Goal: Task Accomplishment & Management: Manage account settings

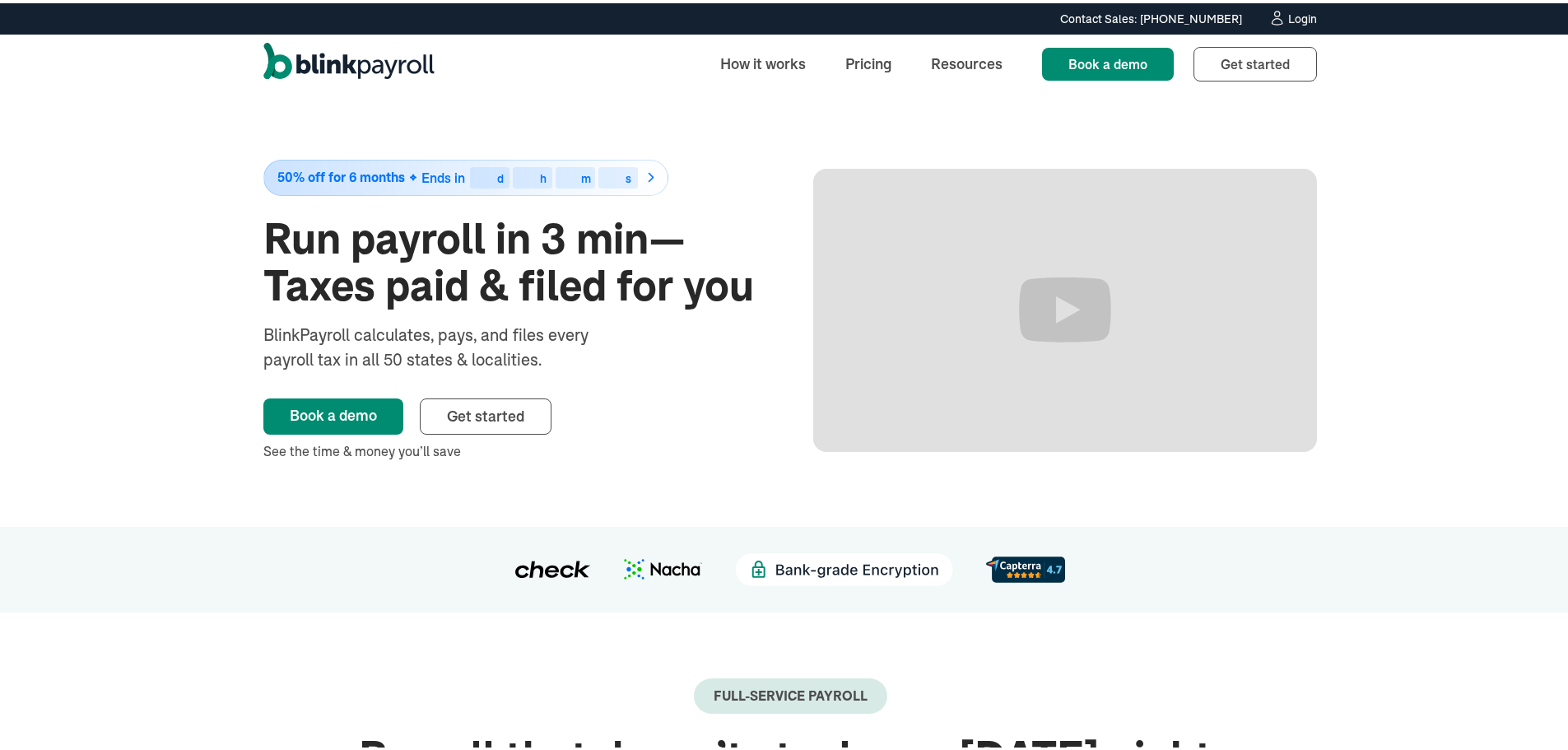
click at [1300, 22] on div "Login" at bounding box center [1302, 16] width 29 height 11
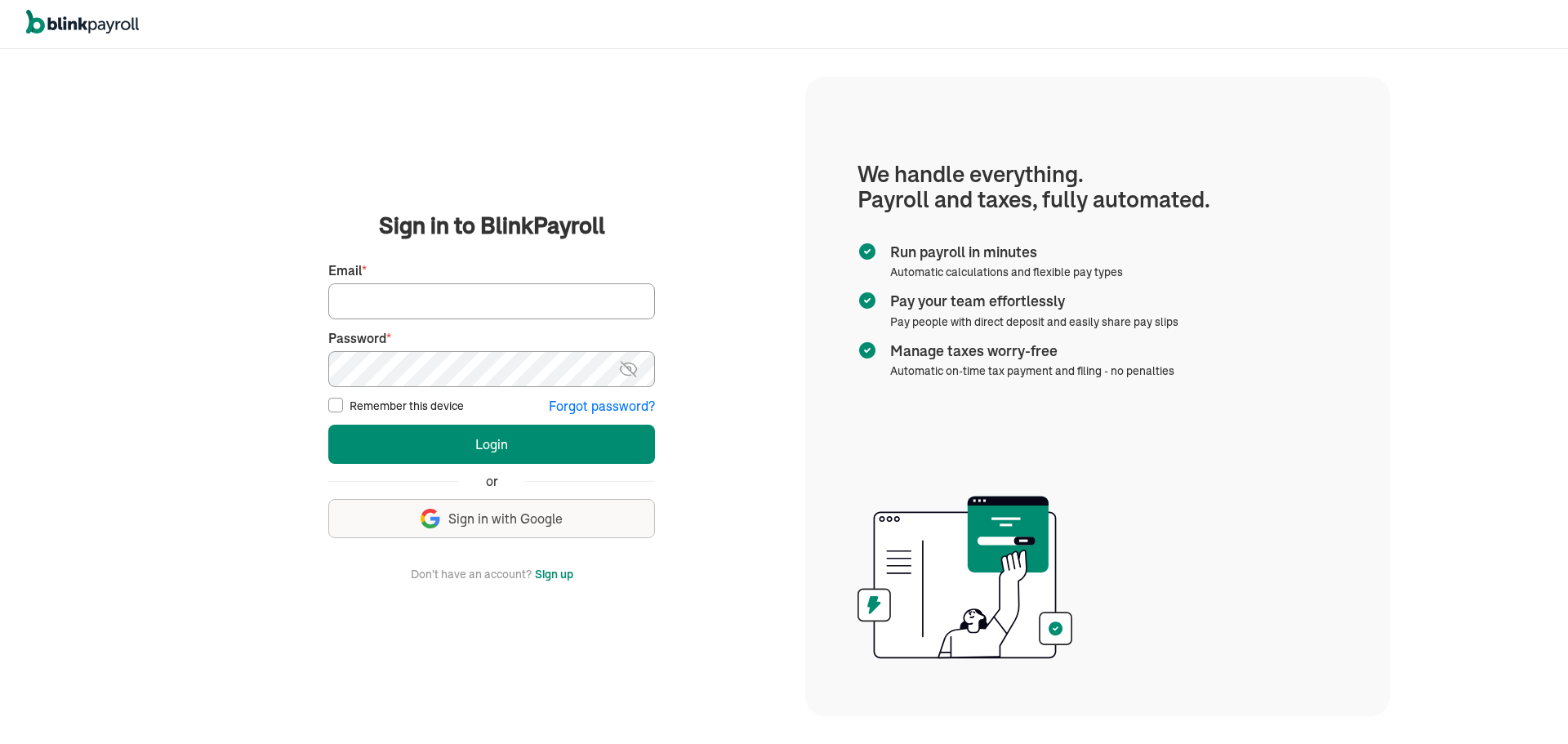
click at [567, 522] on button "Sign up with Google Sign in with Google" at bounding box center [492, 518] width 326 height 39
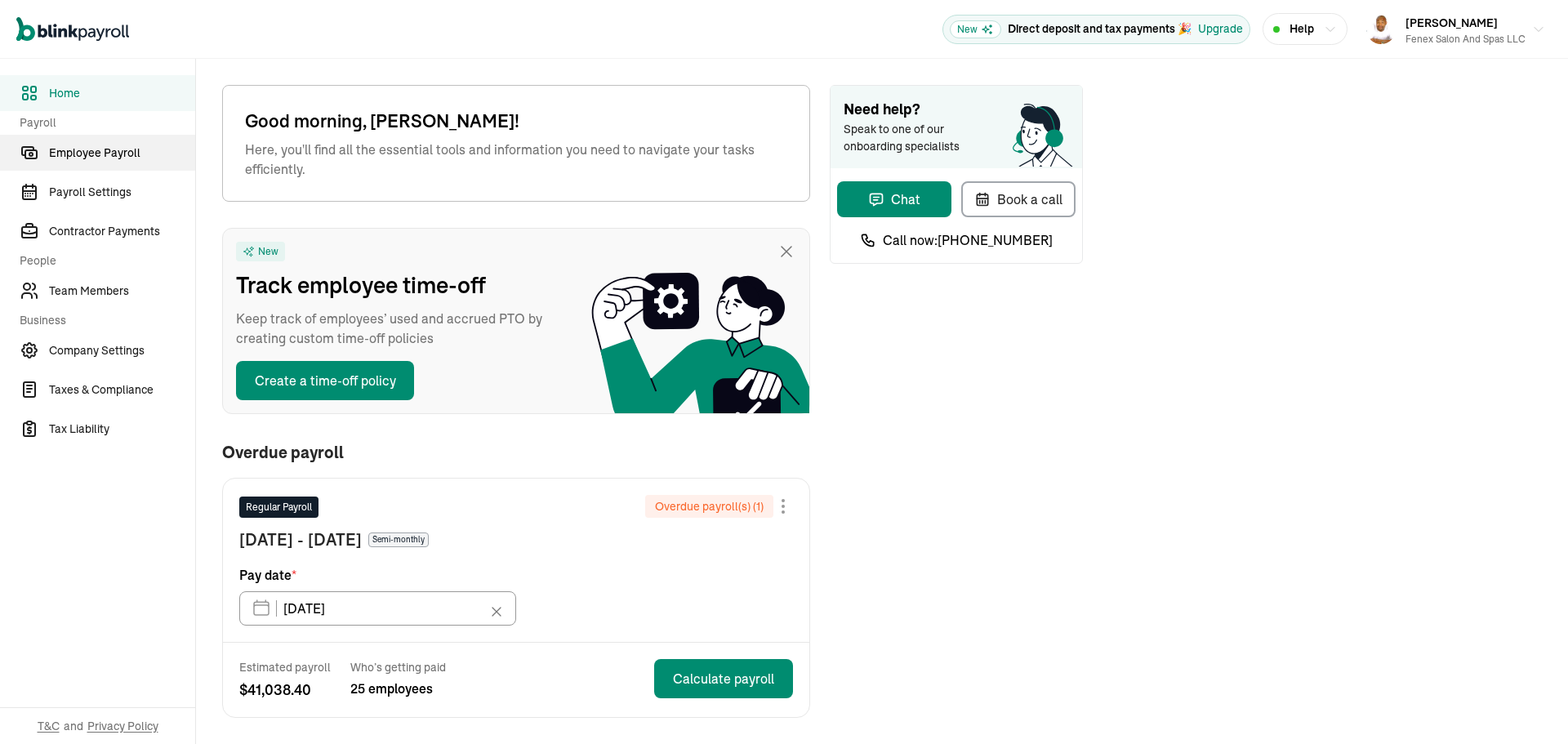
click at [108, 155] on span "Employee Payroll" at bounding box center [122, 153] width 146 height 17
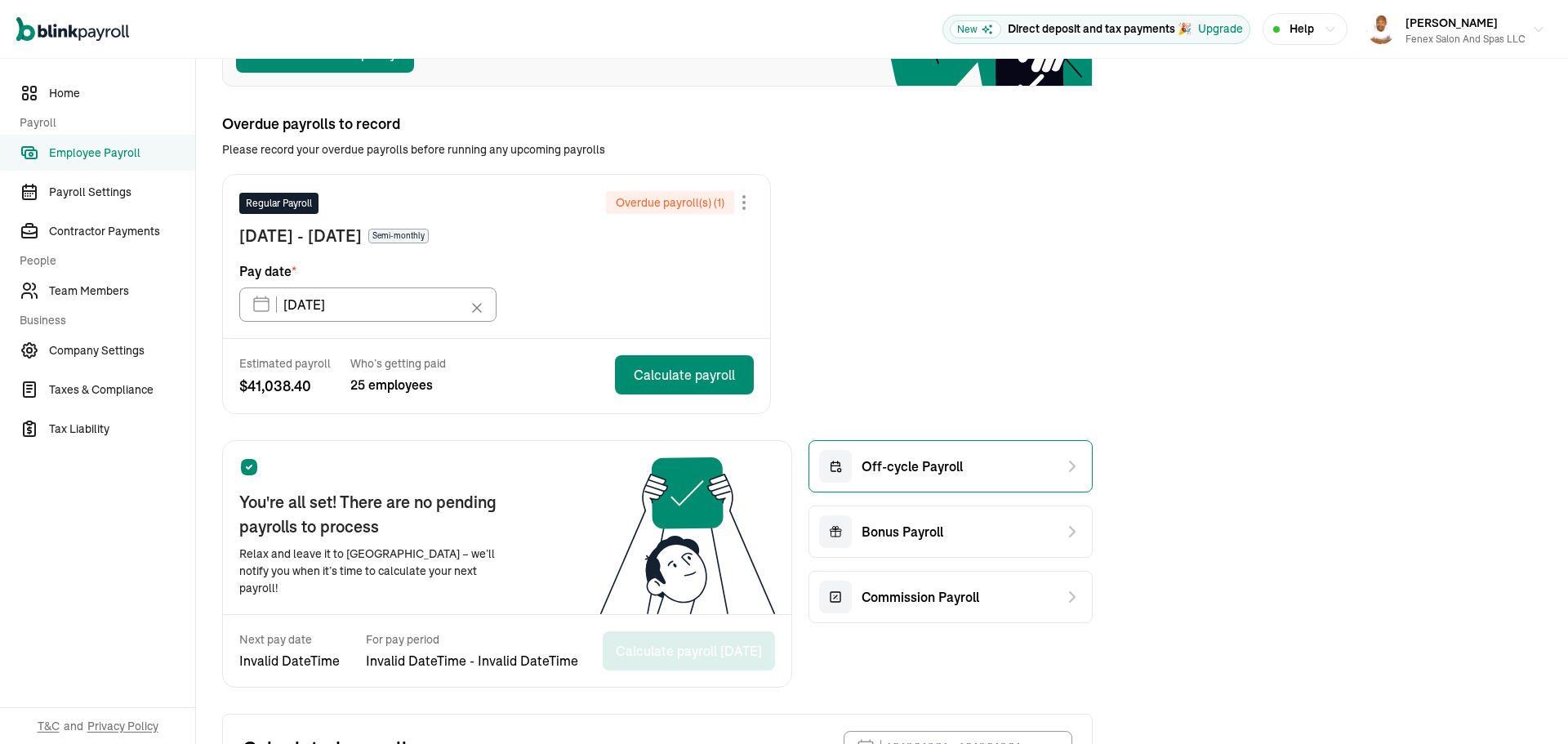
click at [942, 466] on span "Off-cycle Payroll" at bounding box center [912, 466] width 102 height 20
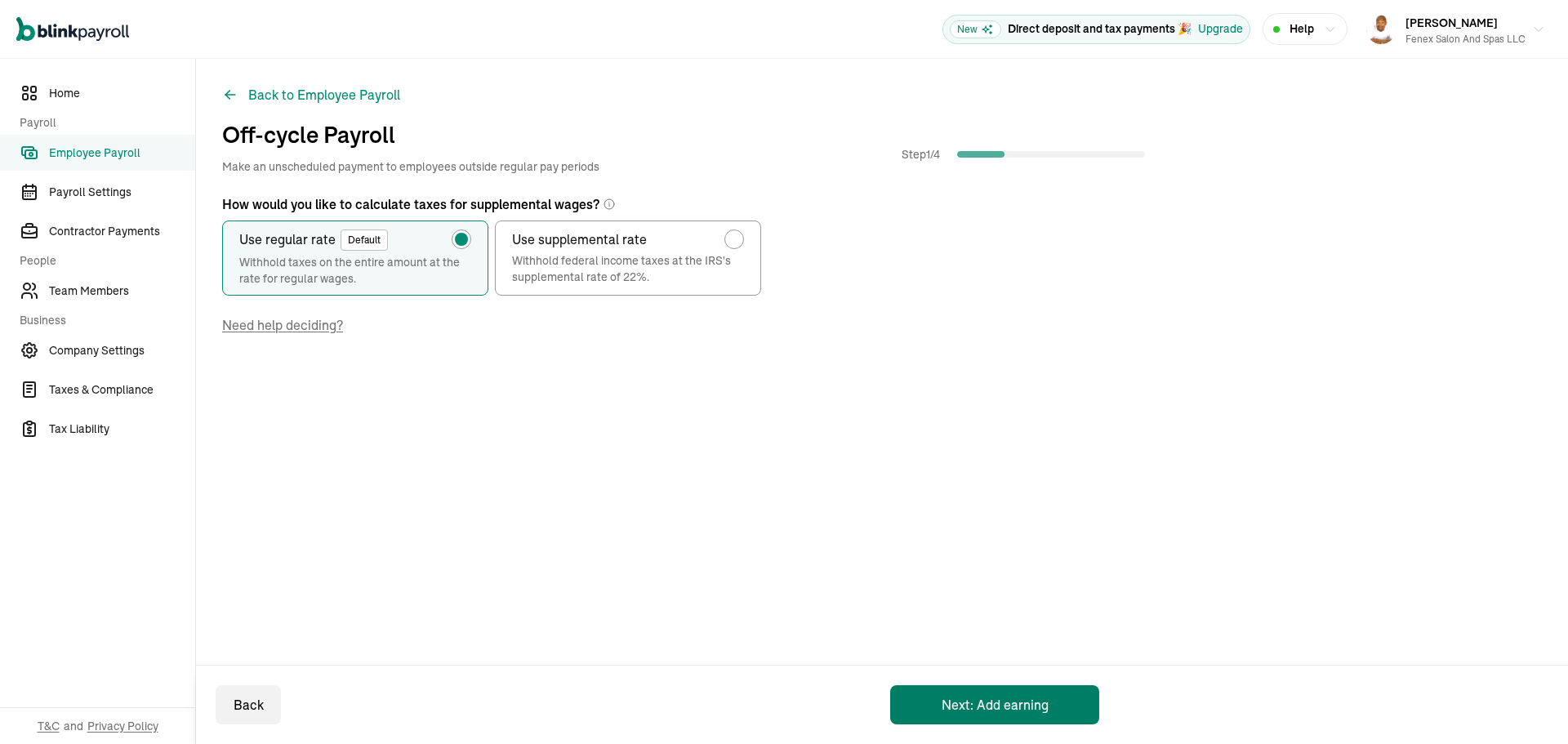
click at [1038, 710] on button "Next: Add earning" at bounding box center [995, 705] width 209 height 39
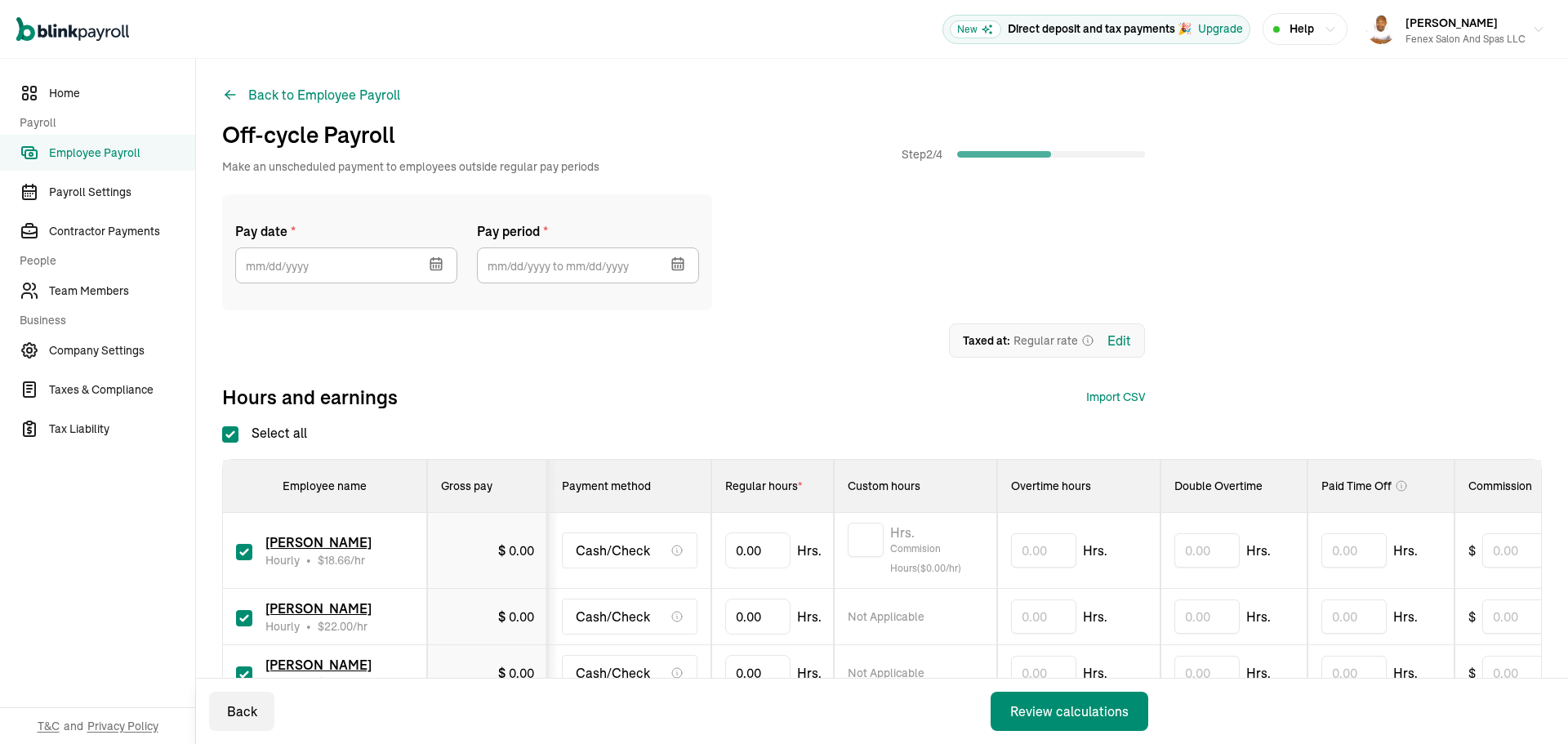
click at [238, 436] on input "Select all" at bounding box center [230, 434] width 17 height 17
checkbox input "false"
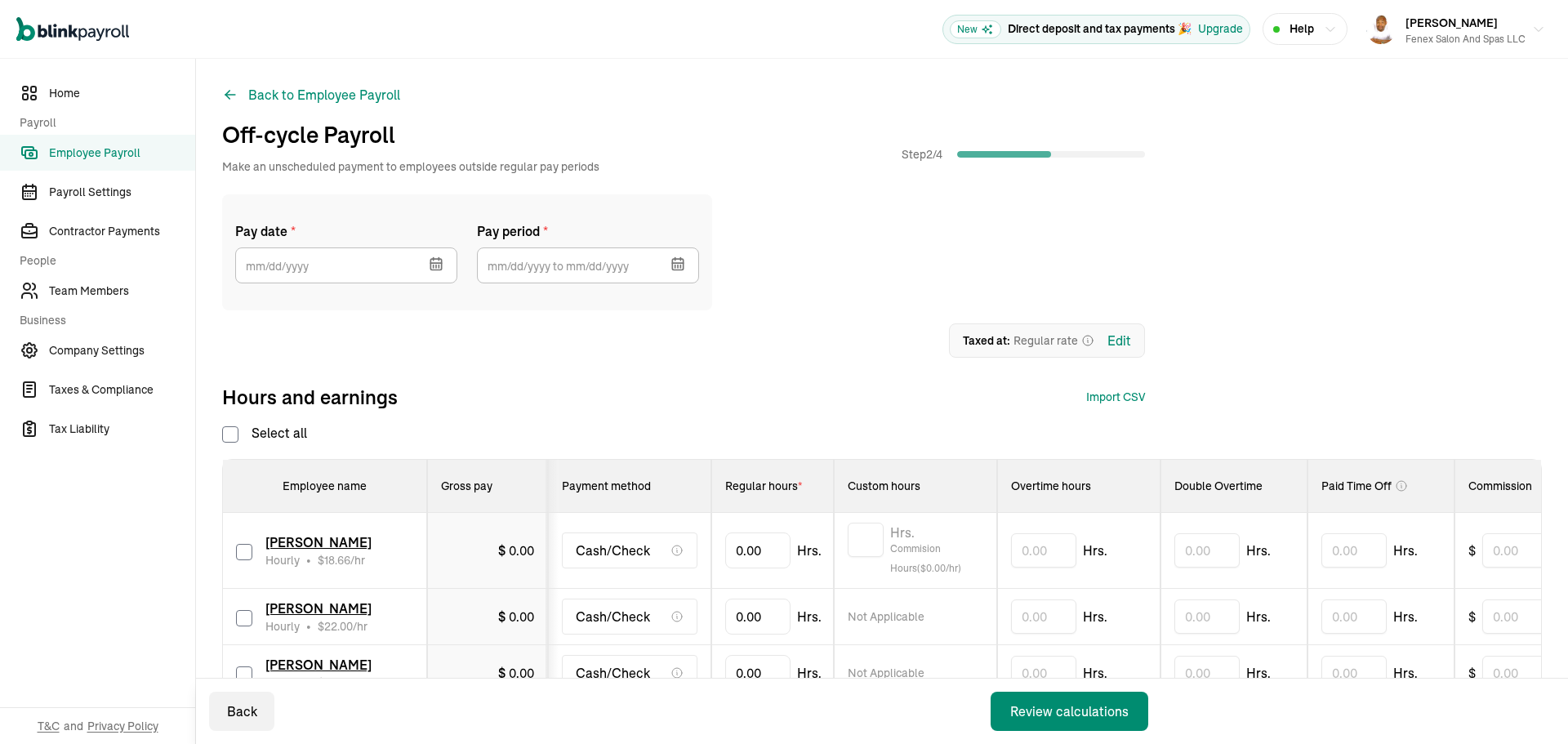
checkbox input "false"
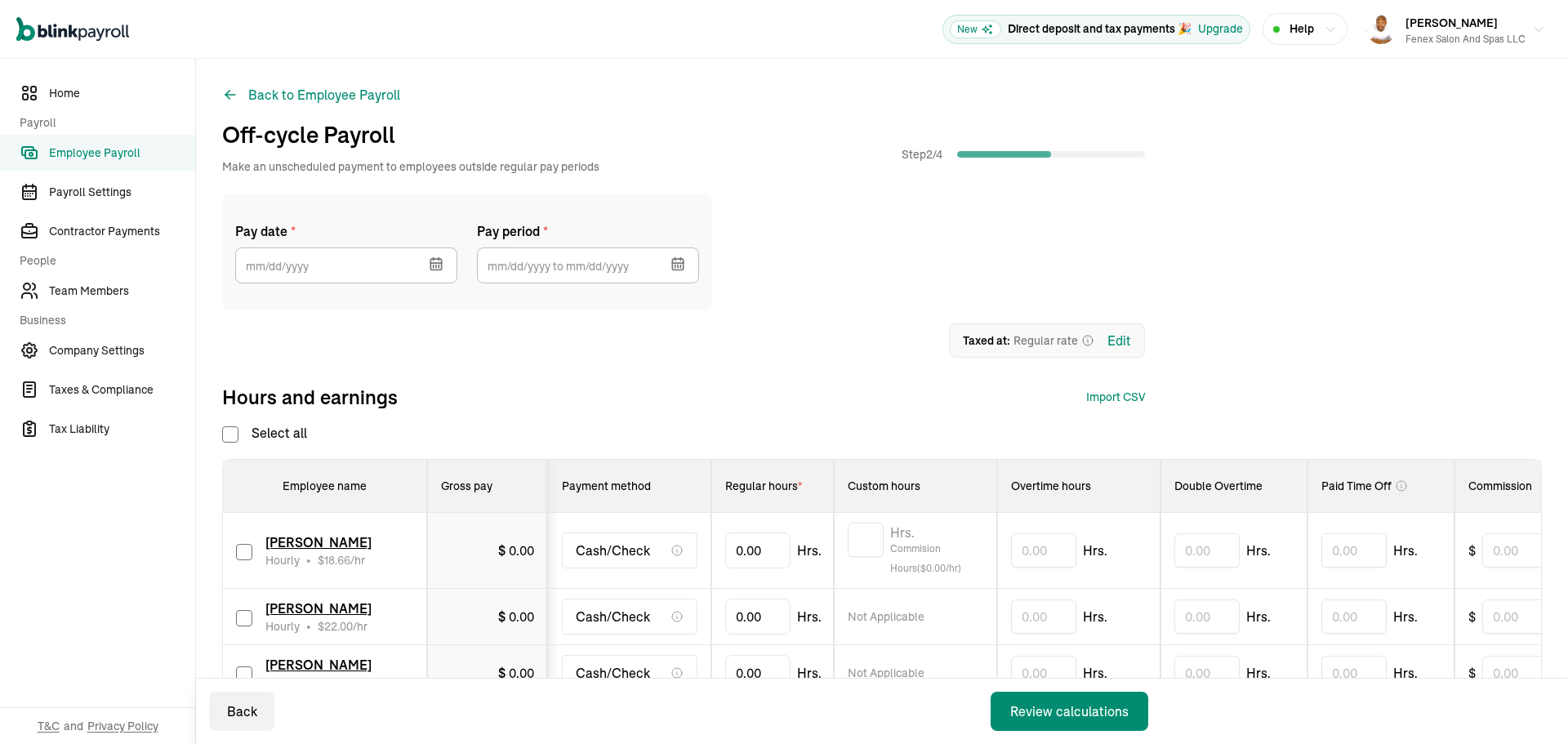
checkbox input "false"
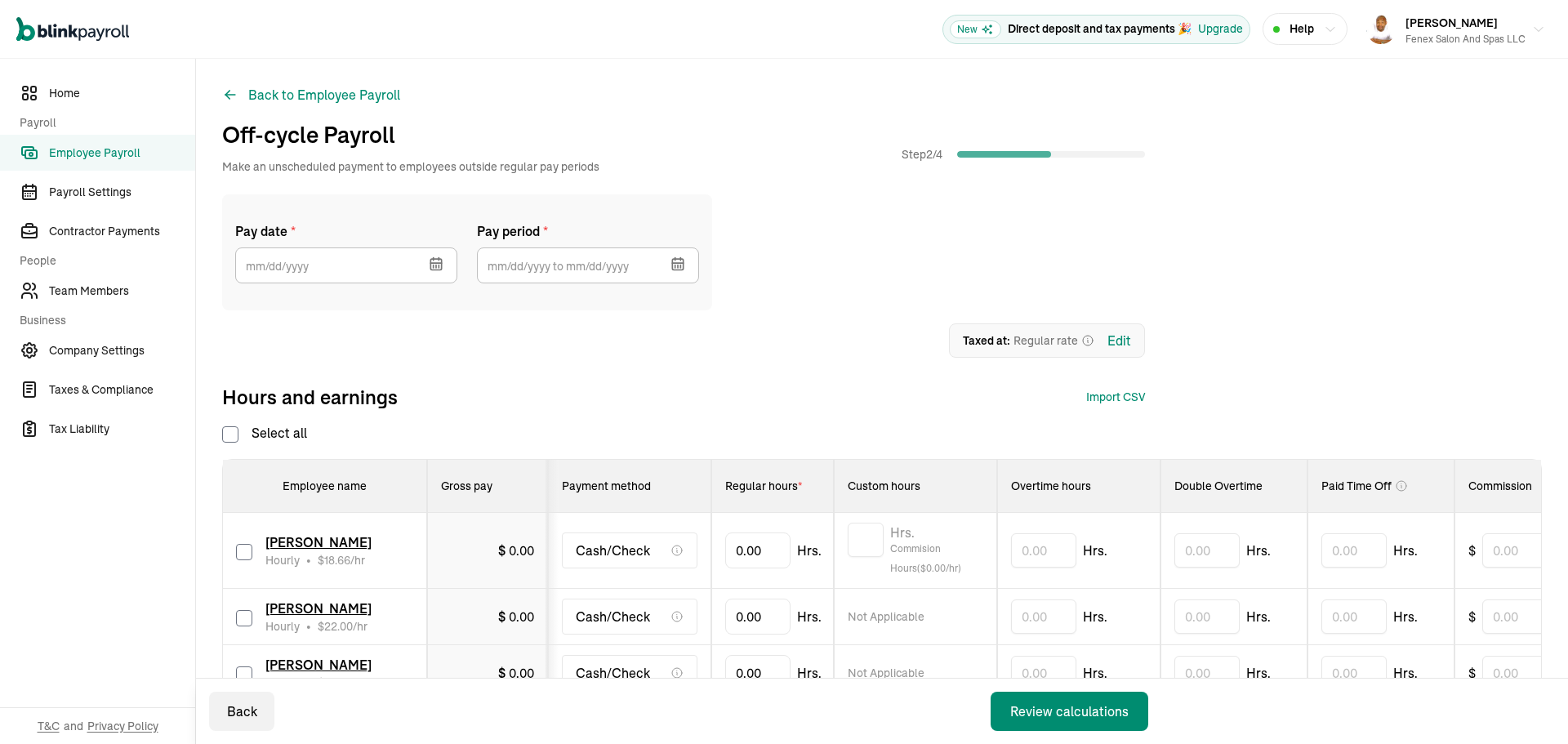
checkbox input "false"
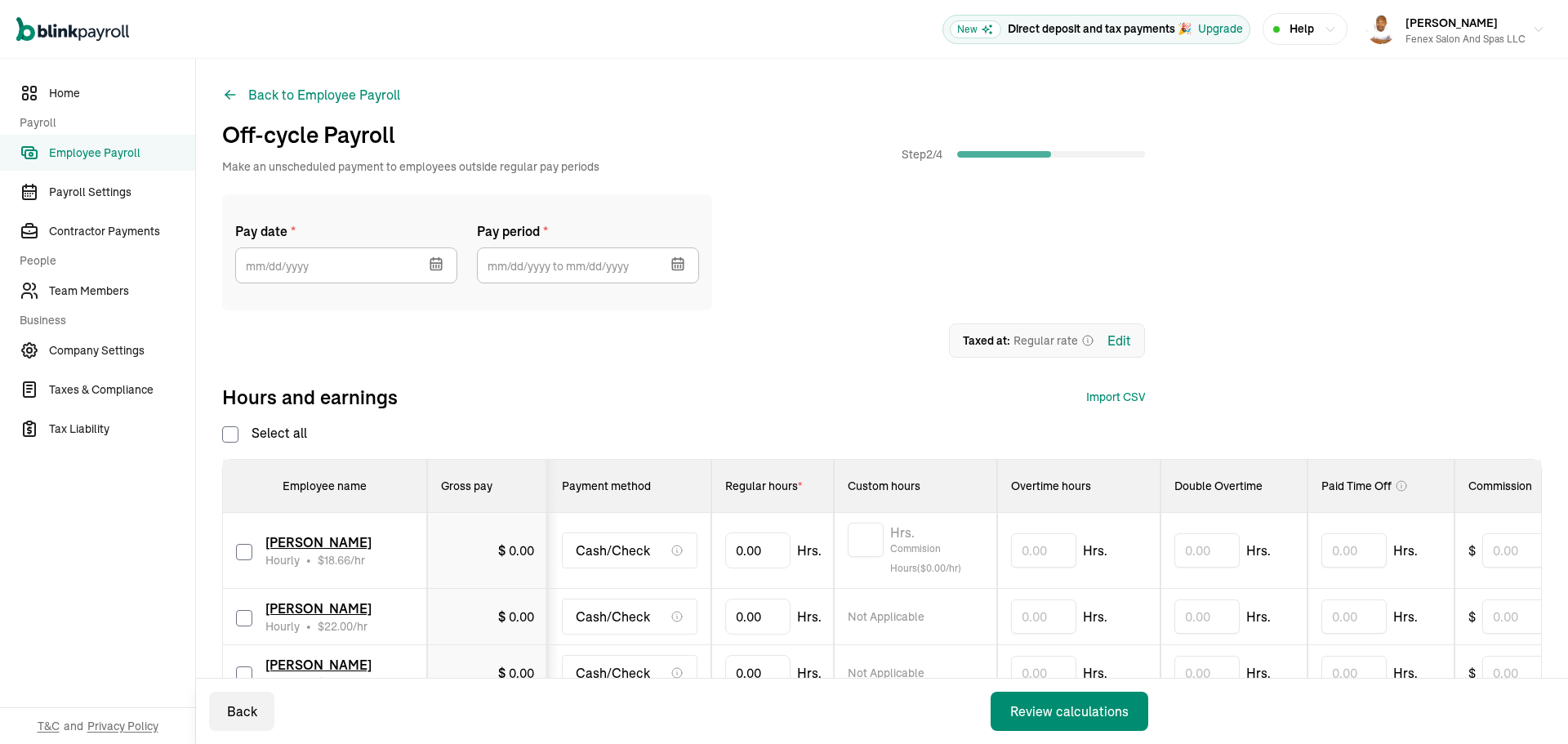
checkbox input "false"
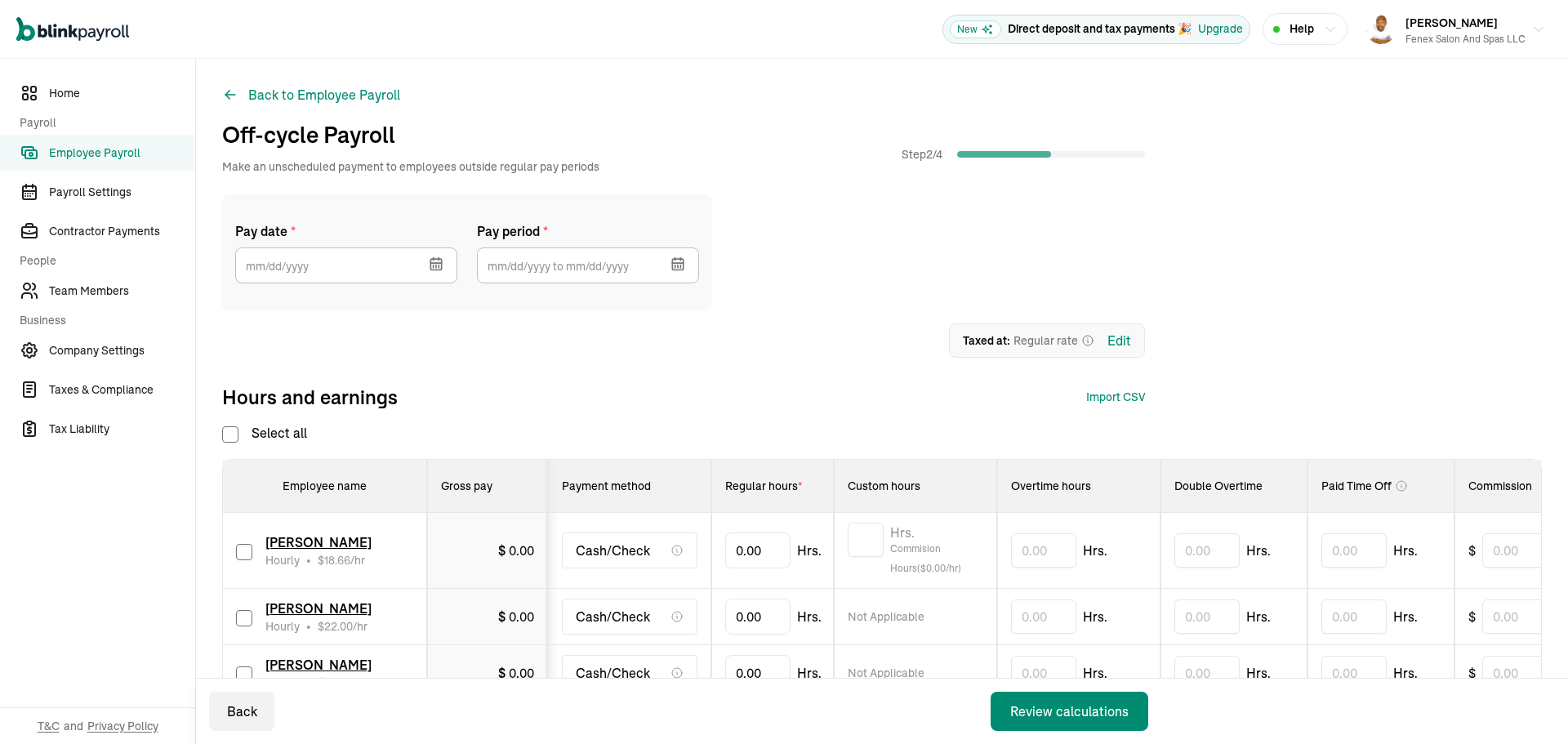
checkbox input "false"
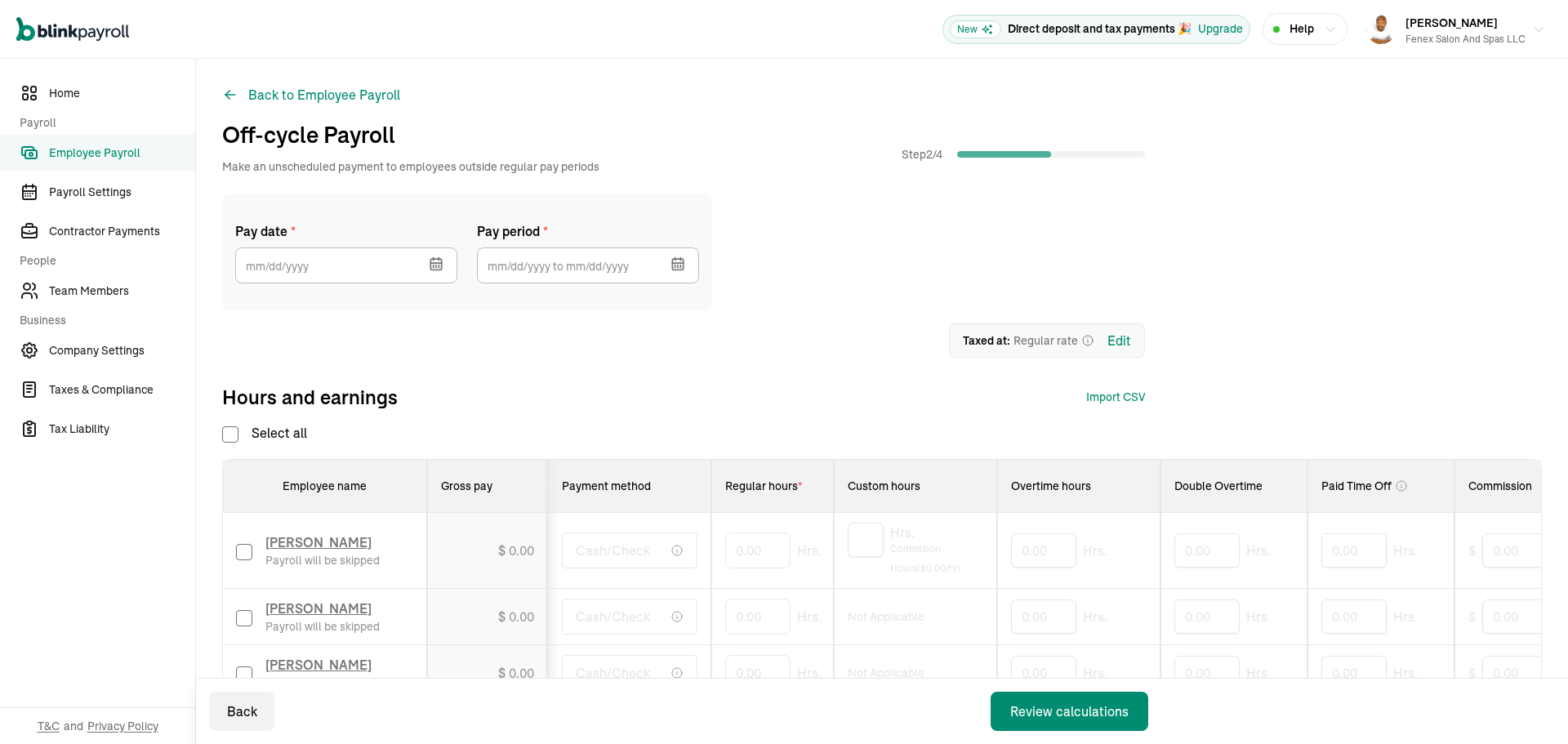
click at [433, 263] on icon "button" at bounding box center [435, 263] width 10 height 0
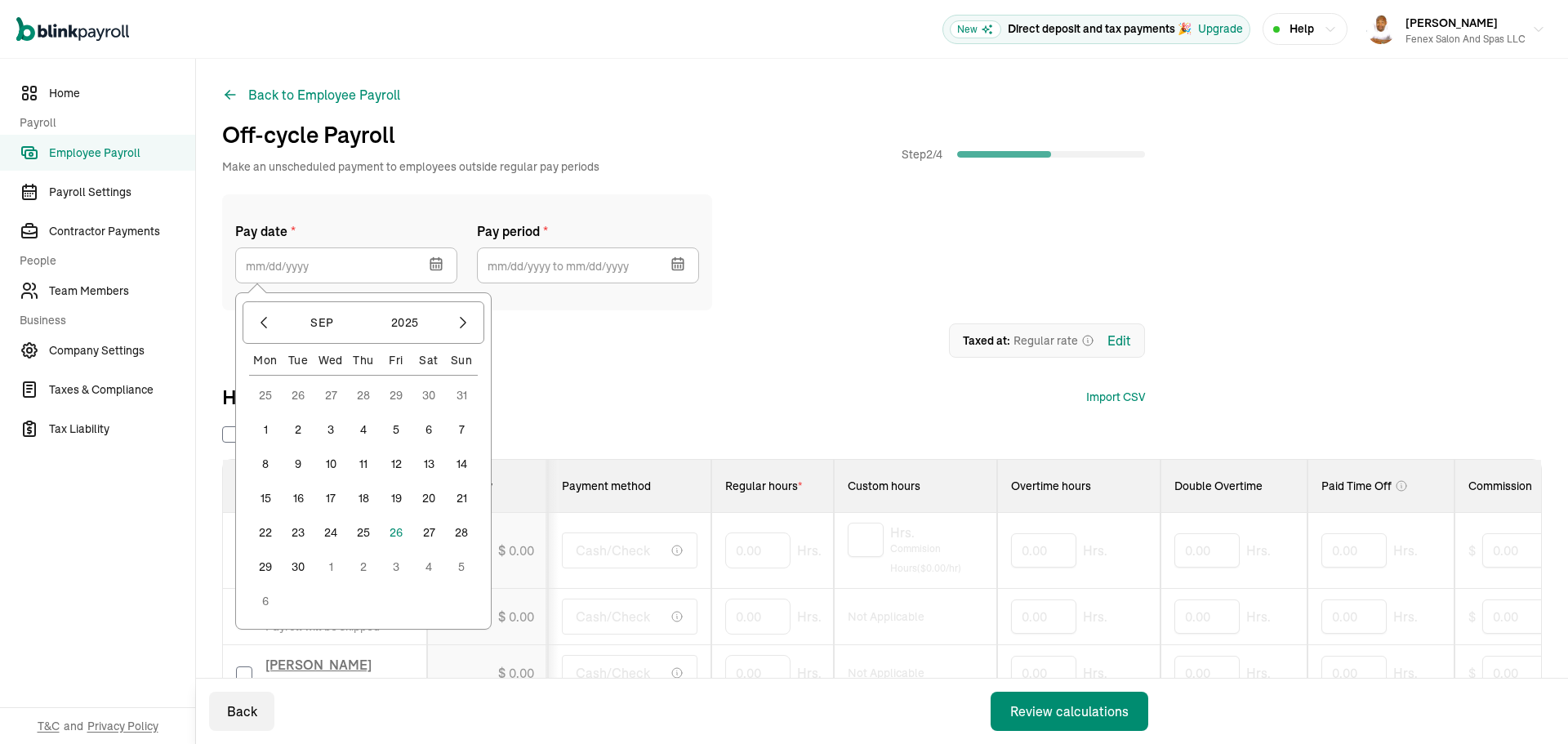
click at [391, 532] on button "26" at bounding box center [395, 531] width 33 height 33
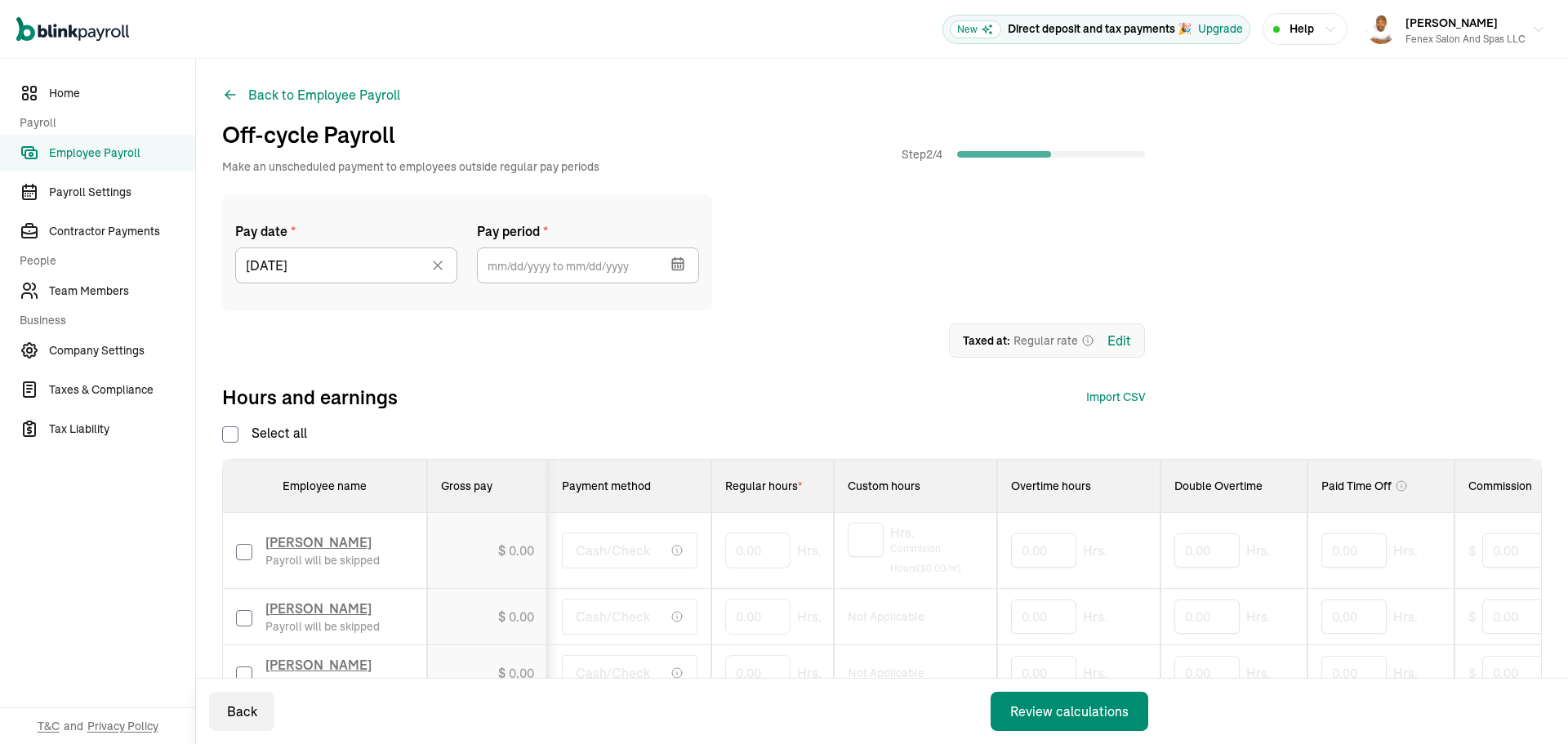
click at [680, 261] on icon "button" at bounding box center [678, 264] width 17 height 17
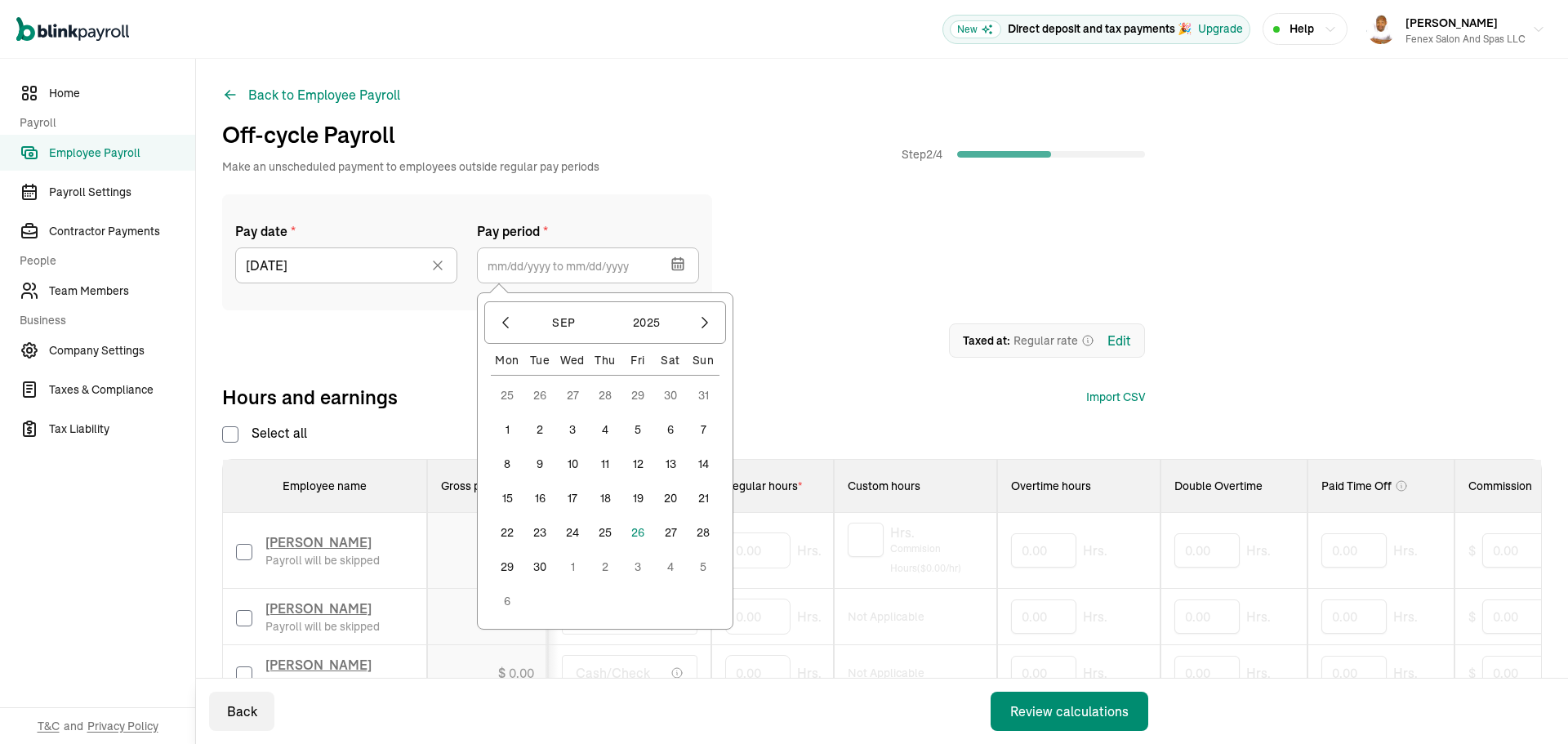
click at [503, 465] on button "8" at bounding box center [506, 463] width 33 height 33
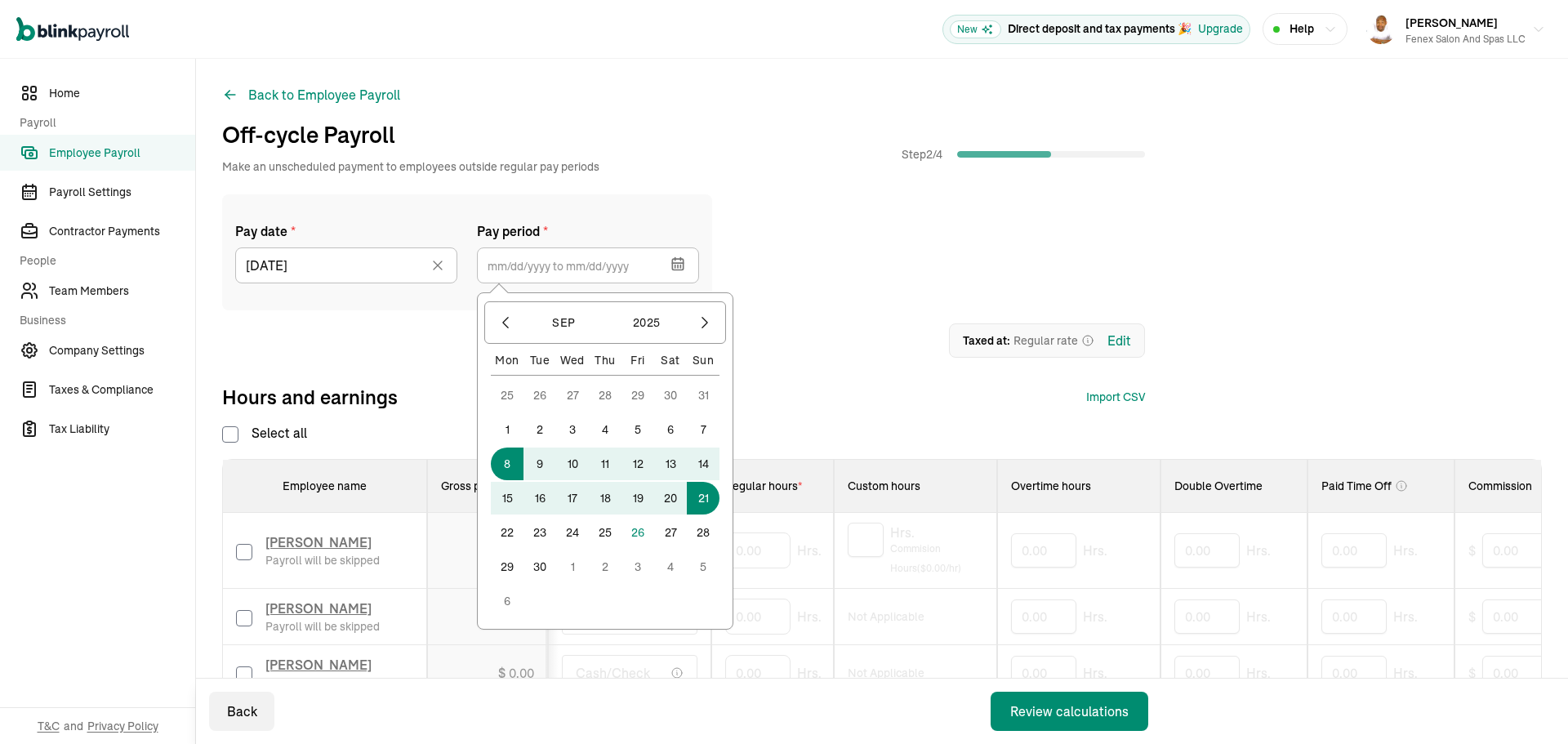
click at [699, 492] on button "21" at bounding box center [702, 498] width 33 height 33
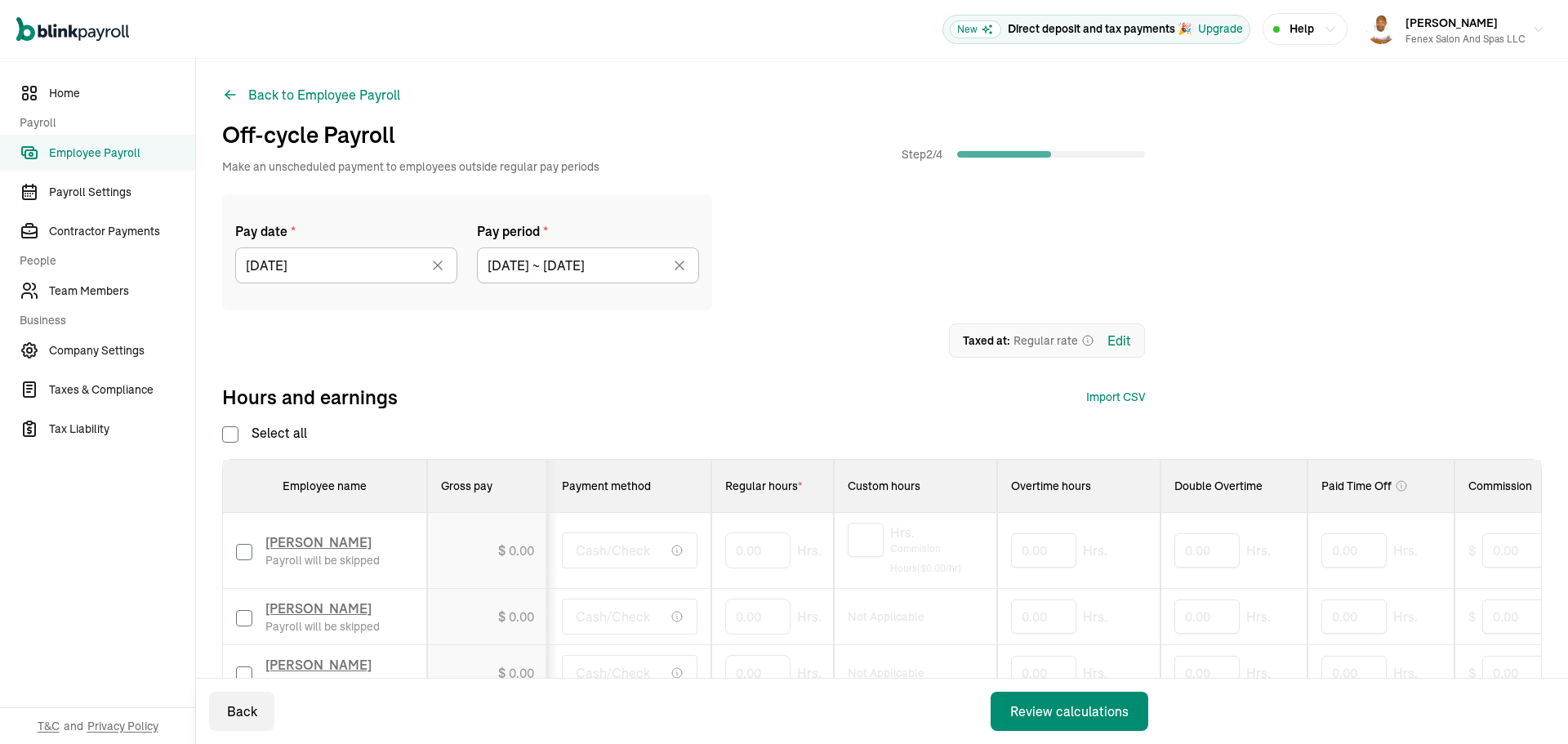
type input "[DATE] ~ [DATE]"
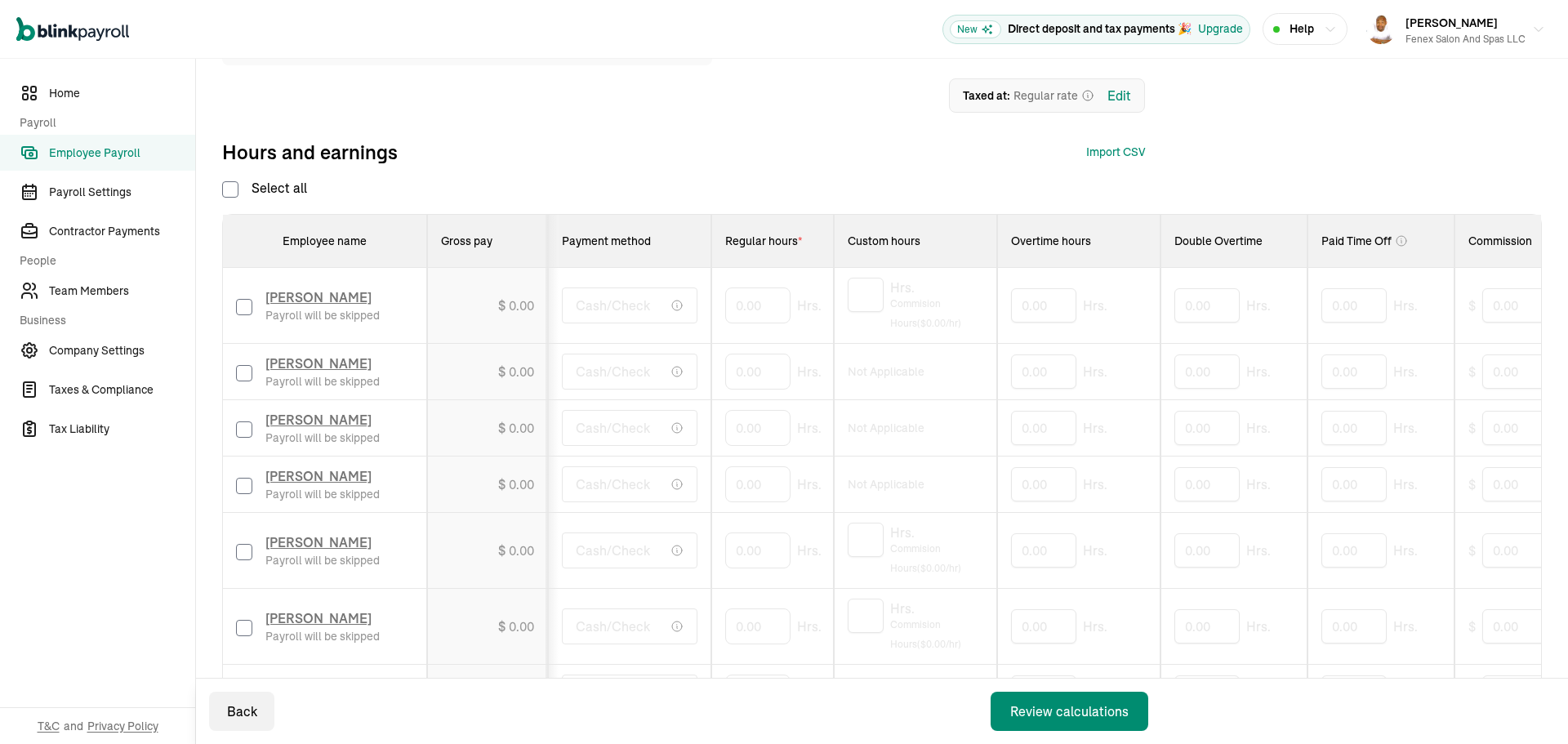
click at [236, 484] on input "checkbox" at bounding box center [244, 486] width 17 height 17
checkbox input "false"
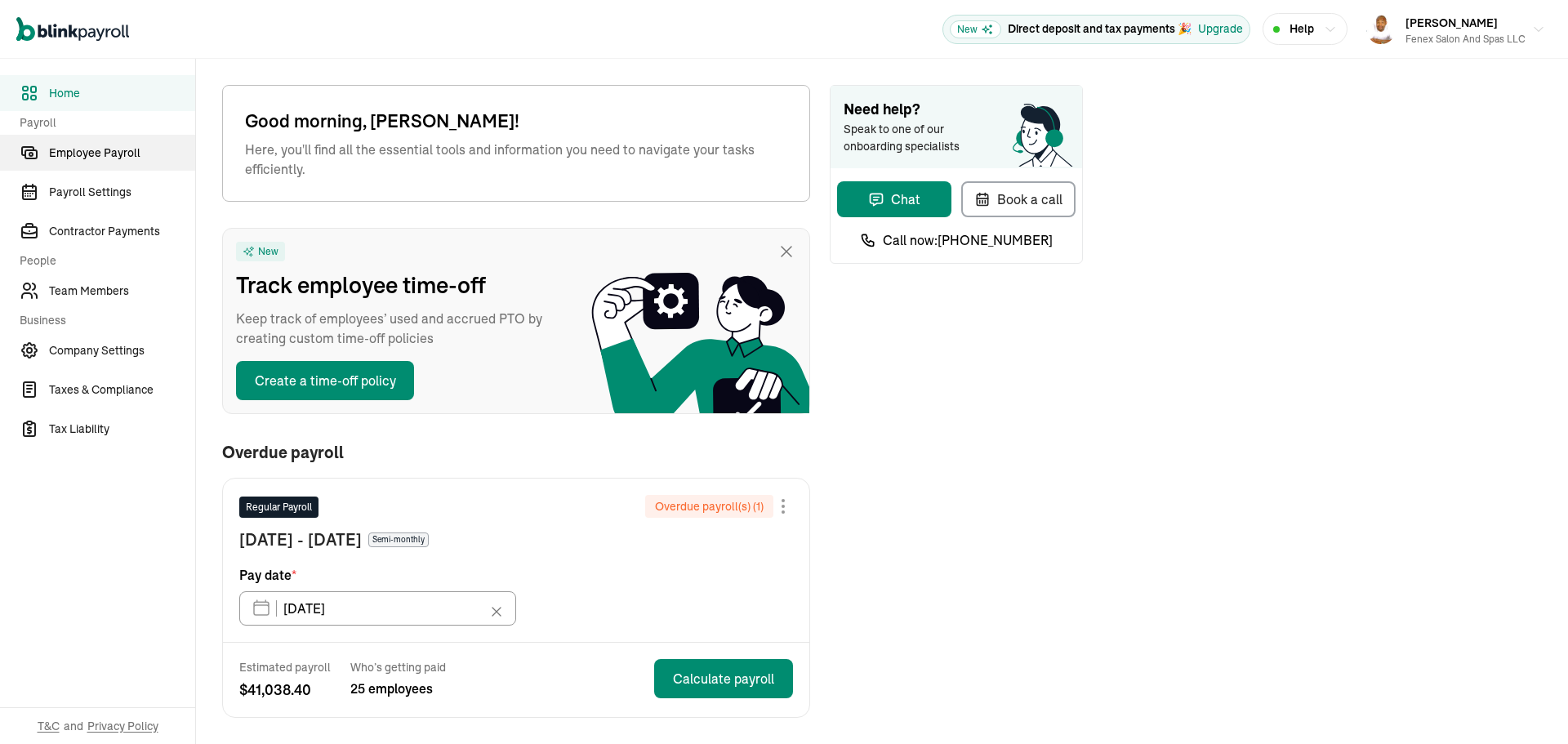
click at [108, 155] on span "Employee Payroll" at bounding box center [122, 153] width 146 height 17
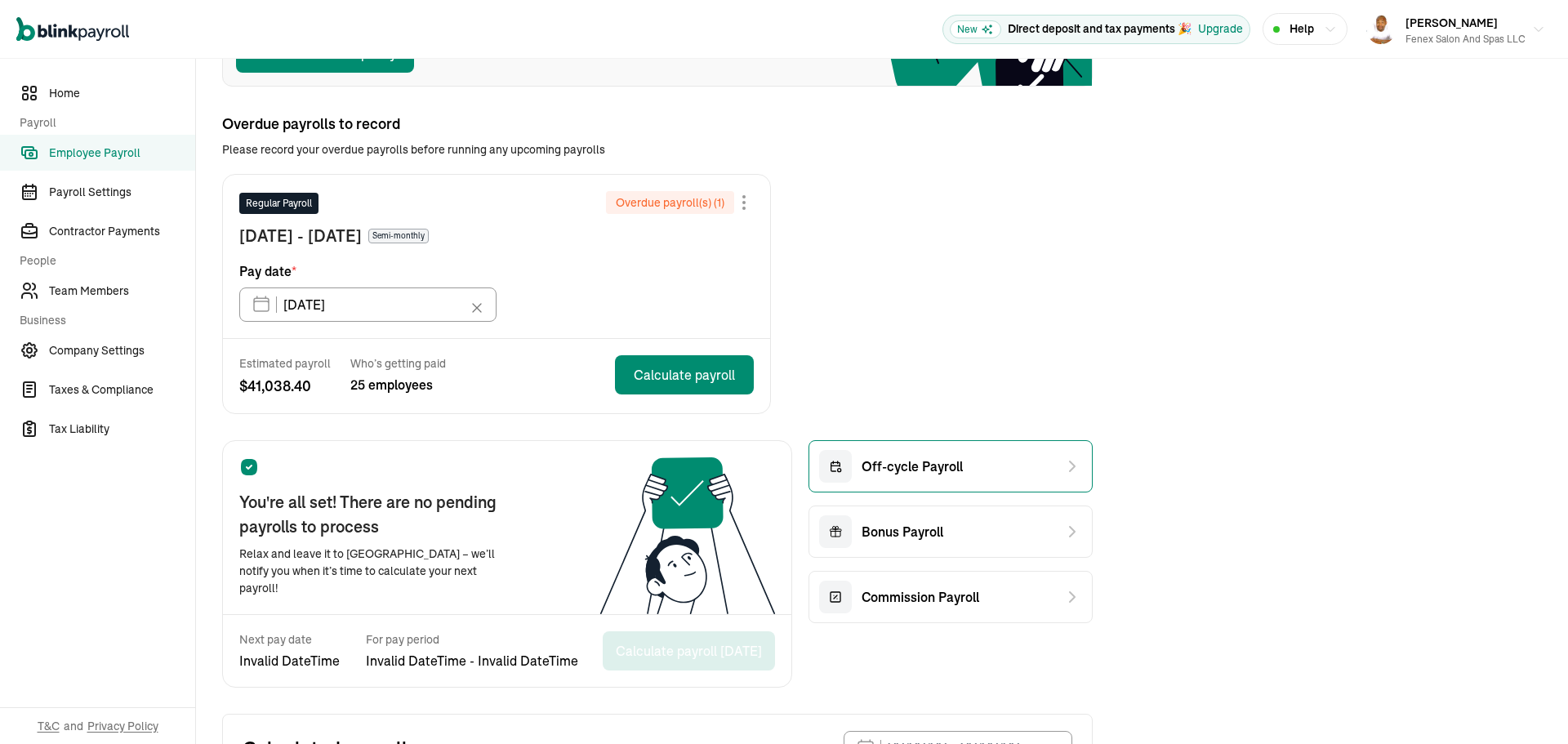
click at [942, 466] on span "Off-cycle Payroll" at bounding box center [912, 466] width 102 height 20
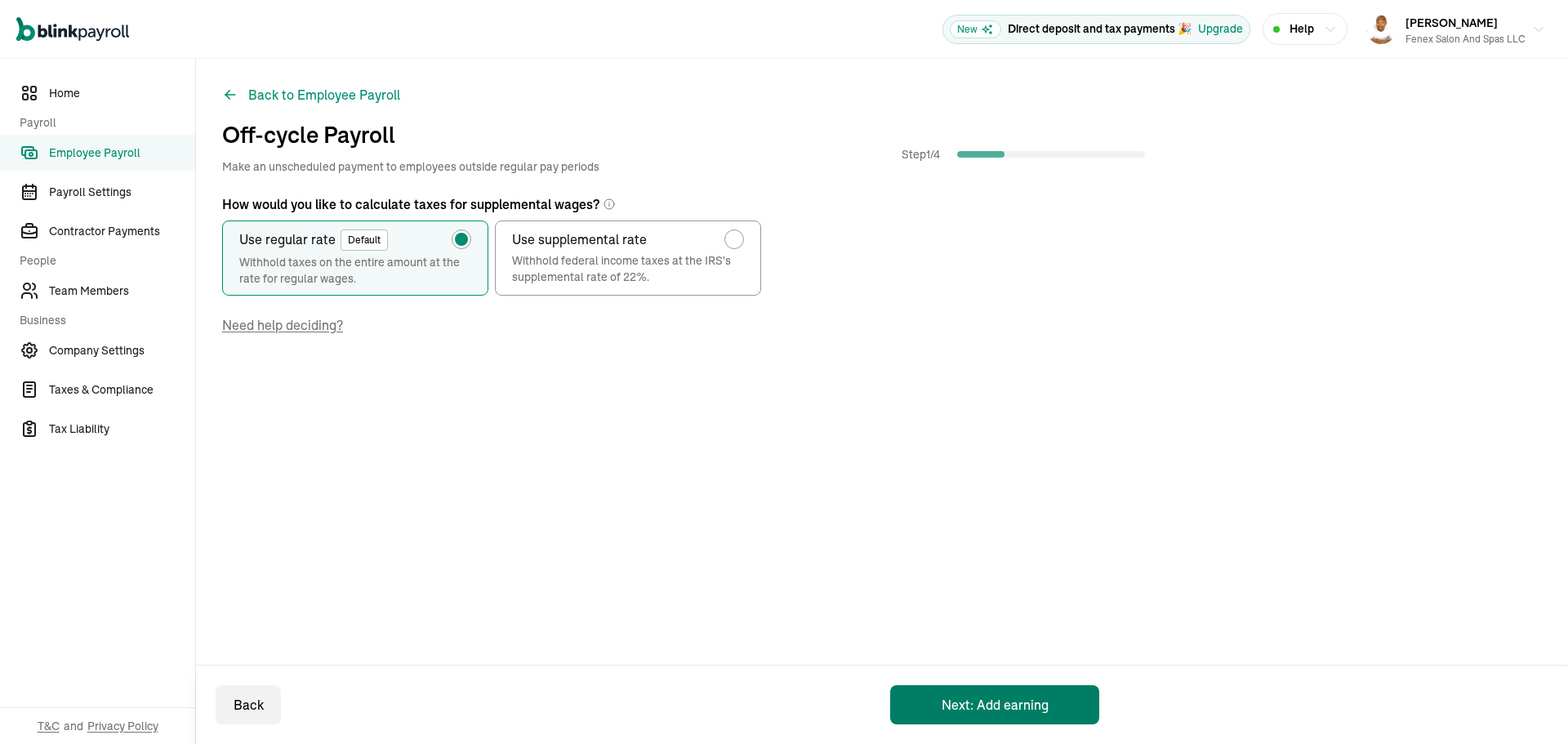
click at [1038, 710] on button "Next: Add earning" at bounding box center [995, 705] width 209 height 39
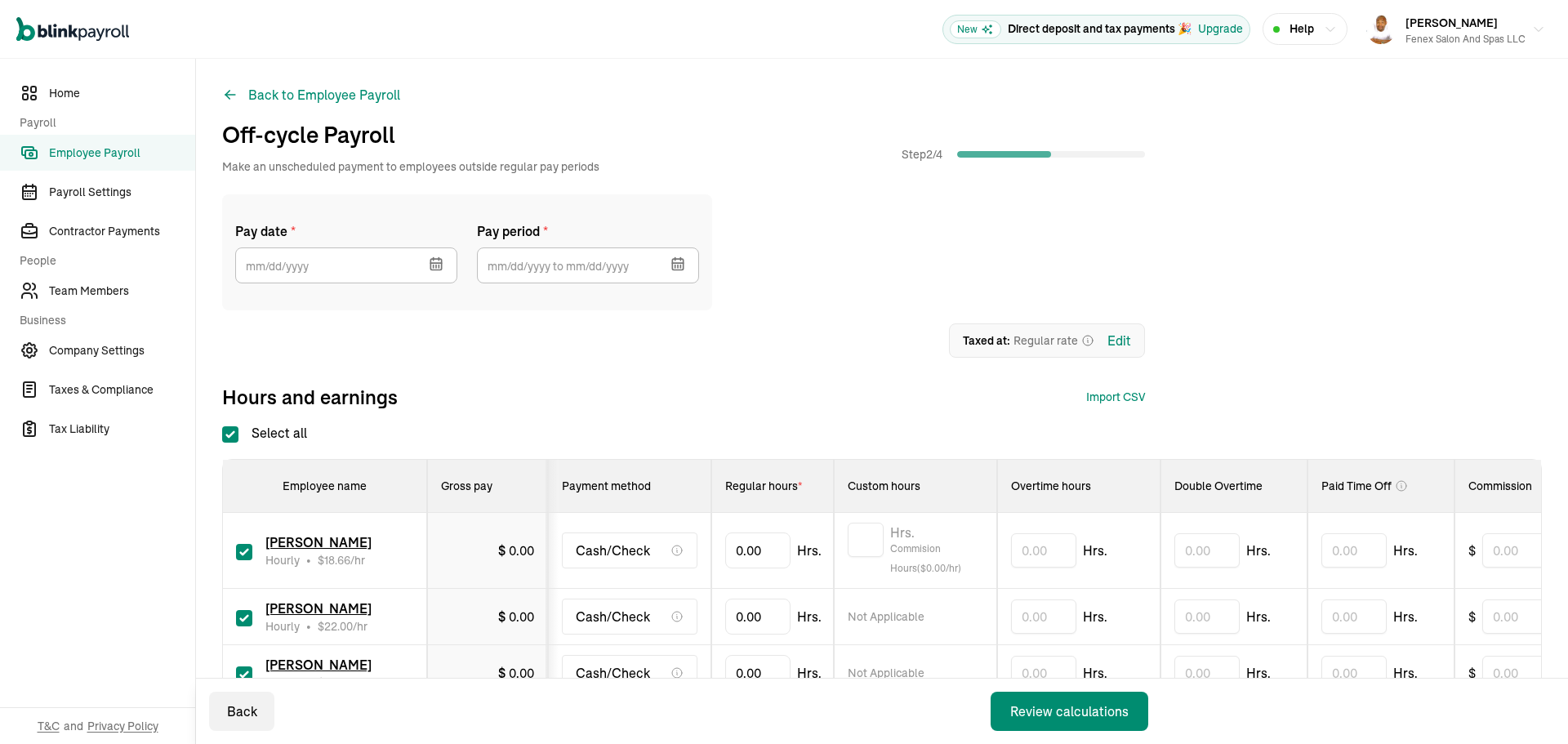
click at [238, 436] on input "Select all" at bounding box center [230, 434] width 17 height 17
checkbox input "false"
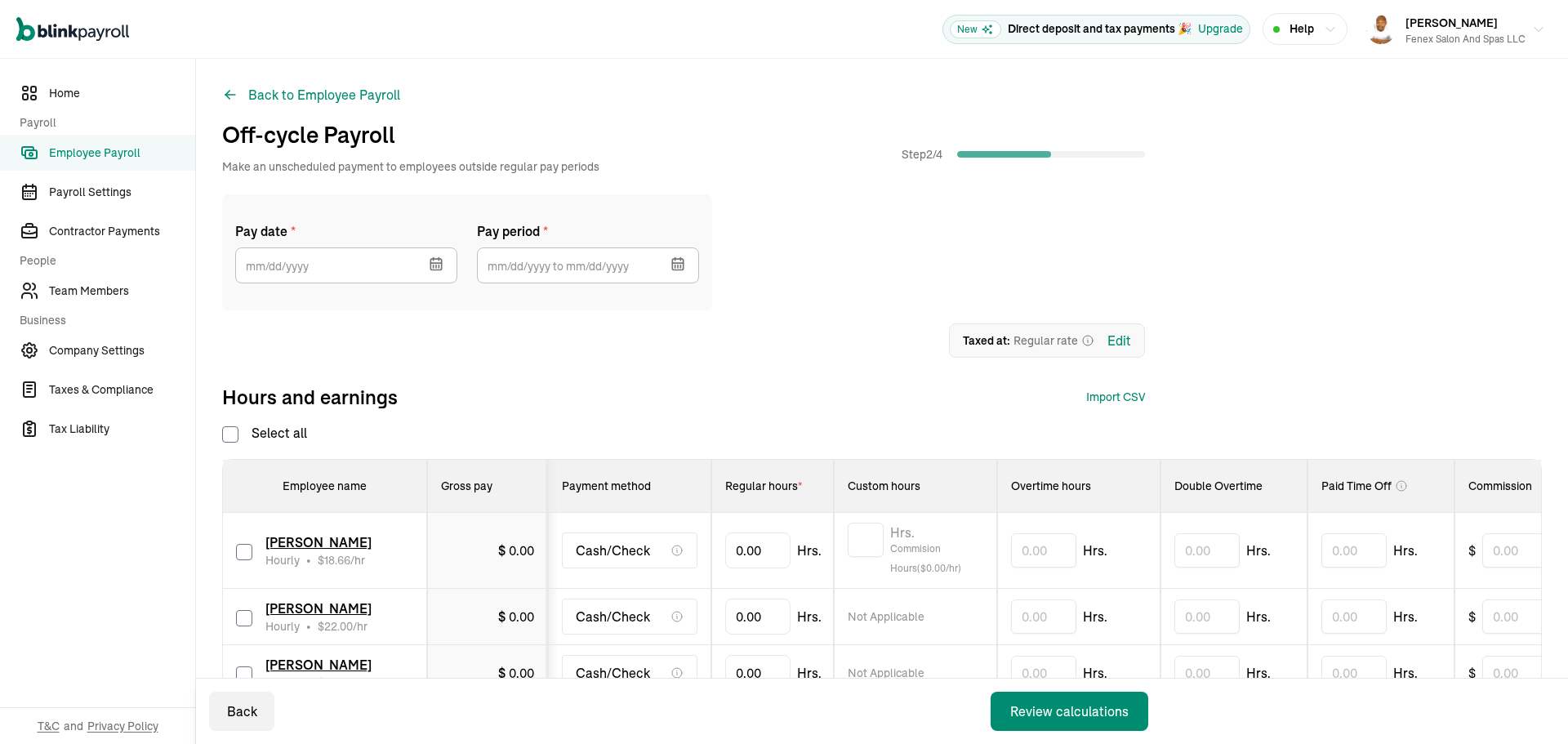
checkbox input "false"
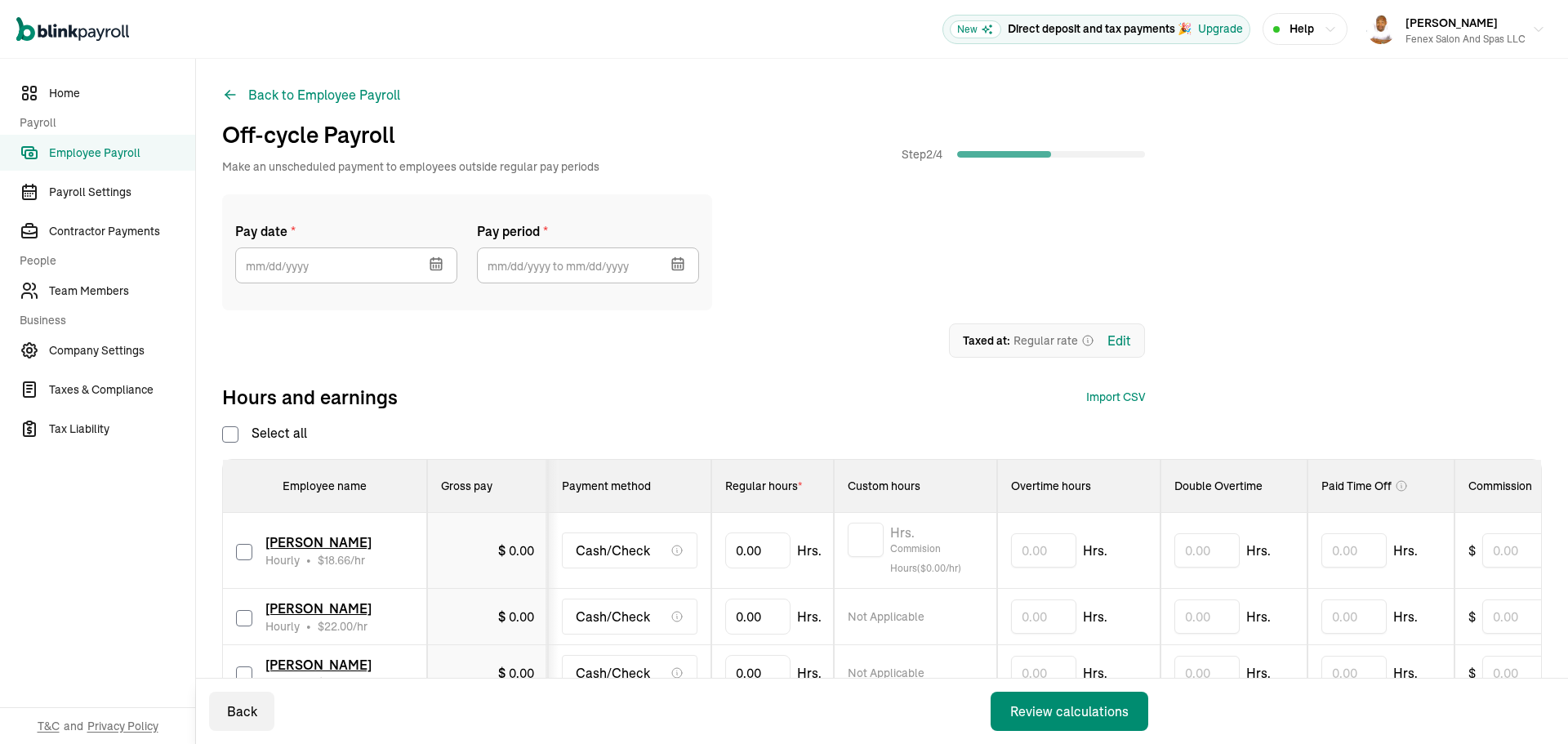
checkbox input "false"
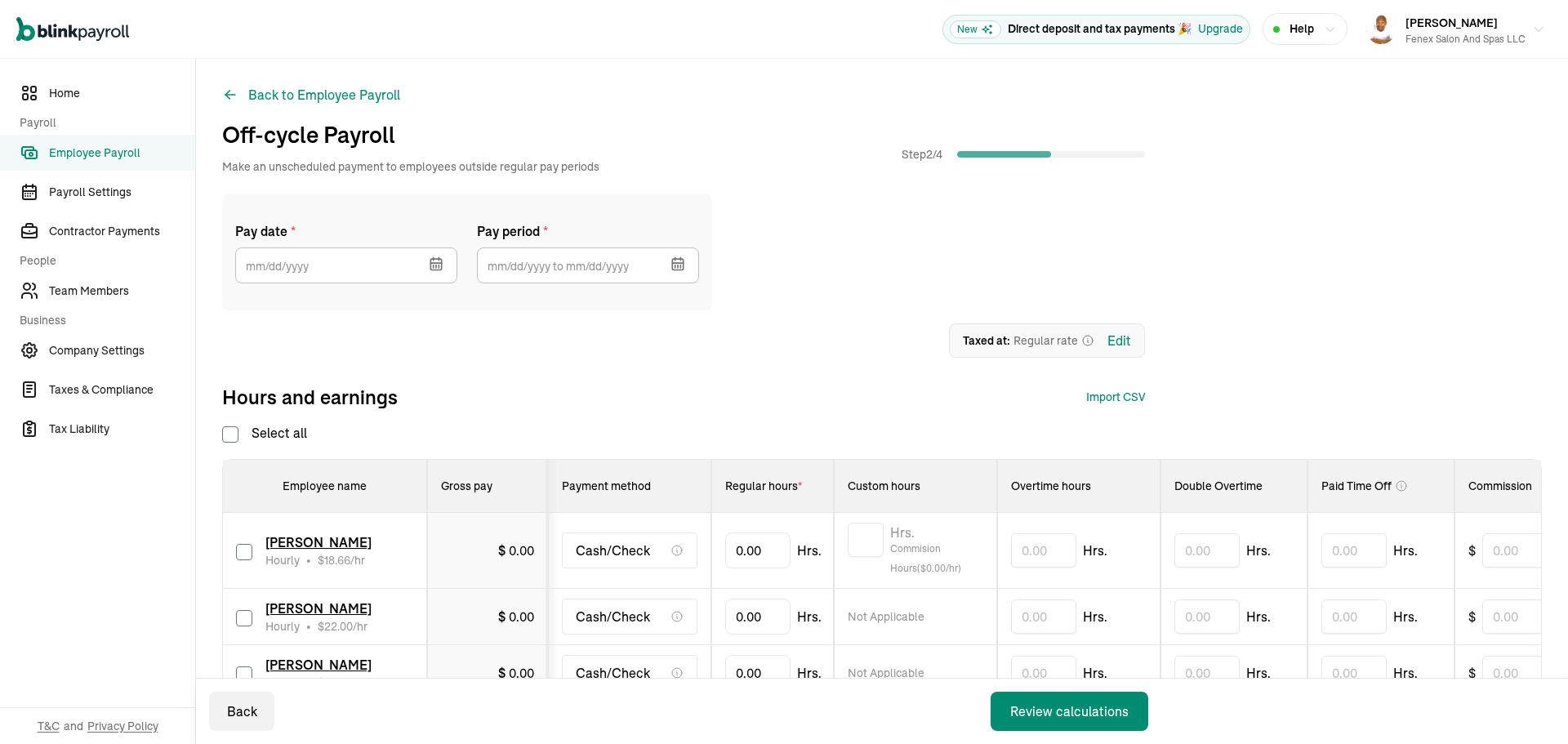
checkbox input "false"
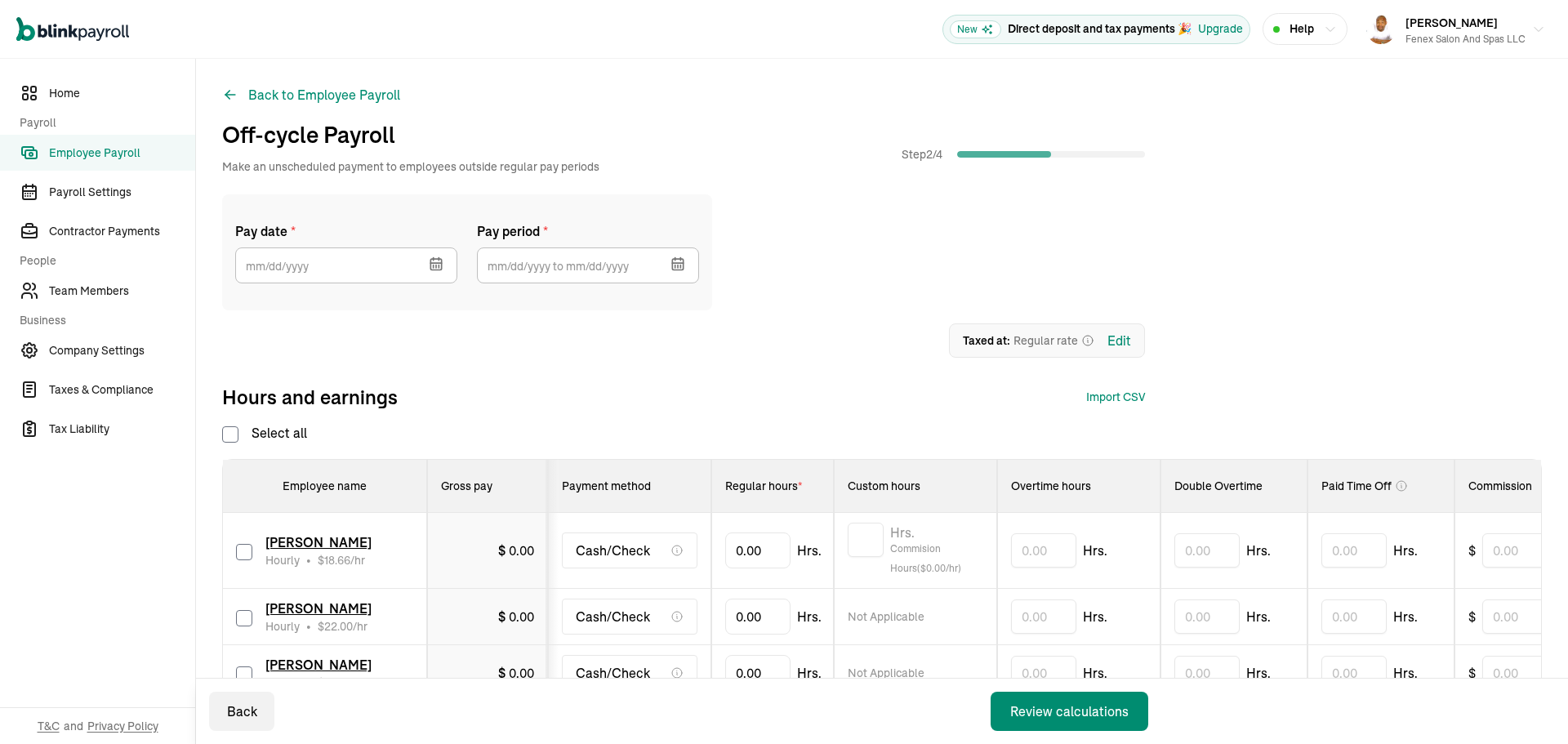
checkbox input "false"
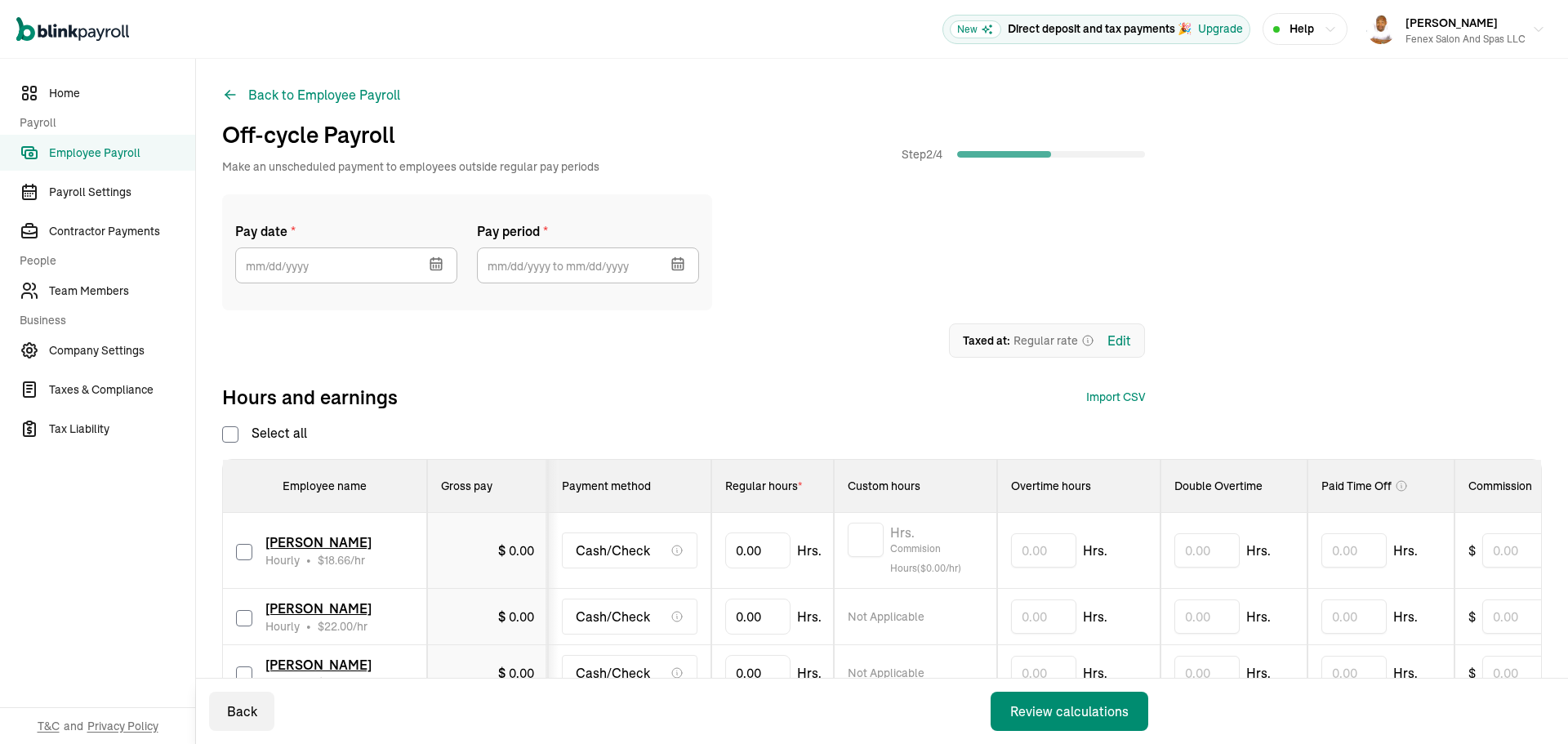
checkbox input "false"
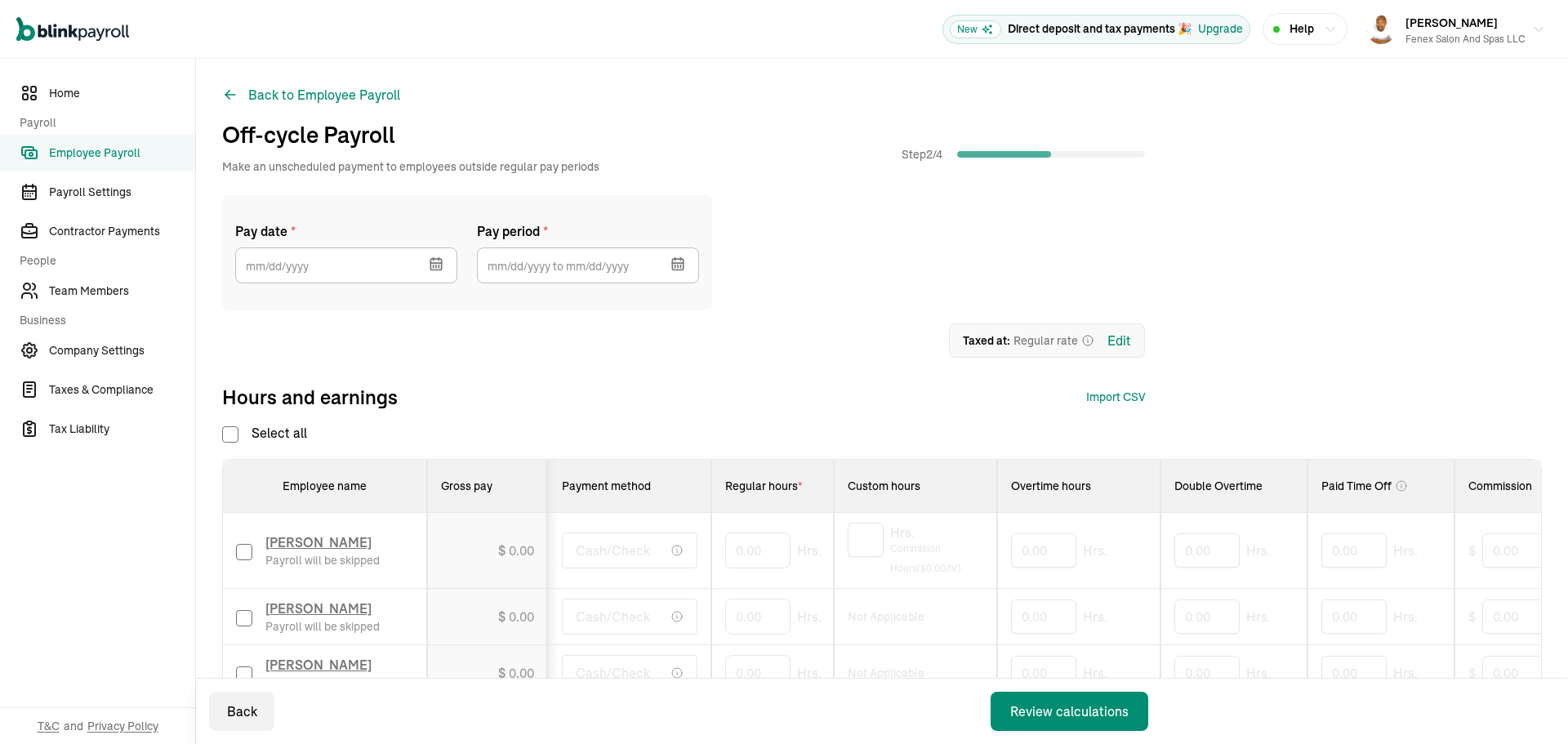
click at [433, 263] on icon "button" at bounding box center [435, 263] width 10 height 0
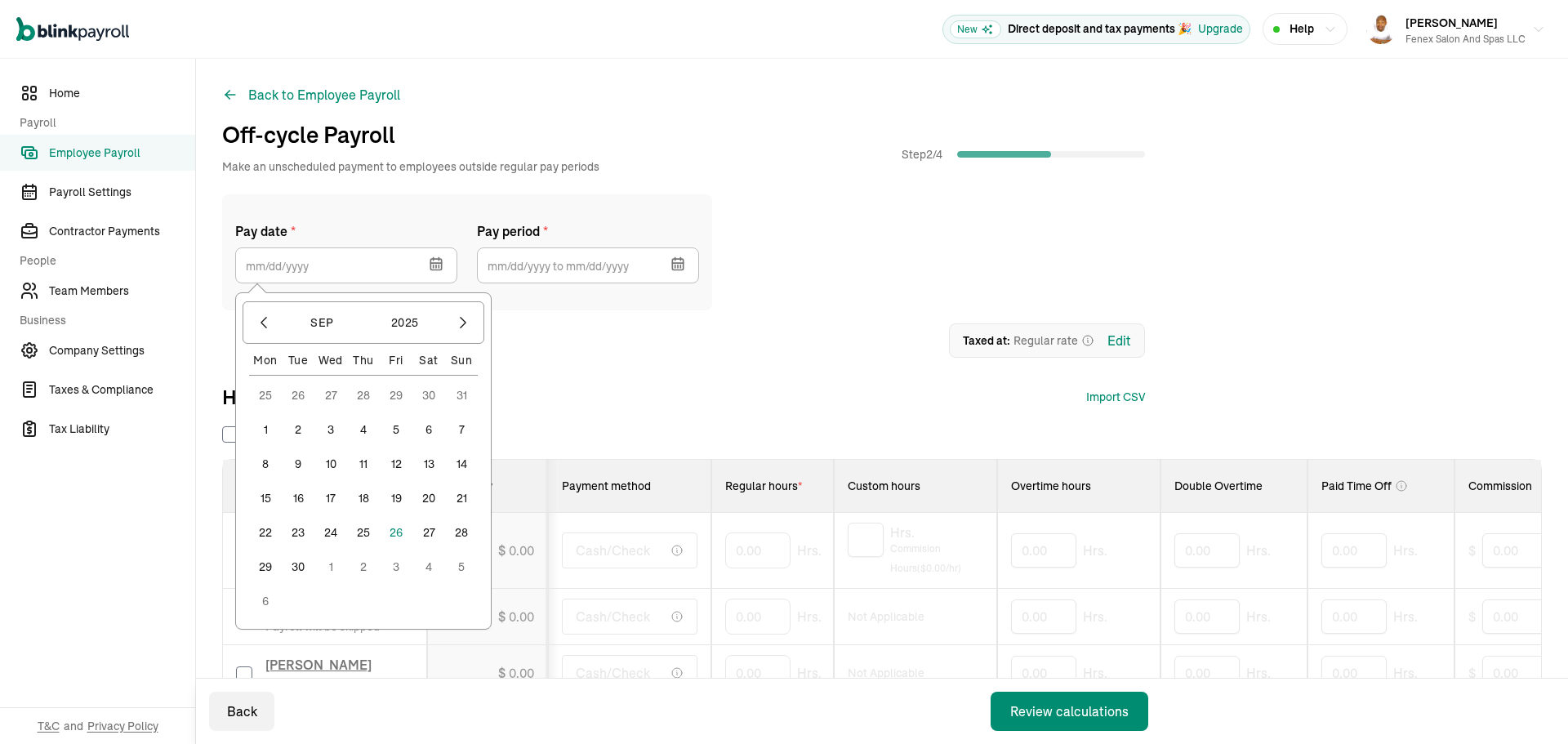
click at [391, 532] on button "26" at bounding box center [395, 531] width 33 height 33
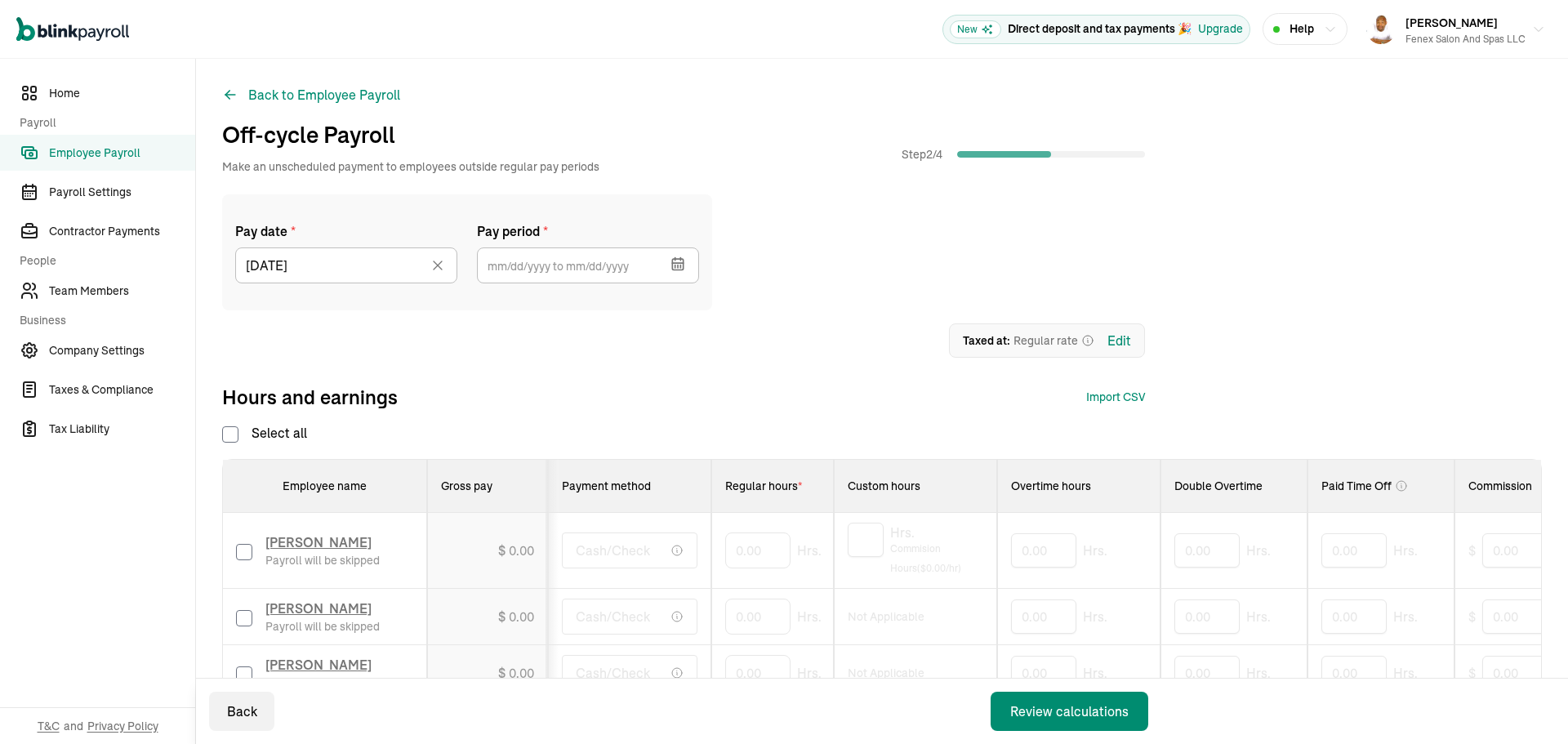
click at [680, 261] on icon "button" at bounding box center [678, 264] width 17 height 17
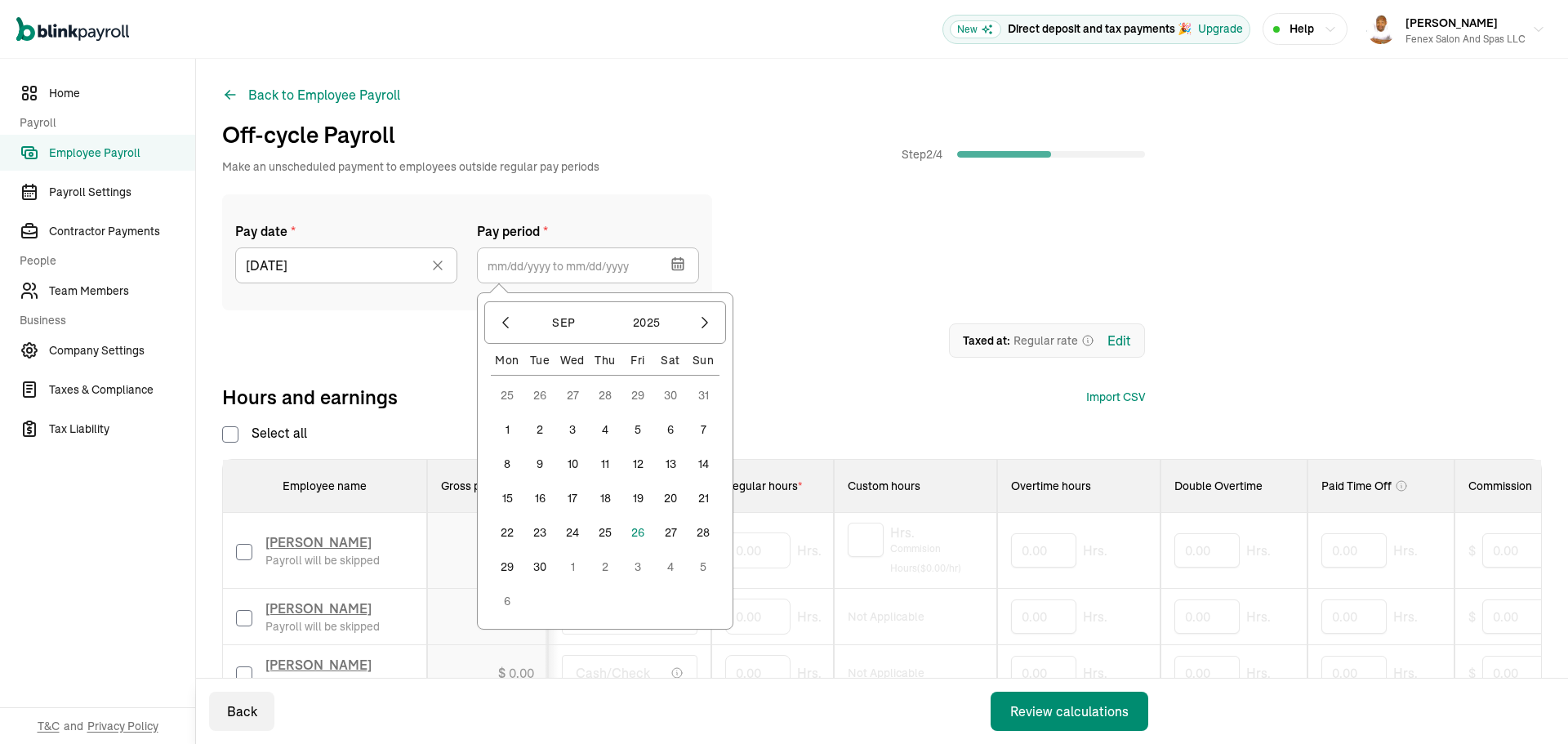
click at [503, 465] on button "8" at bounding box center [506, 463] width 33 height 33
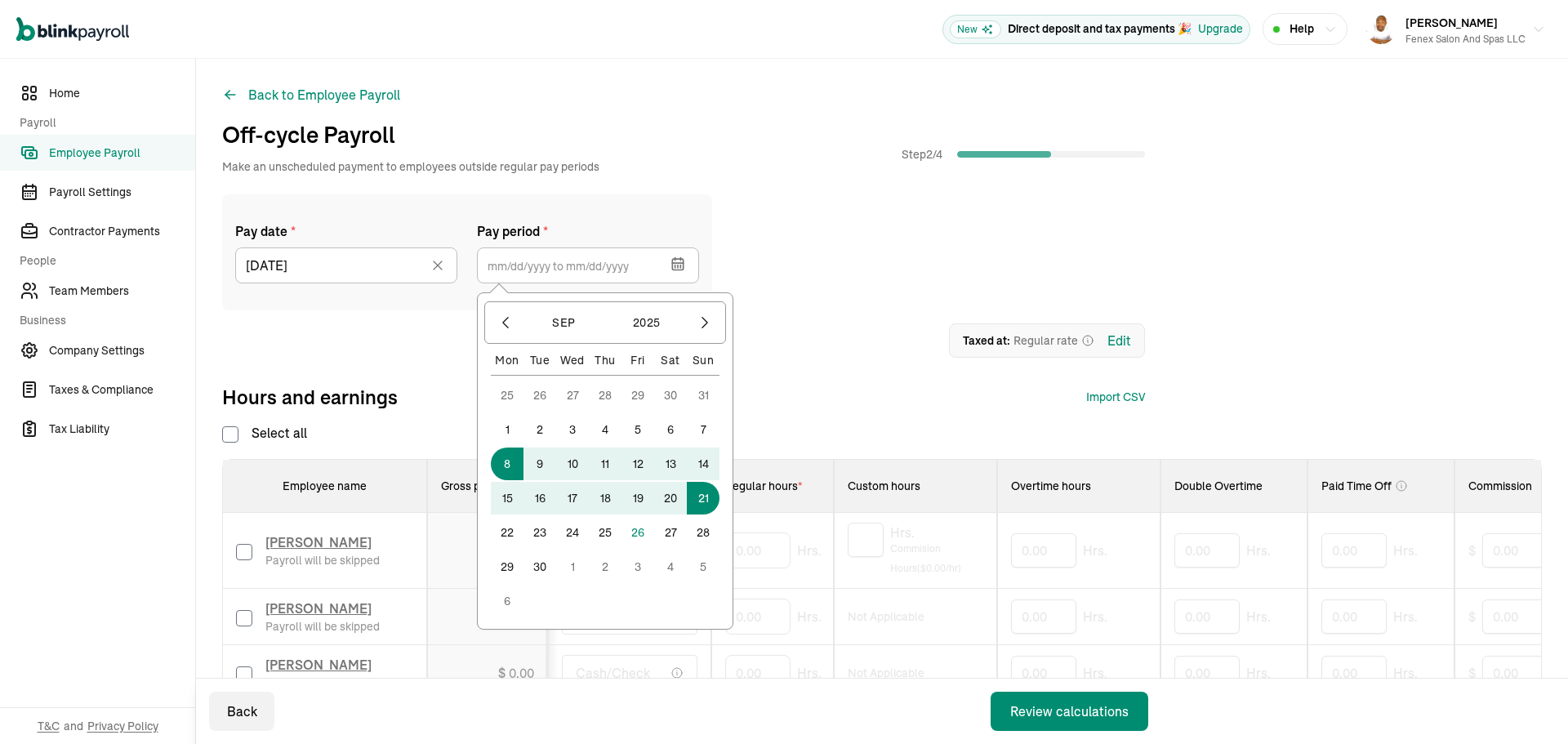
click at [699, 492] on button "21" at bounding box center [702, 498] width 33 height 33
type input "[DATE] ~ [DATE]"
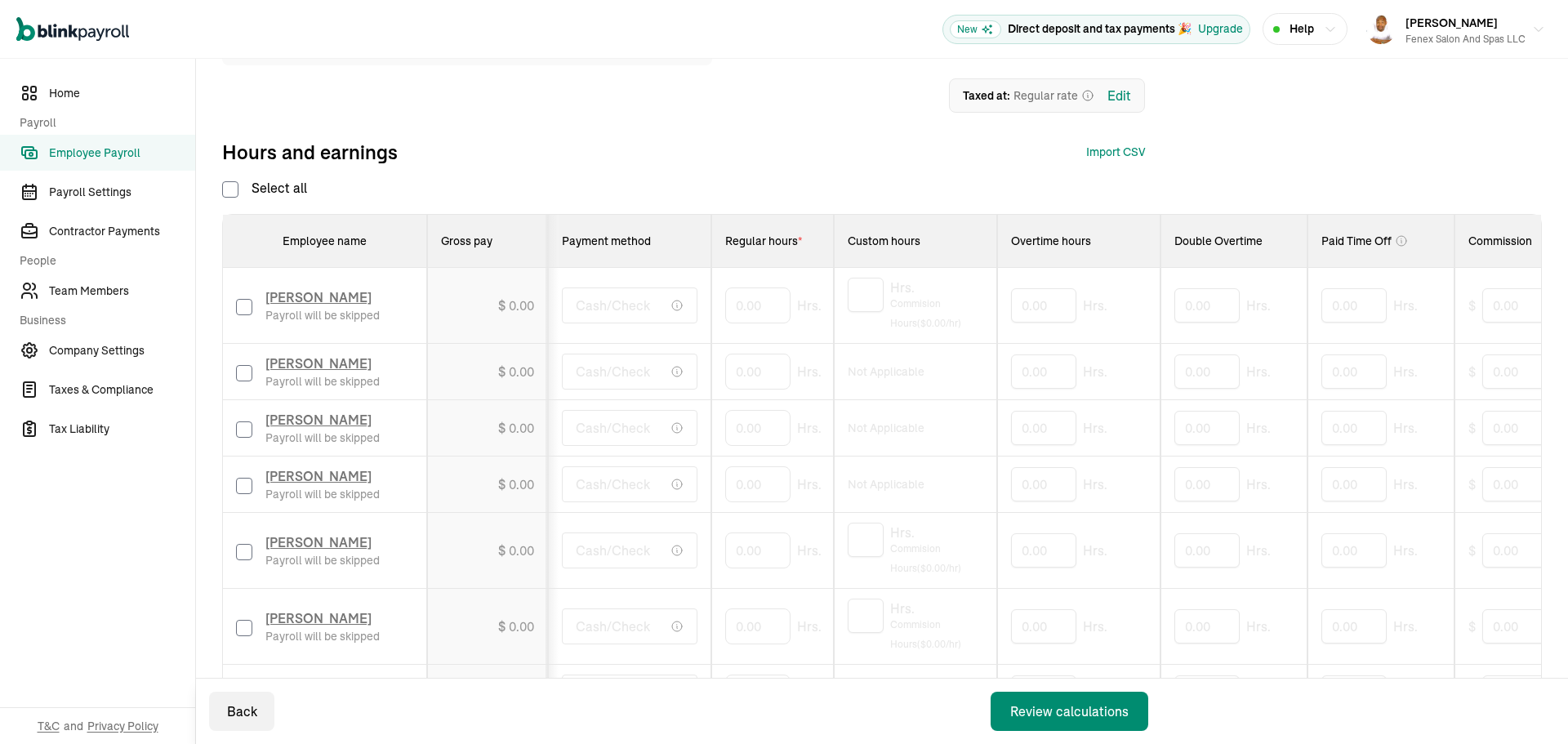
click at [236, 484] on input "checkbox" at bounding box center [244, 486] width 17 height 17
checkbox input "false"
click at [120, 296] on span "Team Members" at bounding box center [122, 291] width 146 height 17
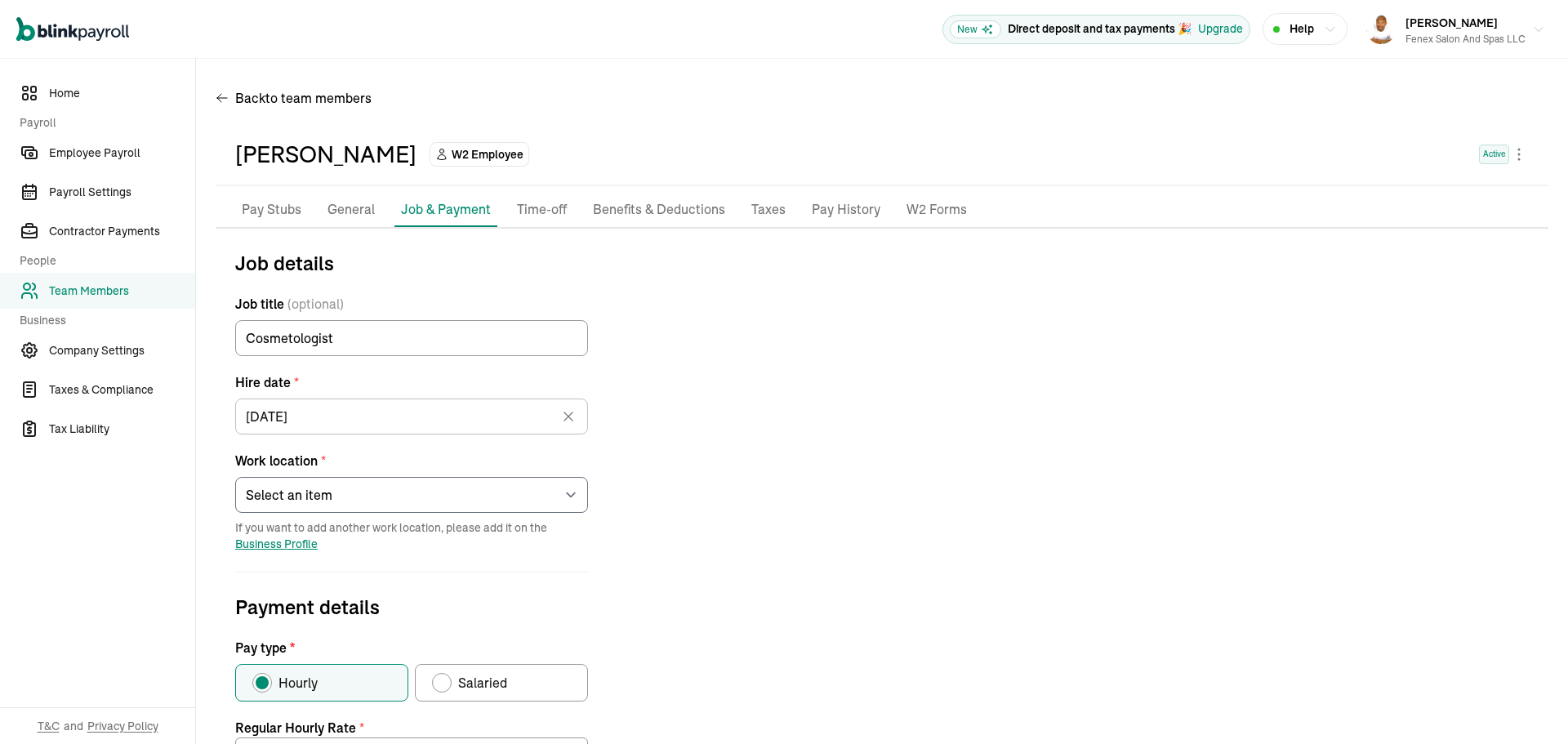
select select "[STREET_ADDRESS][PERSON_NAME]"
click at [391, 737] on input "18.66" at bounding box center [411, 754] width 353 height 34
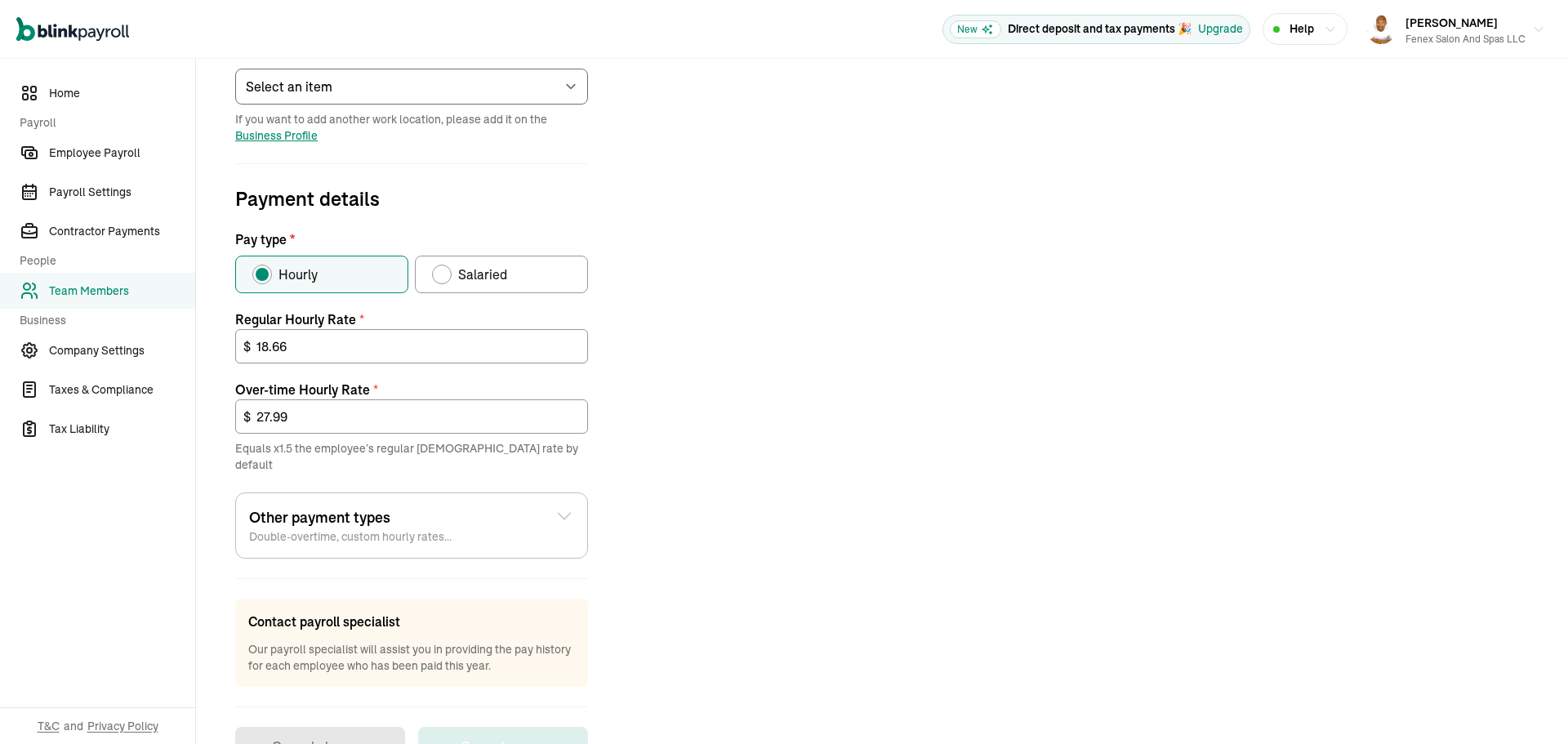
click at [391, 353] on input "18.66" at bounding box center [411, 346] width 353 height 34
type input "19.66"
click at [891, 460] on div "Job details Job title (optional) Cosmetologist Hire date * 05/01/2023 Apr 2023 …" at bounding box center [881, 302] width 1333 height 926
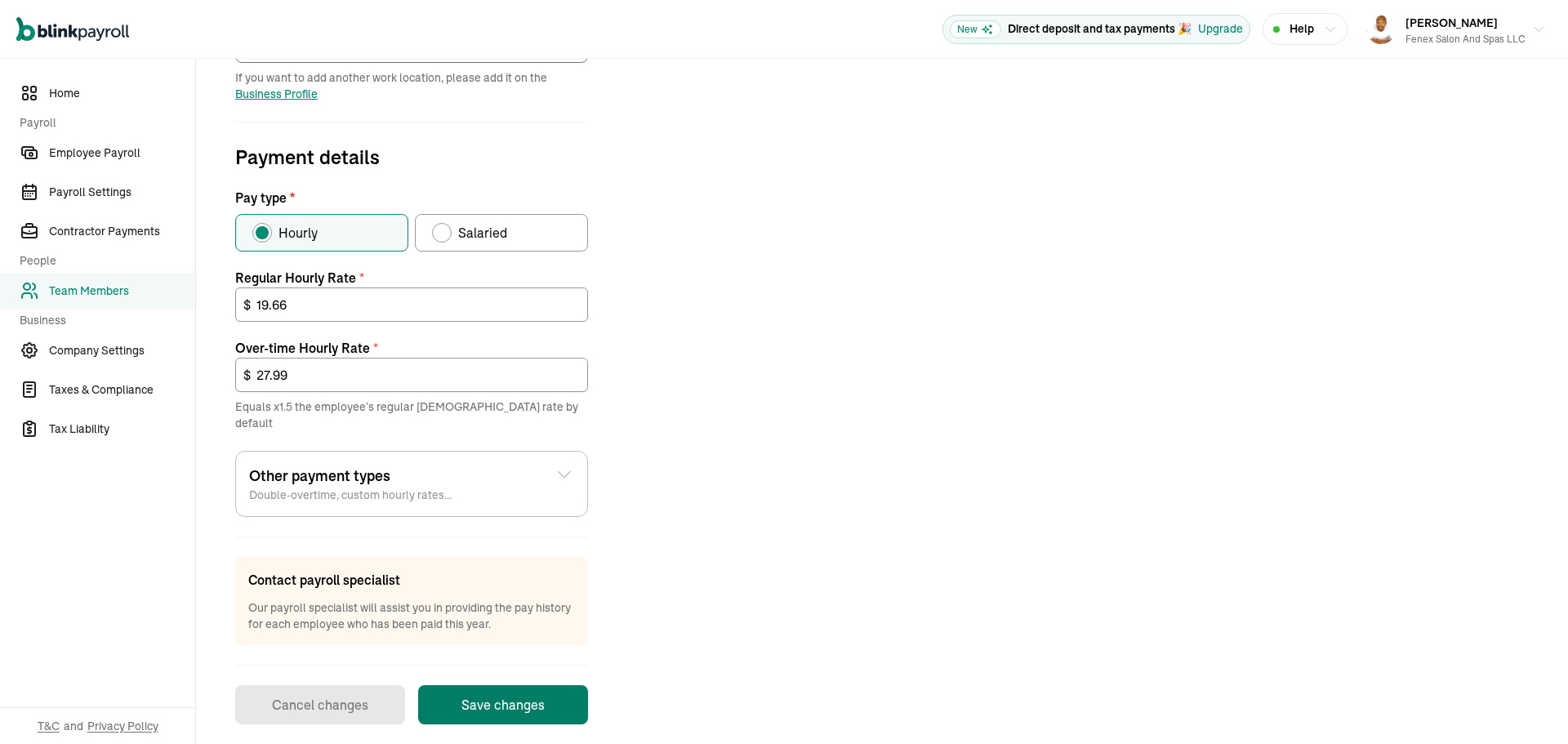
click at [532, 692] on button "Save changes" at bounding box center [503, 705] width 170 height 39
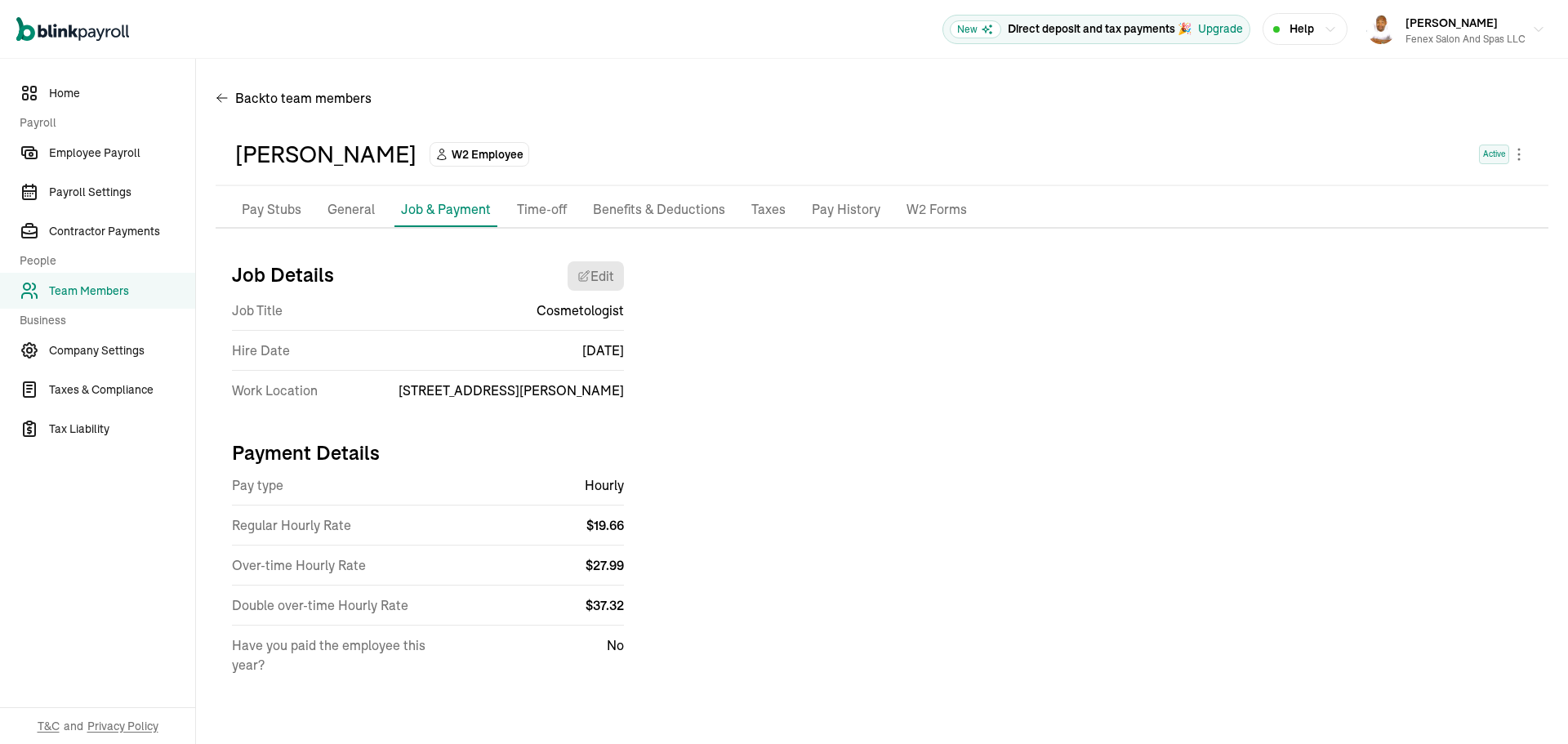
click at [257, 214] on p "Pay Stubs" at bounding box center [271, 210] width 60 height 21
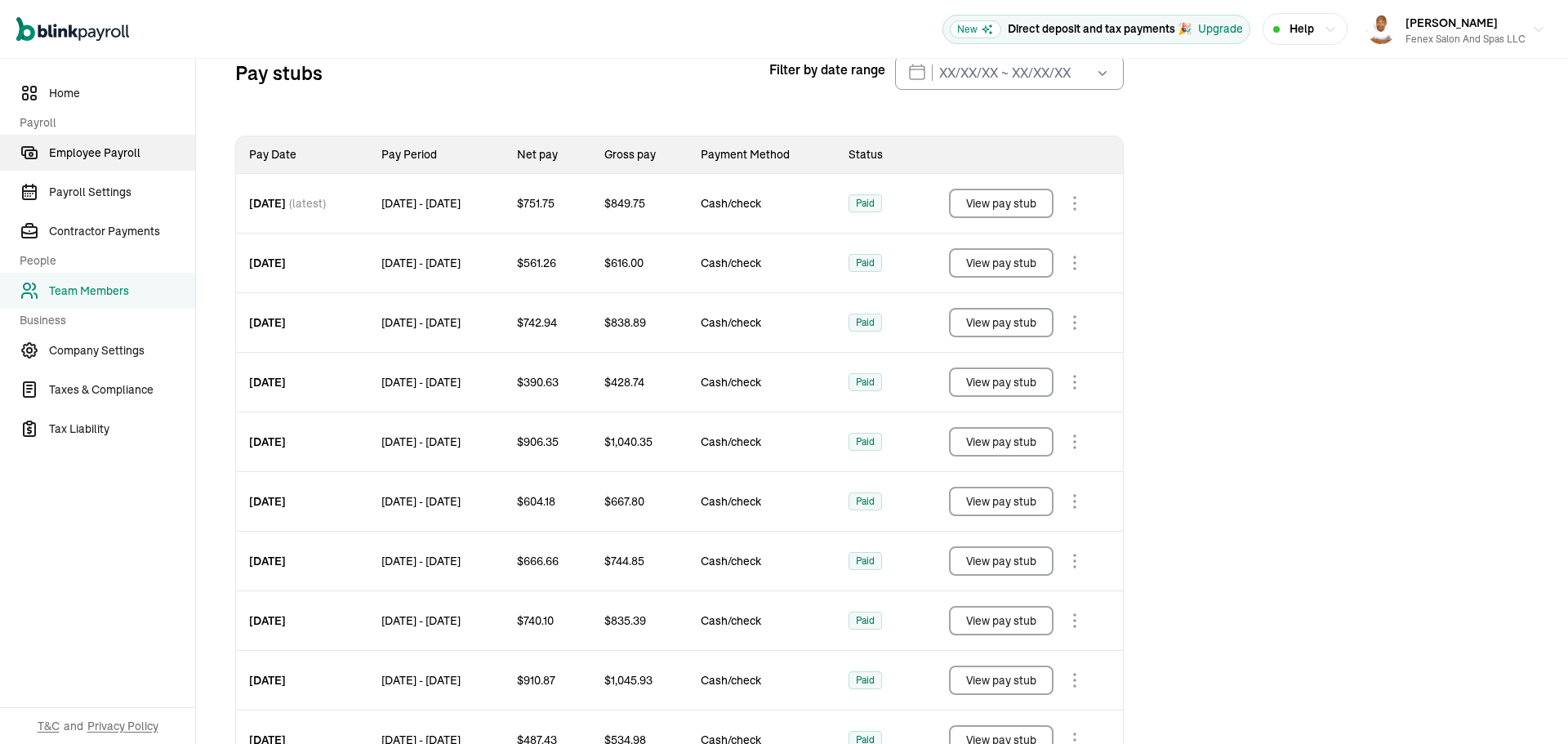
click at [103, 155] on span "Employee Payroll" at bounding box center [122, 153] width 146 height 17
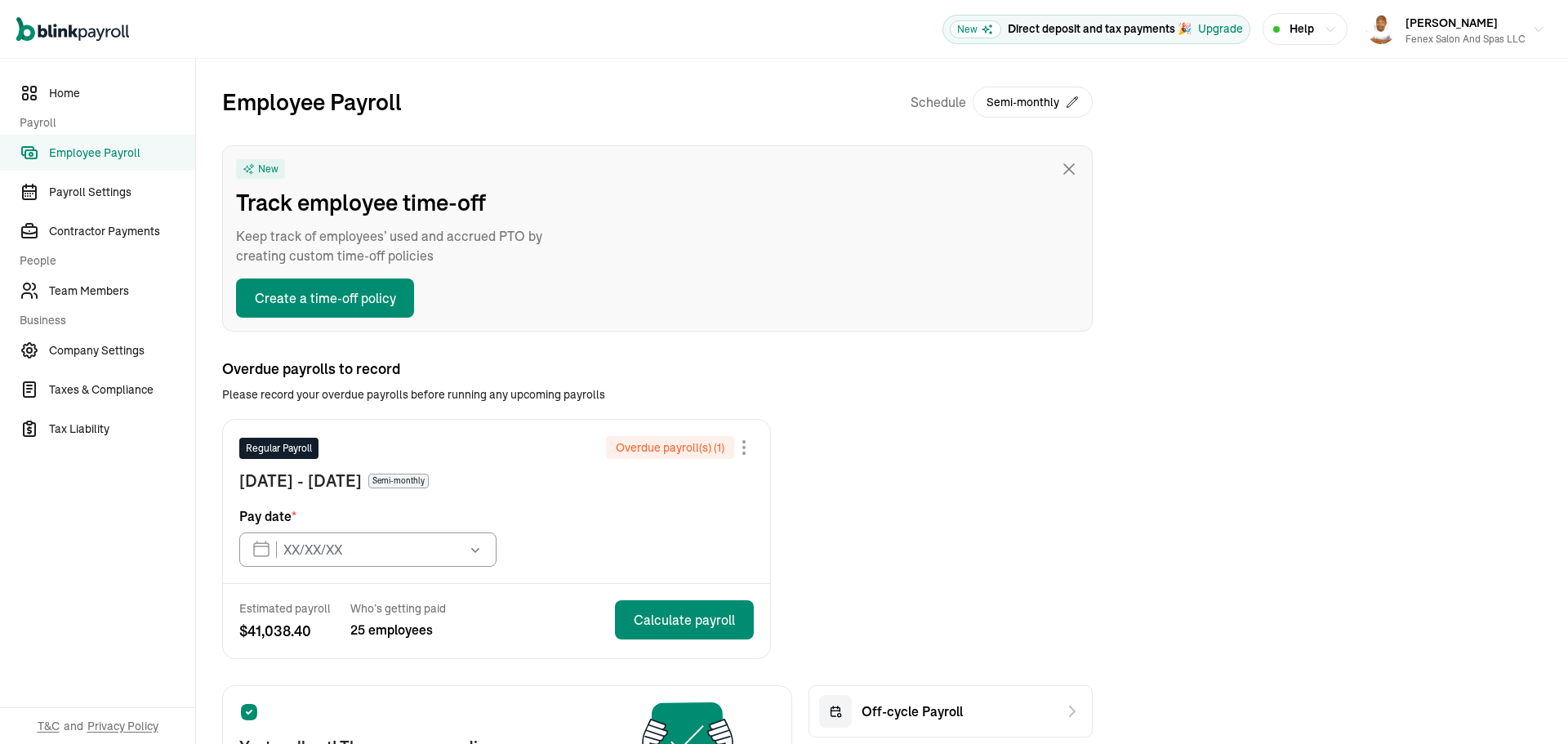
type input "[DATE]"
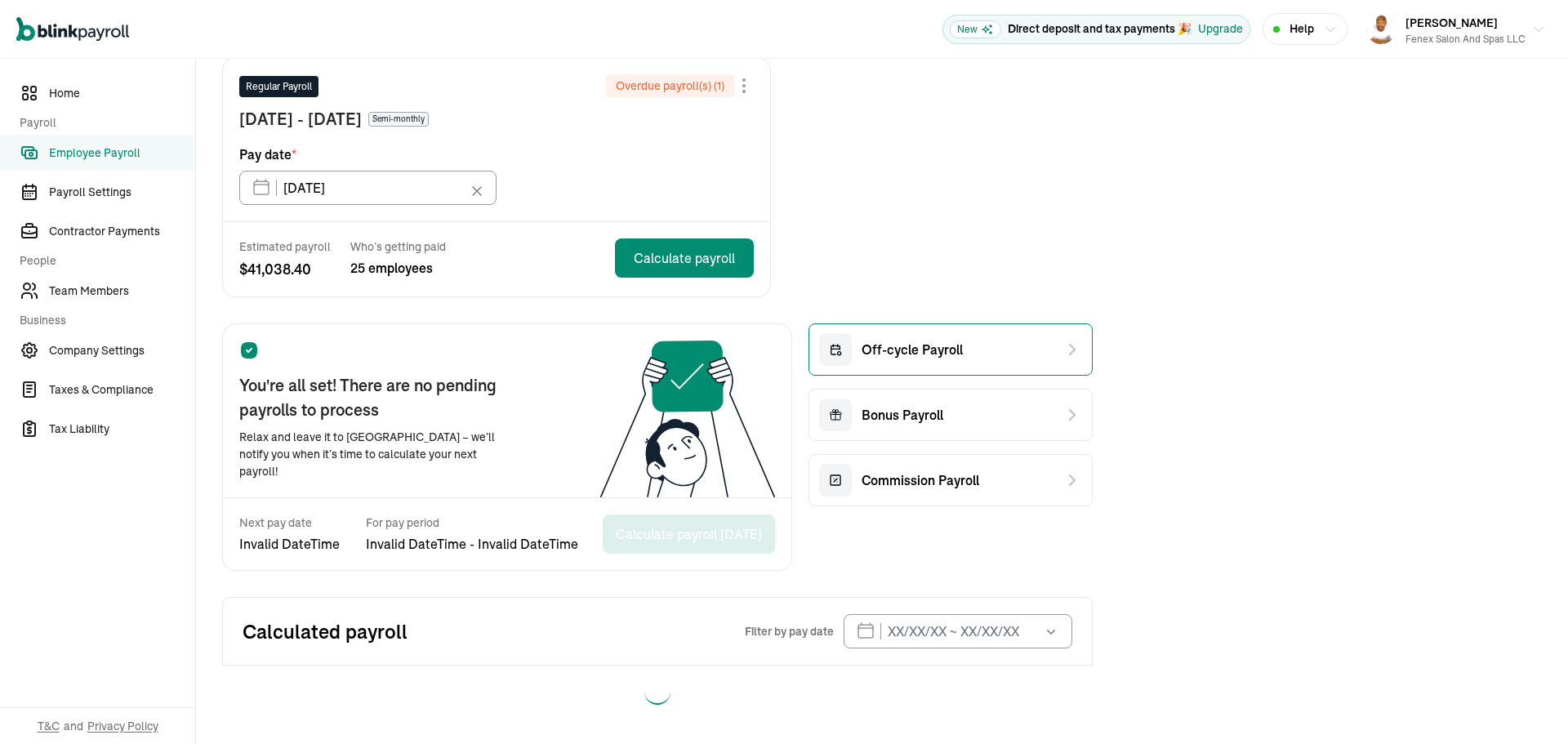
click at [891, 351] on span "Off-cycle Payroll" at bounding box center [912, 349] width 102 height 20
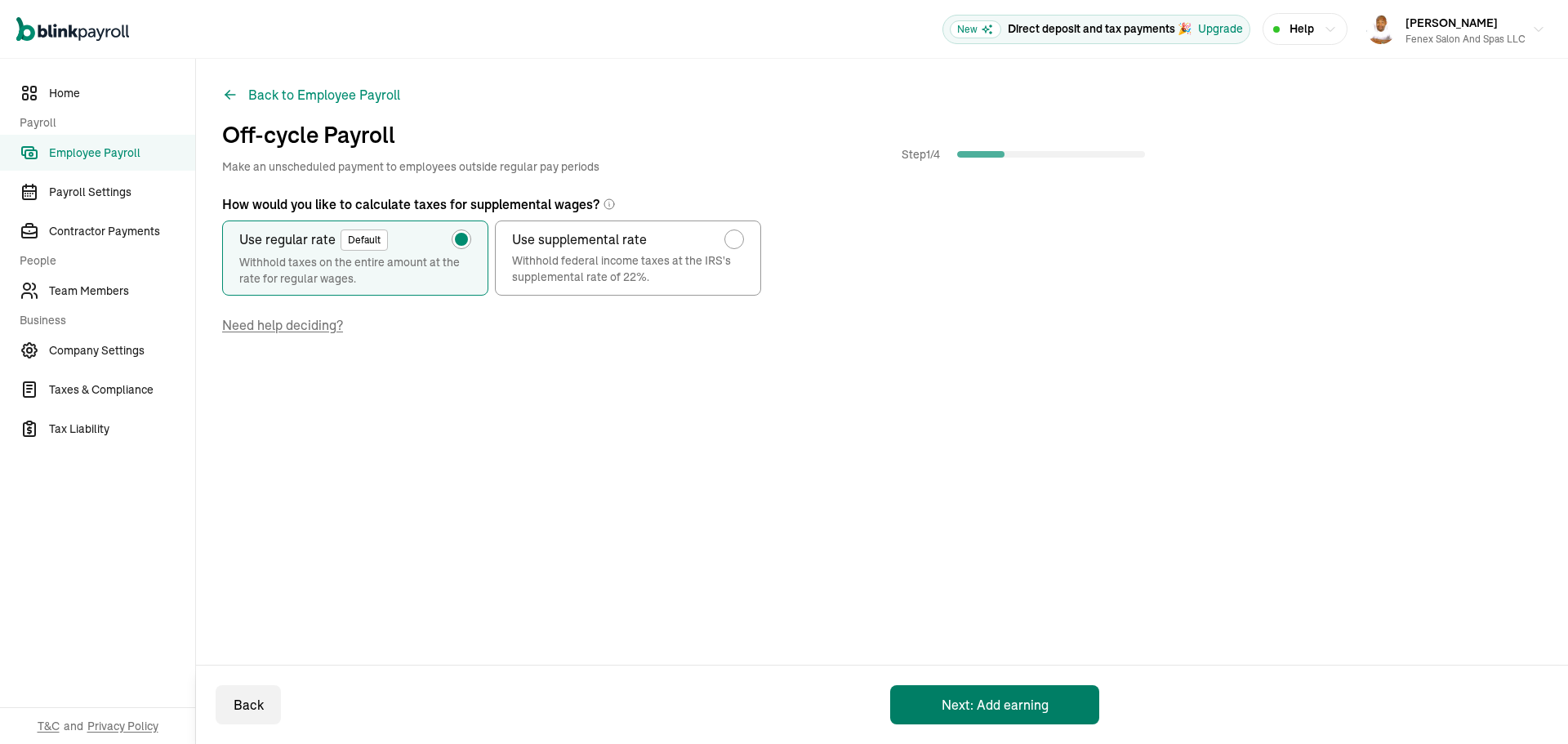
click at [1006, 708] on button "Next: Add earning" at bounding box center [995, 705] width 209 height 39
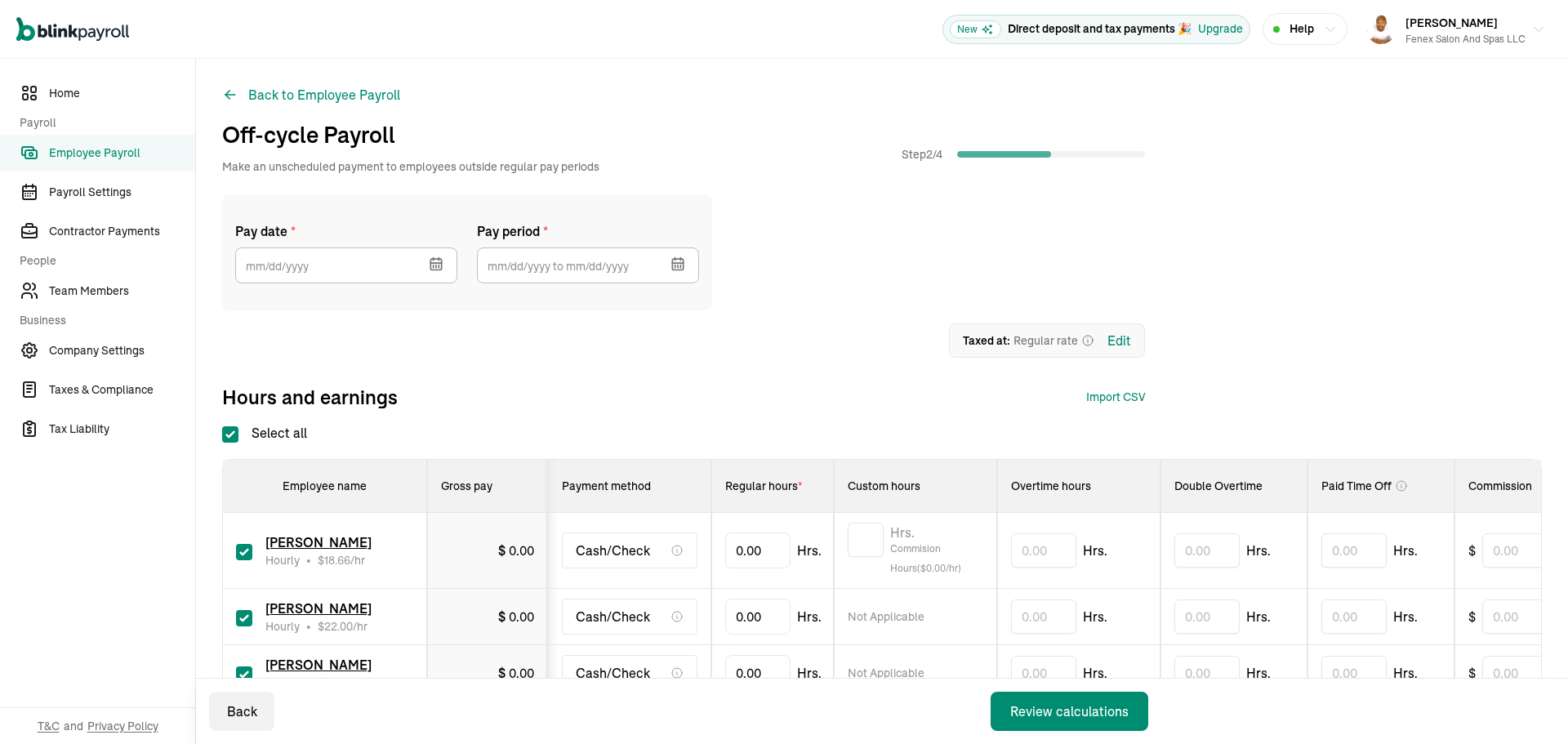
click at [436, 266] on icon "button" at bounding box center [437, 264] width 17 height 17
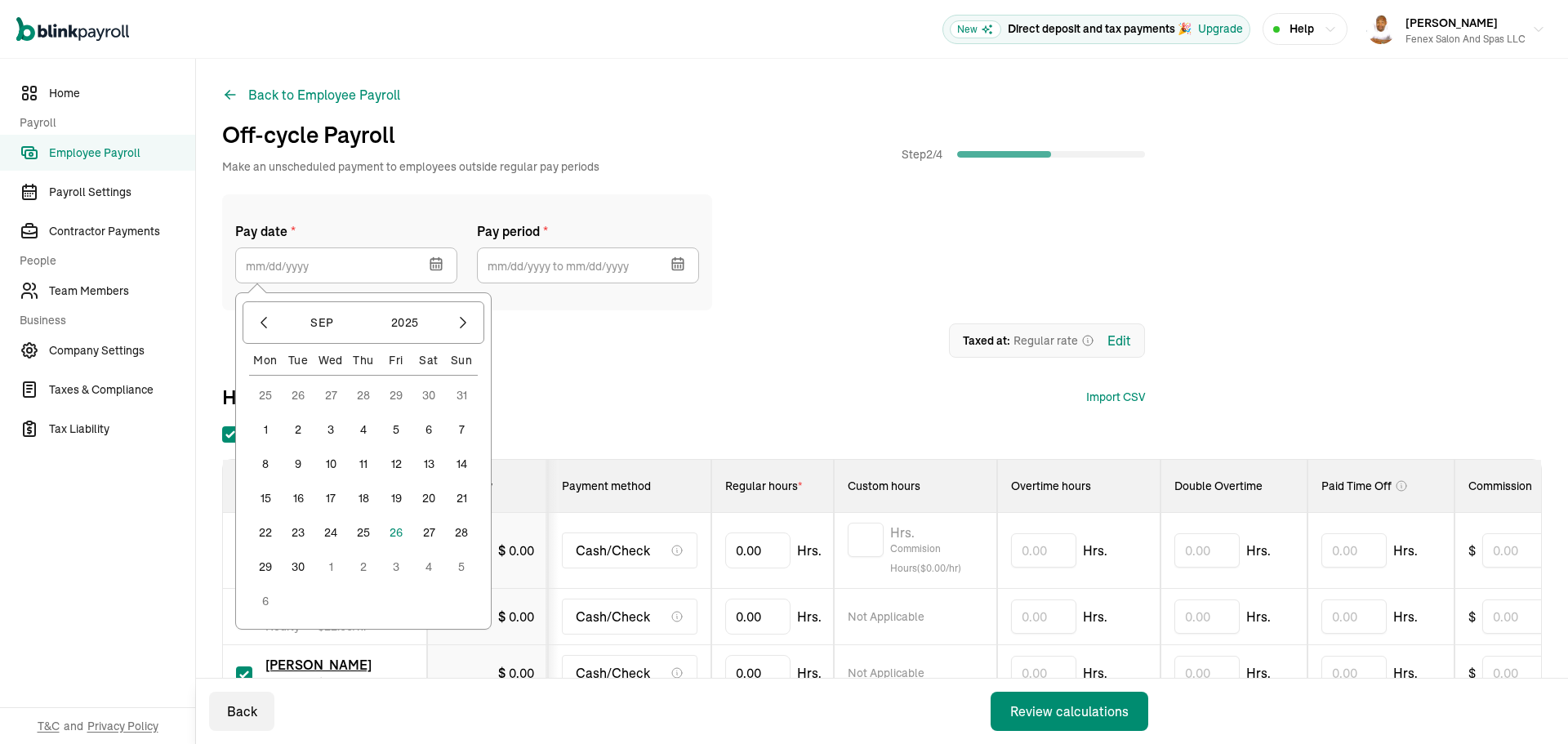
click at [402, 537] on button "26" at bounding box center [395, 531] width 33 height 33
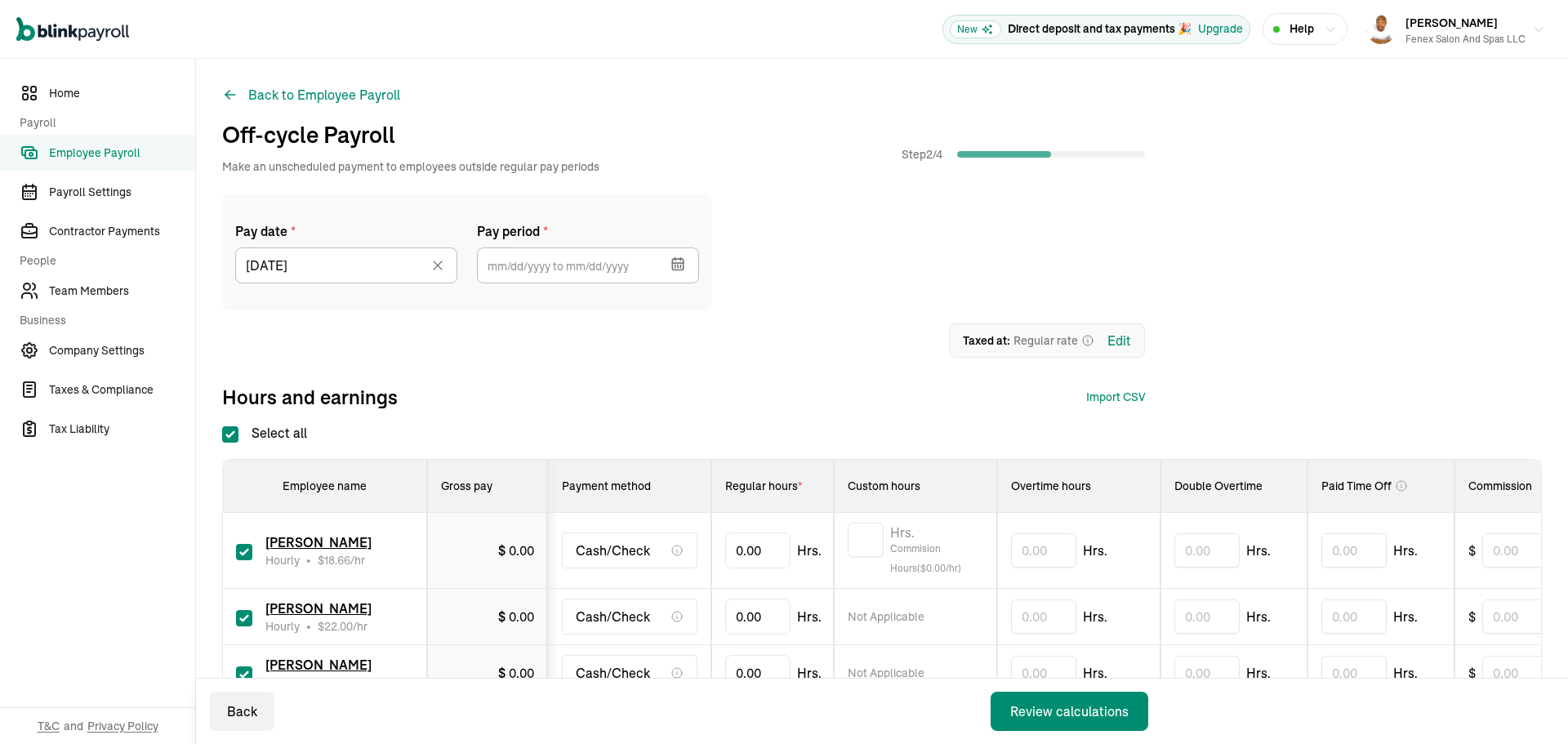
click at [678, 266] on icon "button" at bounding box center [678, 267] width 0 height 3
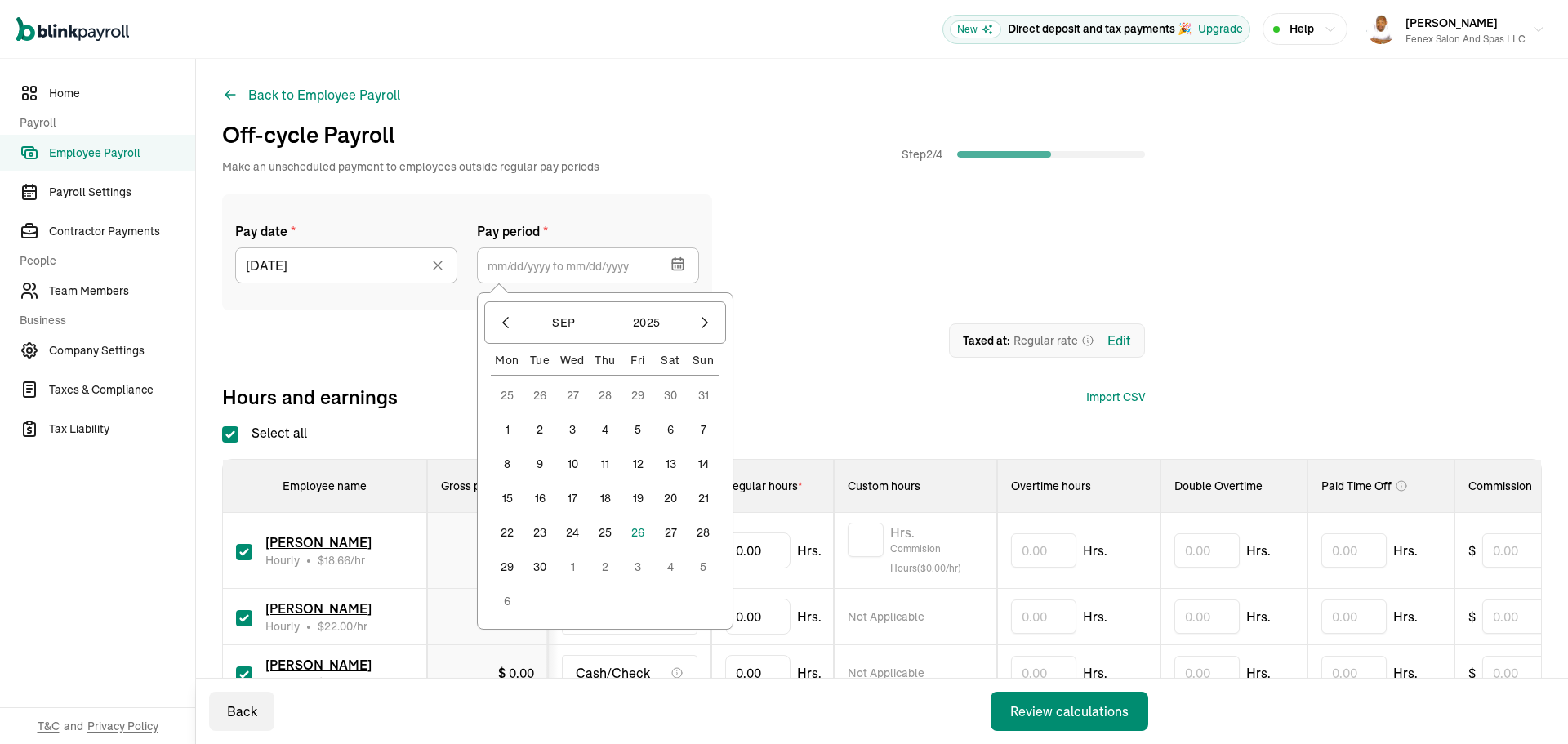
click at [506, 469] on button "8" at bounding box center [506, 463] width 33 height 33
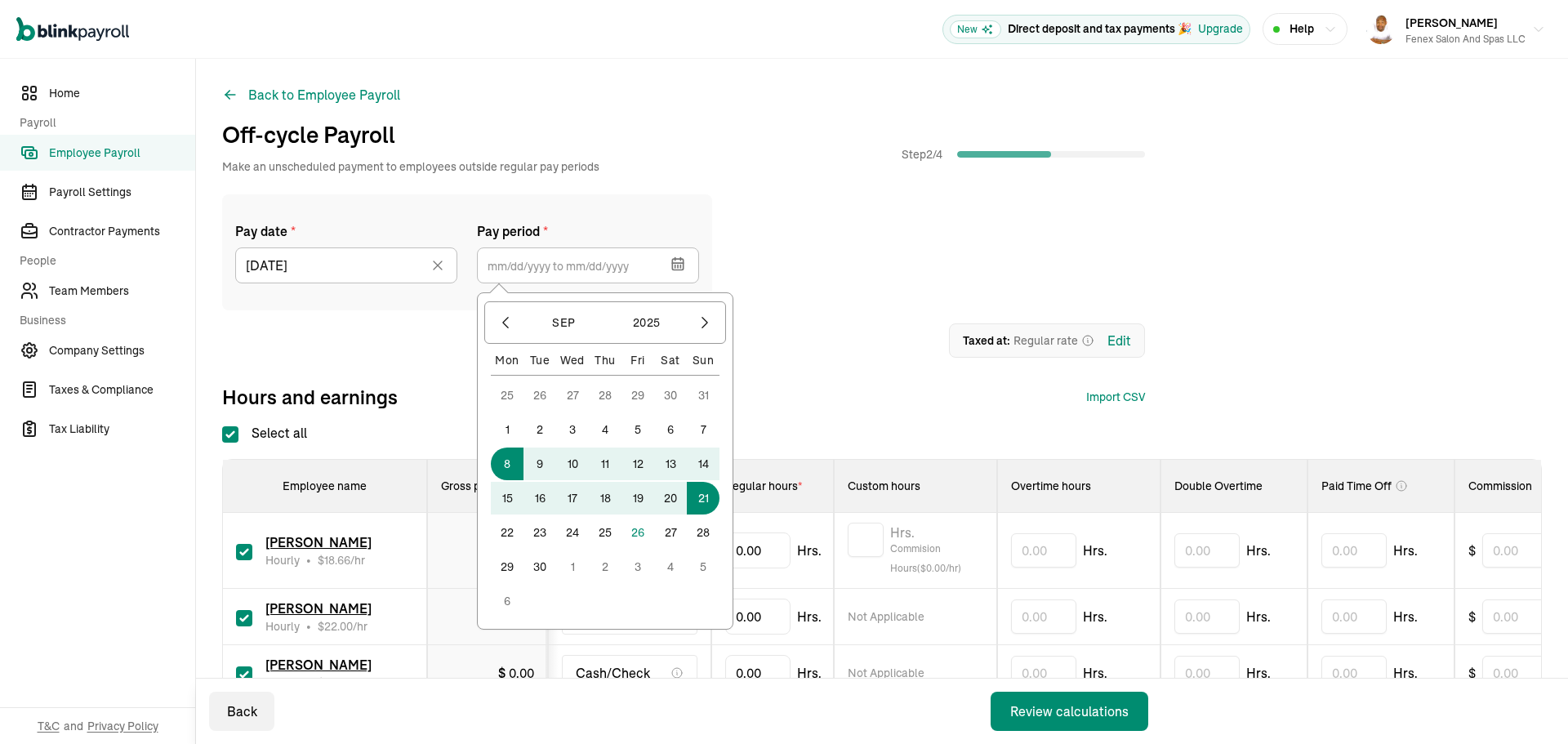
click at [708, 501] on button "21" at bounding box center [702, 498] width 33 height 33
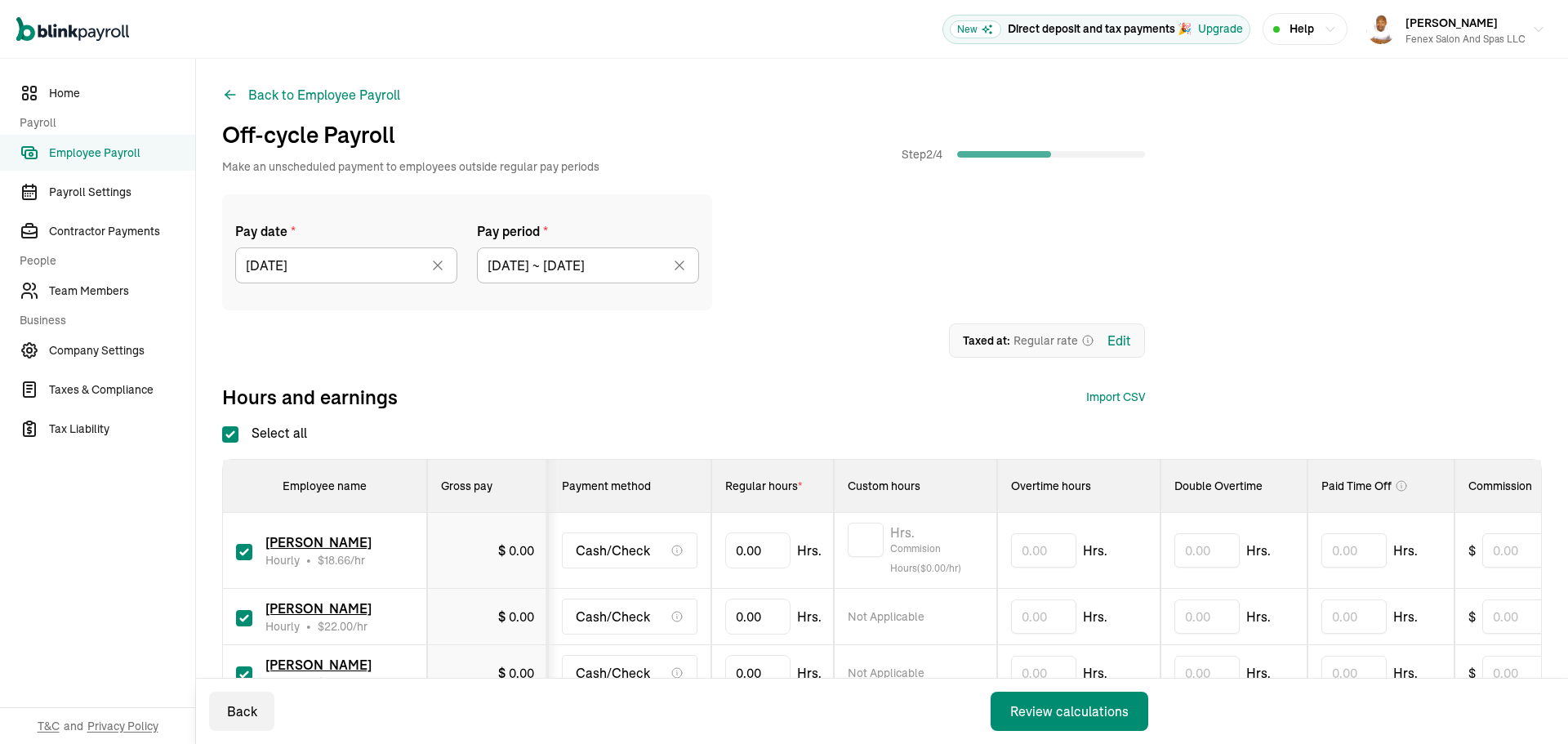
type input "[DATE] ~ [DATE]"
click at [239, 436] on label "Select all" at bounding box center [264, 433] width 85 height 20
click at [239, 436] on input "Select all" at bounding box center [230, 434] width 17 height 17
checkbox input "false"
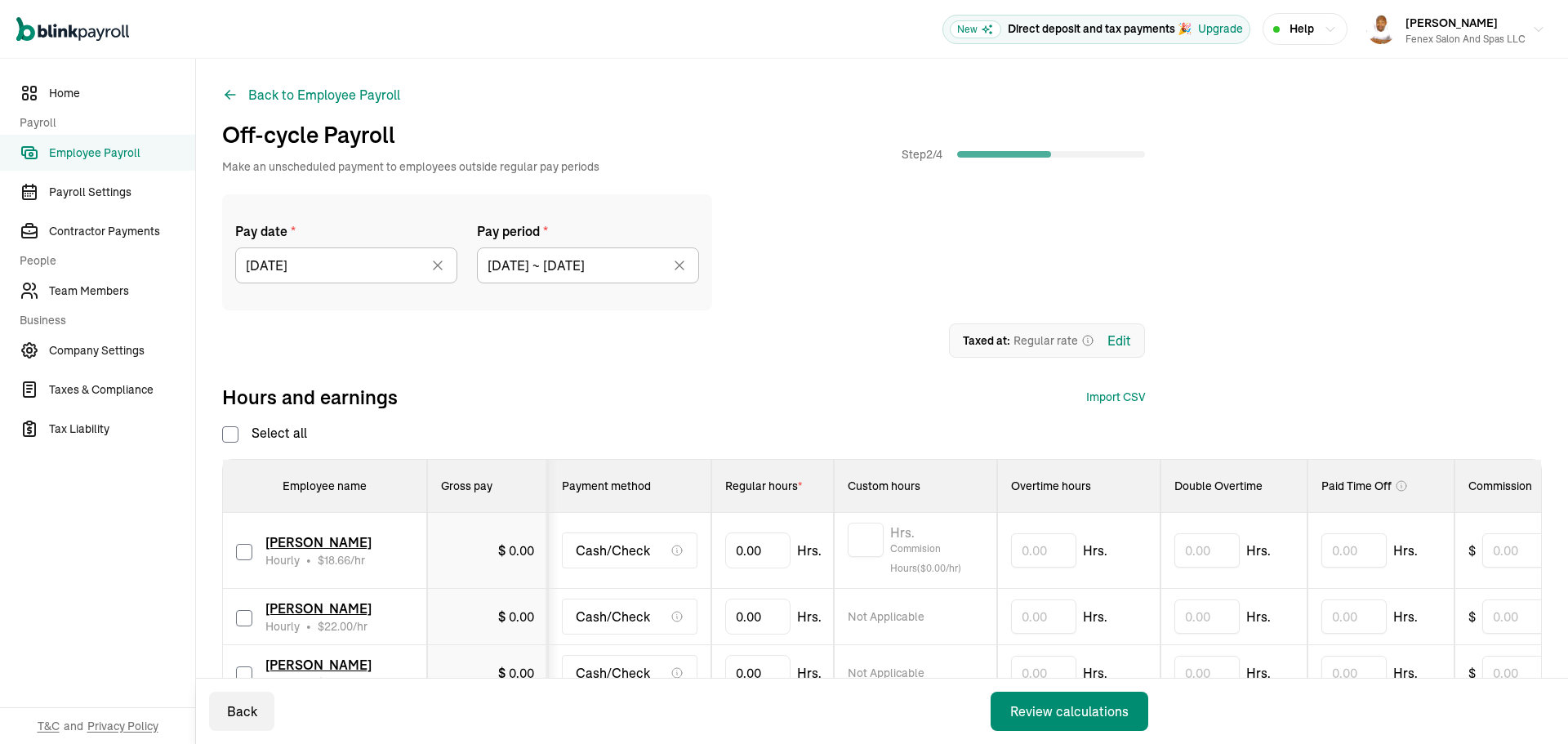
checkbox input "false"
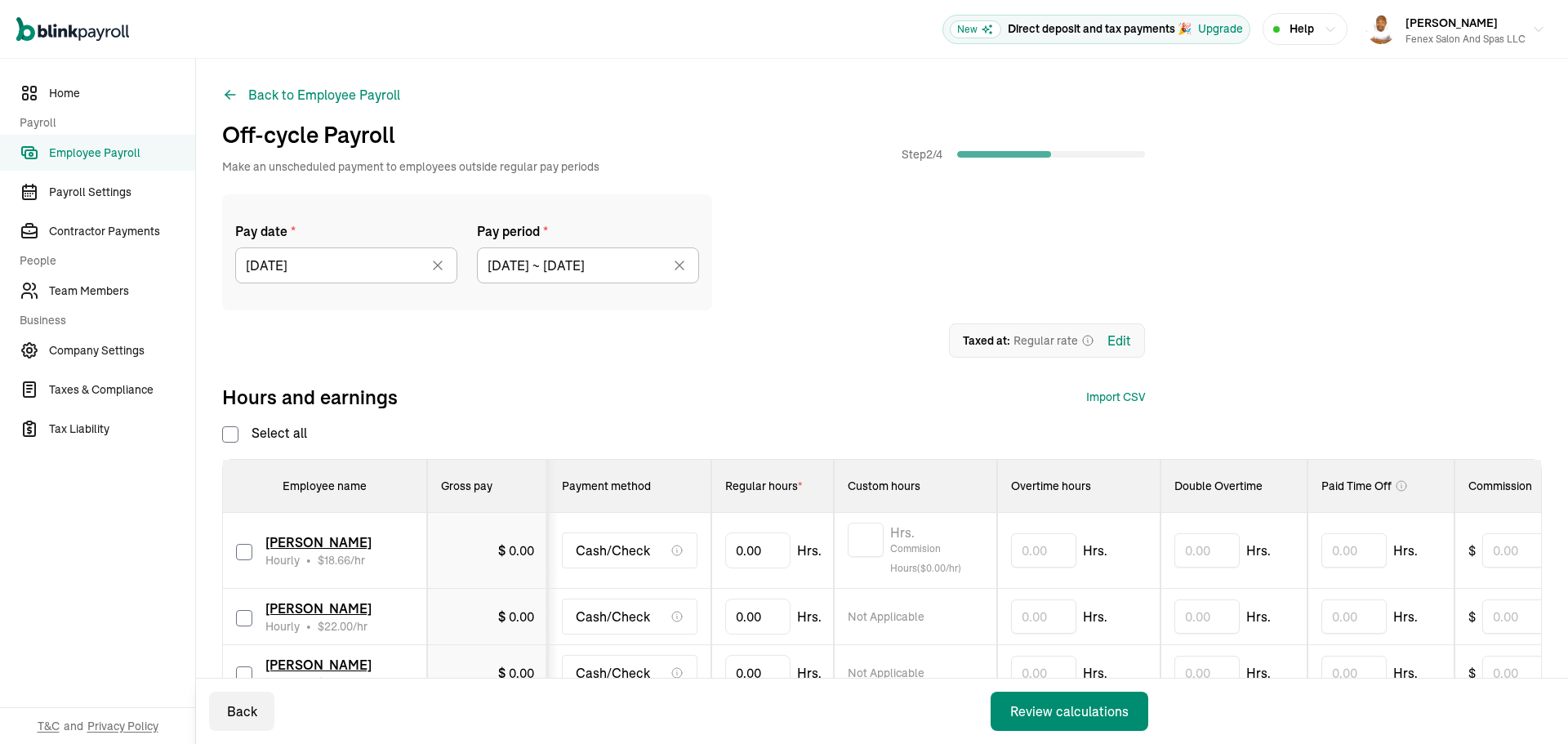
checkbox input "false"
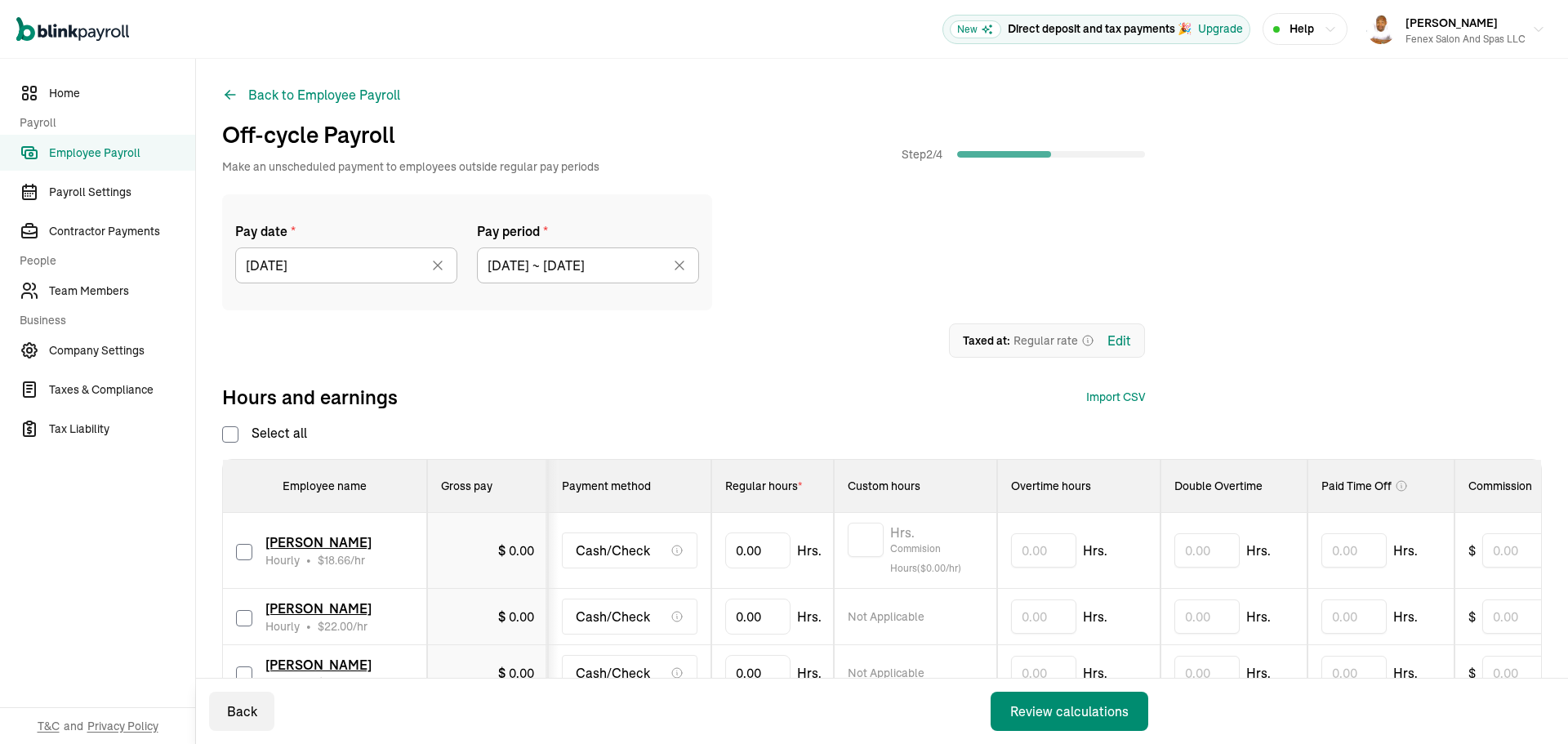
checkbox input "false"
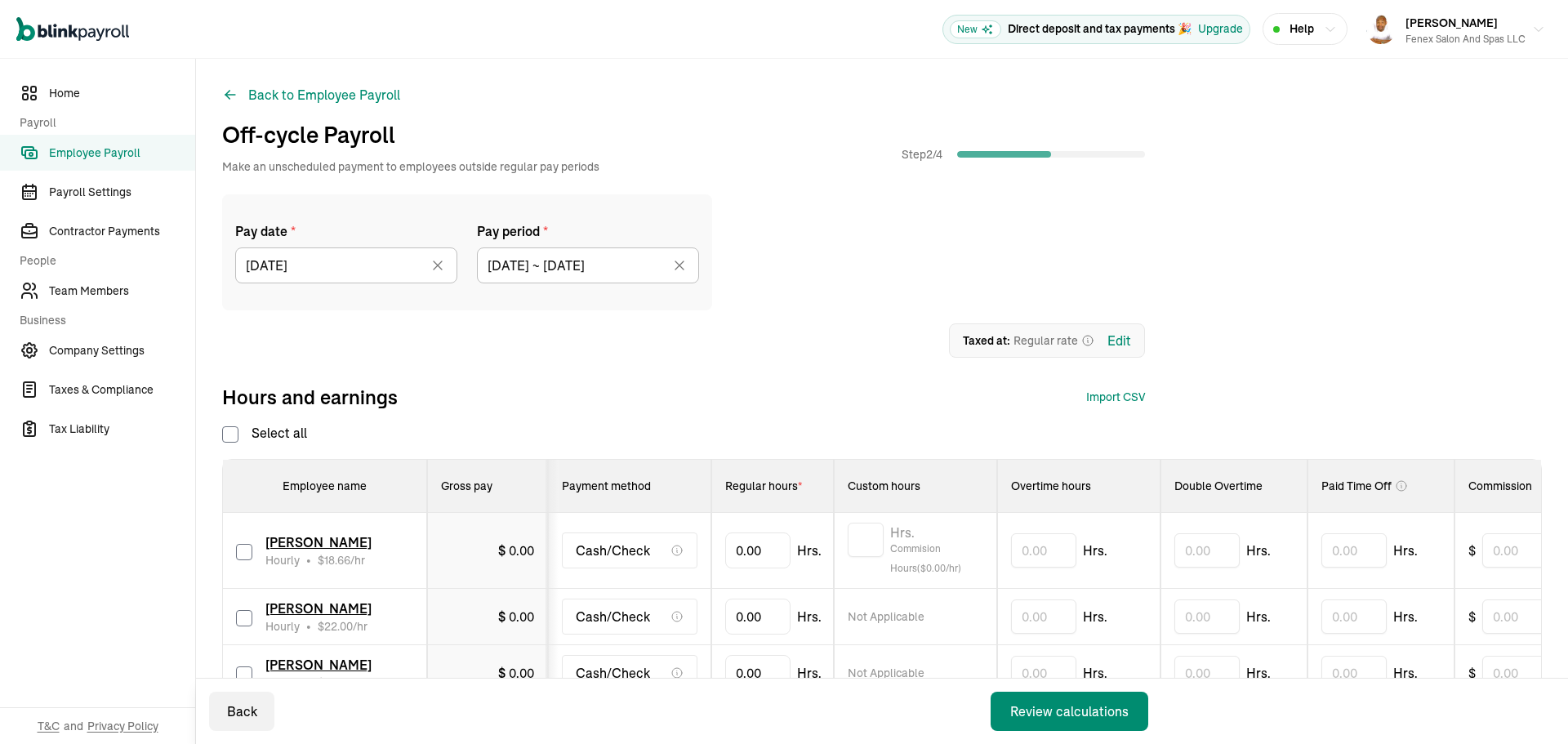
checkbox input "false"
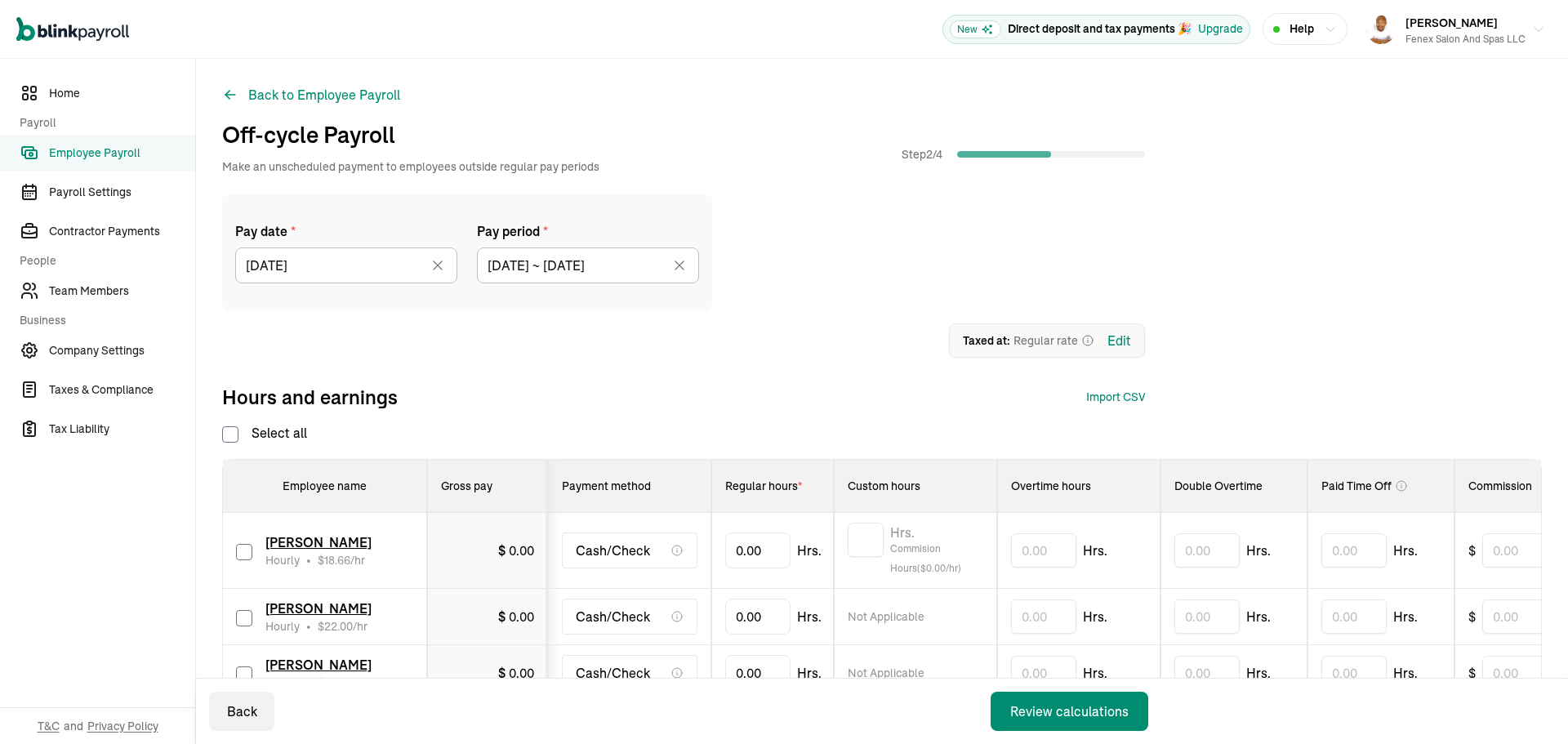
checkbox input "false"
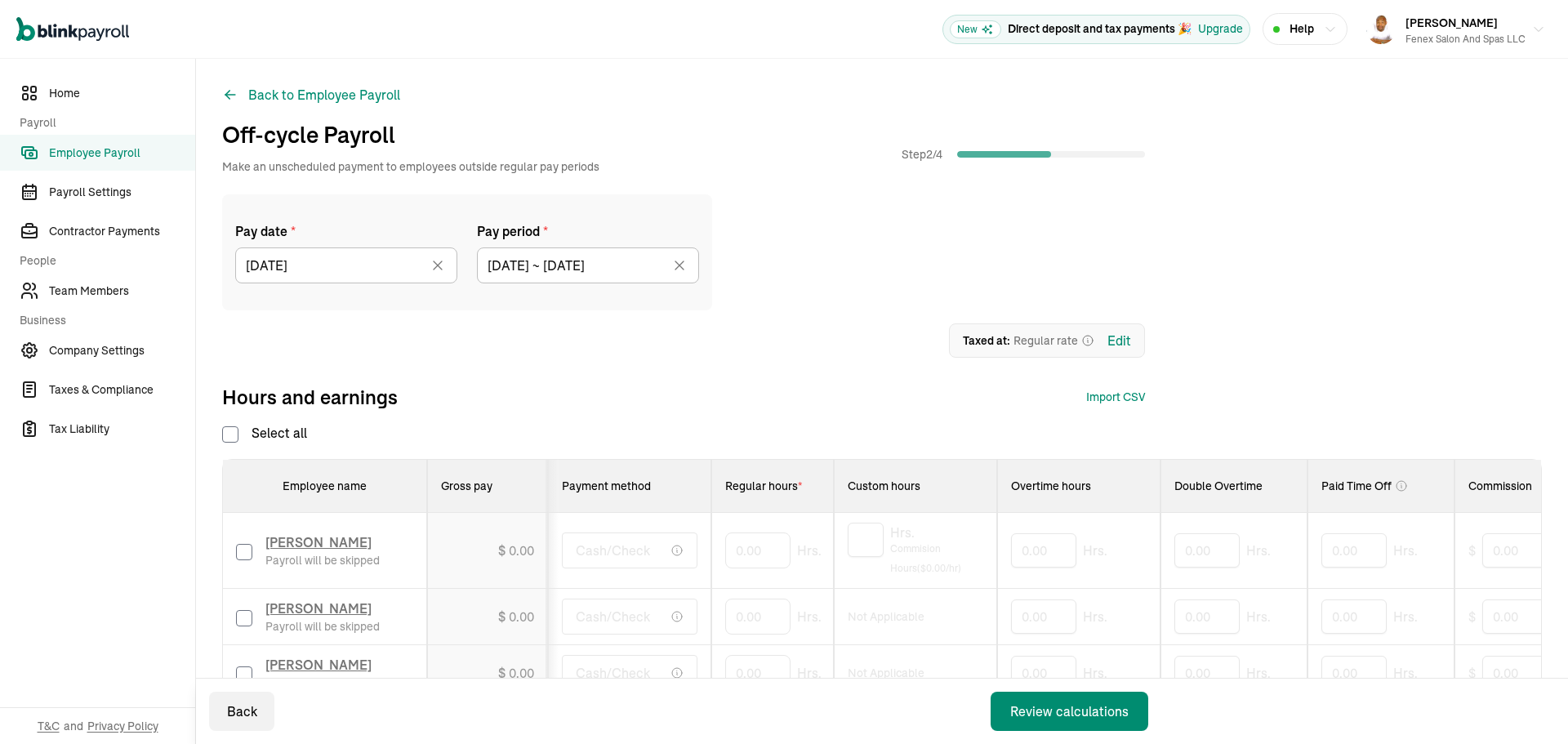
click at [244, 619] on input "checkbox" at bounding box center [244, 618] width 17 height 17
checkbox input "true"
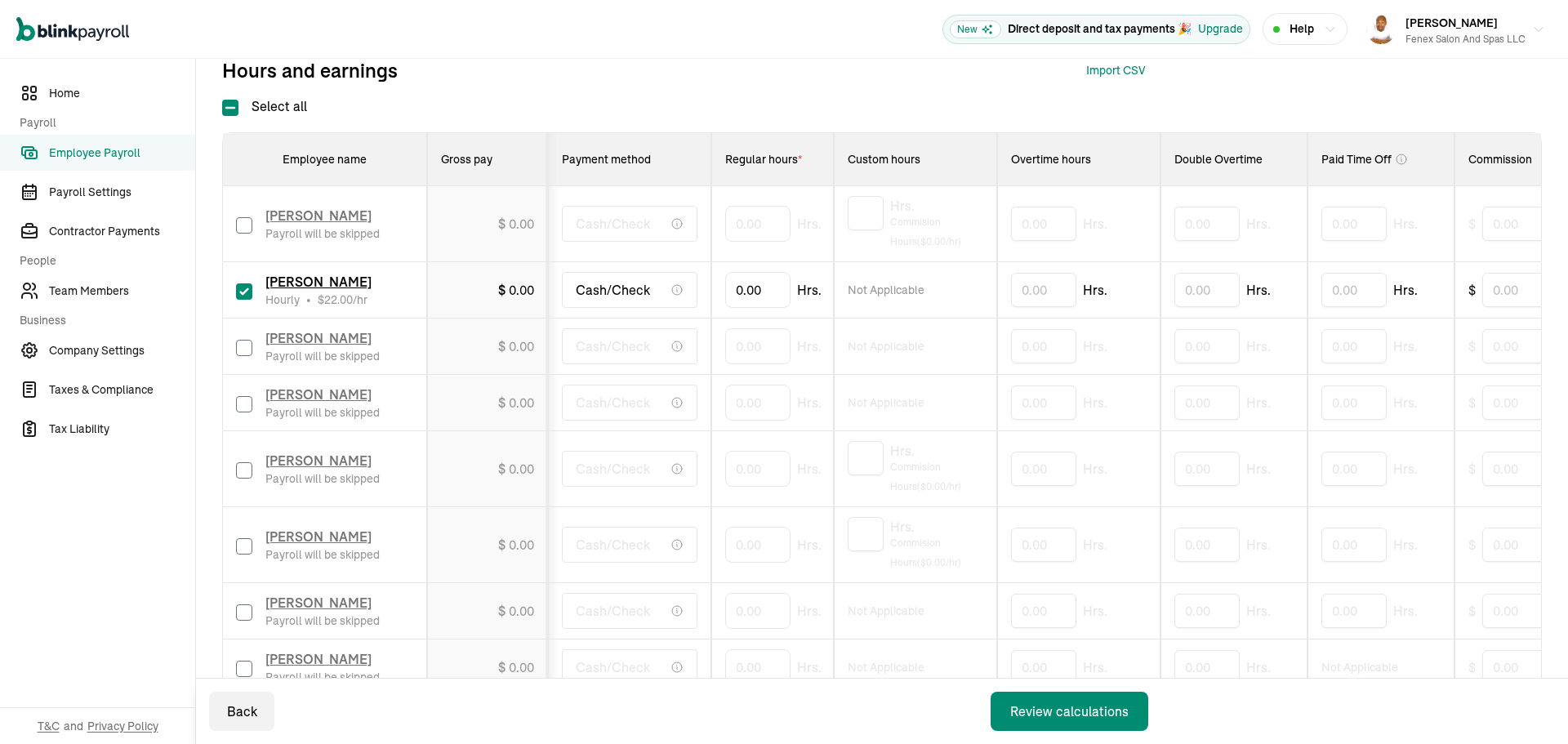
click at [243, 351] on input "checkbox" at bounding box center [244, 348] width 17 height 17
checkbox input "true"
click at [243, 402] on input "checkbox" at bounding box center [244, 405] width 17 height 17
checkbox input "true"
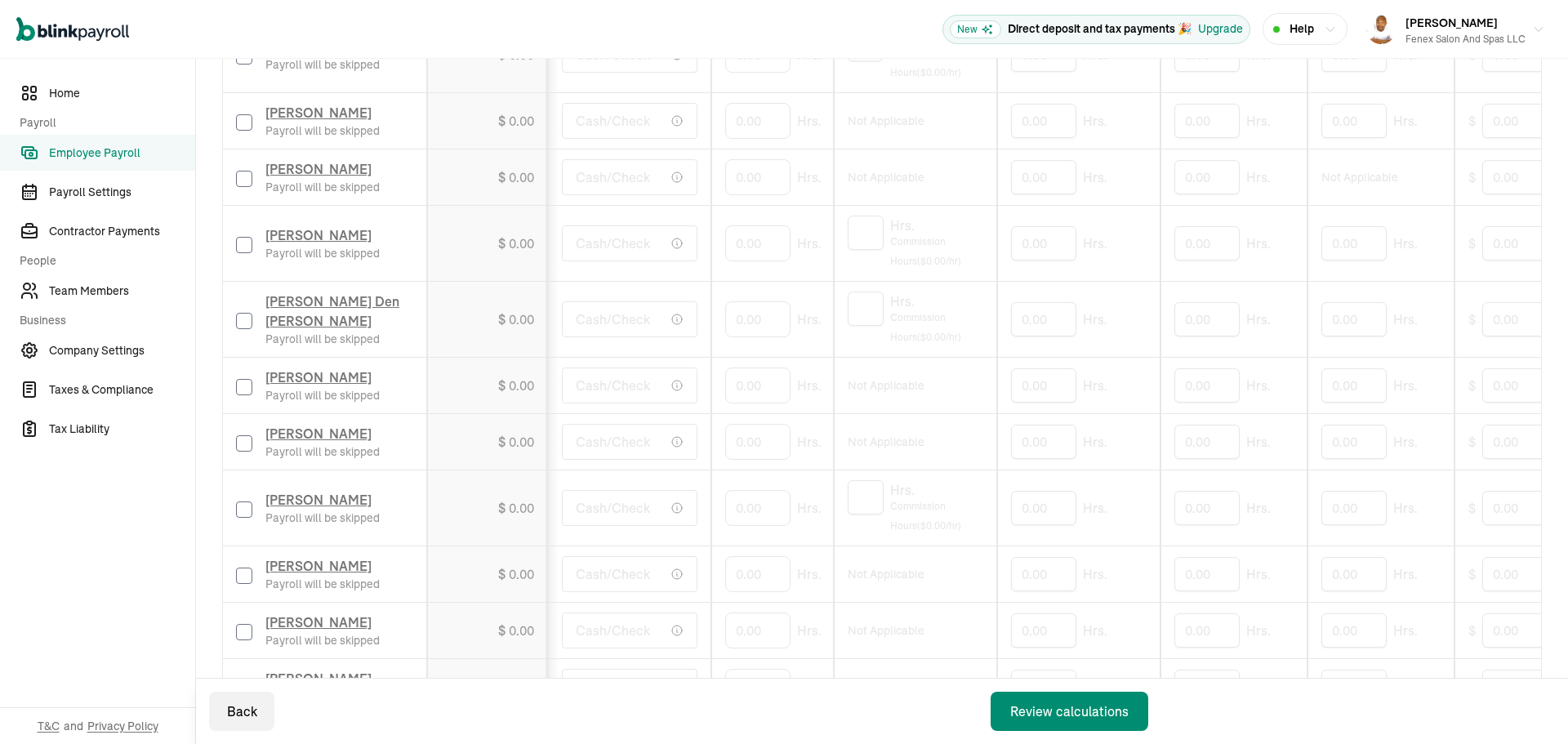
click at [236, 115] on input "checkbox" at bounding box center [244, 123] width 17 height 17
checkbox input "true"
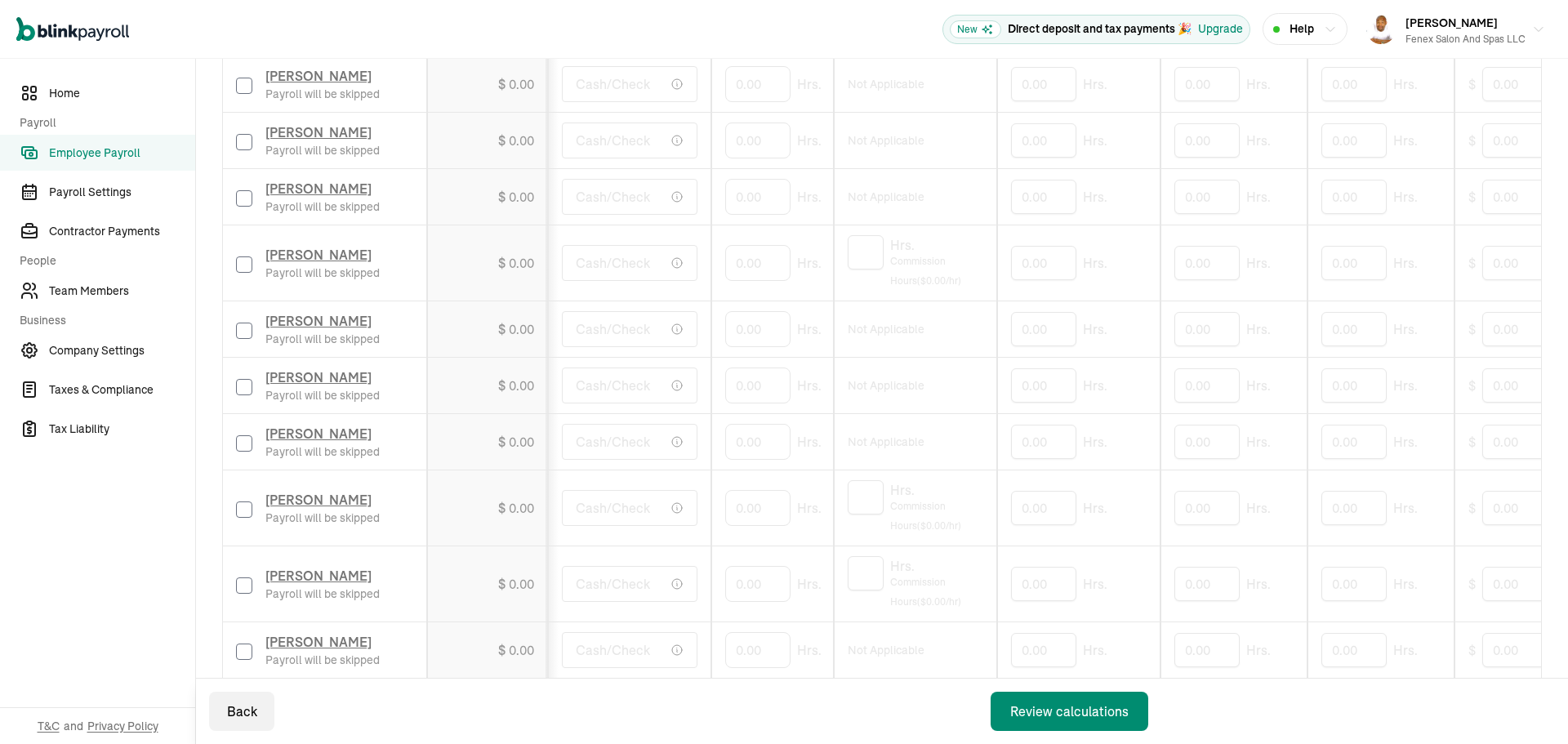
click at [243, 332] on input "checkbox" at bounding box center [244, 331] width 17 height 17
checkbox input "true"
click at [244, 391] on input "checkbox" at bounding box center [244, 387] width 17 height 17
checkbox input "true"
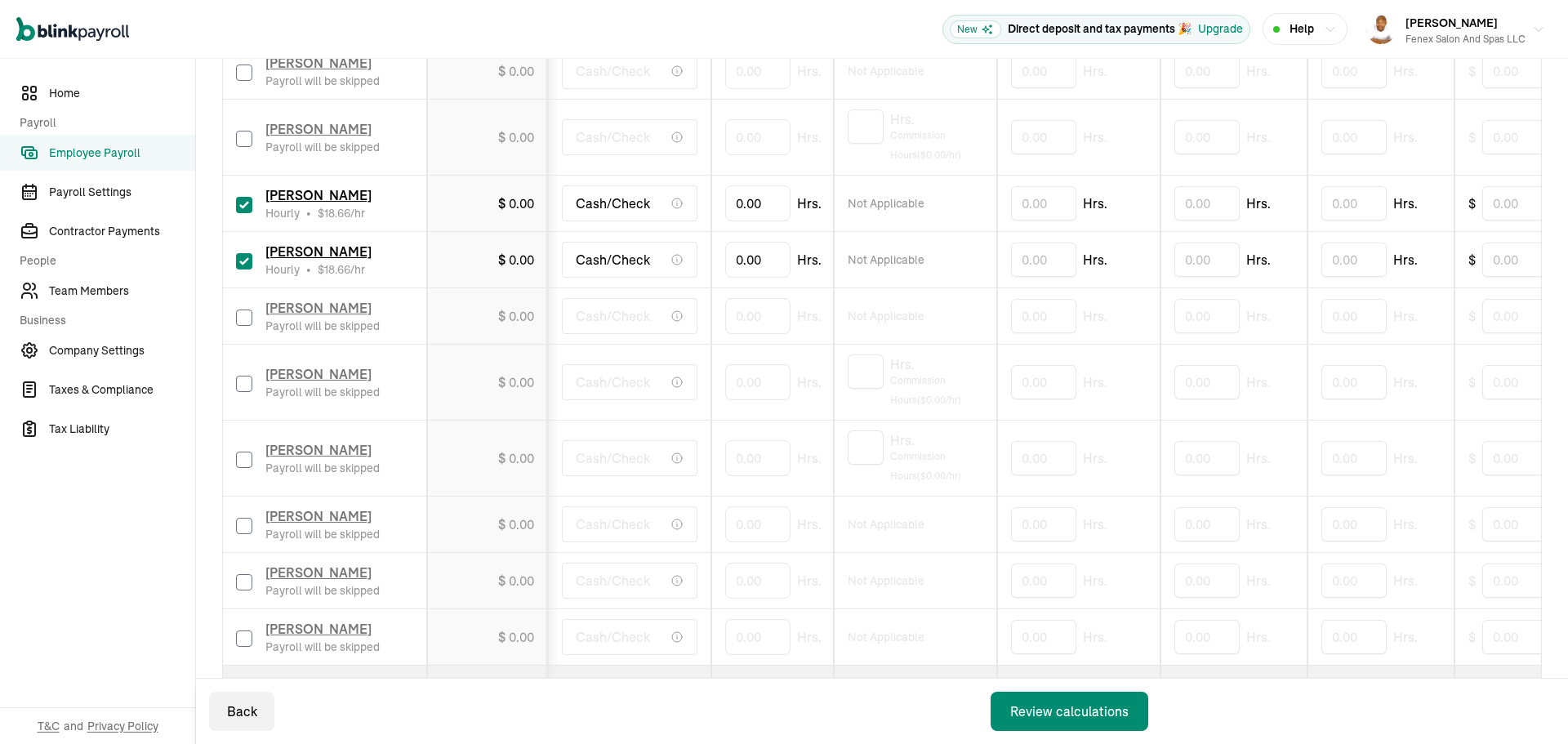
scroll to position [1469, 0]
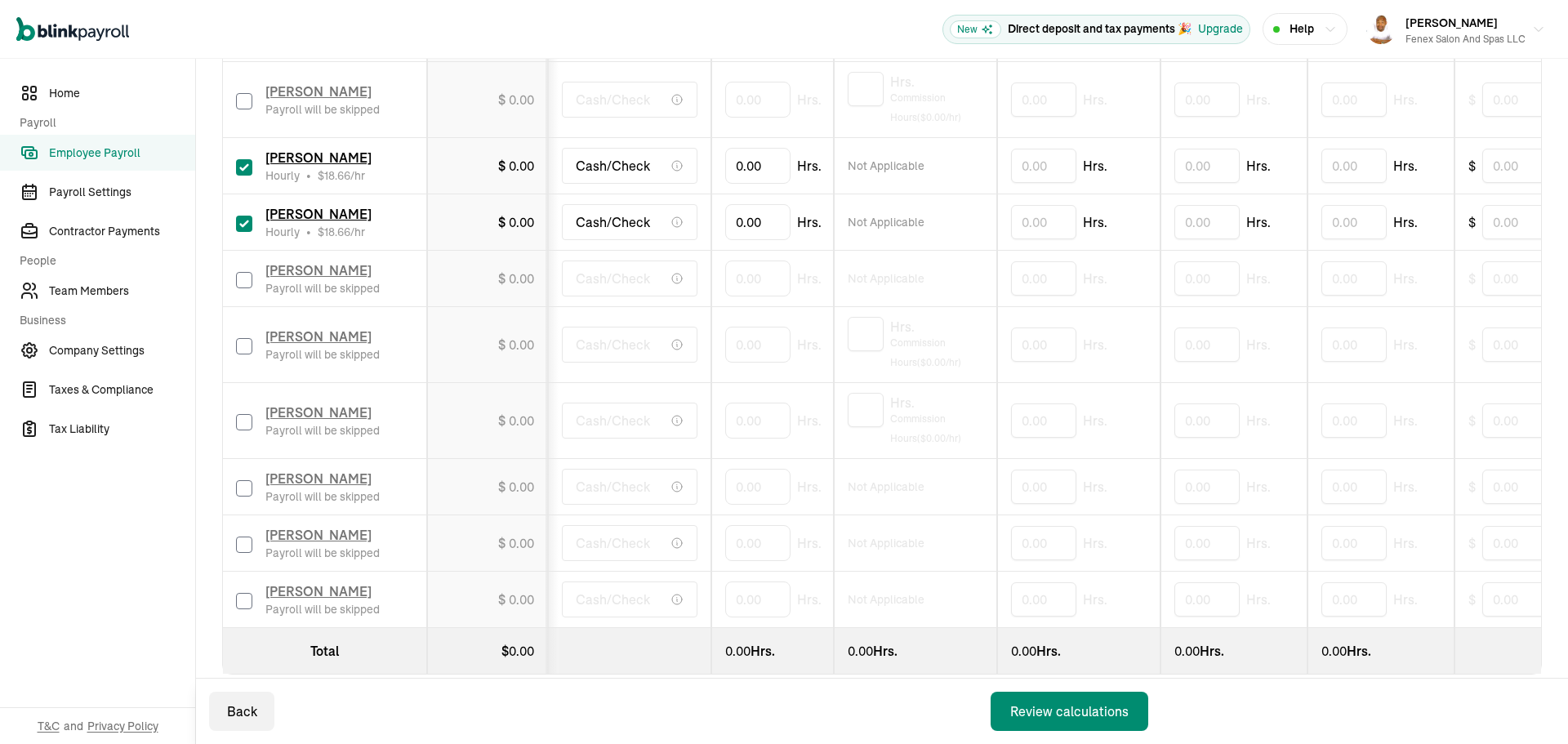
click at [244, 535] on label at bounding box center [244, 543] width 17 height 20
click at [244, 536] on input "checkbox" at bounding box center [244, 544] width 17 height 17
checkbox input "true"
click at [249, 591] on label at bounding box center [244, 599] width 17 height 20
click at [249, 593] on input "checkbox" at bounding box center [244, 601] width 17 height 17
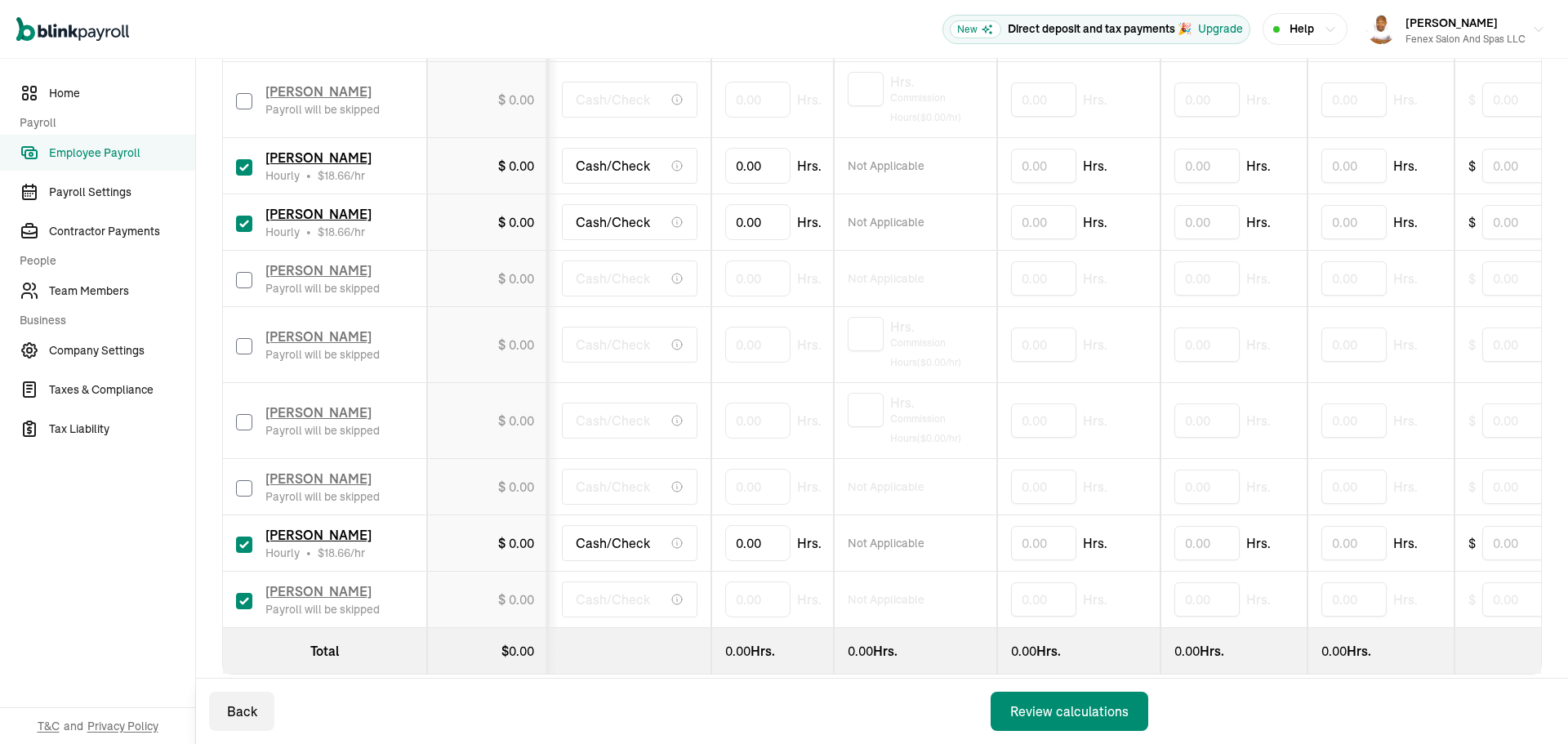
checkbox input "true"
click at [246, 483] on input "checkbox" at bounding box center [244, 489] width 17 height 17
checkbox input "true"
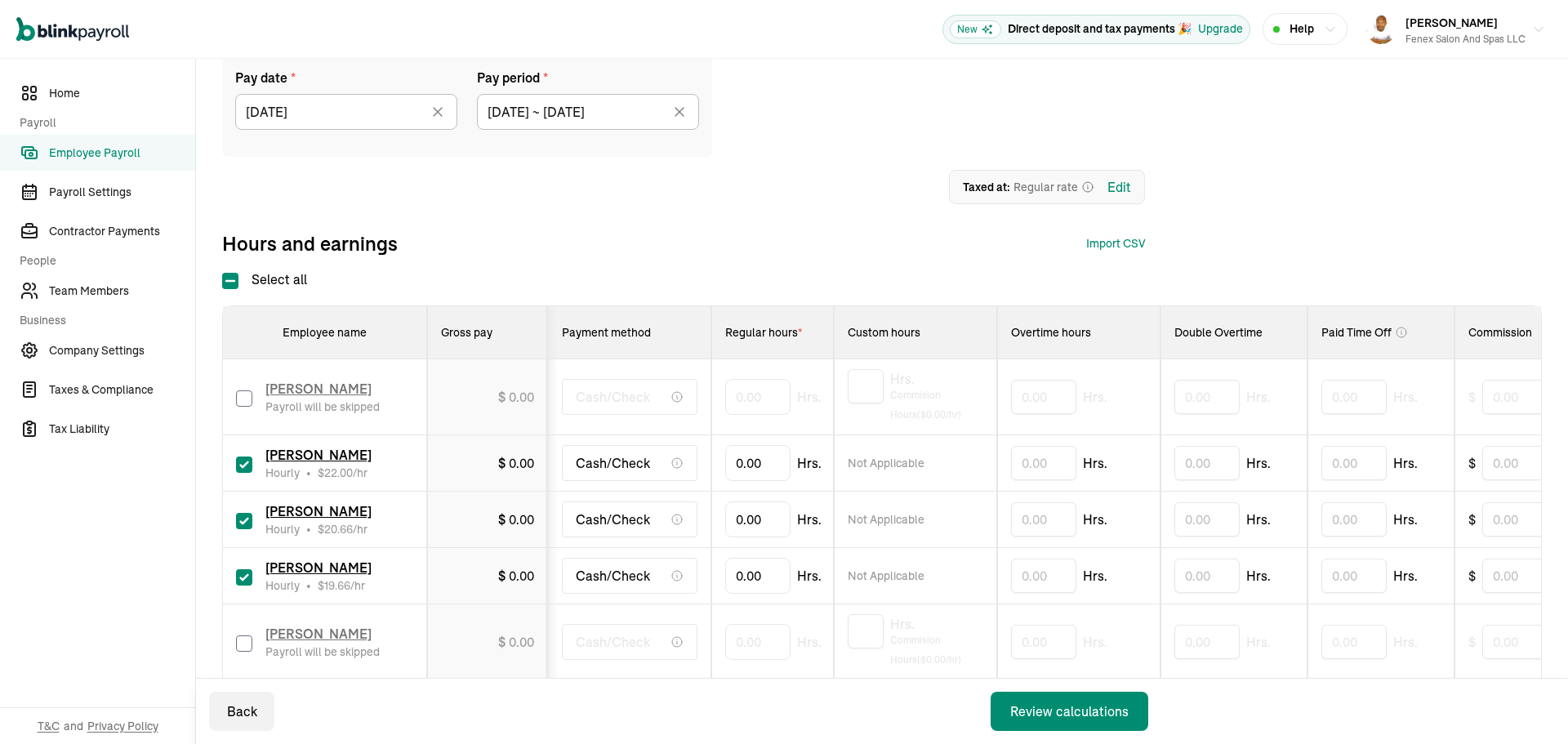
scroll to position [198, 0]
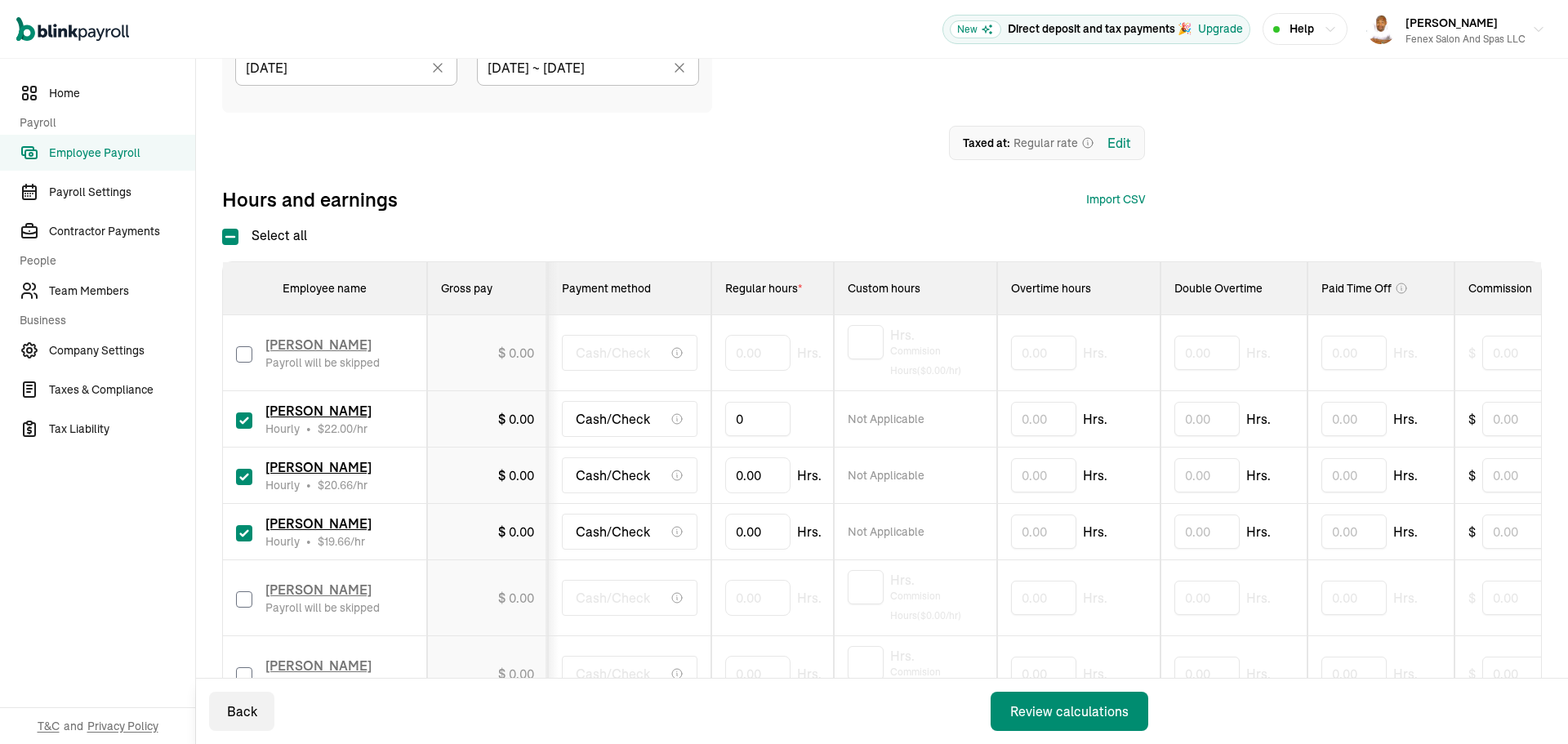
click at [770, 423] on input "0" at bounding box center [758, 419] width 65 height 34
click at [756, 417] on input "0" at bounding box center [758, 419] width 65 height 34
type input "49.23"
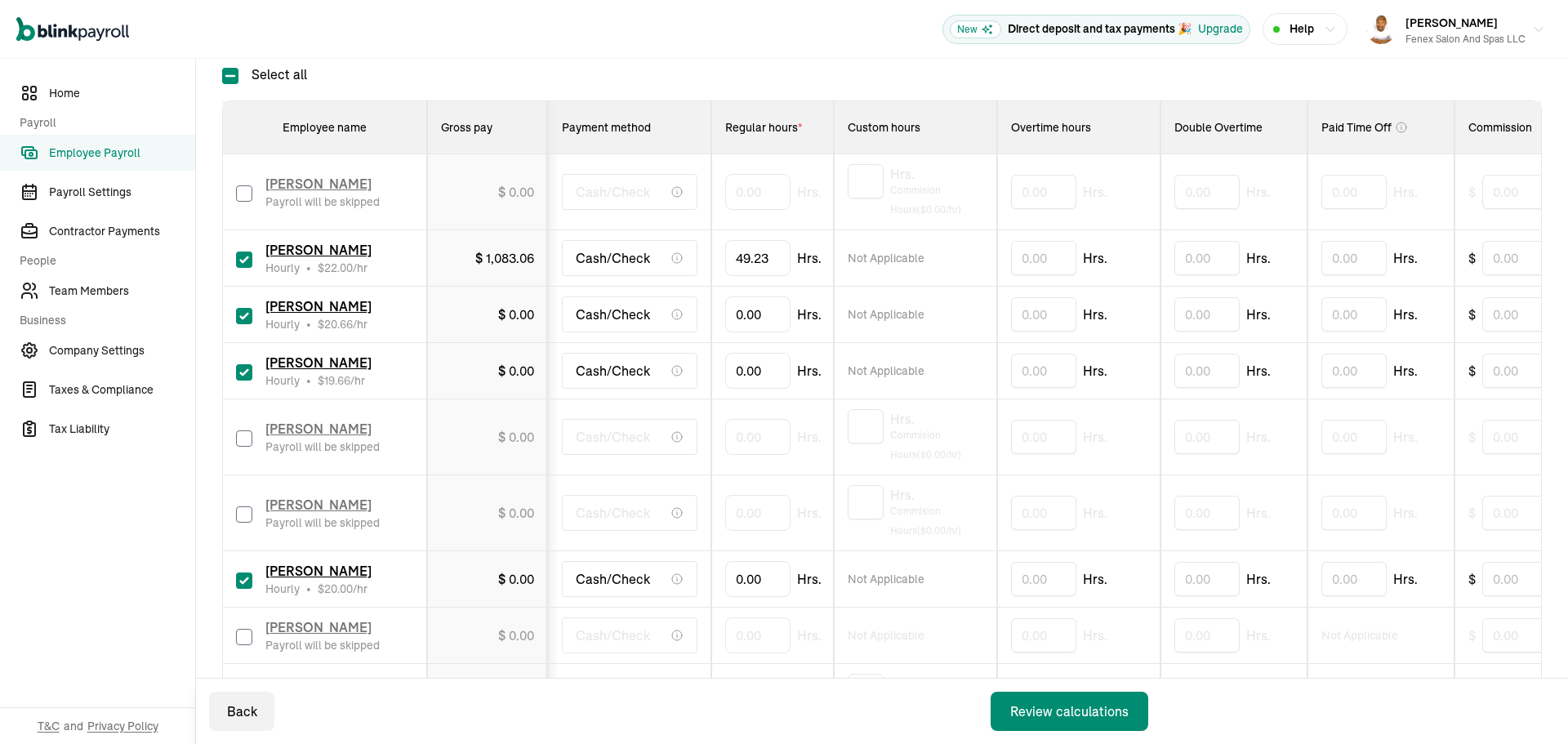
scroll to position [443, 0]
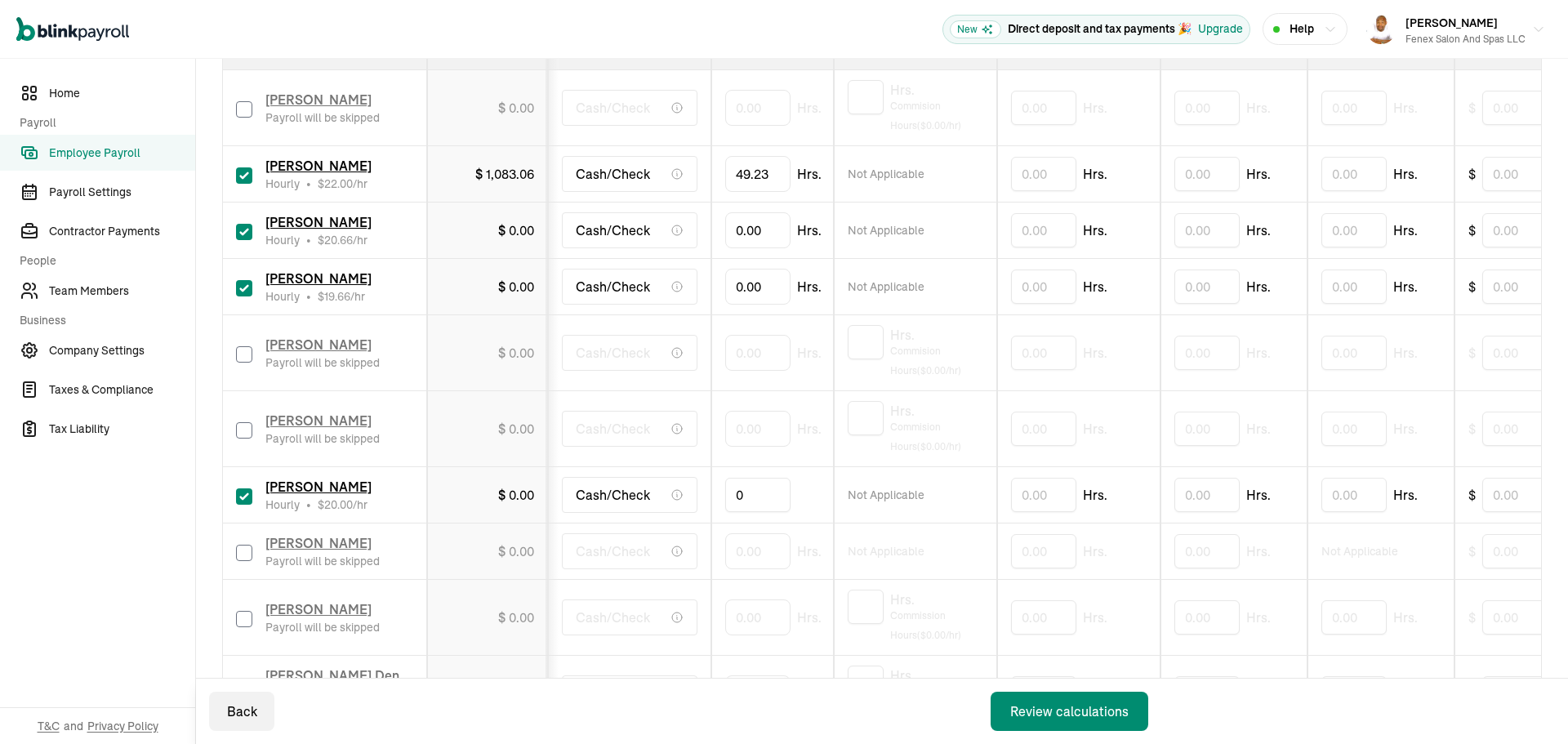
click at [747, 498] on input "0" at bounding box center [758, 494] width 65 height 34
type input "54.05"
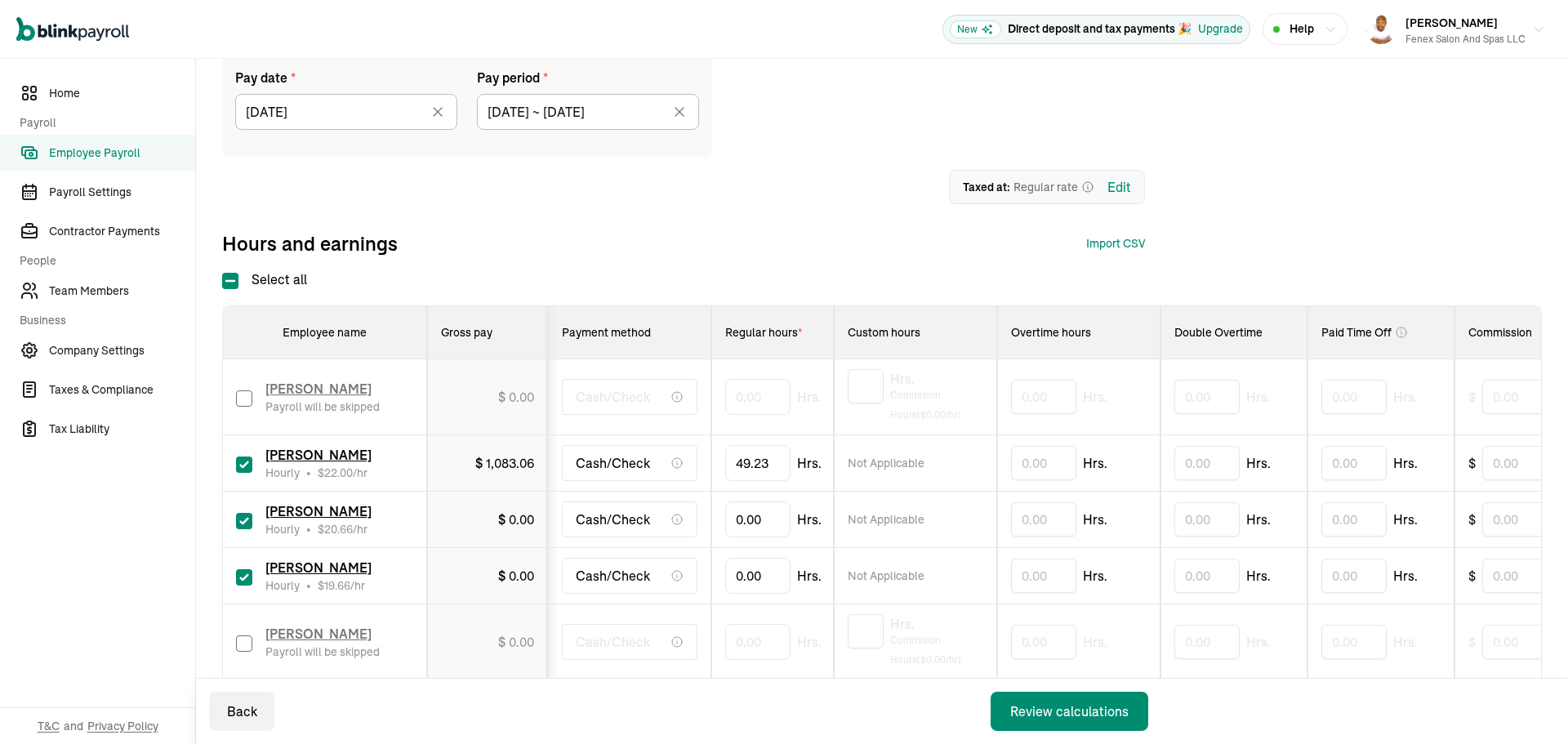
scroll to position [116, 0]
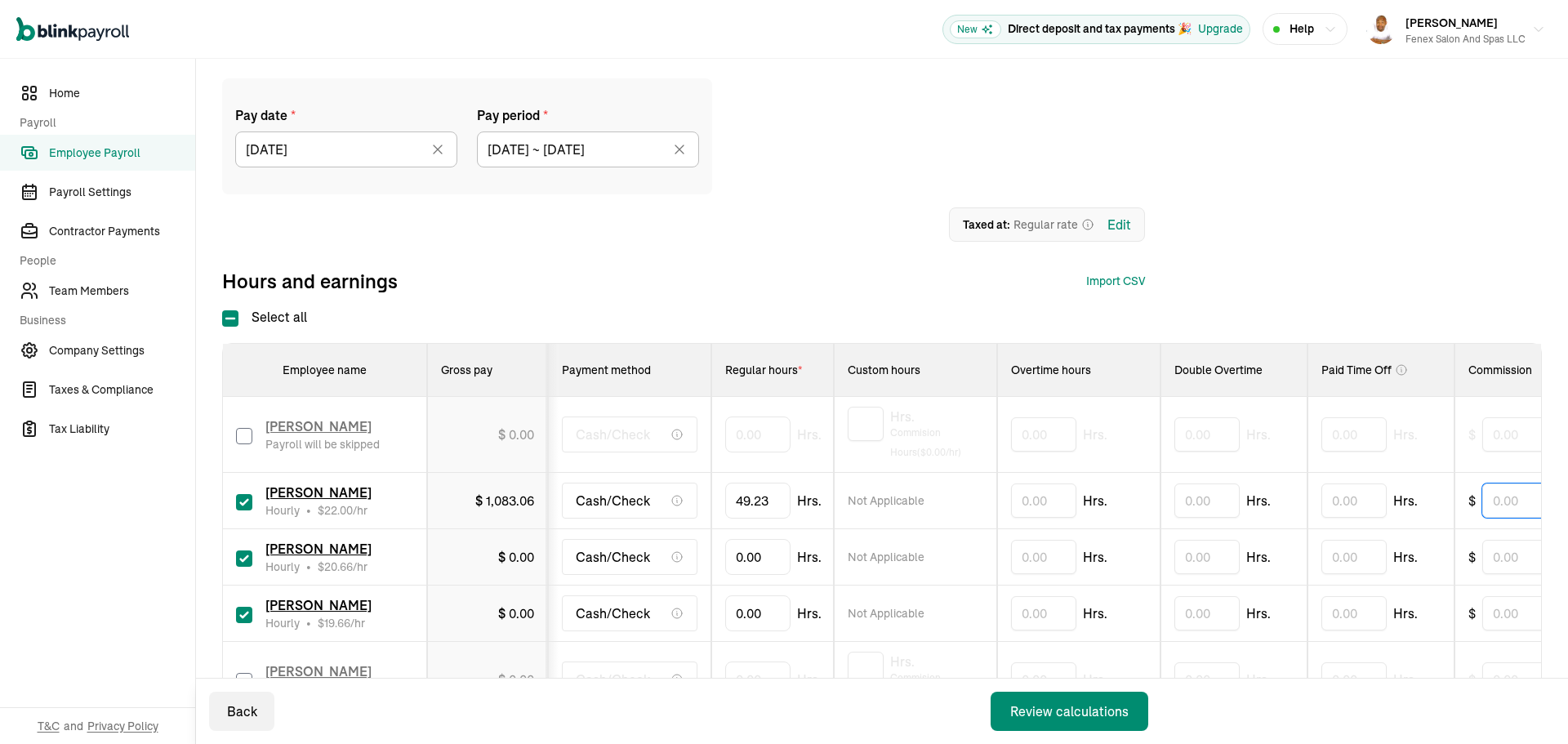
click at [1499, 501] on input "text" at bounding box center [1523, 500] width 82 height 34
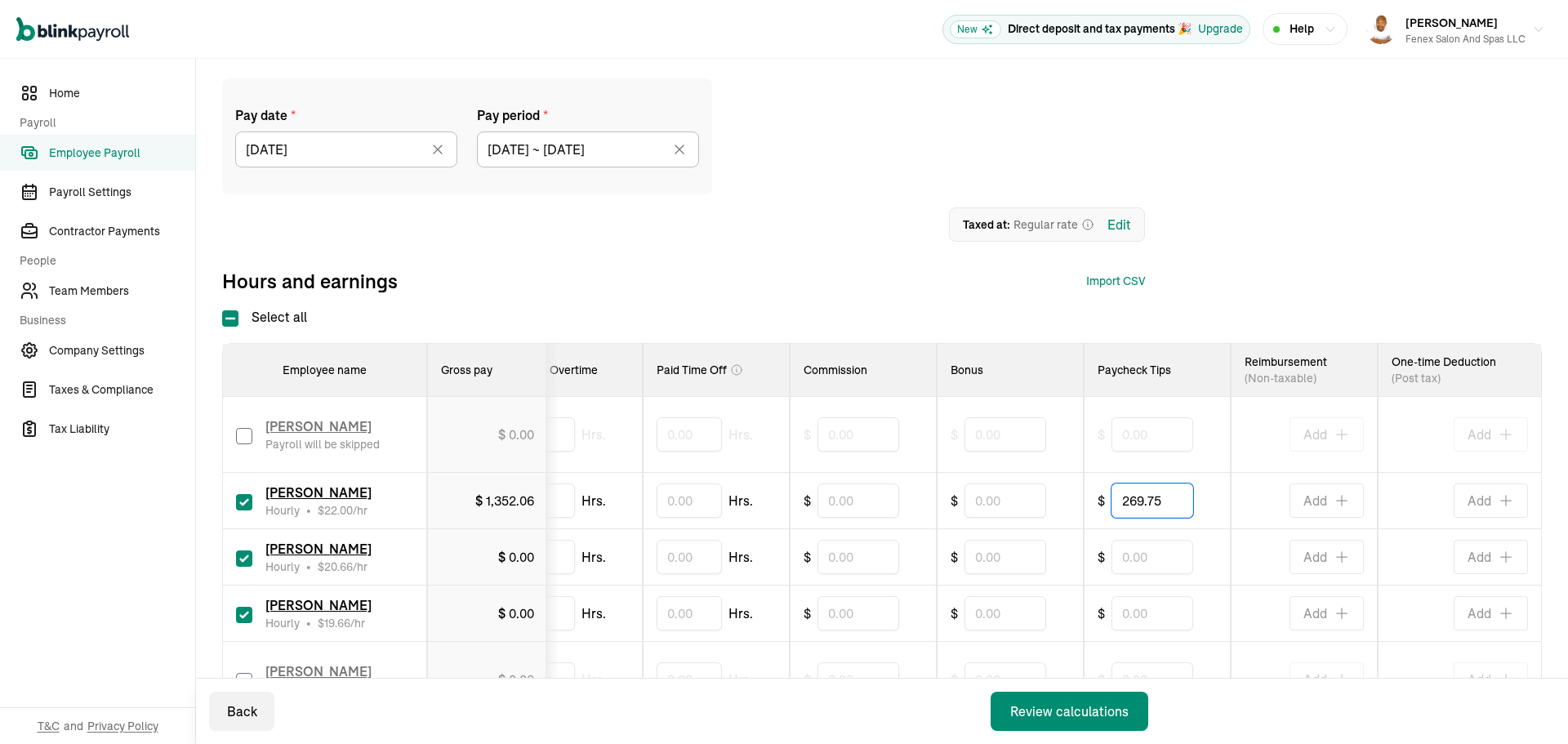
type input "269.75"
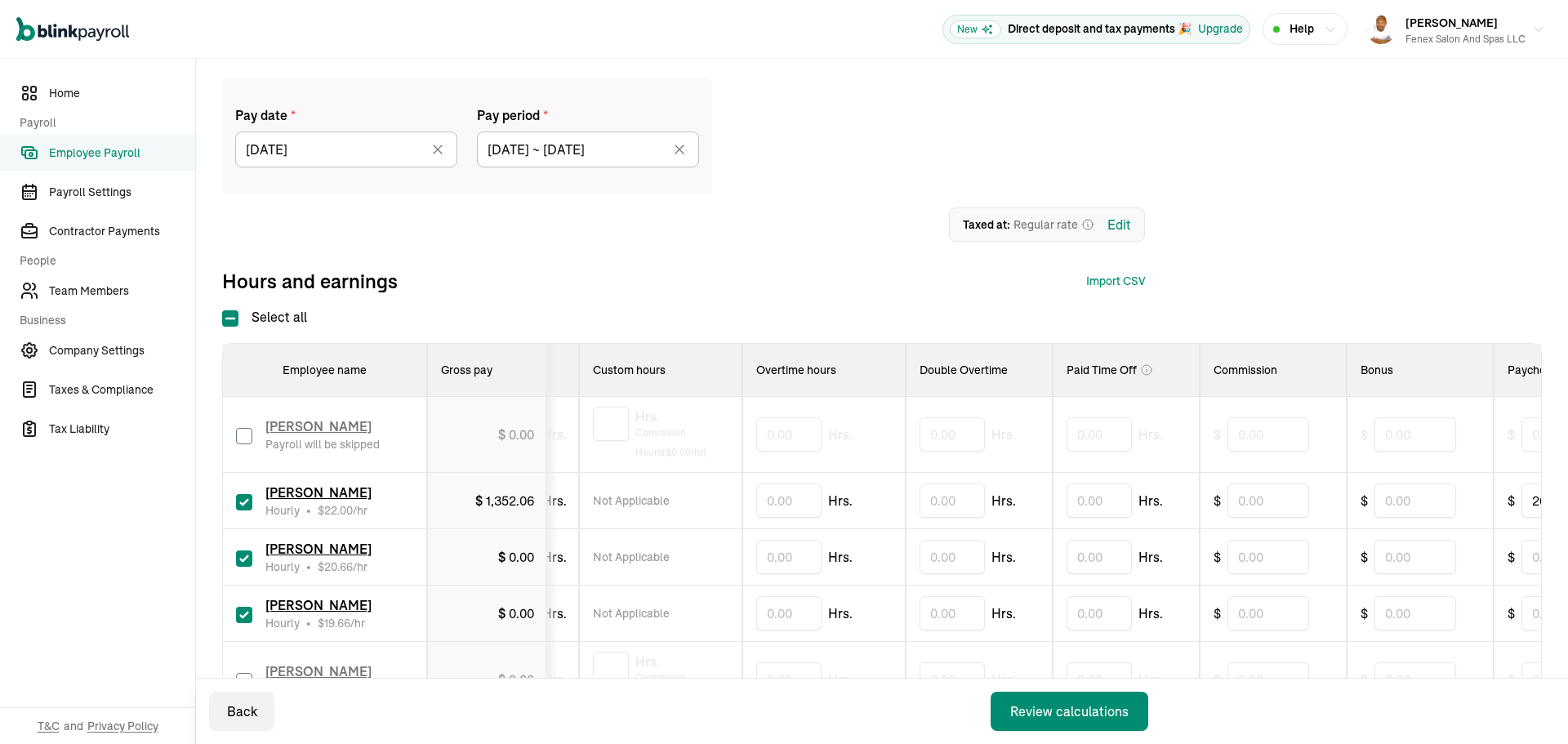
scroll to position [0, 0]
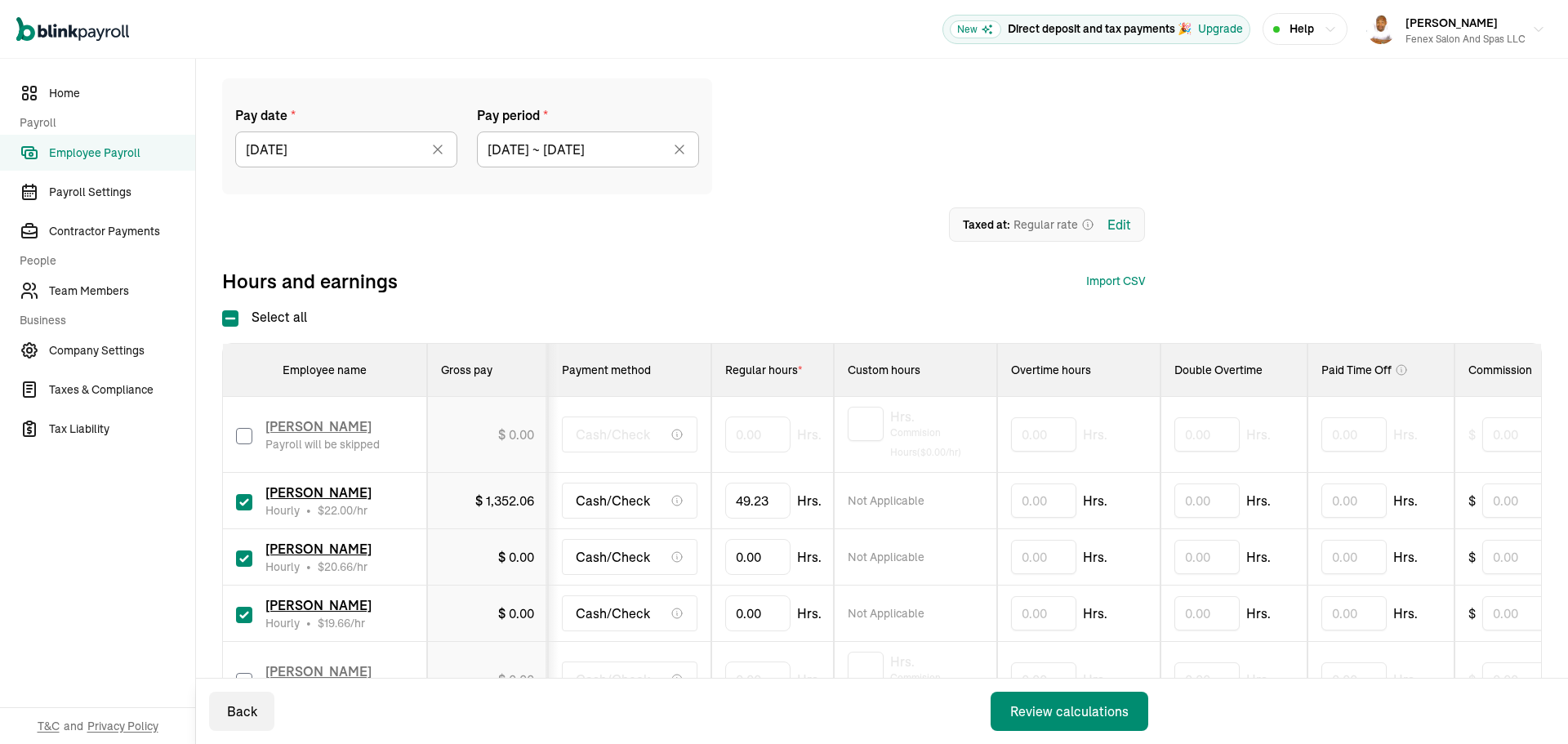
drag, startPoint x: 846, startPoint y: 455, endPoint x: 692, endPoint y: 475, distance: 155.3
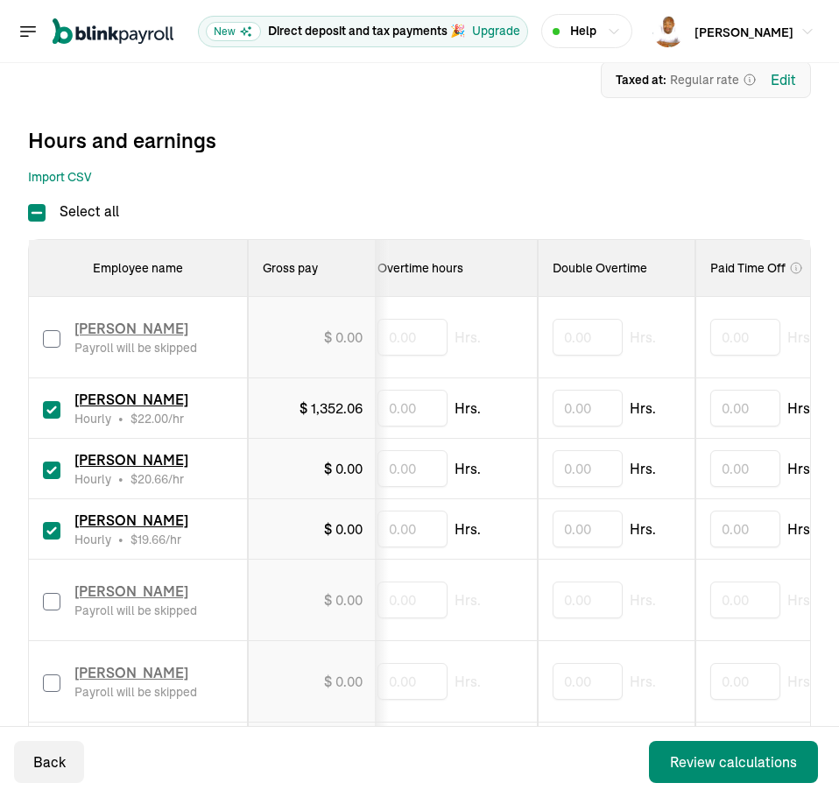
scroll to position [0, 1011]
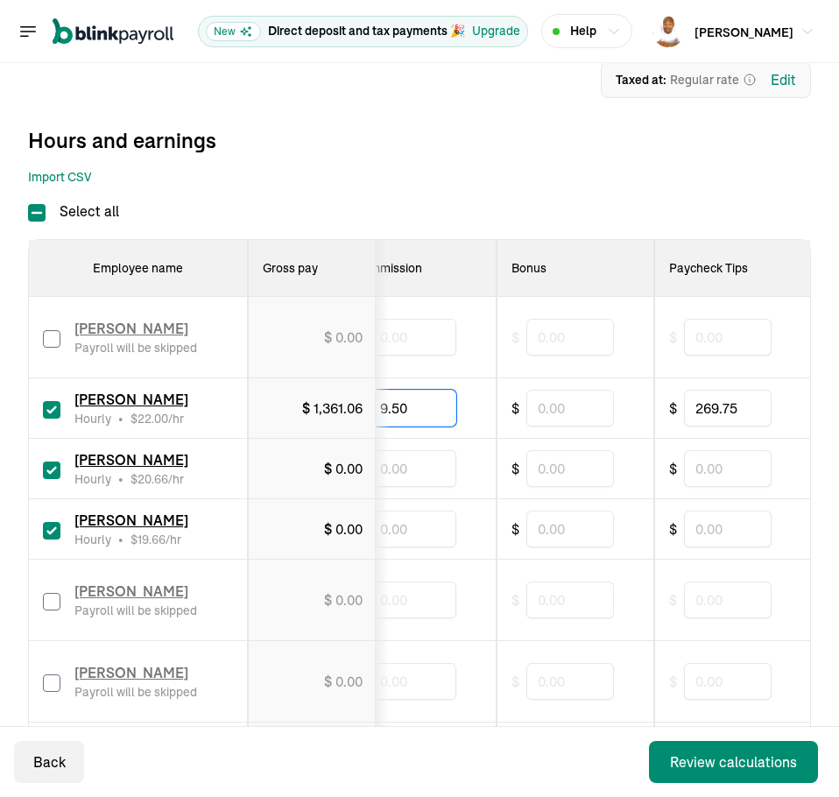
type input "9.50"
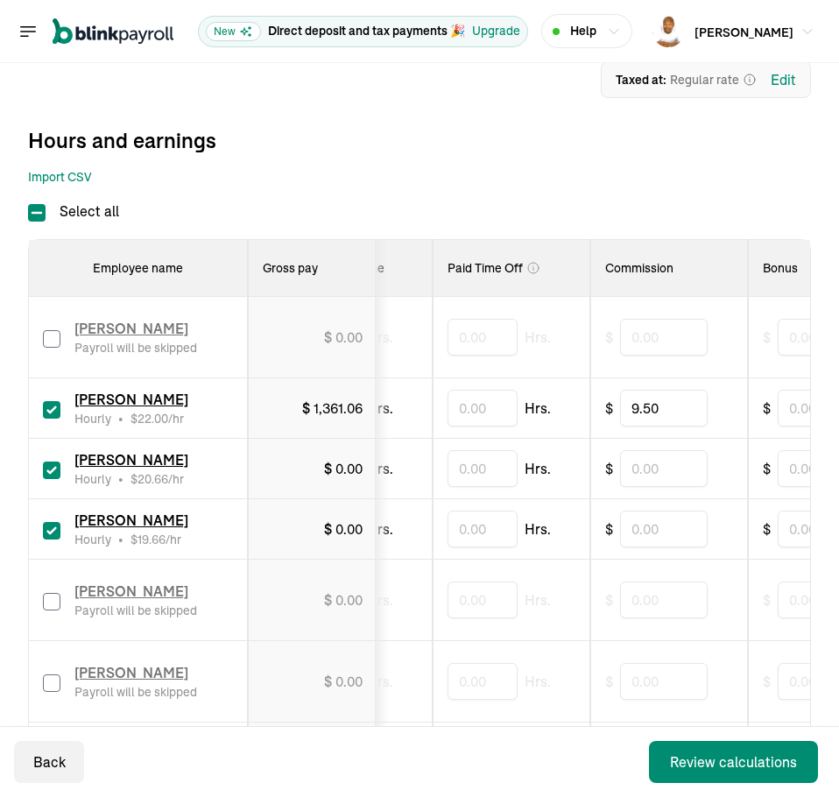
scroll to position [0, 0]
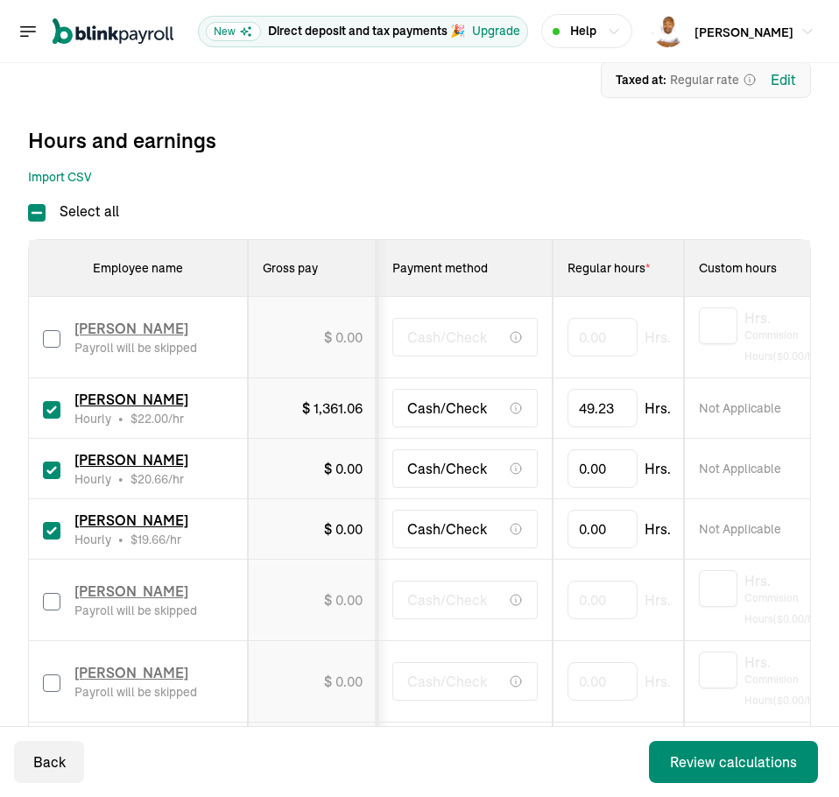
drag, startPoint x: 646, startPoint y: 480, endPoint x: 332, endPoint y: 487, distance: 314.5
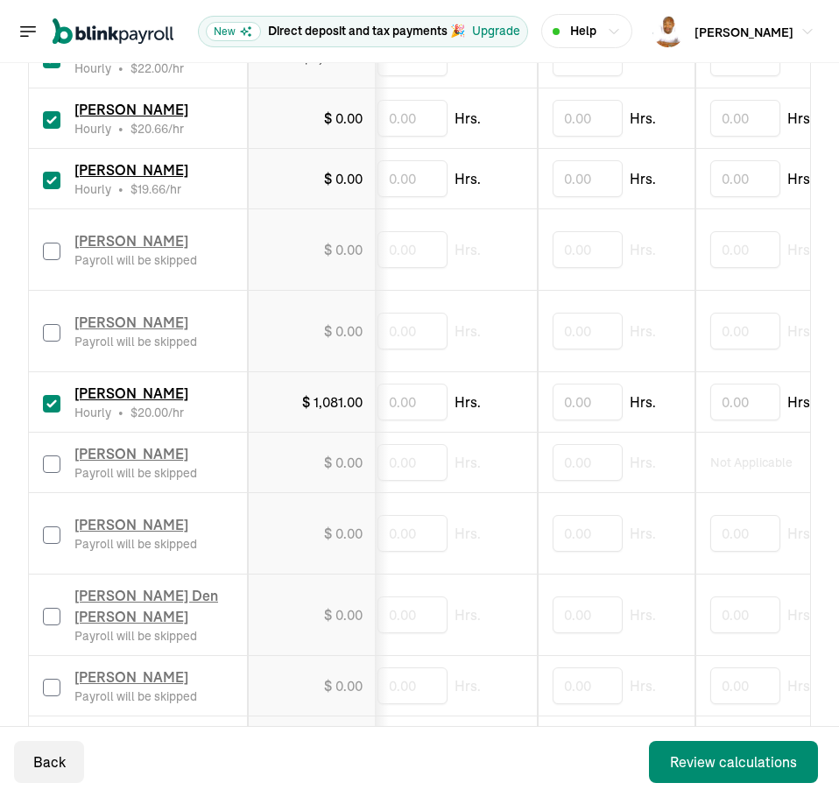
scroll to position [0, 1011]
drag, startPoint x: 622, startPoint y: 410, endPoint x: 584, endPoint y: 410, distance: 37.7
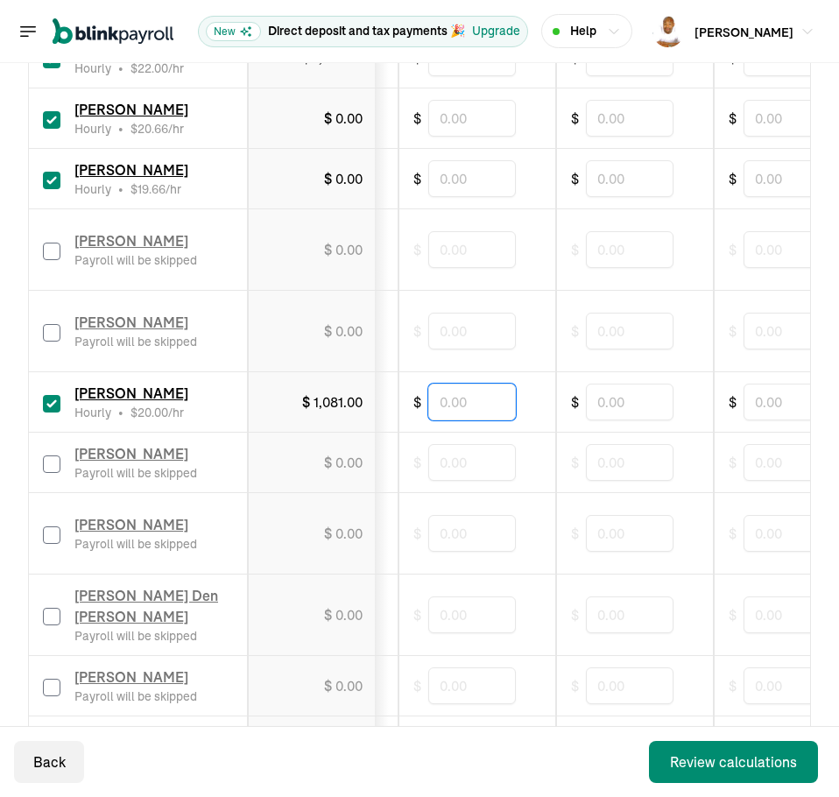
drag, startPoint x: 490, startPoint y: 395, endPoint x: 500, endPoint y: 396, distance: 10.5
click at [490, 395] on input "text" at bounding box center [472, 402] width 88 height 37
type input "1.40"
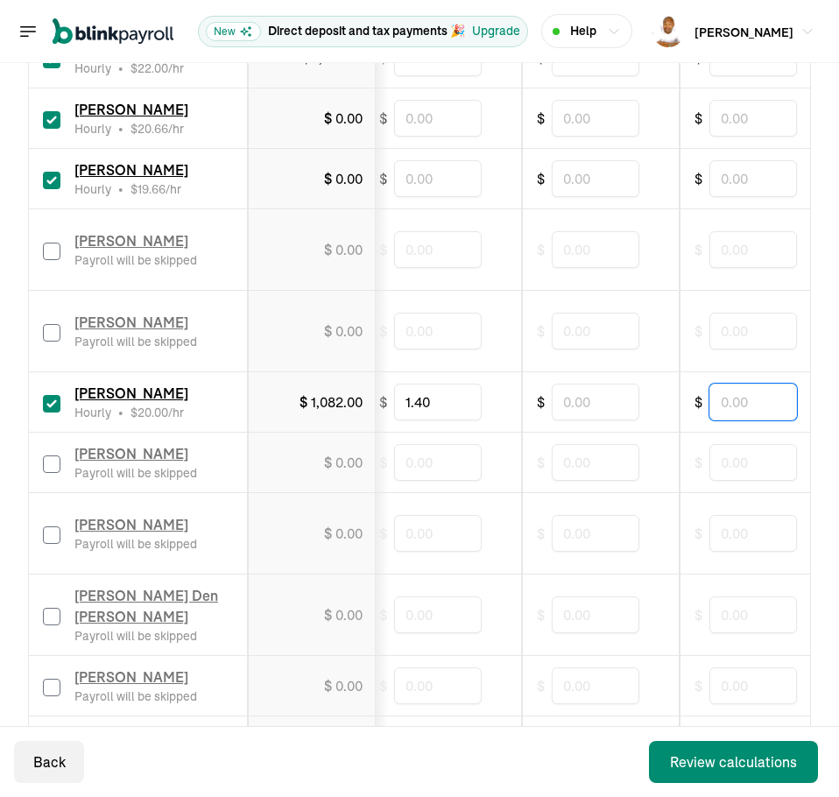
click at [748, 407] on input "text" at bounding box center [753, 402] width 88 height 37
type input "185.60"
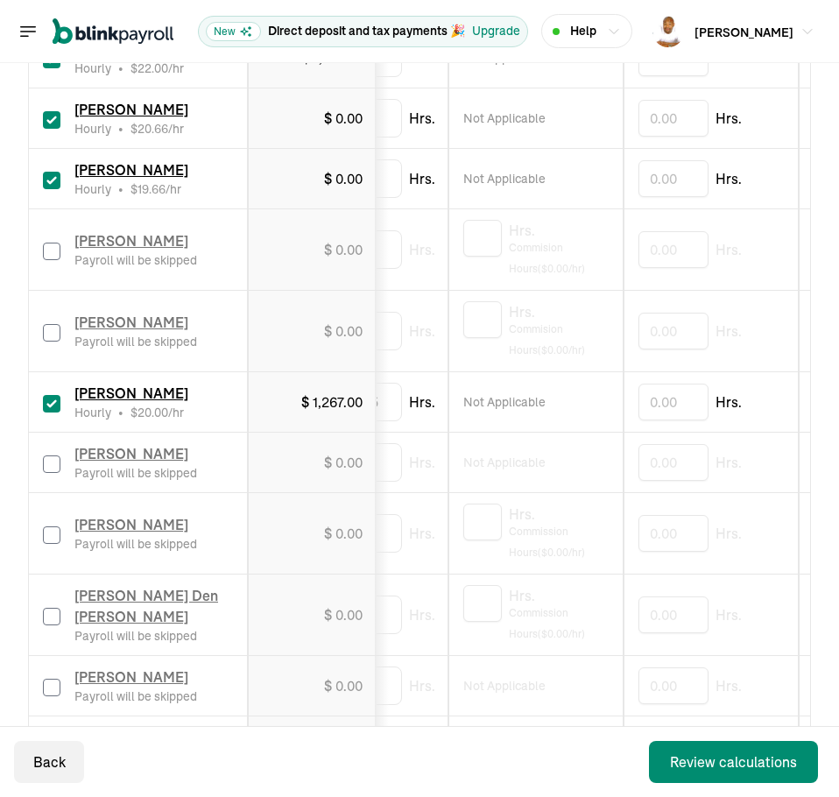
scroll to position [0, 0]
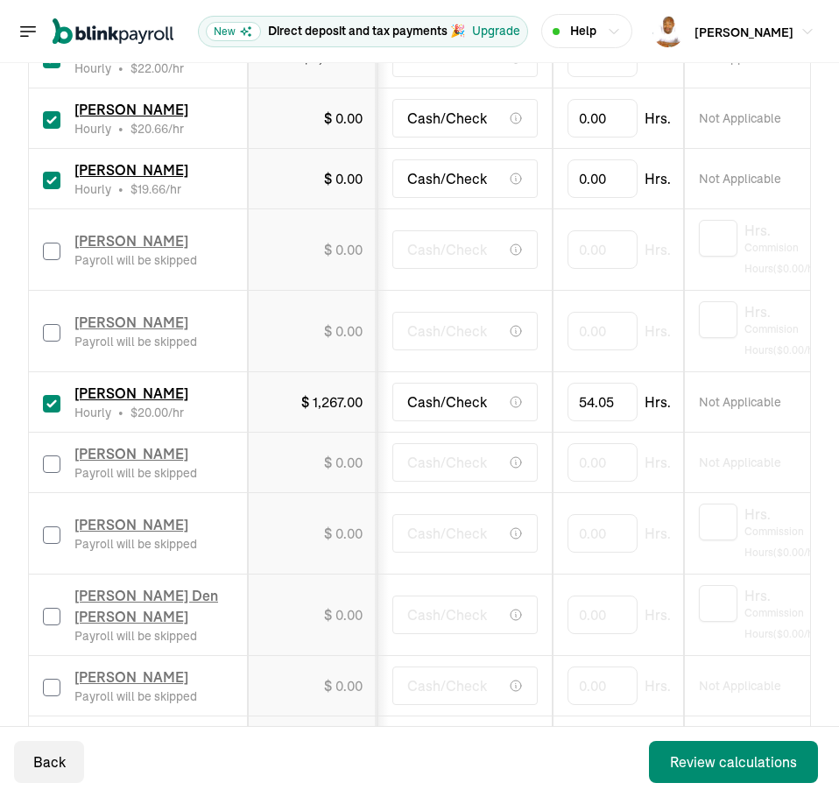
drag, startPoint x: 645, startPoint y: 497, endPoint x: 457, endPoint y: 499, distance: 187.4
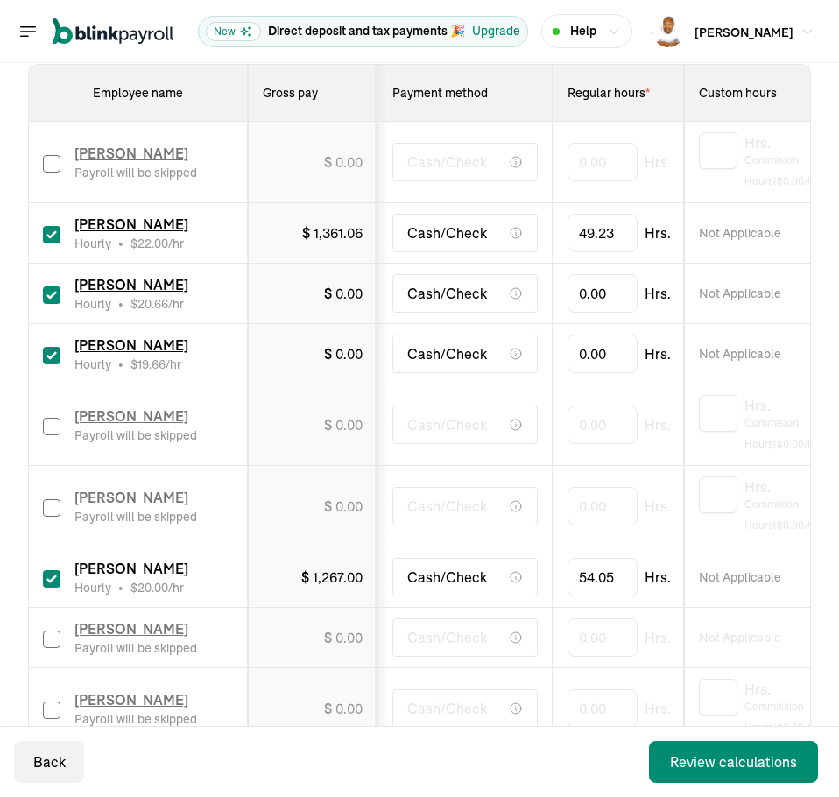
scroll to position [387, 0]
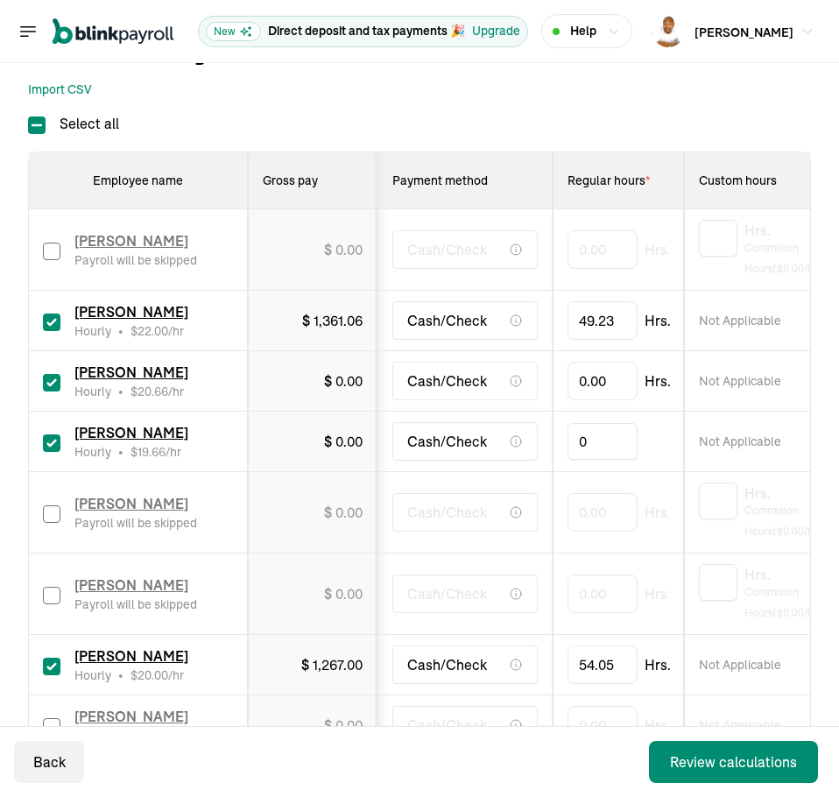
click at [609, 438] on input "0" at bounding box center [602, 441] width 70 height 37
type input "29.27"
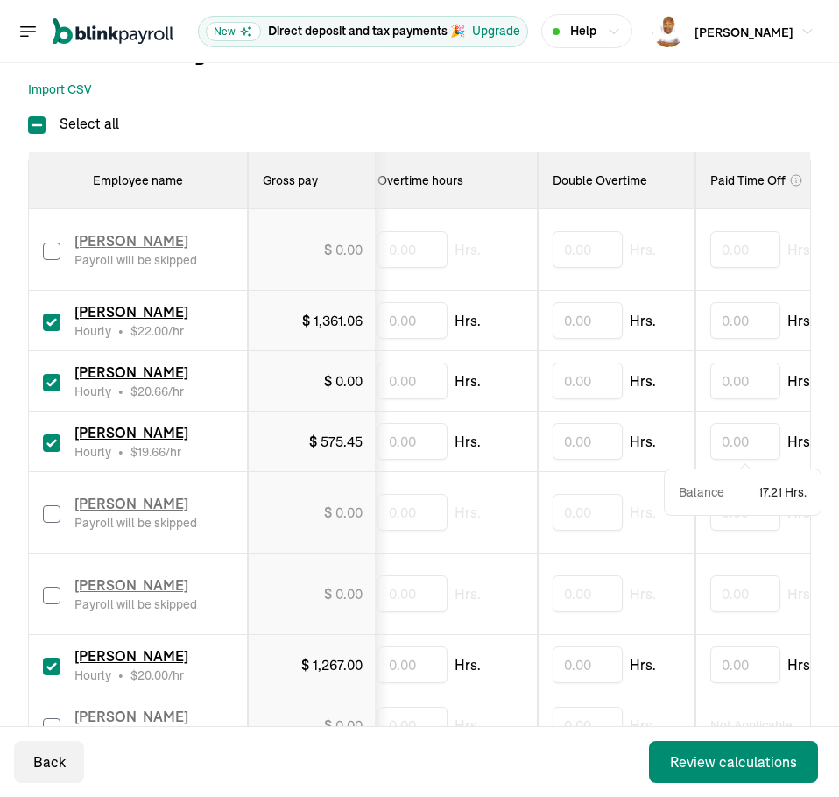
scroll to position [0, 1011]
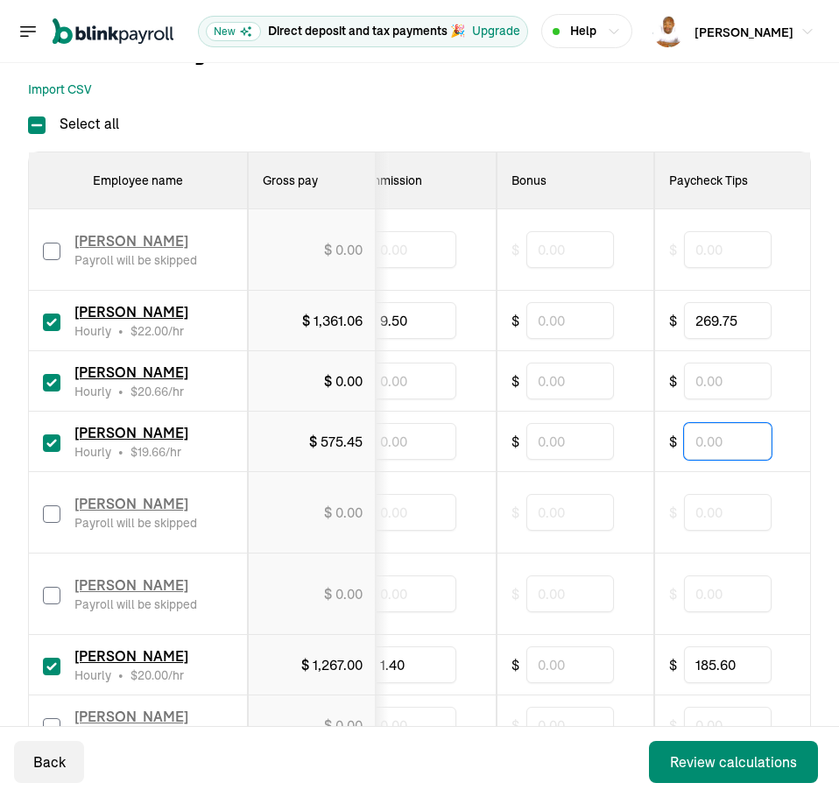
drag, startPoint x: 731, startPoint y: 429, endPoint x: 817, endPoint y: 425, distance: 85.9
click at [731, 429] on input "text" at bounding box center [728, 441] width 88 height 37
type input "155.50"
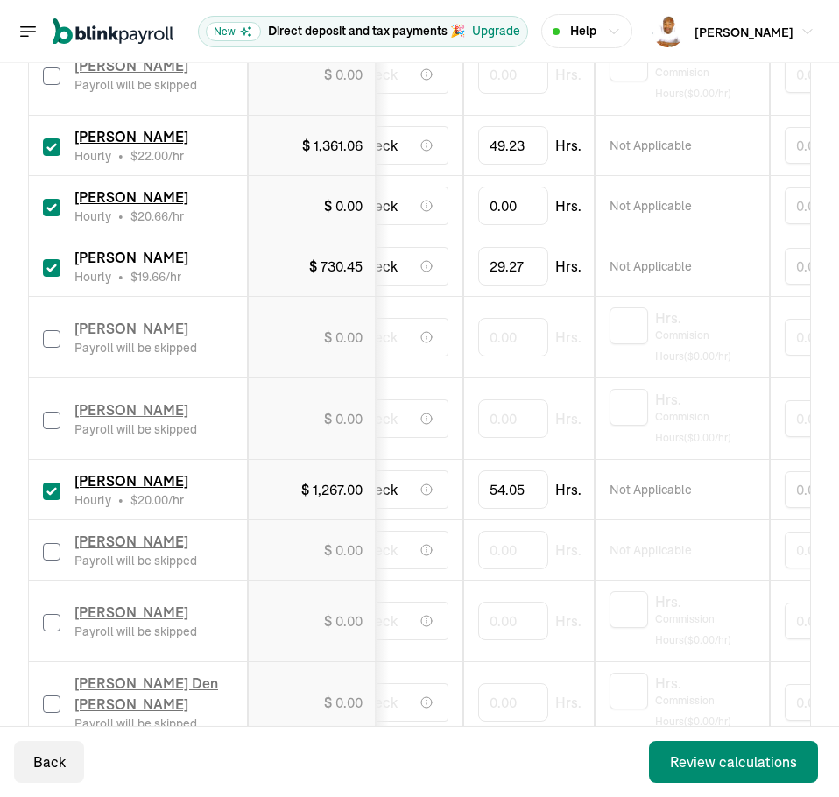
scroll to position [0, 0]
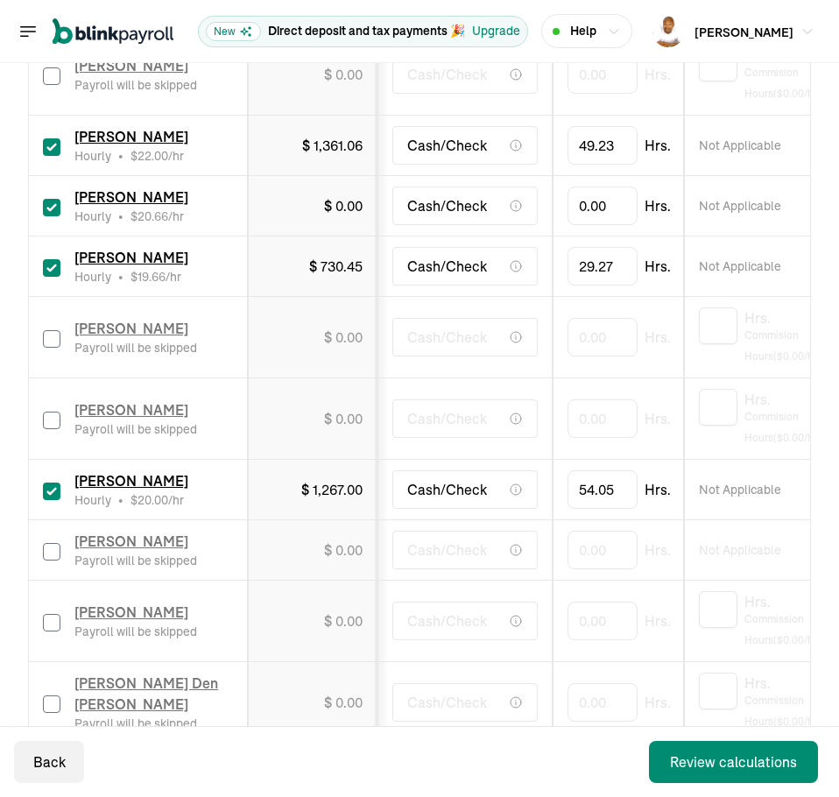
drag, startPoint x: 581, startPoint y: 391, endPoint x: 468, endPoint y: 394, distance: 112.1
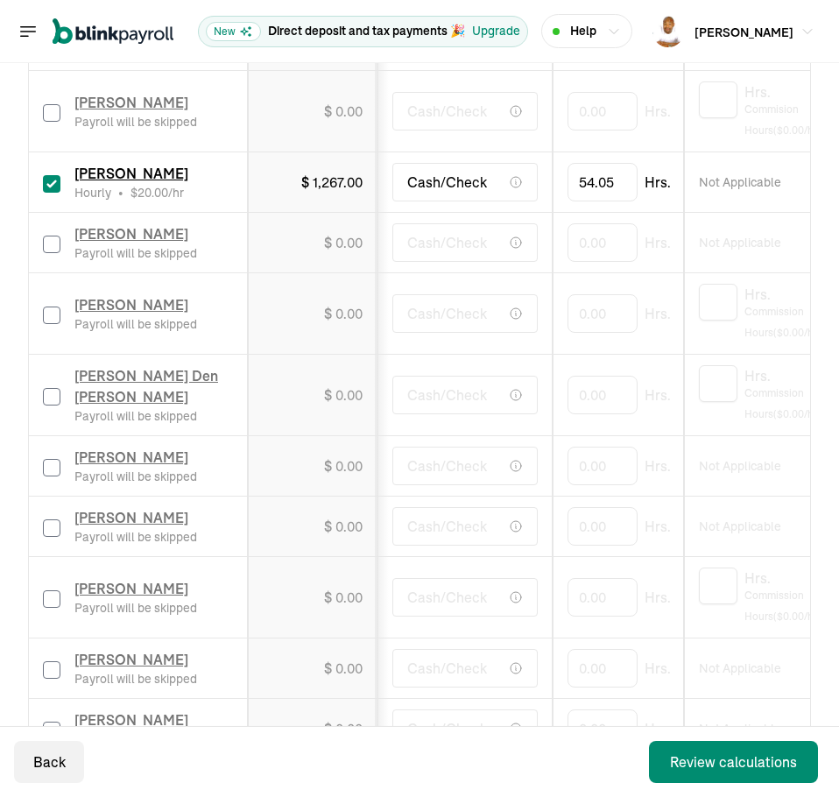
scroll to position [912, 0]
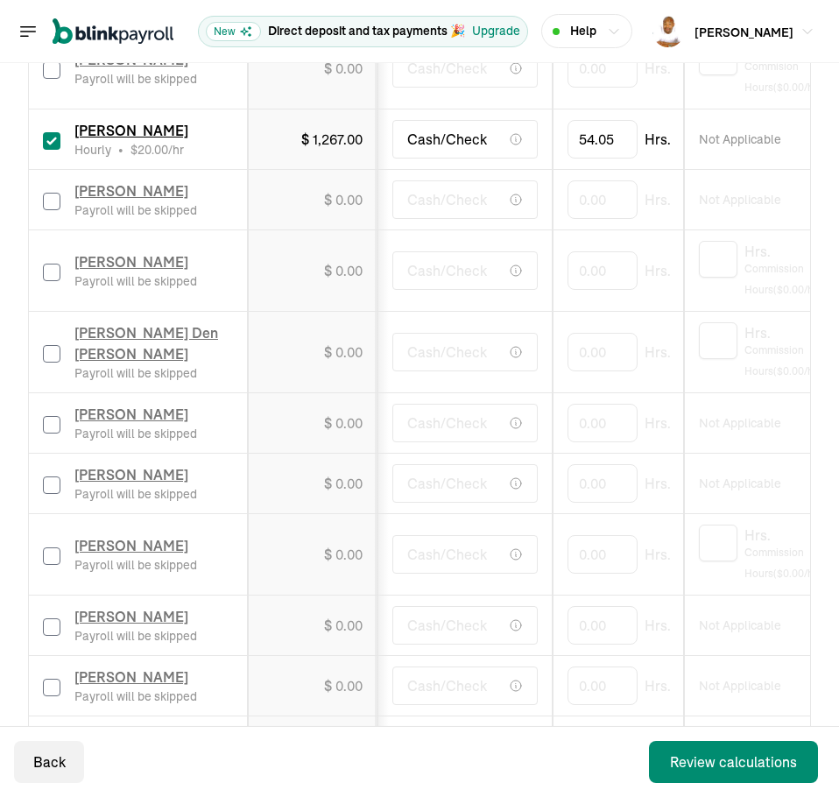
click at [54, 556] on input "checkbox" at bounding box center [52, 556] width 18 height 18
checkbox input "true"
click at [595, 555] on input "0" at bounding box center [602, 554] width 70 height 37
type input "10.73"
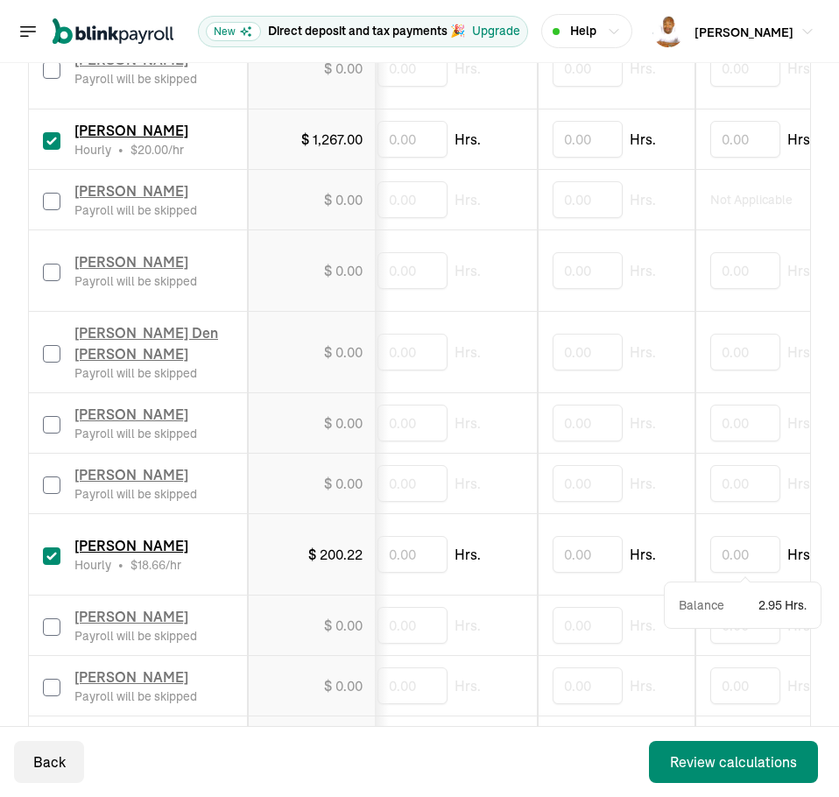
scroll to position [0, 1011]
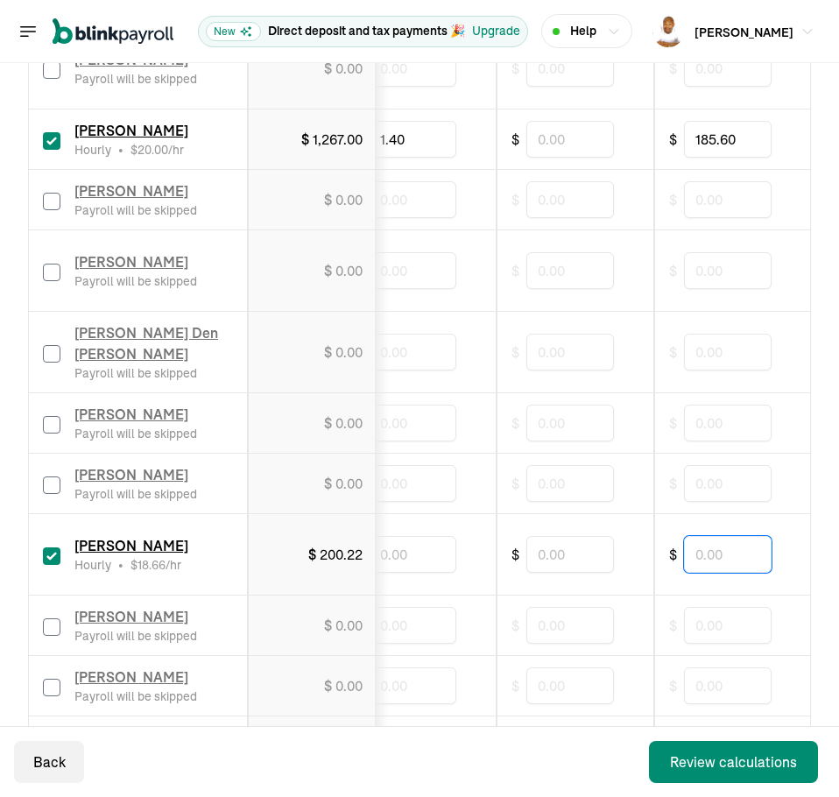
click at [742, 558] on input "text" at bounding box center [728, 554] width 88 height 37
type input "36.20"
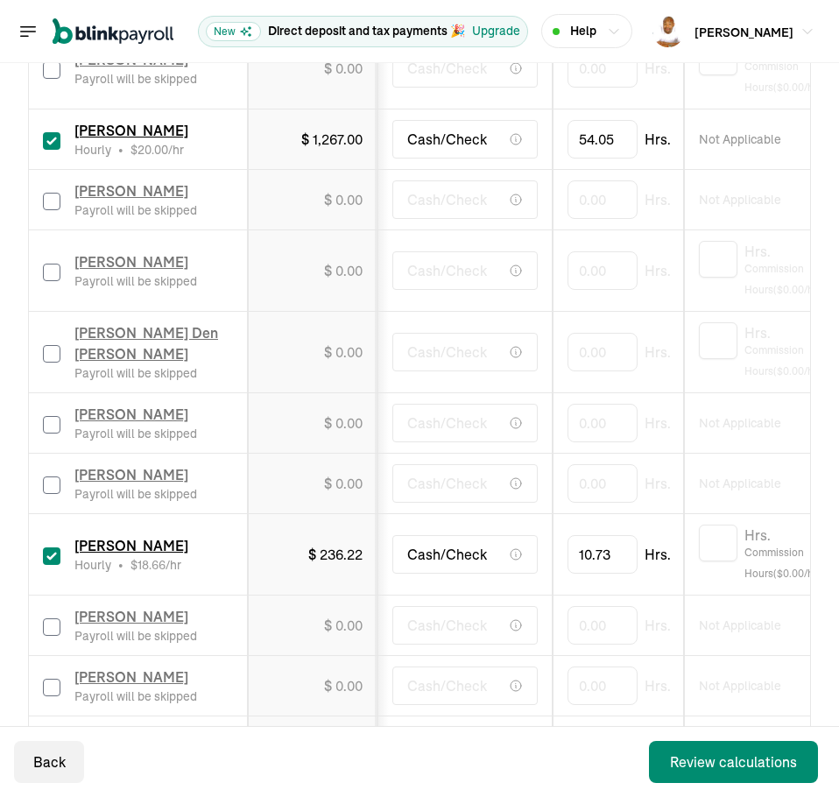
drag, startPoint x: 690, startPoint y: 602, endPoint x: 410, endPoint y: 604, distance: 280.2
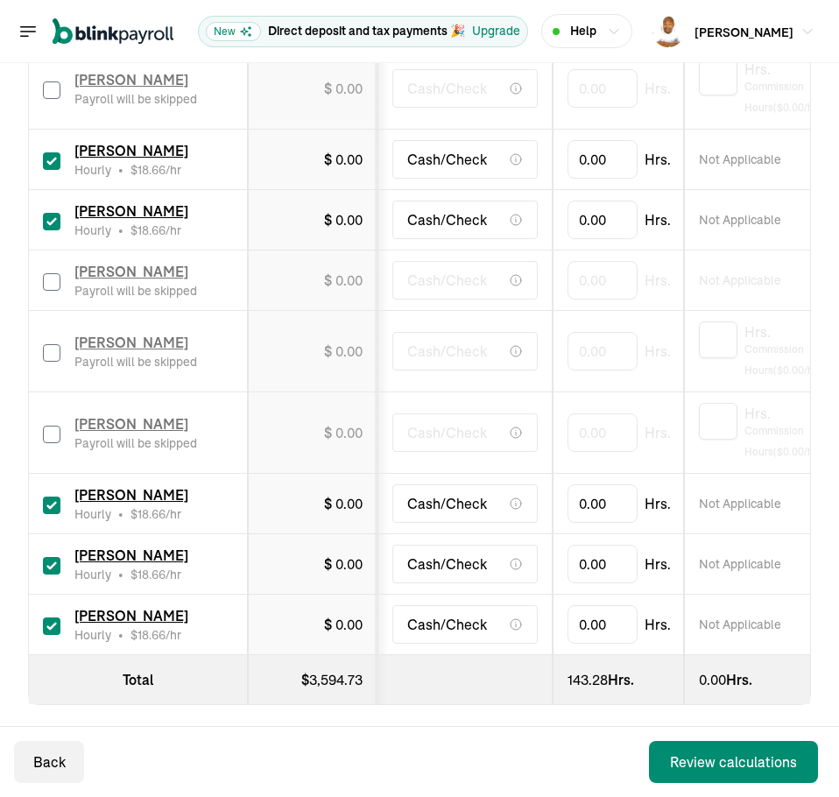
scroll to position [1660, 0]
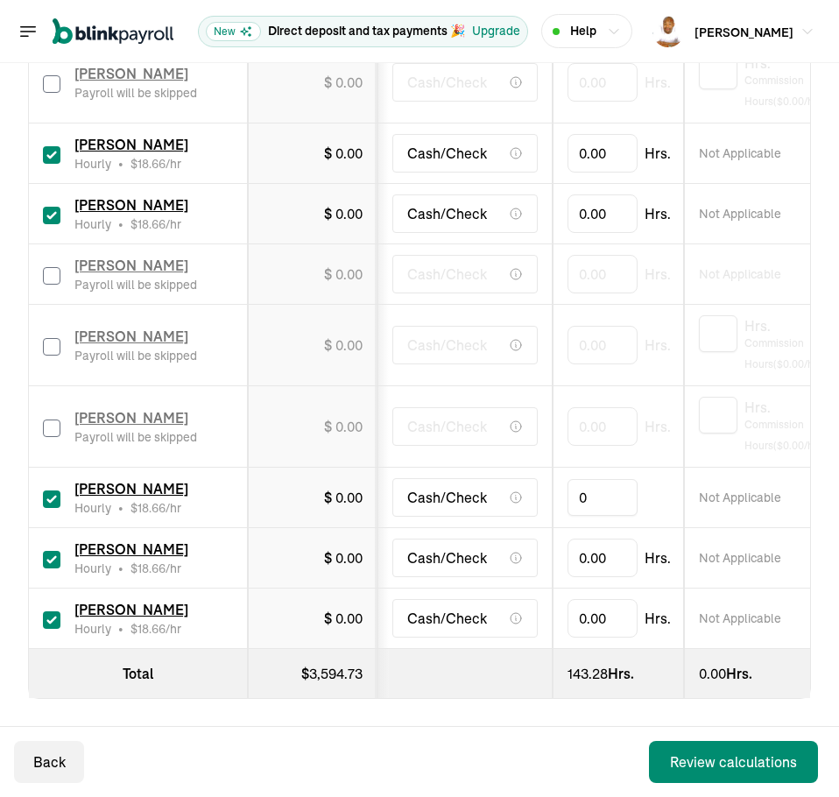
click at [611, 498] on input "0" at bounding box center [602, 497] width 70 height 37
type input "14.69"
click at [694, 504] on td "Not Applicable" at bounding box center [771, 498] width 175 height 60
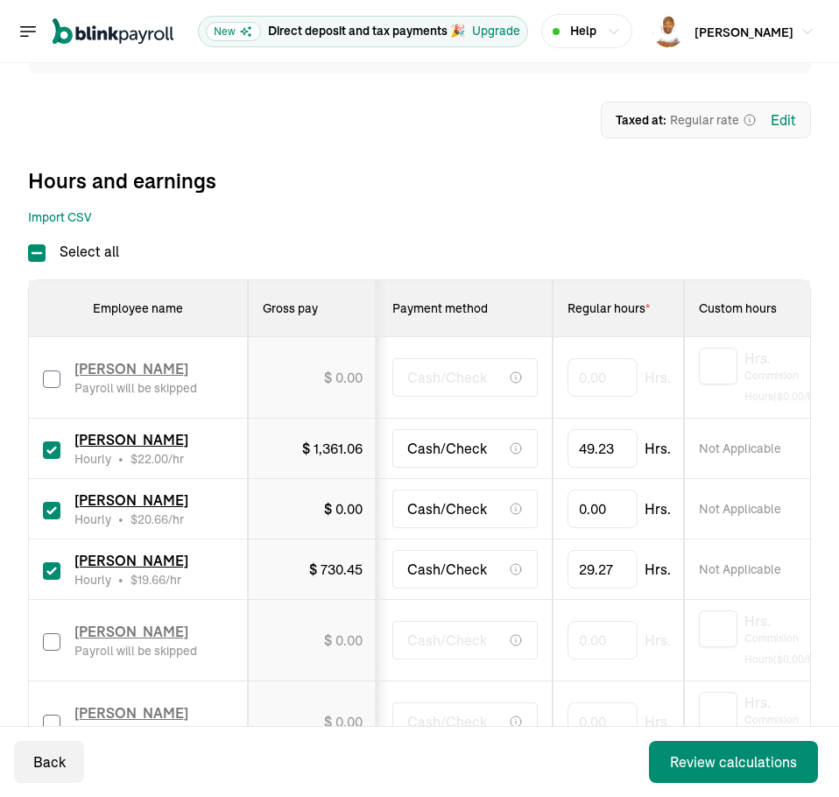
scroll to position [347, 0]
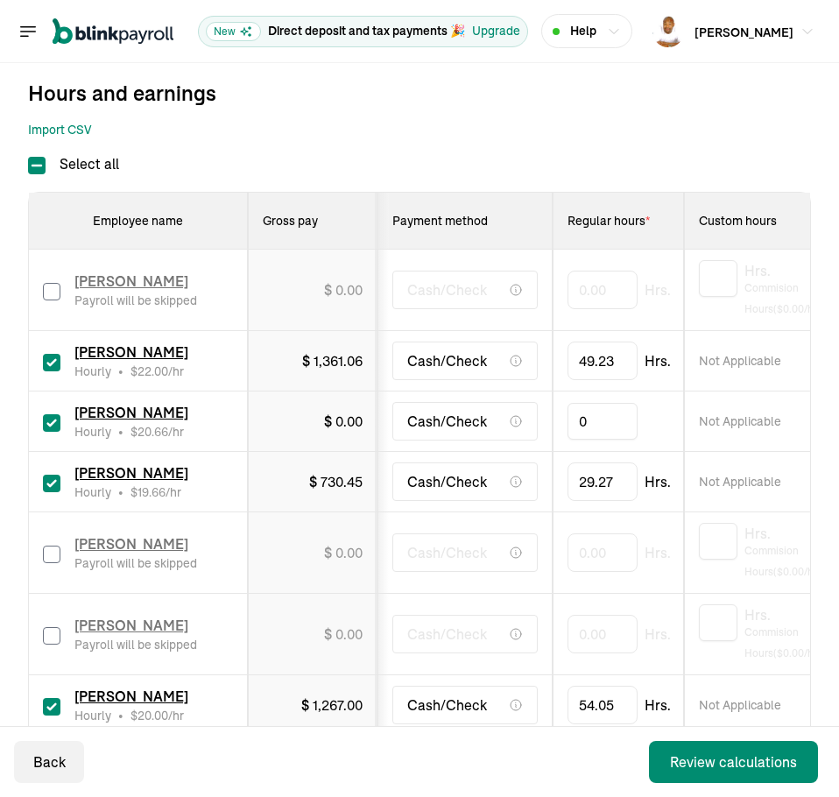
click at [596, 432] on input "0" at bounding box center [602, 421] width 70 height 37
type input "74.06"
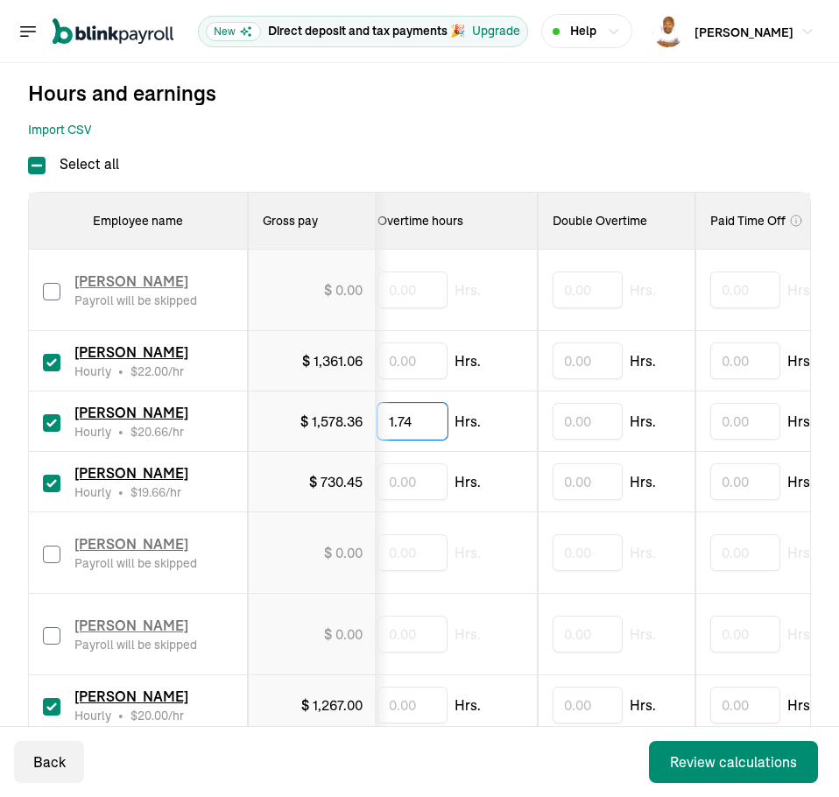
type input "1.74"
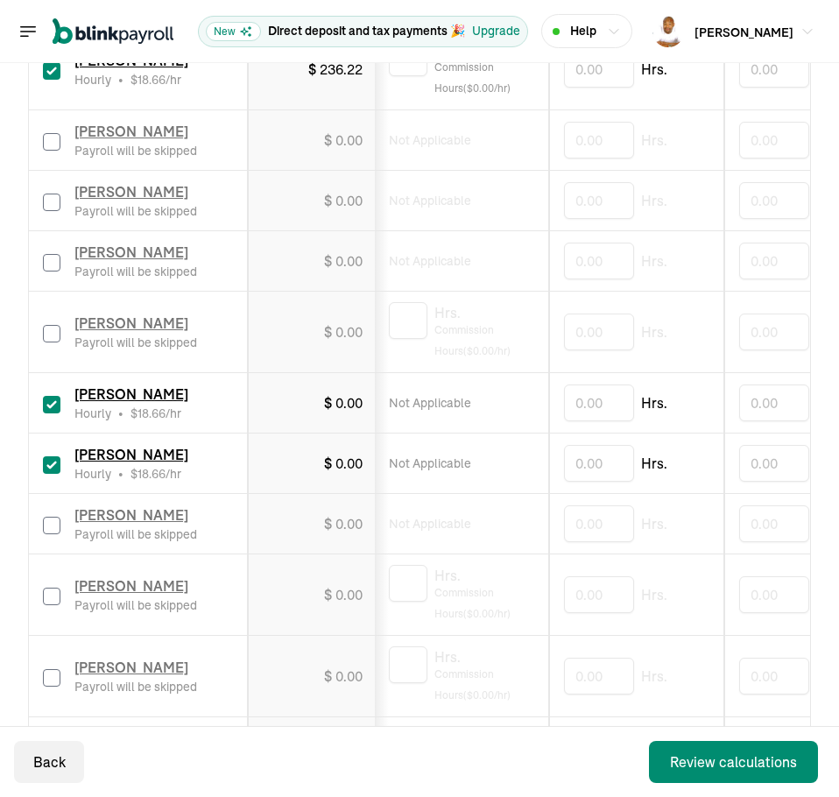
scroll to position [0, 0]
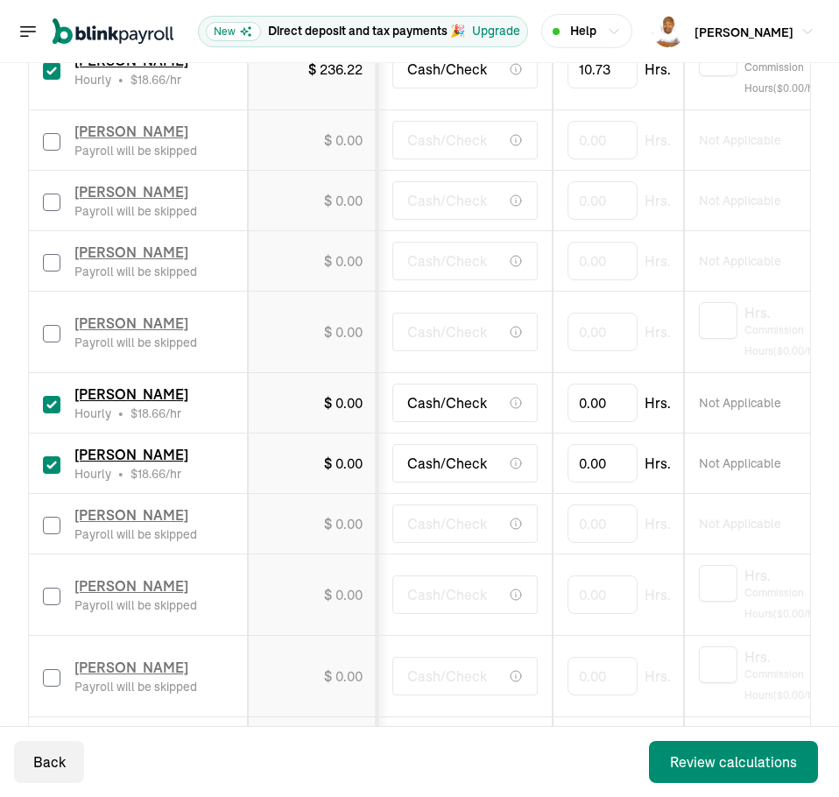
drag, startPoint x: 532, startPoint y: 431, endPoint x: 349, endPoint y: 421, distance: 184.1
click at [613, 404] on input "0" at bounding box center [602, 402] width 70 height 37
type input "17.35"
click at [595, 460] on input "0" at bounding box center [602, 463] width 70 height 37
type input "49.31"
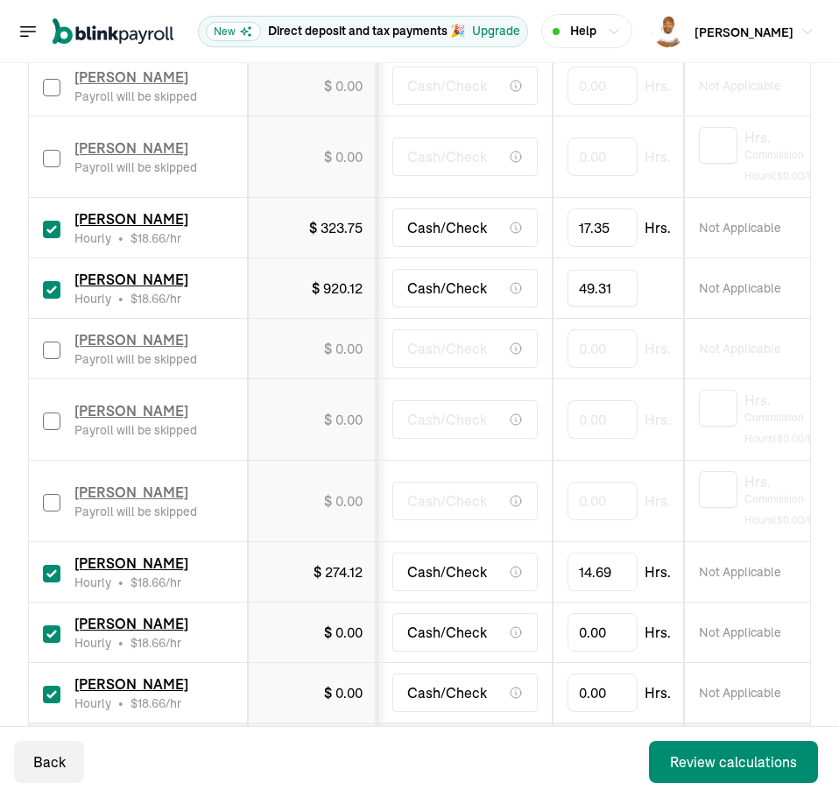
scroll to position [1660, 0]
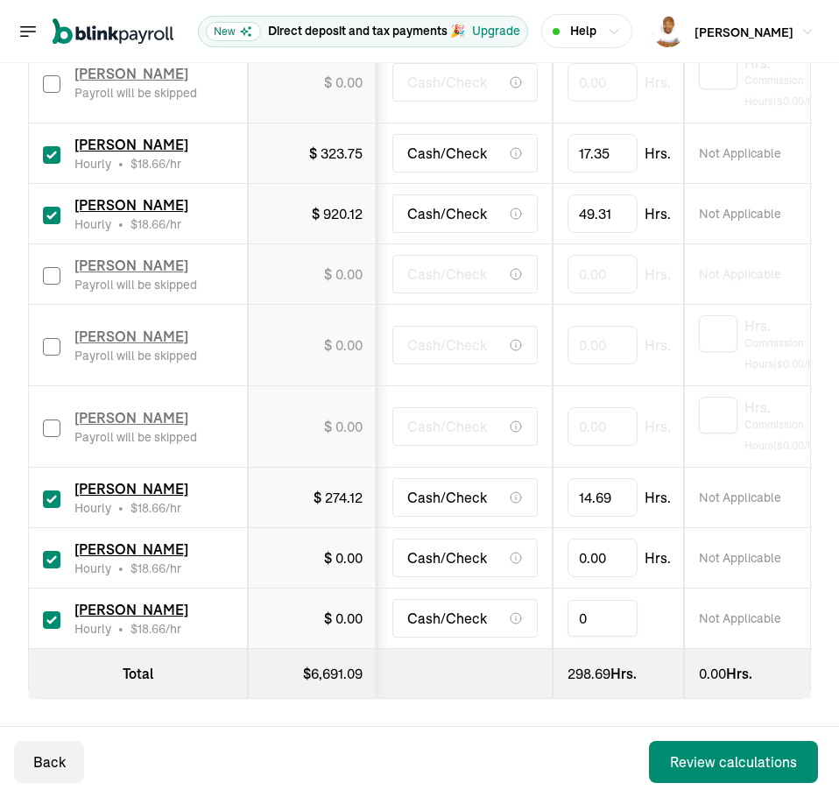
click at [609, 606] on input "0" at bounding box center [602, 618] width 70 height 37
click at [607, 621] on input "0" at bounding box center [602, 618] width 70 height 37
type input "38.60"
click at [618, 545] on input "0" at bounding box center [602, 557] width 70 height 37
type input "66.92"
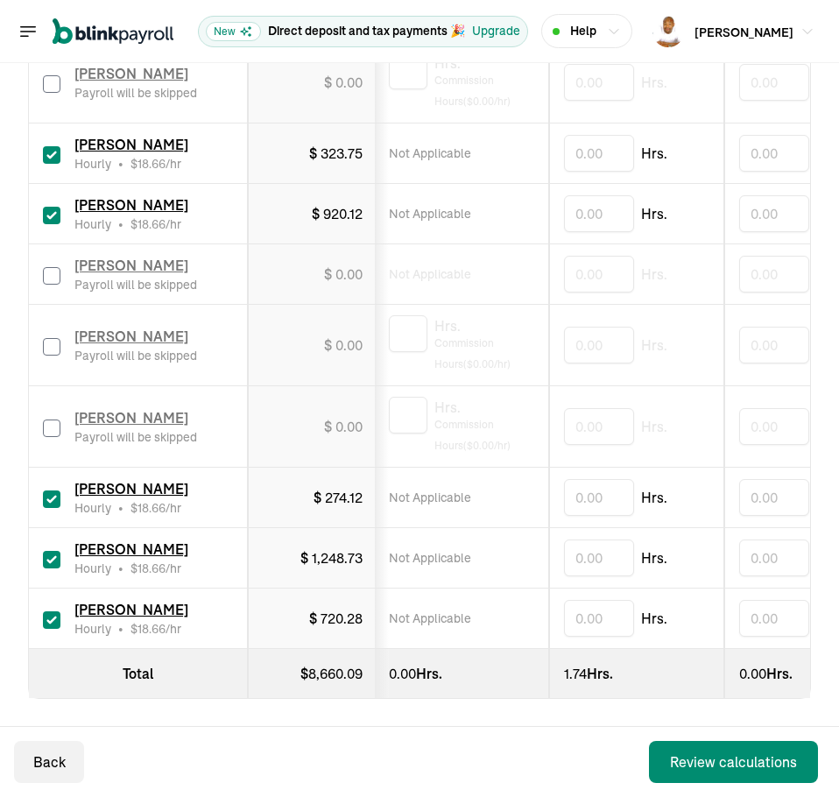
scroll to position [0, 0]
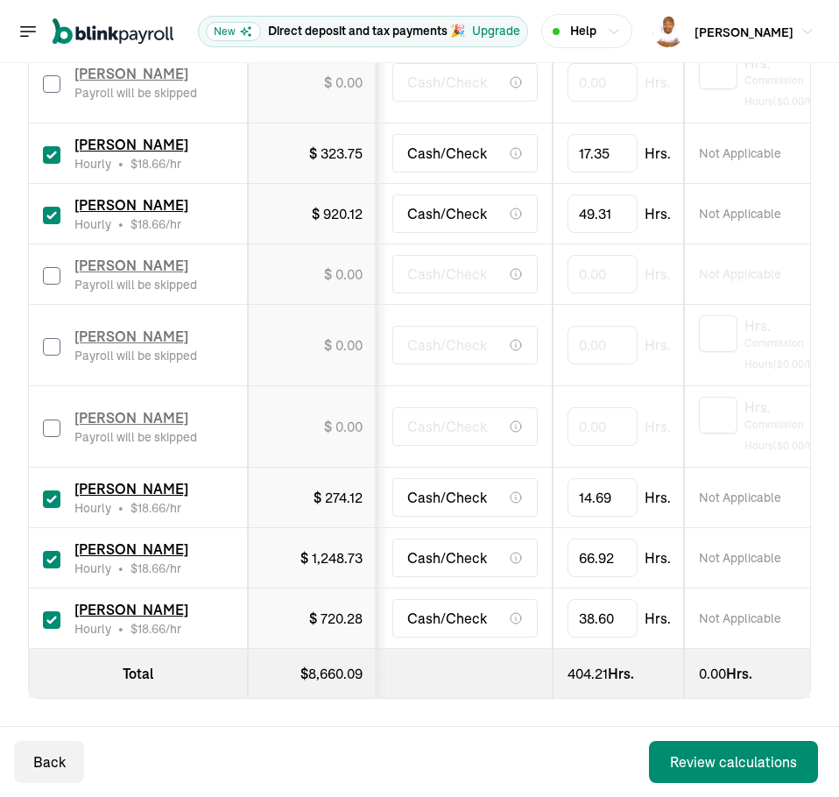
drag, startPoint x: 625, startPoint y: 581, endPoint x: 440, endPoint y: 608, distance: 187.6
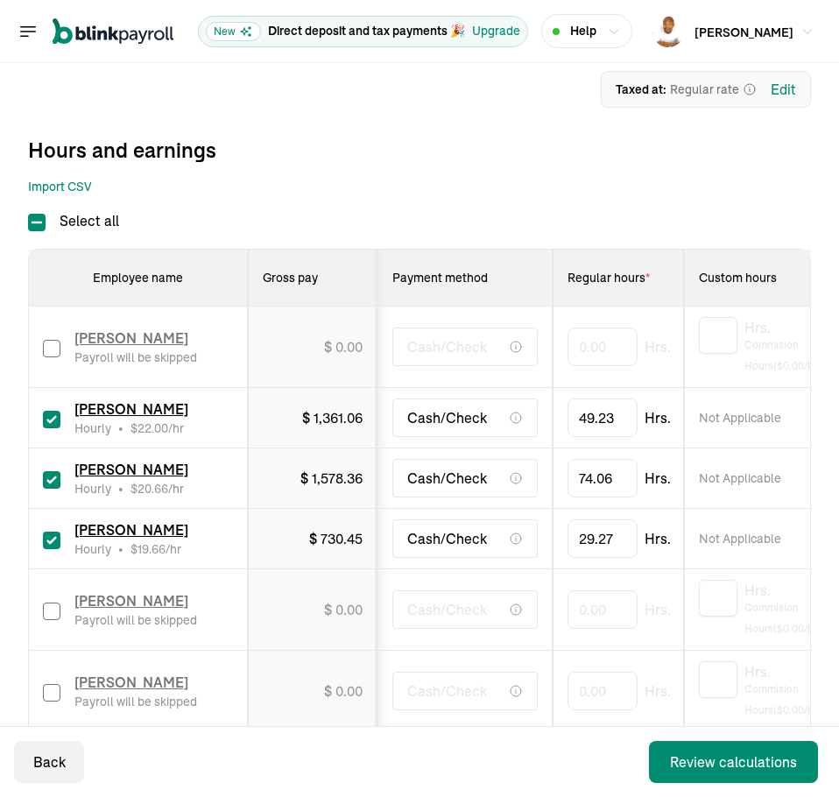
scroll to position [259, 0]
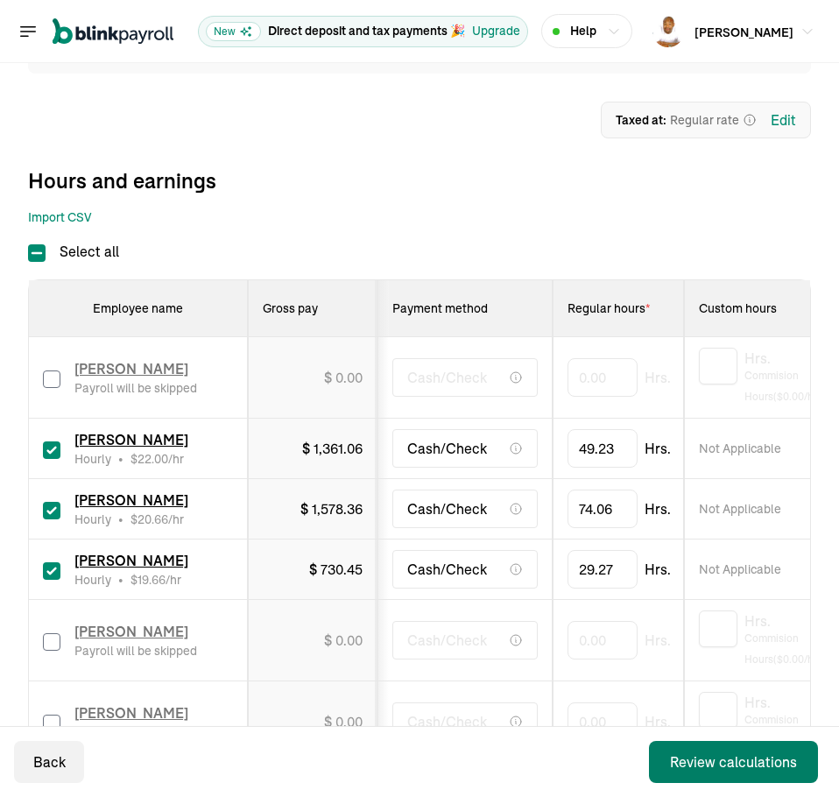
click at [736, 758] on div "Review calculations" at bounding box center [733, 761] width 127 height 21
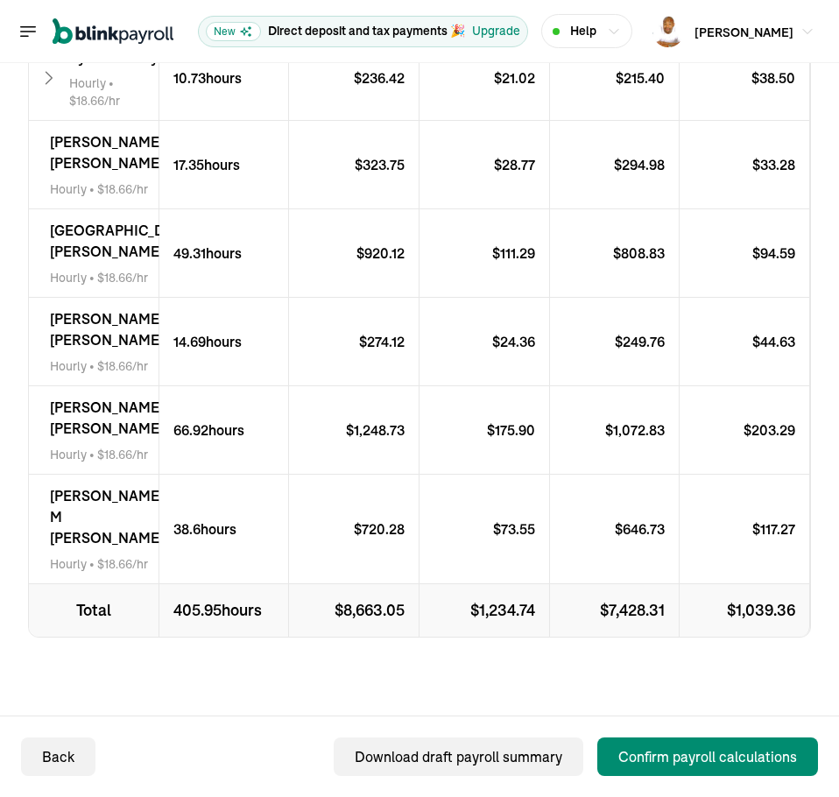
scroll to position [1004, 0]
click at [750, 760] on div "Confirm payroll calculations" at bounding box center [707, 756] width 179 height 21
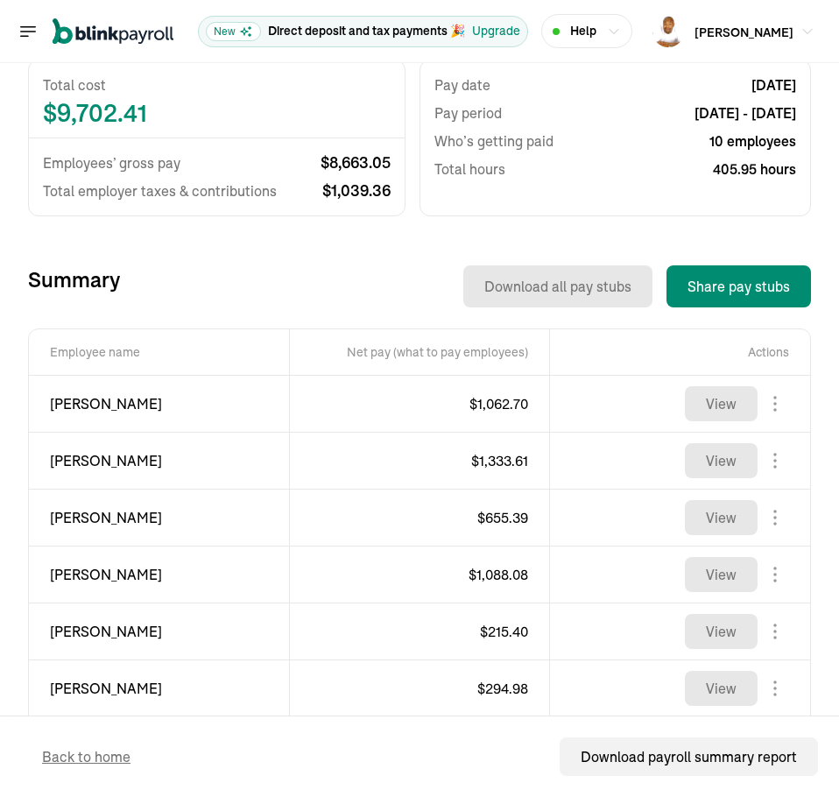
scroll to position [438, 0]
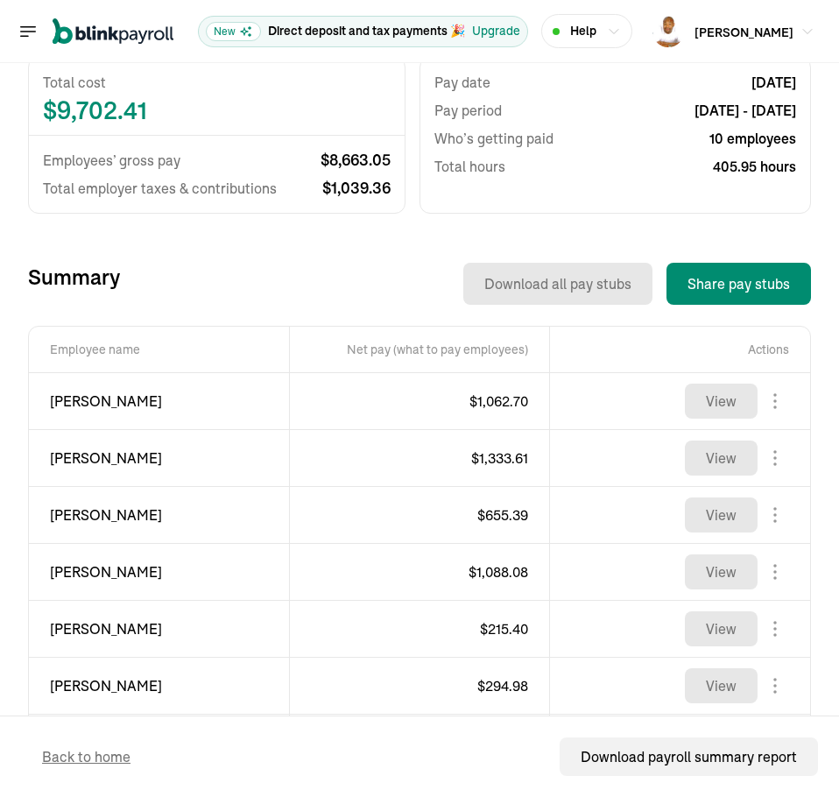
click at [74, 402] on span "[PERSON_NAME]" at bounding box center [159, 401] width 218 height 21
copy div "[PERSON_NAME]"
click at [487, 398] on span "$ 1,062.70" at bounding box center [498, 401] width 59 height 18
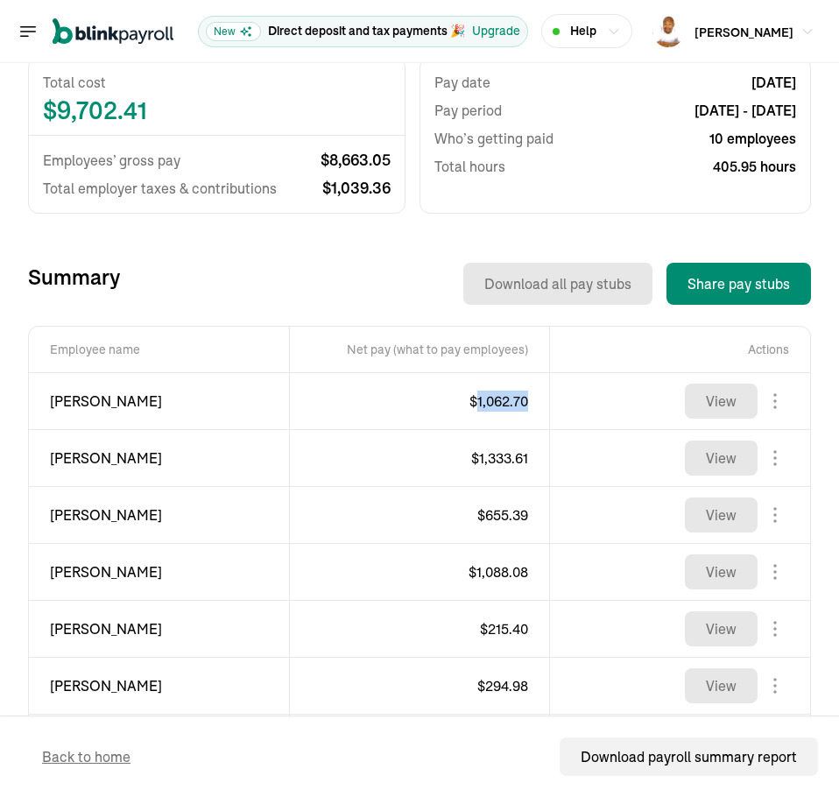
click at [487, 398] on span "$ 1,062.70" at bounding box center [498, 401] width 59 height 18
copy span "1,062.70"
click at [53, 458] on span "[PERSON_NAME]" at bounding box center [159, 457] width 218 height 21
click at [55, 459] on span "[PERSON_NAME]" at bounding box center [159, 457] width 218 height 21
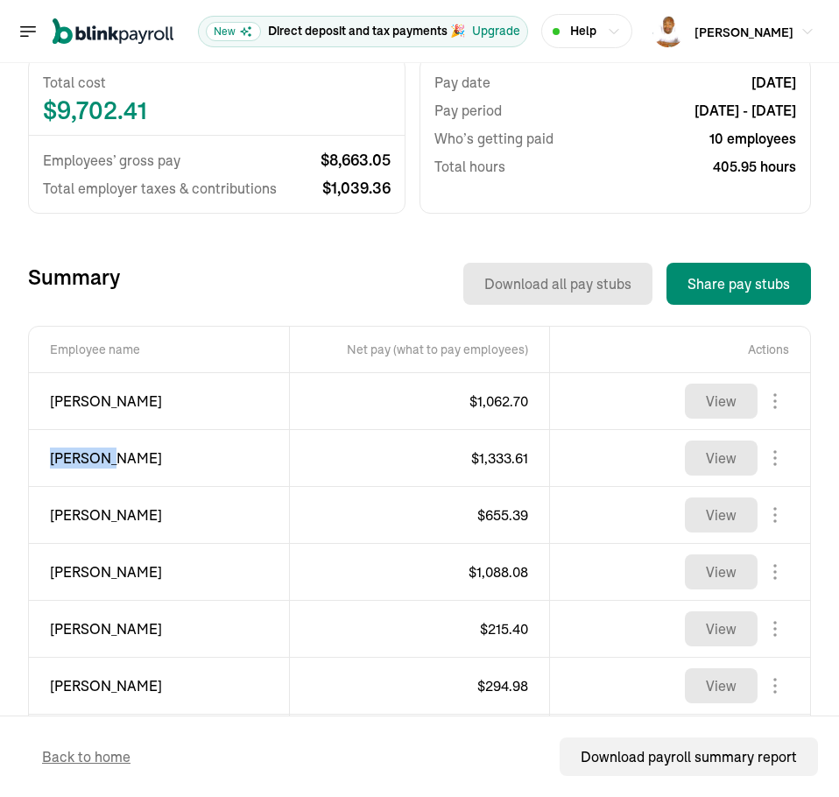
click at [55, 459] on span "[PERSON_NAME]" at bounding box center [159, 457] width 218 height 21
click at [490, 461] on span "$ 1,333.61" at bounding box center [499, 458] width 57 height 18
copy span "1,333.61"
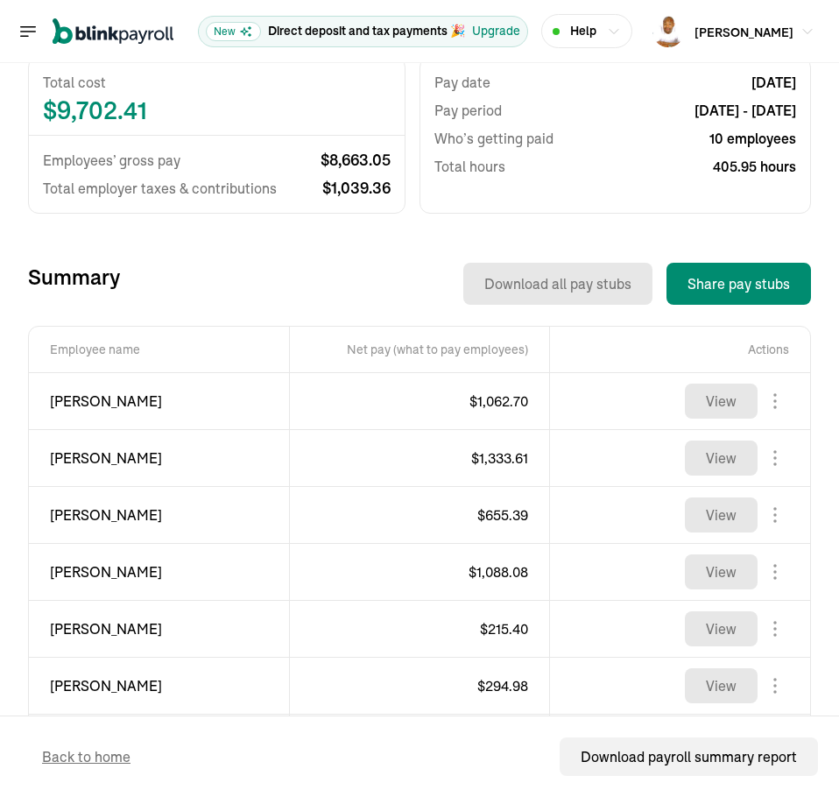
click at [60, 511] on span "[PERSON_NAME]" at bounding box center [159, 514] width 218 height 21
copy div "[PERSON_NAME]"
click at [503, 517] on span "$ 655.39" at bounding box center [502, 515] width 51 height 18
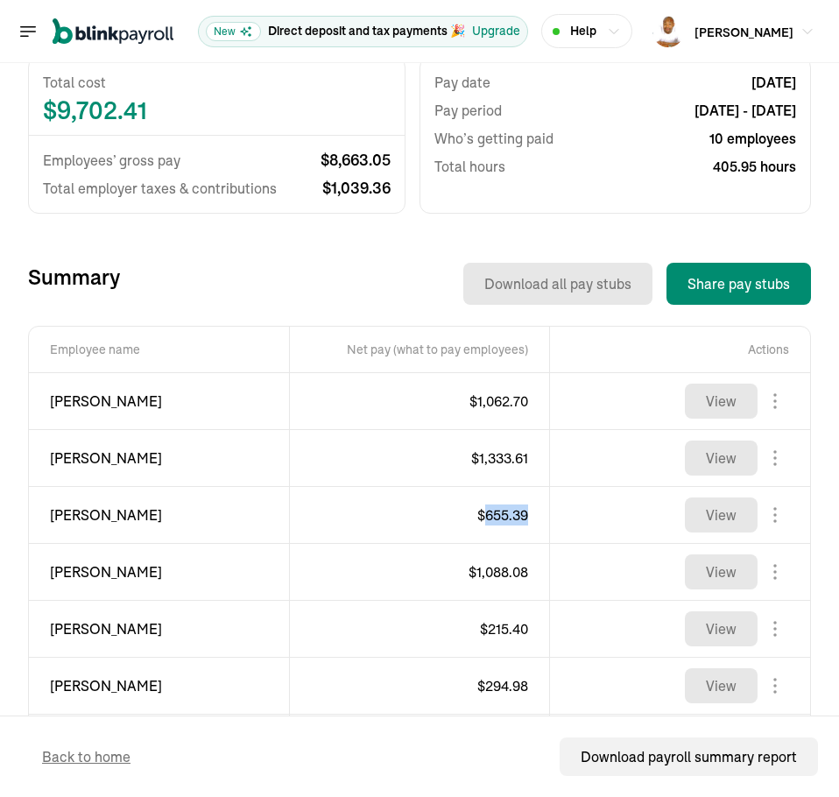
click at [503, 517] on span "$ 655.39" at bounding box center [502, 515] width 51 height 18
copy span "655.39"
click at [104, 570] on span "[PERSON_NAME]" at bounding box center [159, 571] width 218 height 21
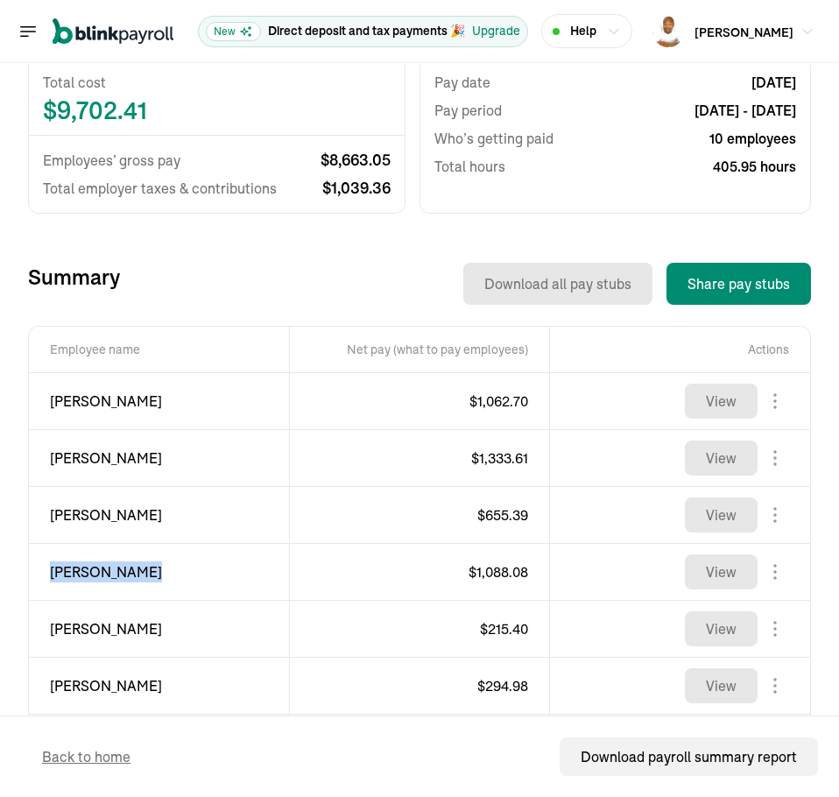
copy div "[PERSON_NAME]"
click at [500, 574] on span "$ 1,088.08" at bounding box center [498, 572] width 60 height 18
copy span "1,088.08"
click at [67, 630] on span "[PERSON_NAME]" at bounding box center [159, 628] width 218 height 21
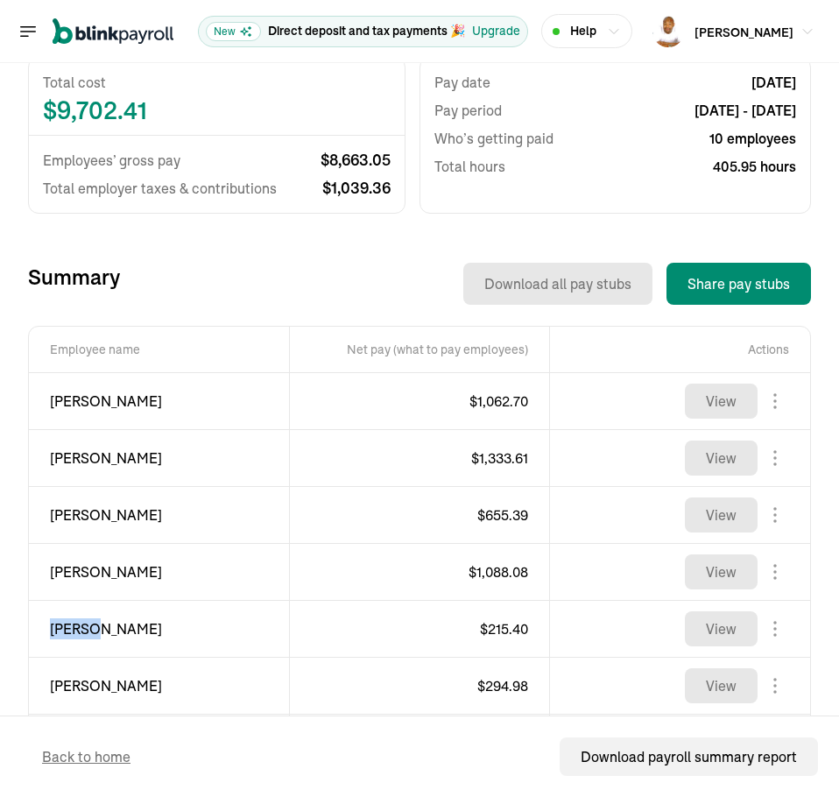
click at [67, 630] on span "[PERSON_NAME]" at bounding box center [159, 628] width 218 height 21
click at [70, 630] on span "[PERSON_NAME]" at bounding box center [159, 628] width 218 height 21
copy div "[PERSON_NAME]"
click at [502, 625] on span "$ 215.40" at bounding box center [504, 629] width 48 height 18
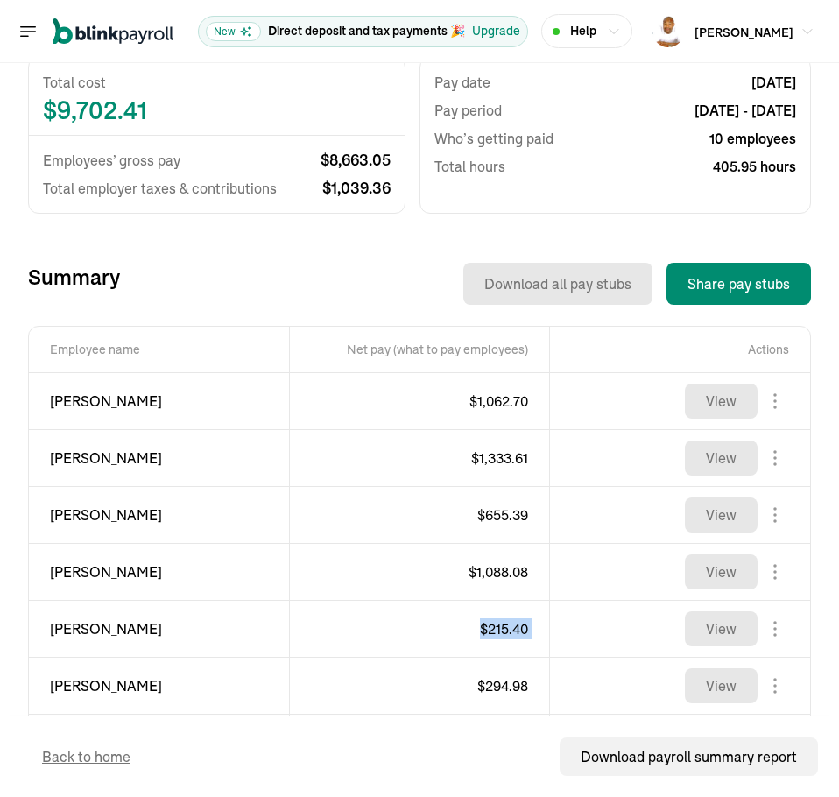
click at [502, 625] on span "$ 215.40" at bounding box center [504, 629] width 48 height 18
copy span "$ 215.40"
click at [74, 692] on span "[PERSON_NAME]" at bounding box center [159, 685] width 218 height 21
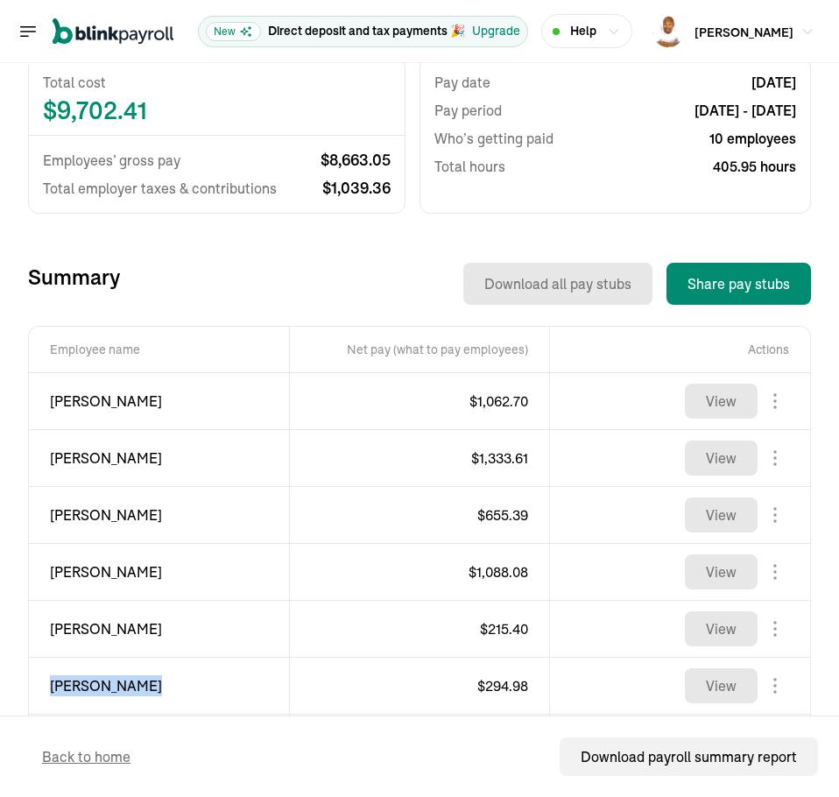
copy div "[PERSON_NAME]"
click at [488, 678] on span "$ 294.98" at bounding box center [502, 686] width 51 height 18
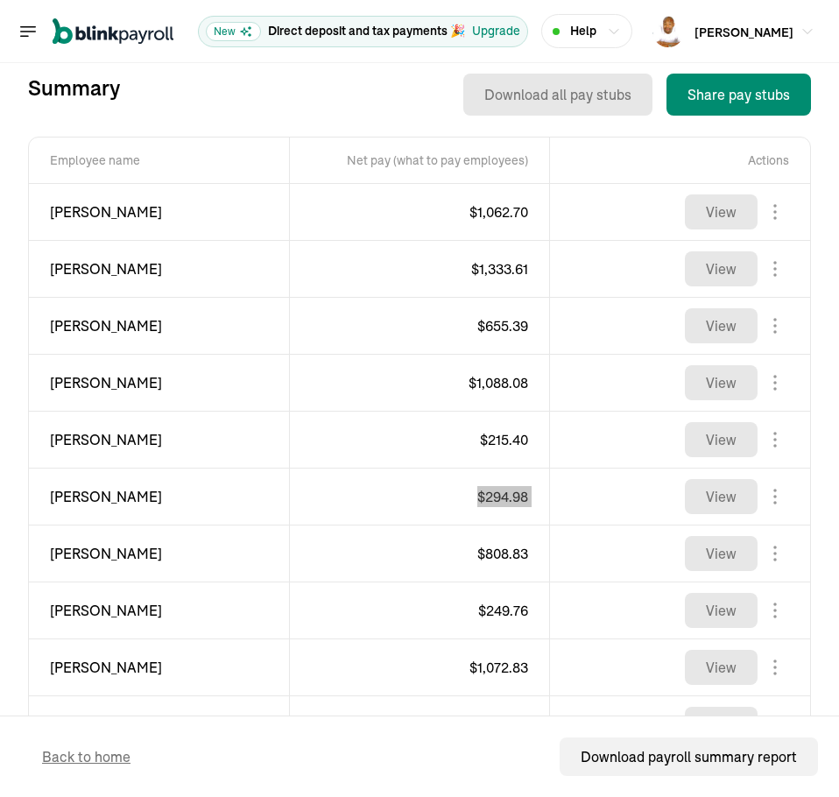
scroll to position [744, 0]
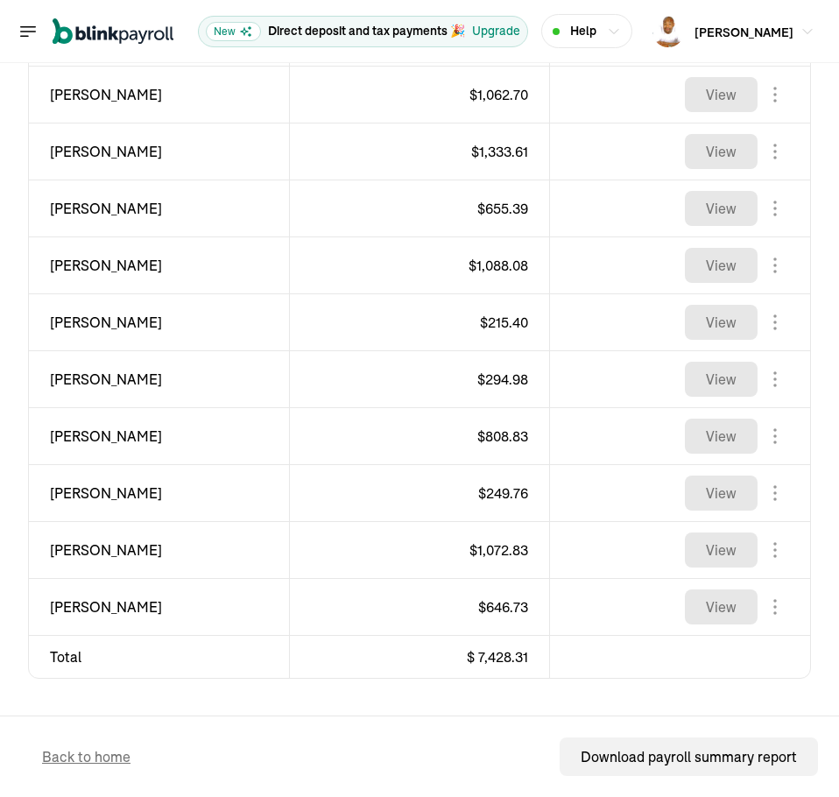
click at [69, 426] on span "[PERSON_NAME]" at bounding box center [159, 436] width 218 height 21
click at [496, 434] on span "$ 808.83" at bounding box center [502, 436] width 51 height 18
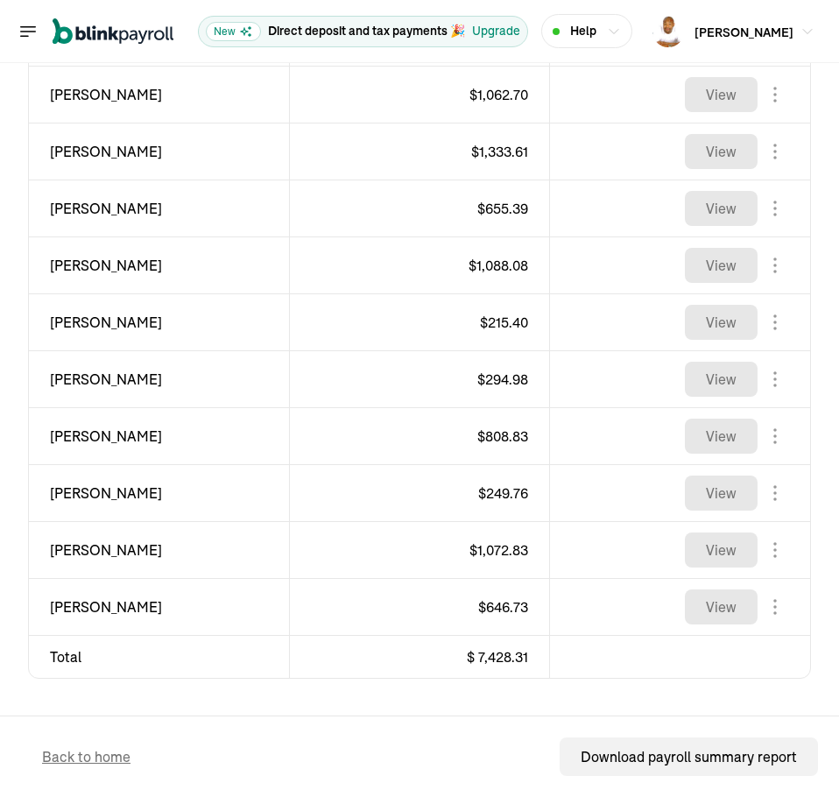
click at [66, 493] on span "[PERSON_NAME]" at bounding box center [159, 493] width 218 height 21
click at [495, 493] on span "$ 249.76" at bounding box center [503, 493] width 50 height 18
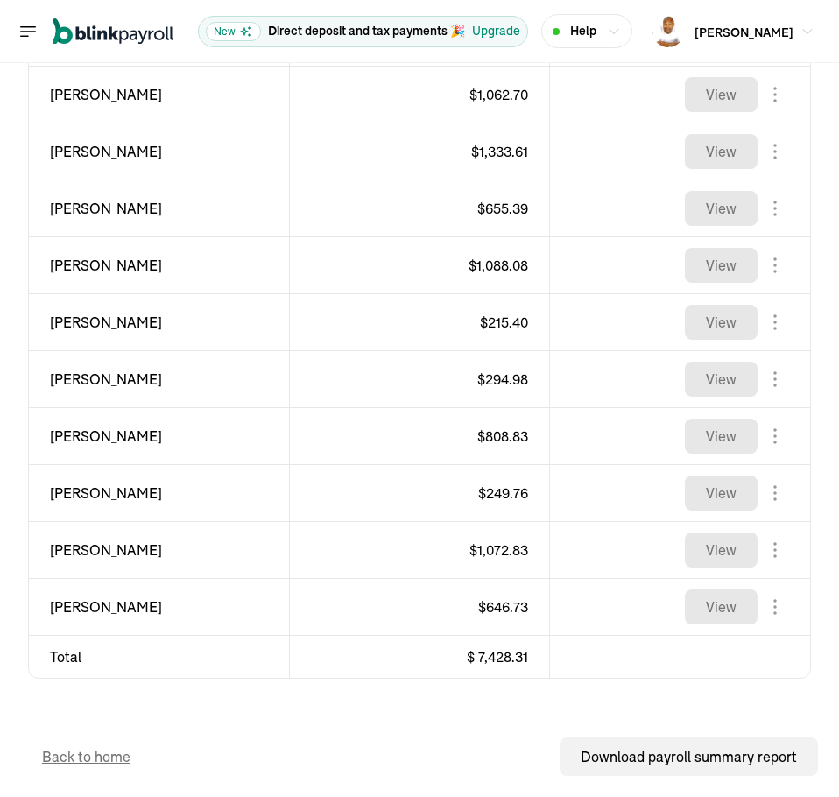
click at [71, 550] on span "[PERSON_NAME]" at bounding box center [159, 549] width 218 height 21
drag, startPoint x: 163, startPoint y: 111, endPoint x: 162, endPoint y: 126, distance: 14.9
click at [162, 117] on td "[PERSON_NAME]" at bounding box center [159, 95] width 260 height 57
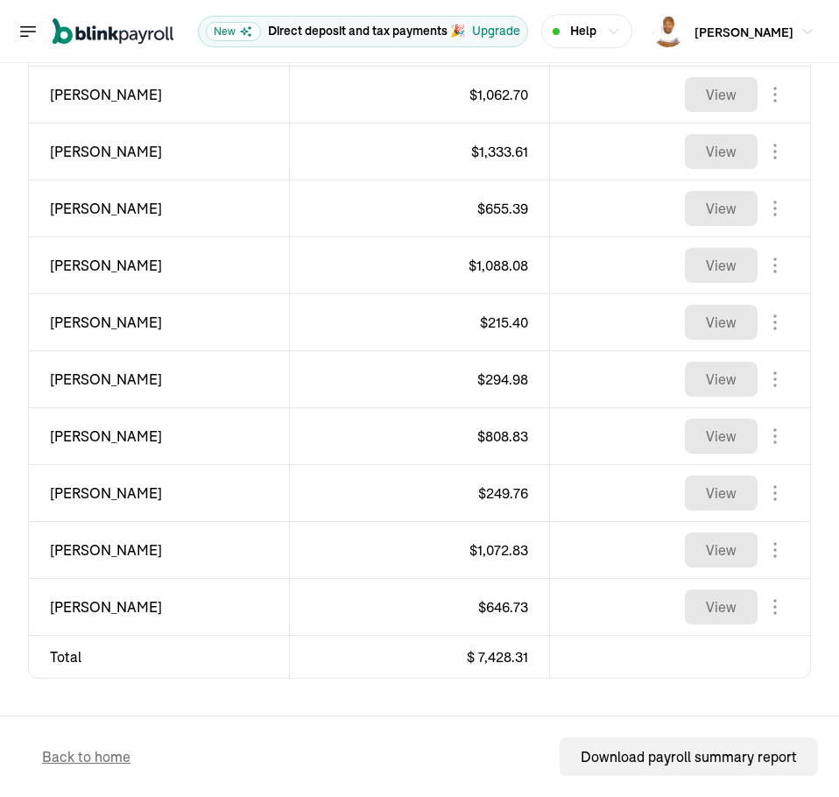
click at [499, 554] on span "$ 1,072.83" at bounding box center [498, 550] width 59 height 18
click at [72, 601] on span "[PERSON_NAME]" at bounding box center [159, 606] width 218 height 21
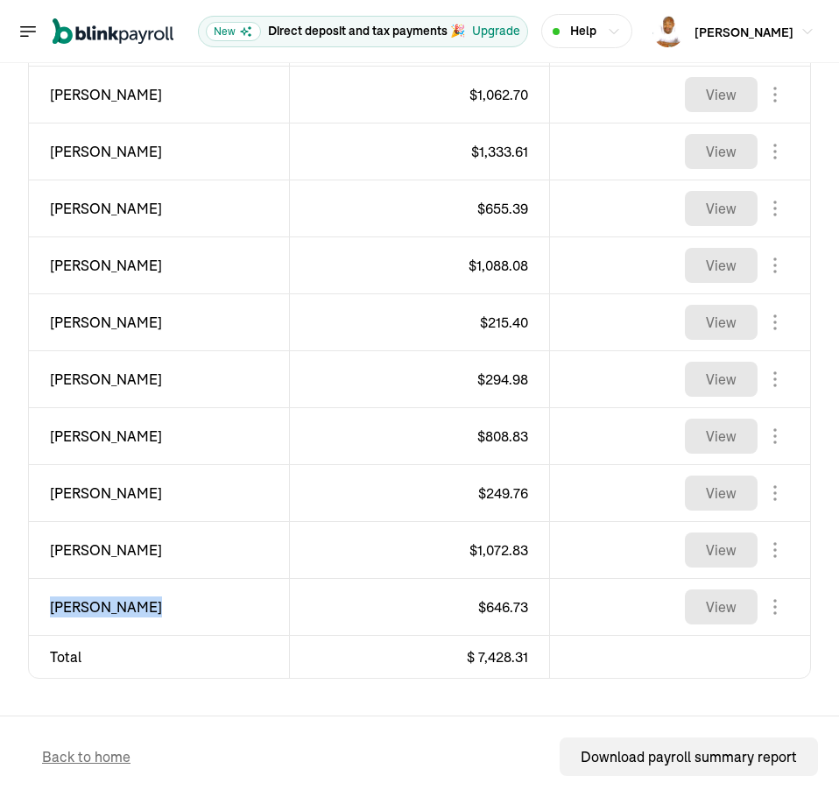
click at [72, 601] on span "[PERSON_NAME]" at bounding box center [159, 606] width 218 height 21
click at [506, 610] on span "$ 646.73" at bounding box center [503, 607] width 50 height 18
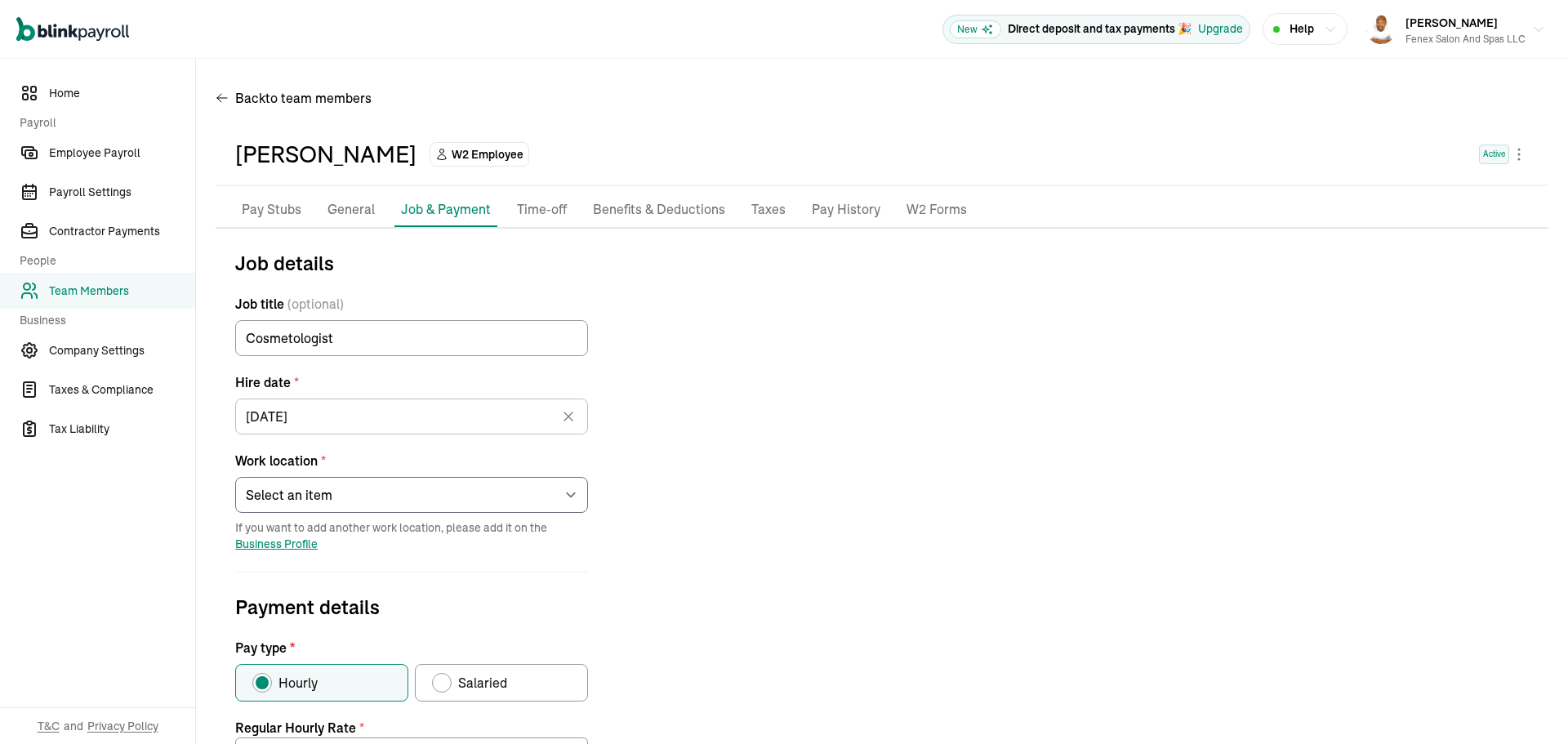
select select "[STREET_ADDRESS][PERSON_NAME]"
type input "19.66"
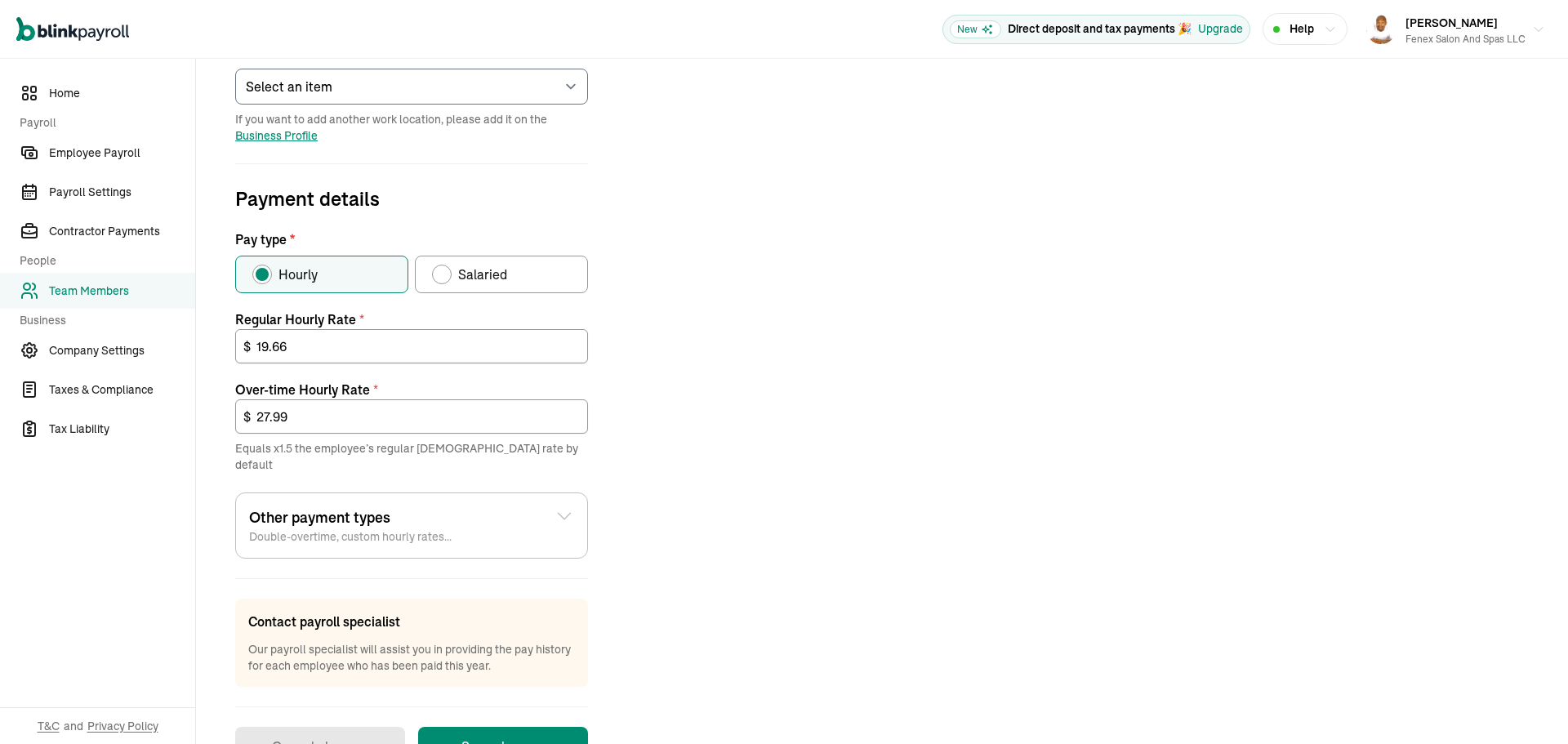
click at [891, 460] on div "Job details Job title (optional) Cosmetologist Hire date * 05/01/2023 Apr 2023 …" at bounding box center [881, 302] width 1333 height 926
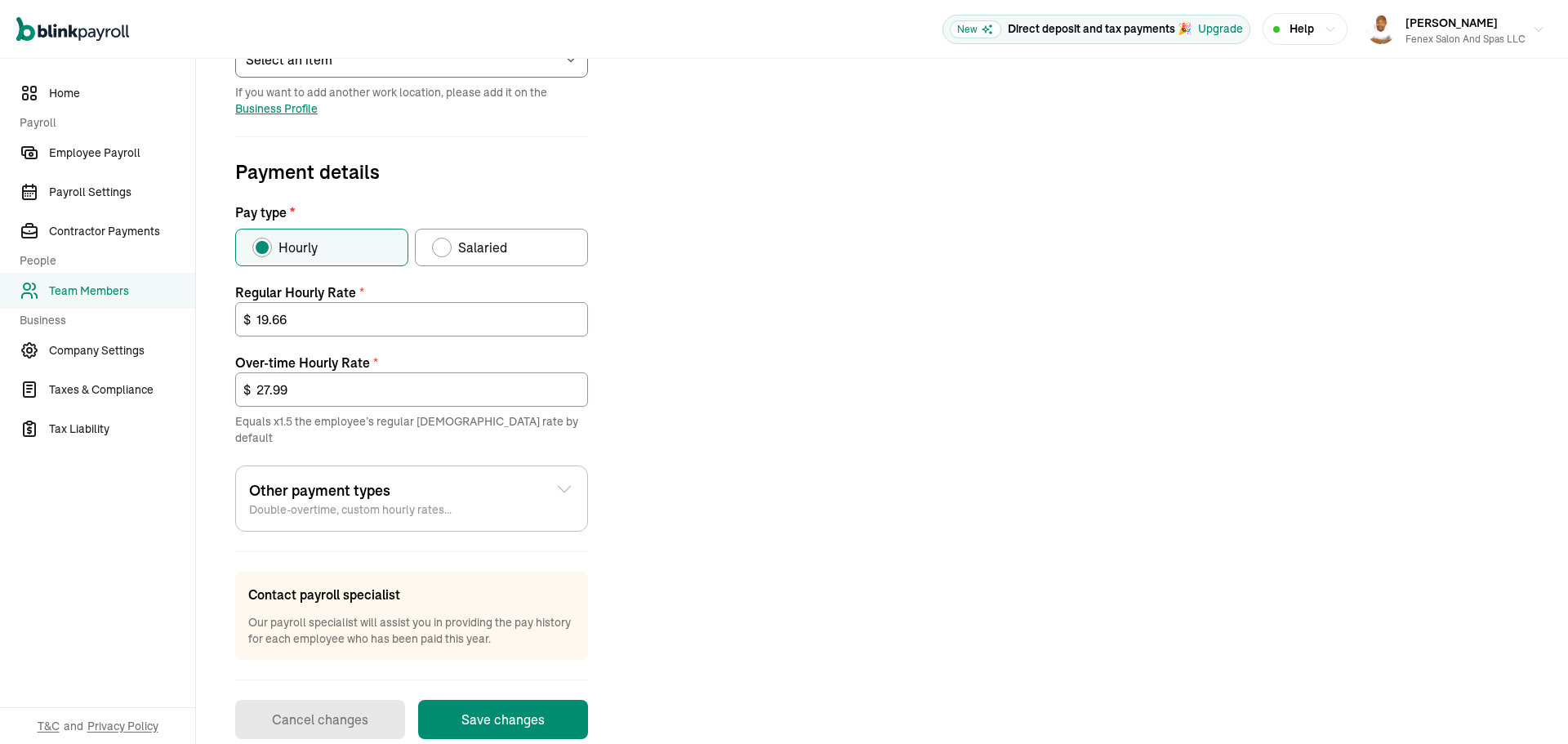
scroll to position [450, 0]
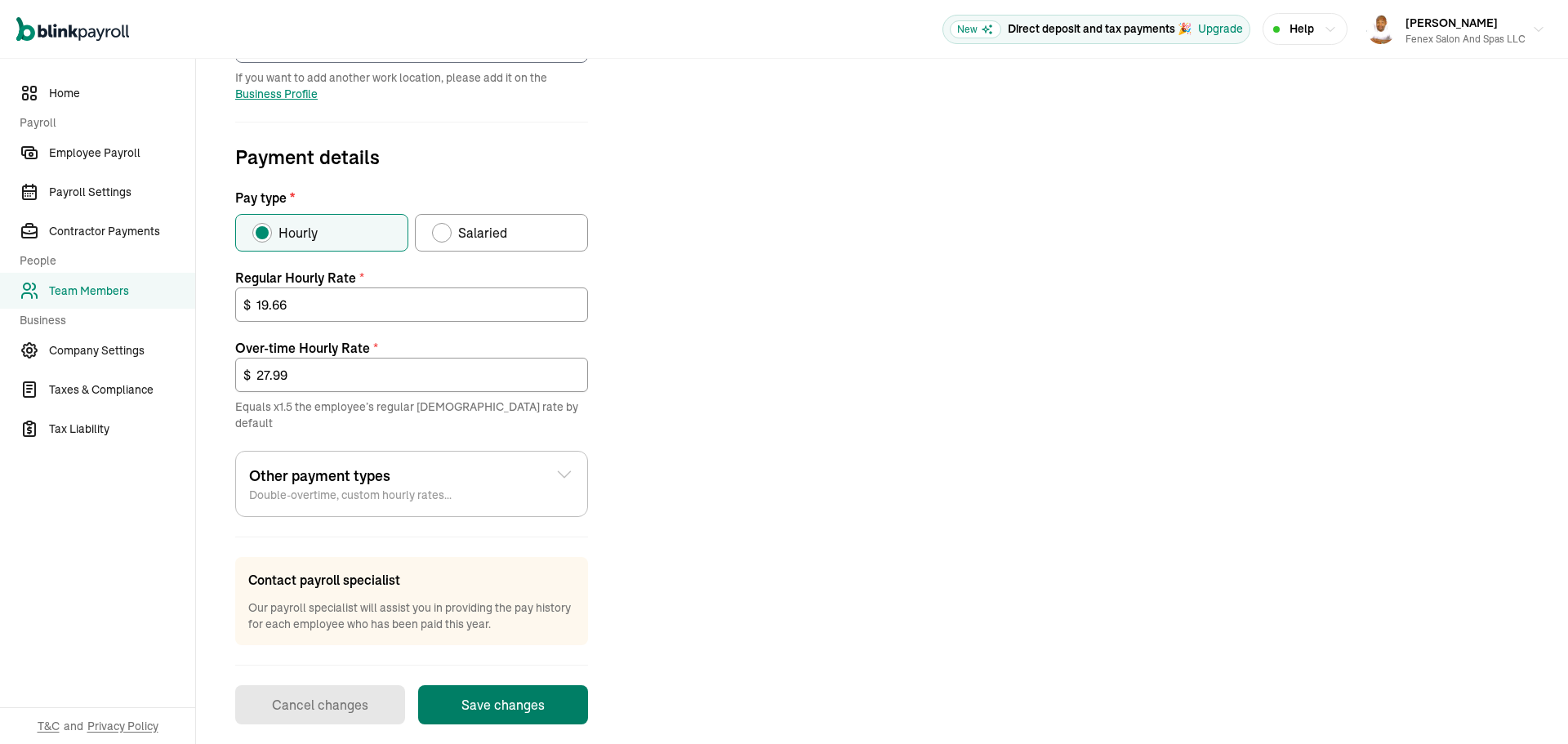
click at [532, 692] on button "Save changes" at bounding box center [503, 705] width 170 height 39
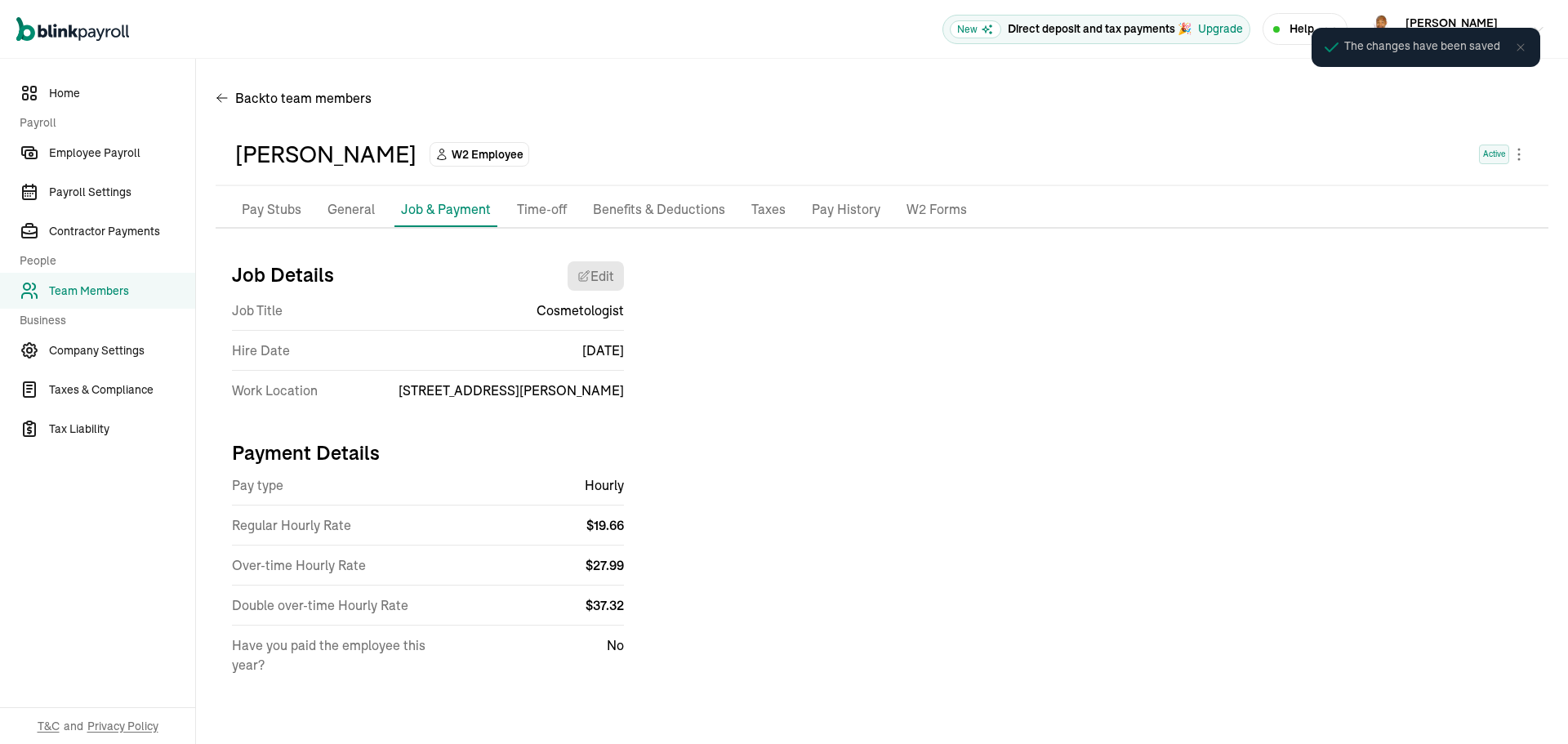
scroll to position [0, 0]
click at [257, 214] on p "Pay Stubs" at bounding box center [271, 210] width 60 height 21
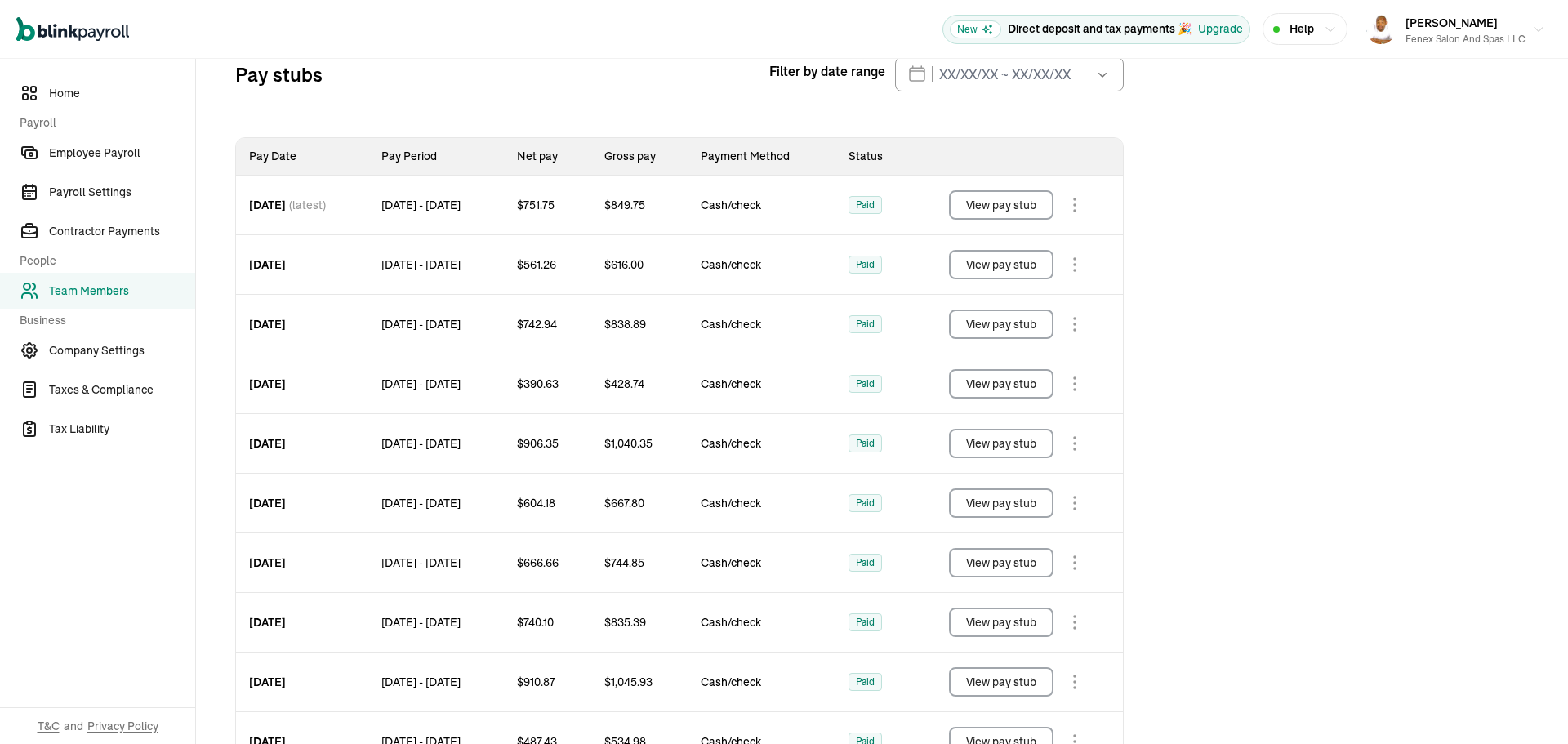
scroll to position [193, 0]
click at [103, 155] on span "Employee Payroll" at bounding box center [122, 153] width 146 height 17
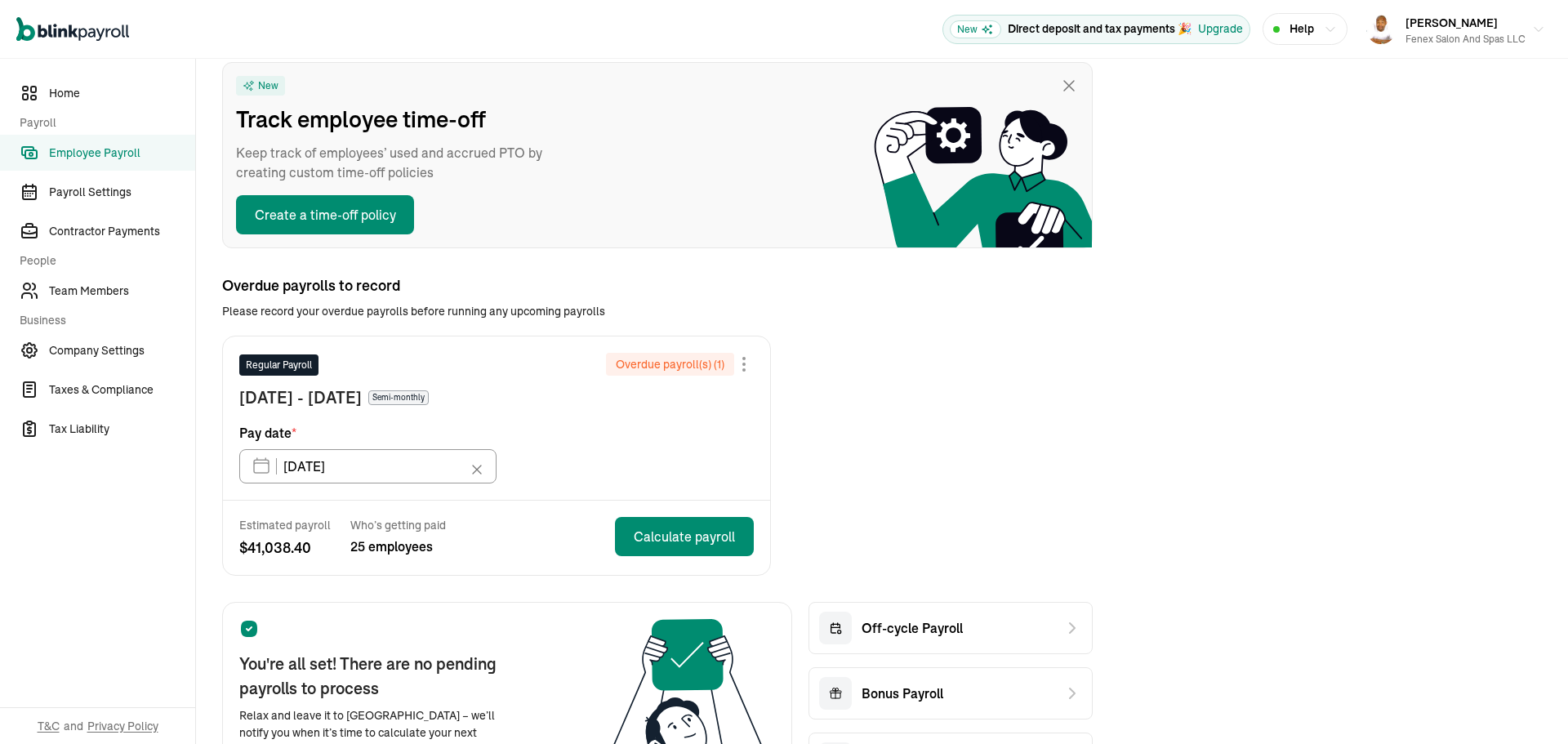
scroll to position [362, 0]
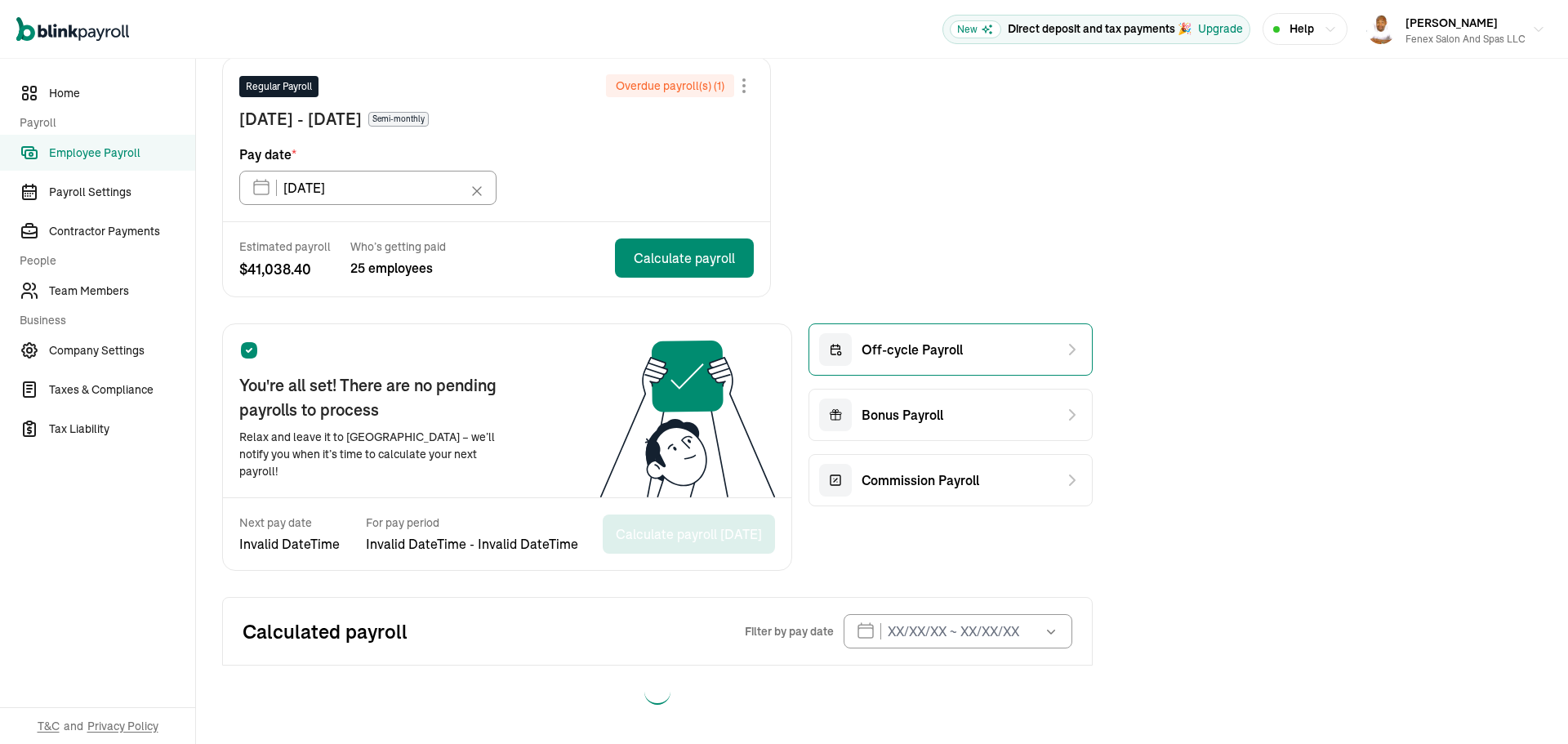
click at [891, 351] on span "Off-cycle Payroll" at bounding box center [912, 349] width 102 height 20
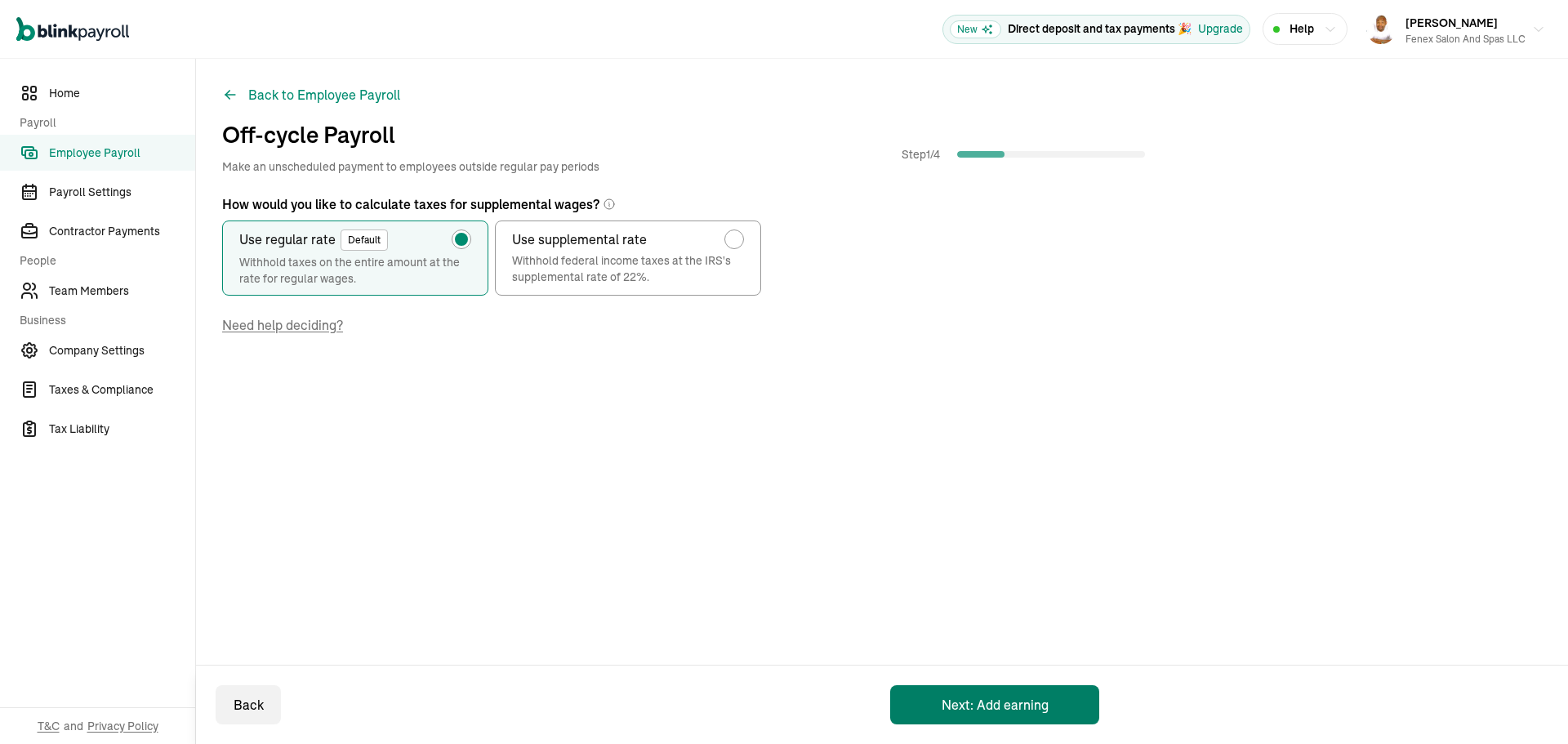
click at [1006, 708] on button "Next: Add earning" at bounding box center [995, 705] width 209 height 39
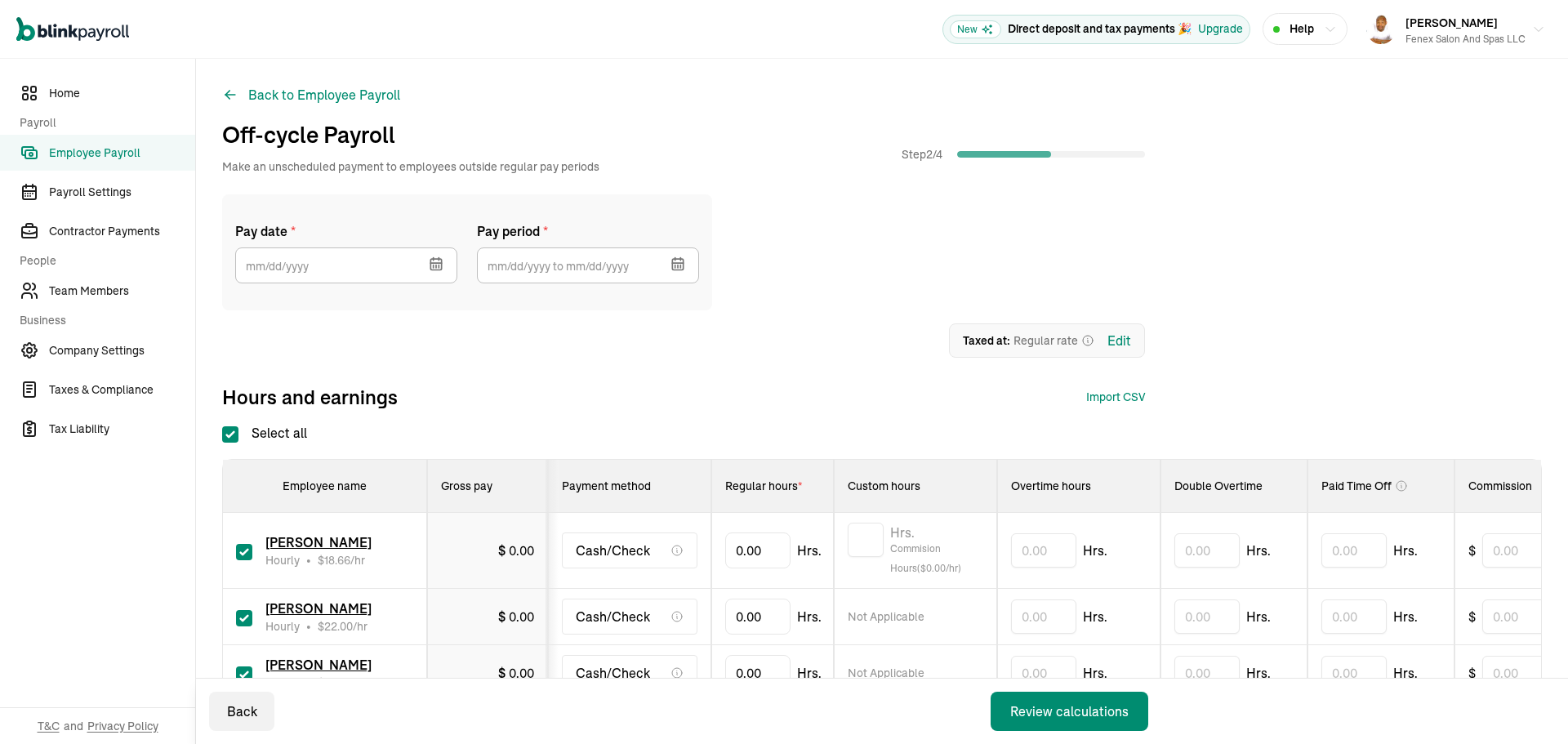
checkbox input "true"
click at [436, 266] on icon "button" at bounding box center [437, 264] width 17 height 17
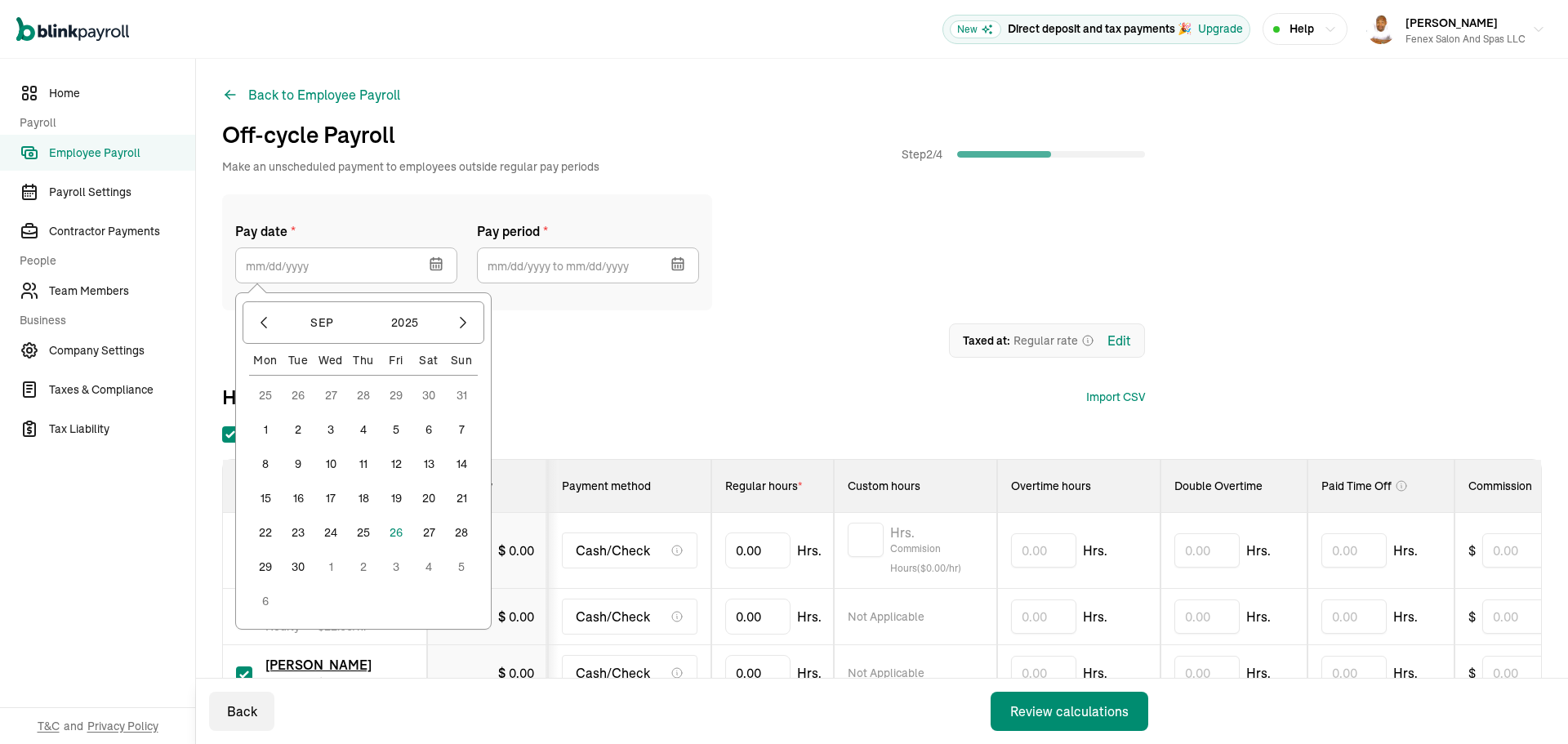
click at [402, 537] on button "26" at bounding box center [395, 531] width 33 height 33
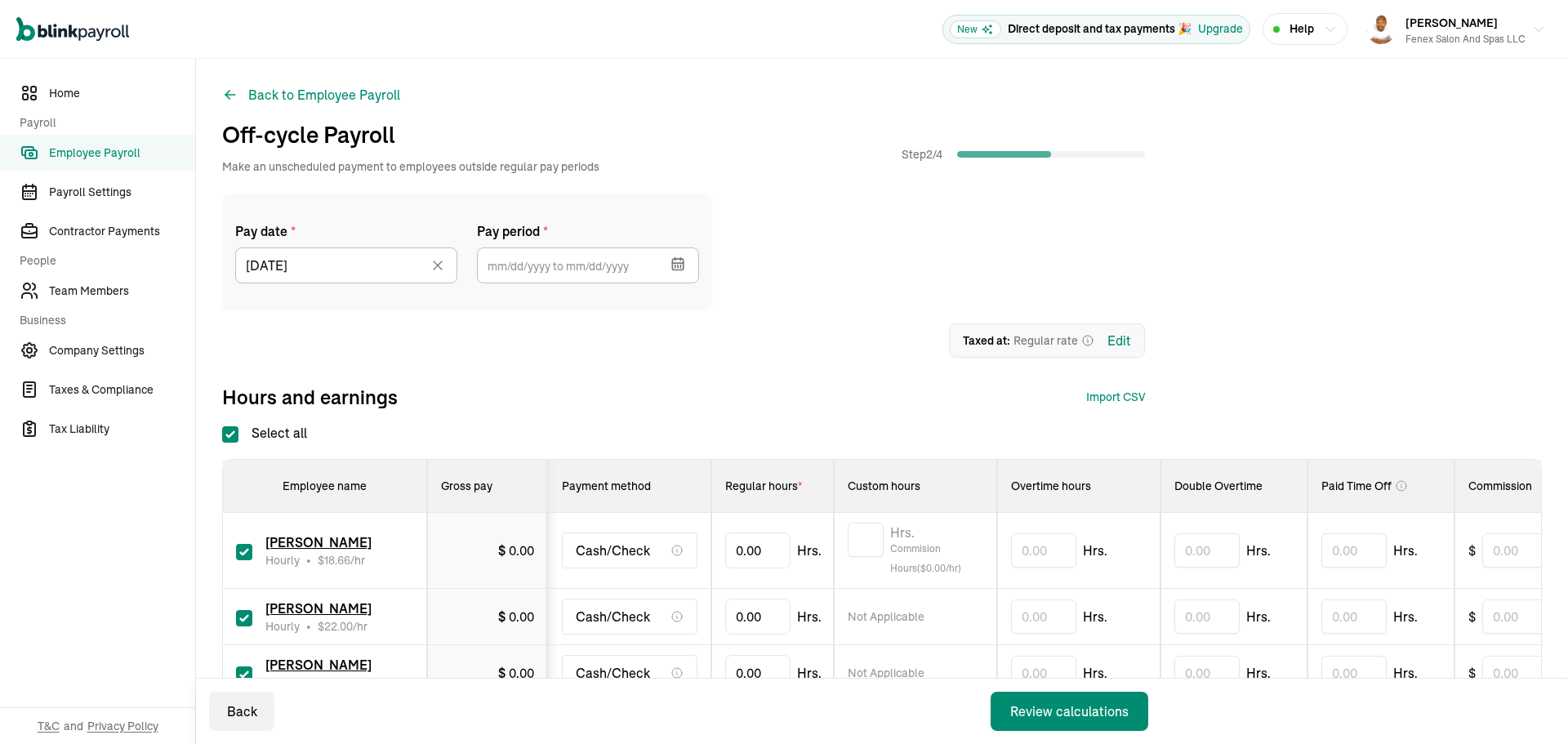
click at [678, 266] on icon "button" at bounding box center [678, 267] width 0 height 3
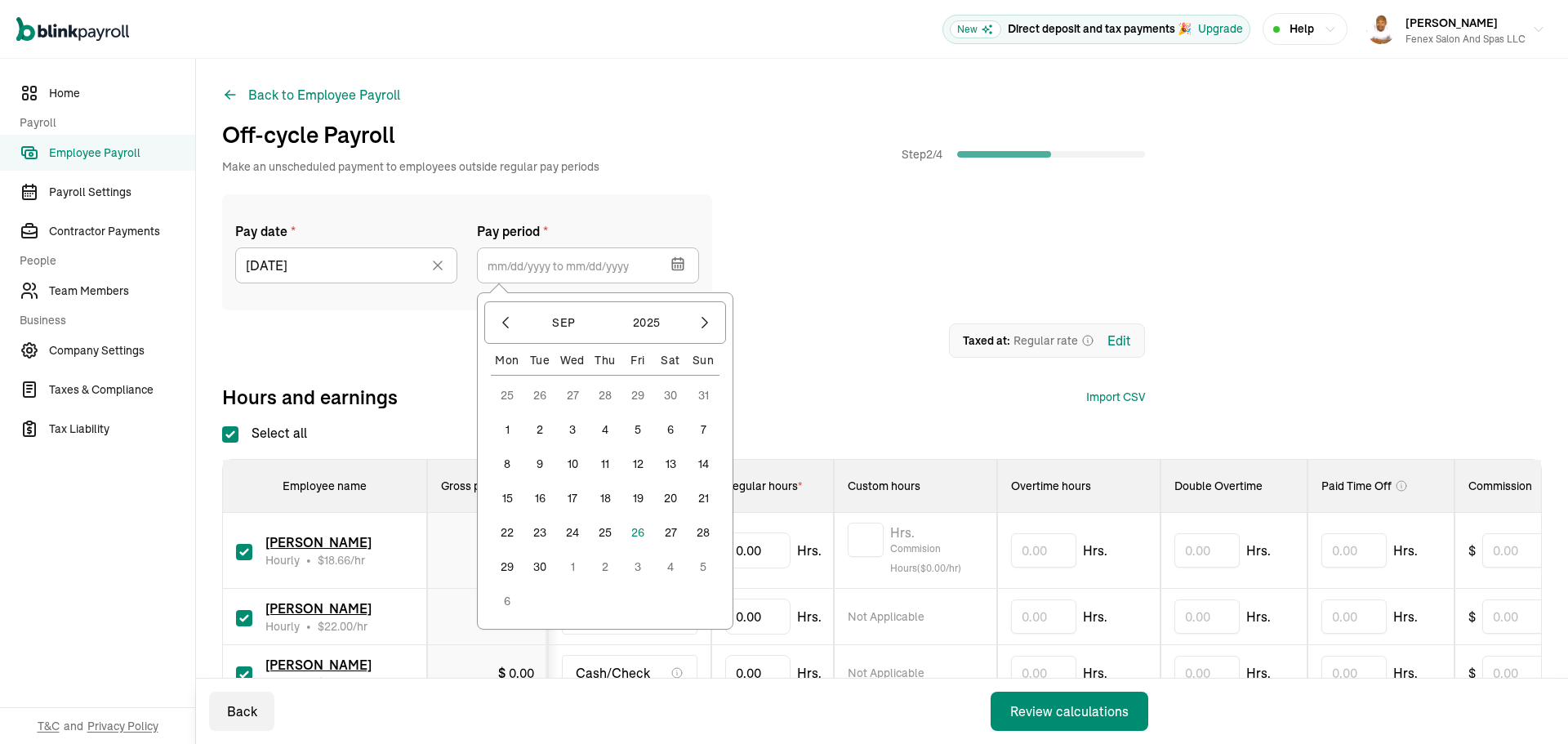
click at [506, 469] on button "8" at bounding box center [506, 463] width 33 height 33
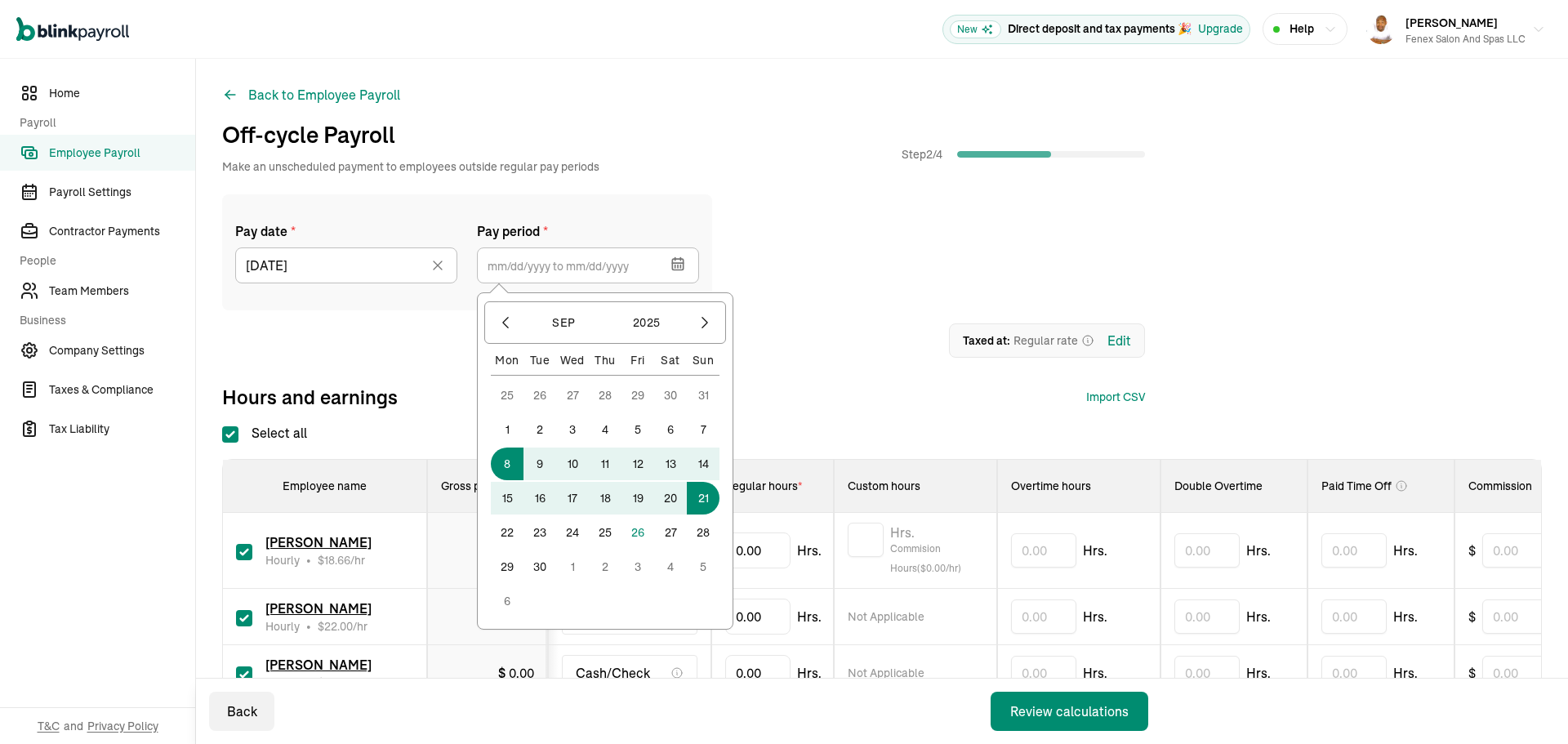
click at [708, 501] on button "21" at bounding box center [702, 498] width 33 height 33
type input "[DATE] ~ [DATE]"
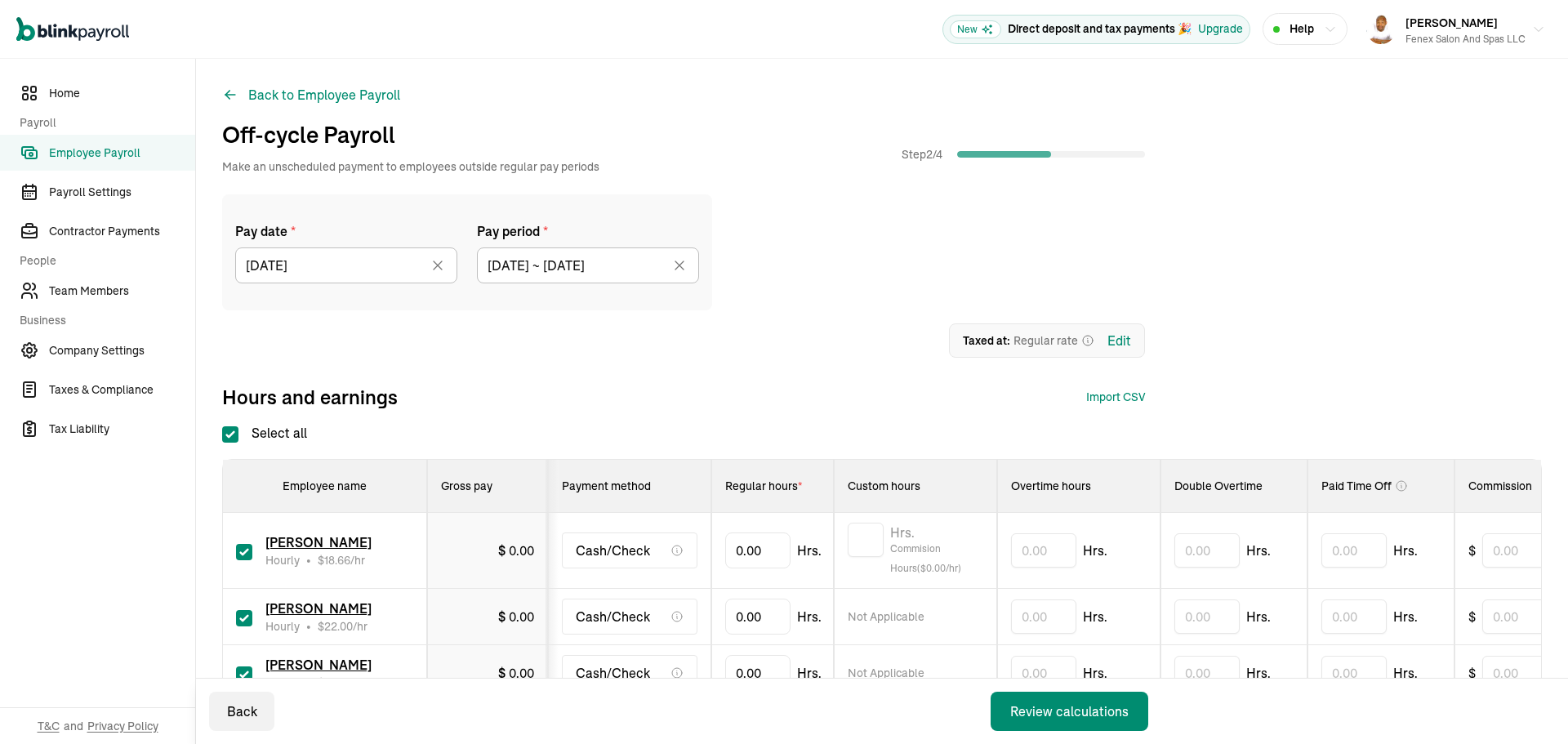
click at [239, 436] on label "Select all" at bounding box center [264, 433] width 85 height 20
click at [239, 436] on input "Select all" at bounding box center [230, 434] width 17 height 17
checkbox input "false"
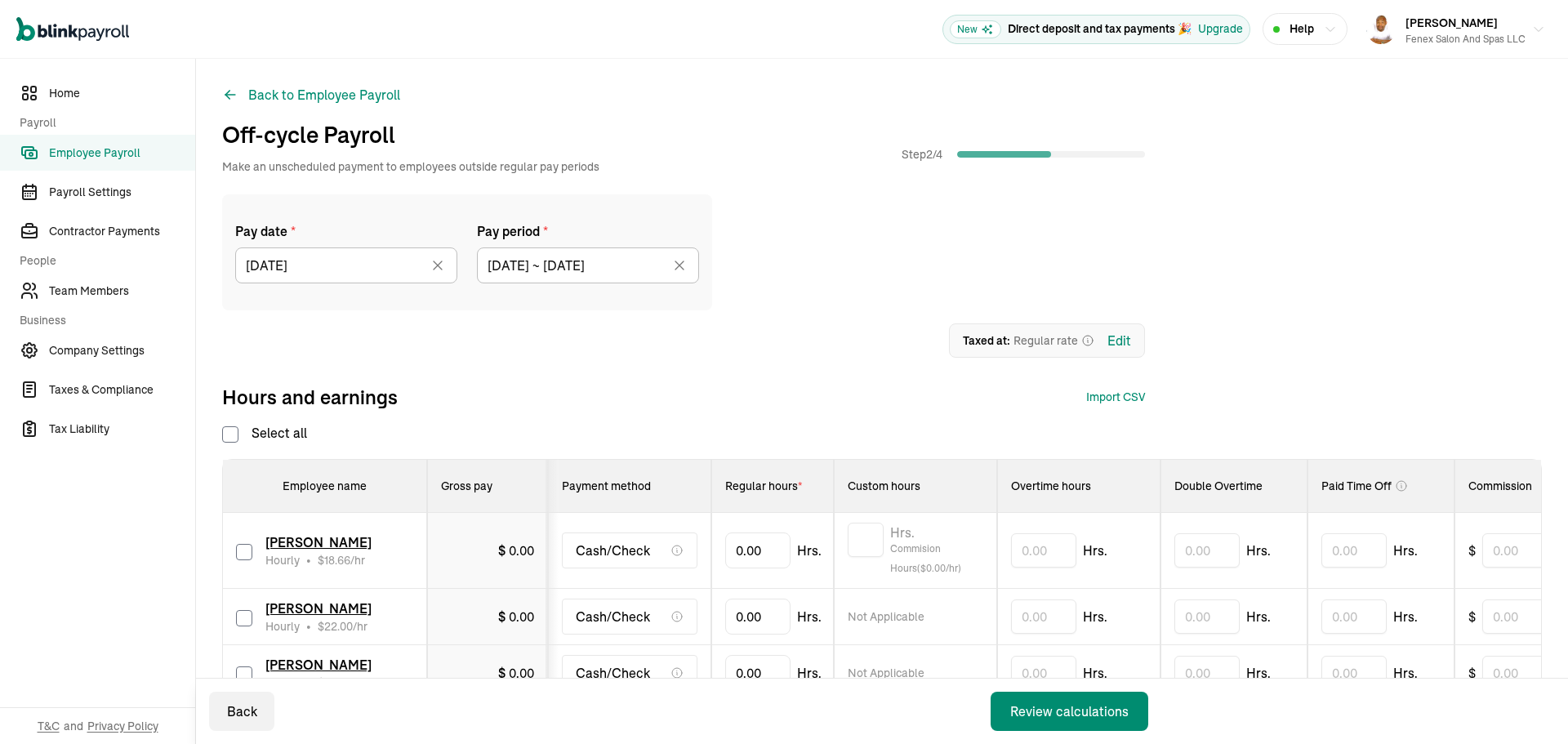
checkbox input "false"
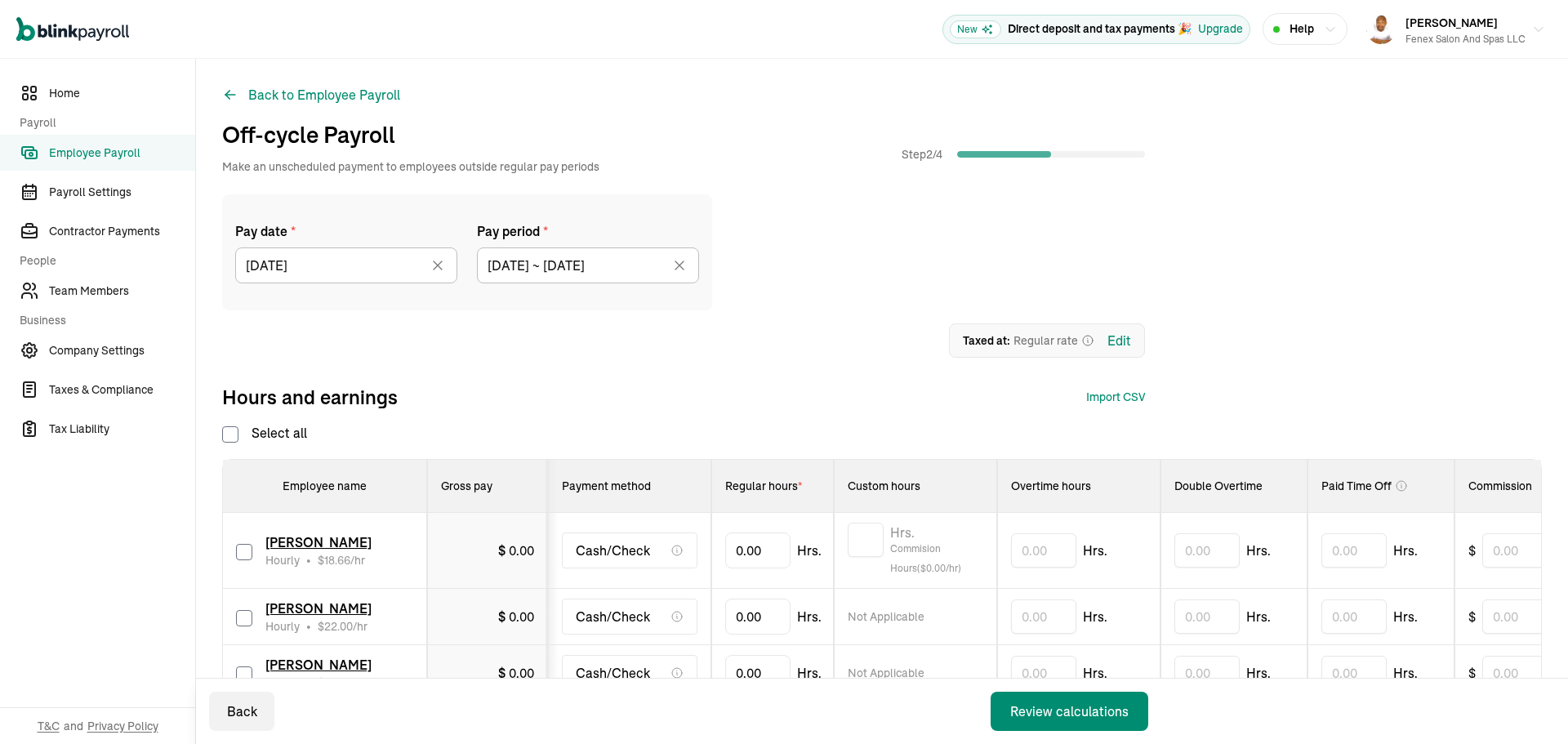
checkbox input "false"
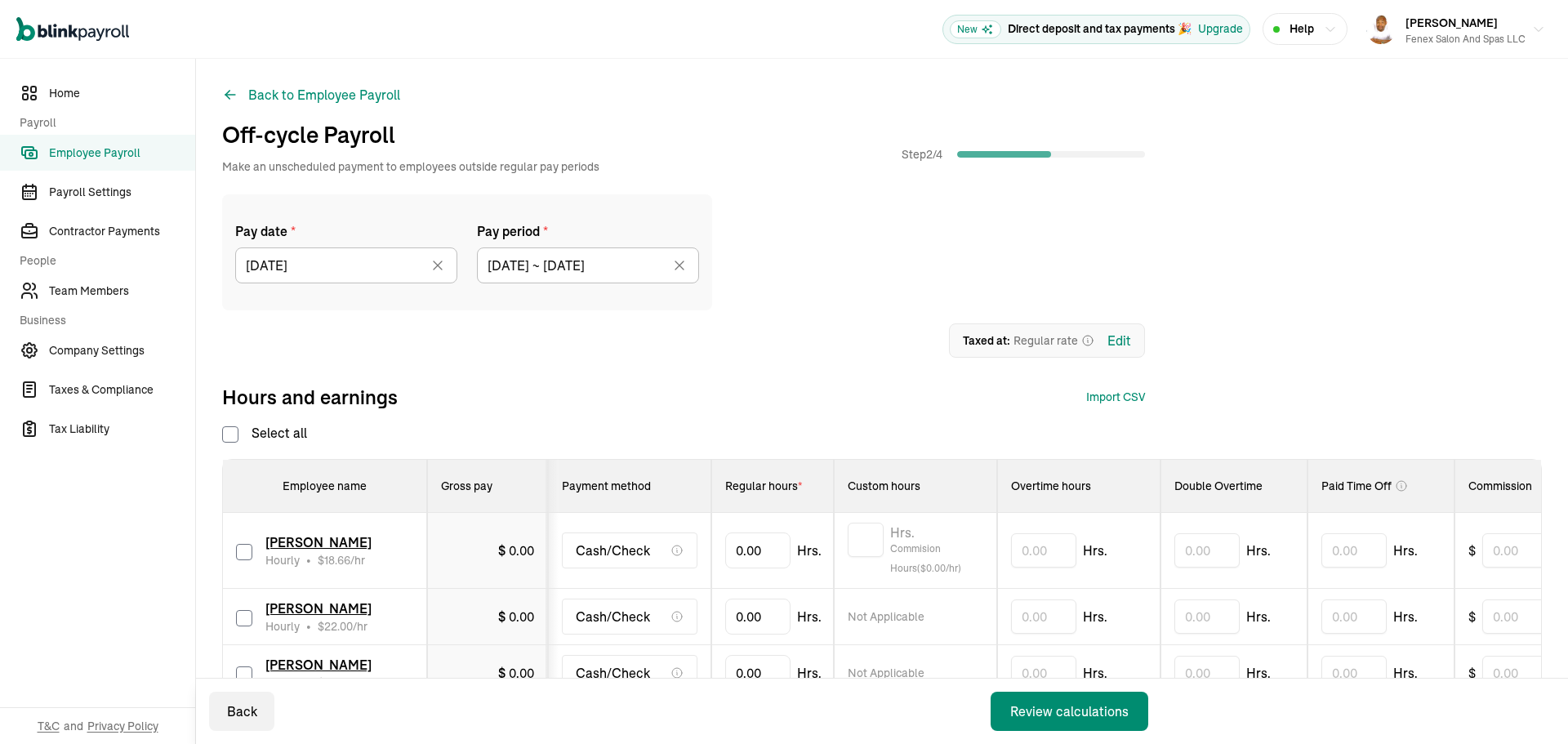
checkbox input "false"
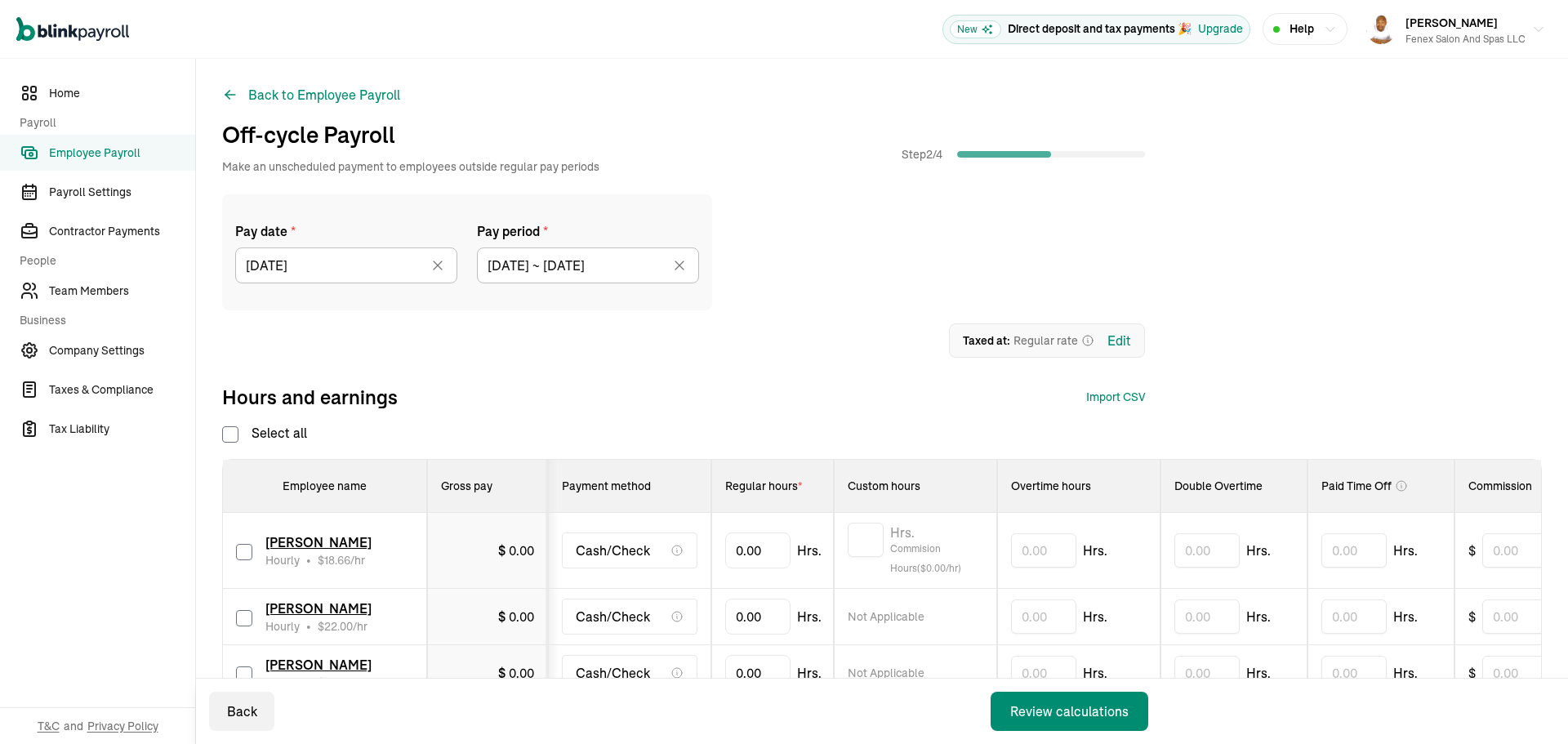
checkbox input "false"
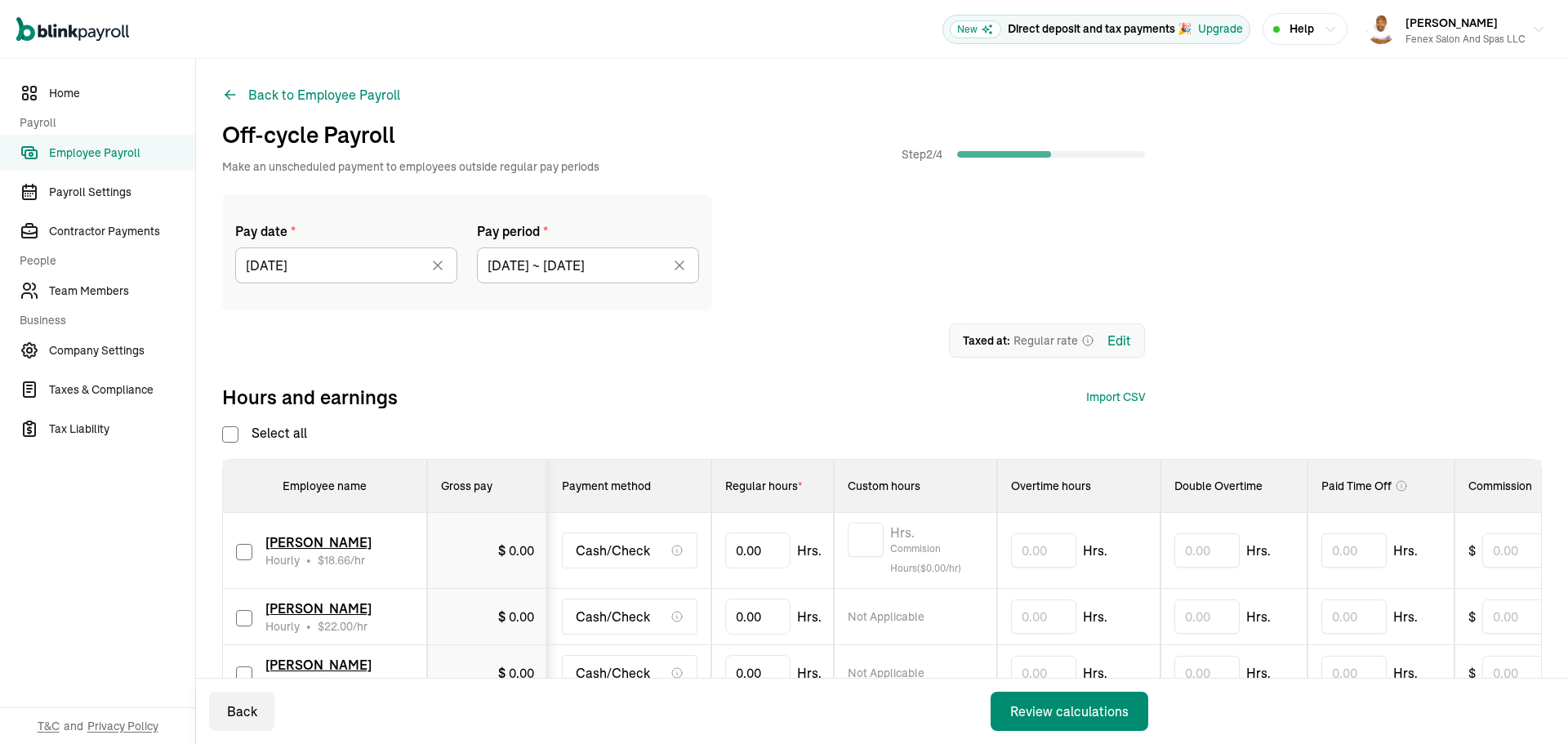
checkbox input "false"
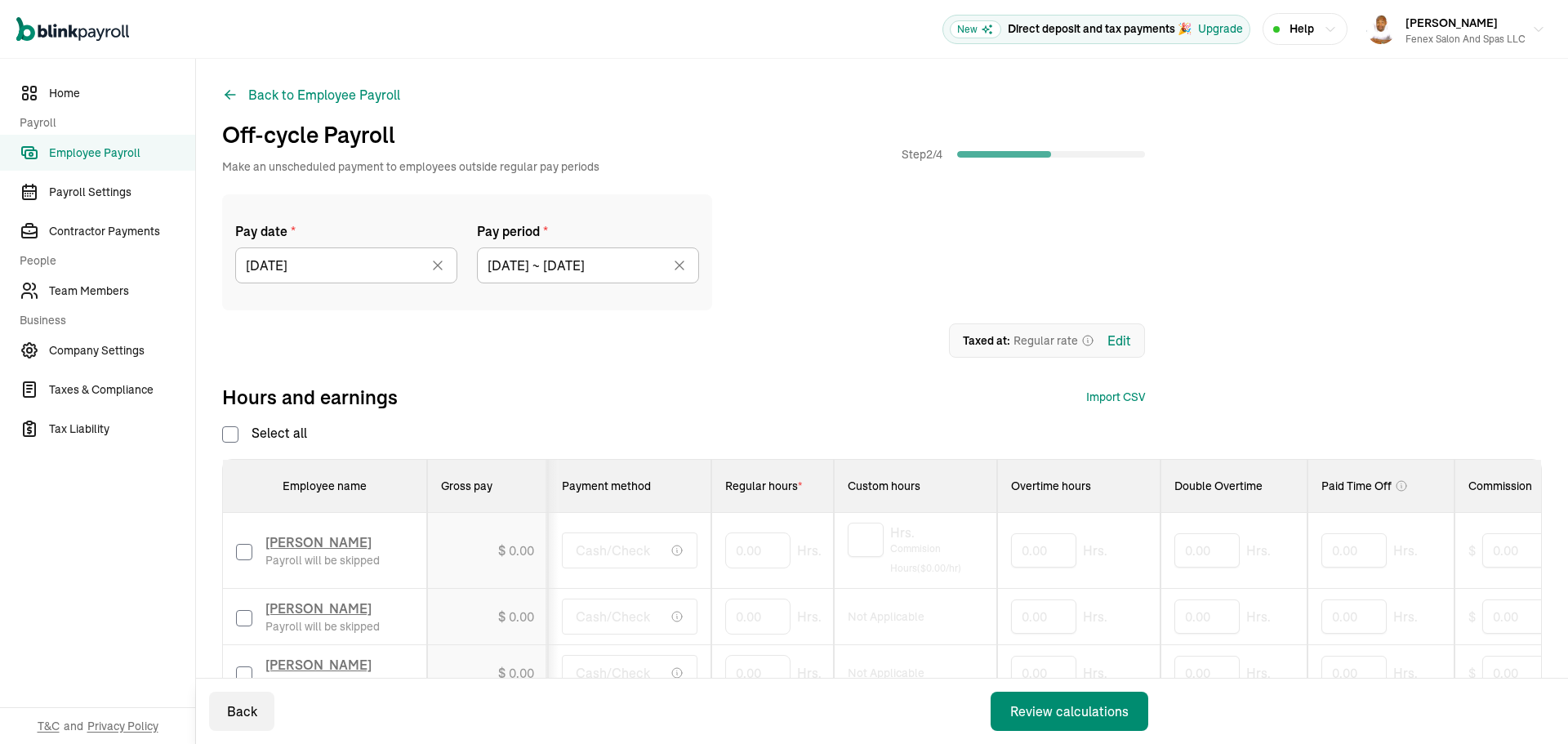
click at [244, 619] on input "checkbox" at bounding box center [244, 618] width 17 height 17
checkbox input "true"
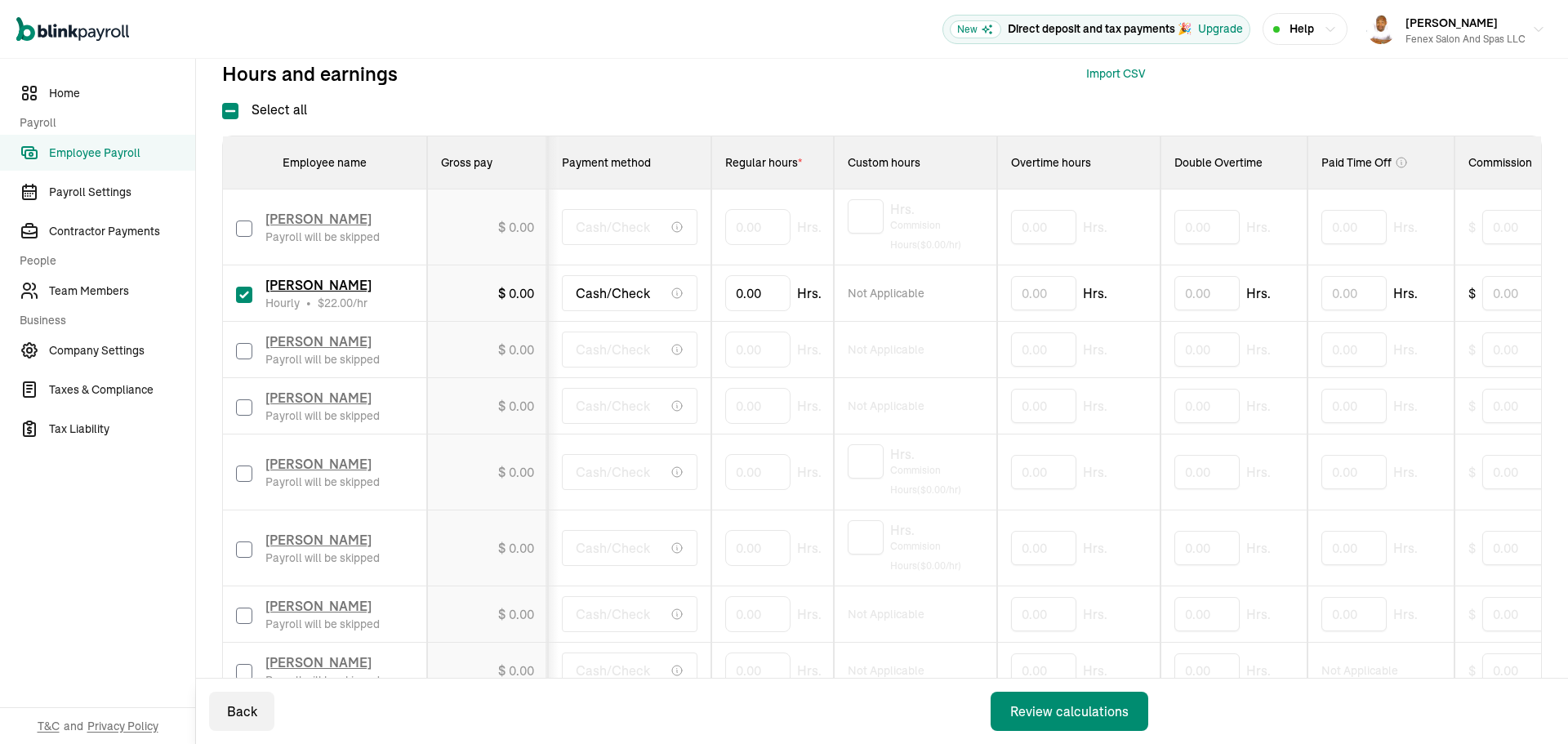
scroll to position [326, 0]
click at [243, 351] on input "checkbox" at bounding box center [244, 348] width 17 height 17
checkbox input "true"
click at [243, 402] on input "checkbox" at bounding box center [244, 405] width 17 height 17
checkbox input "true"
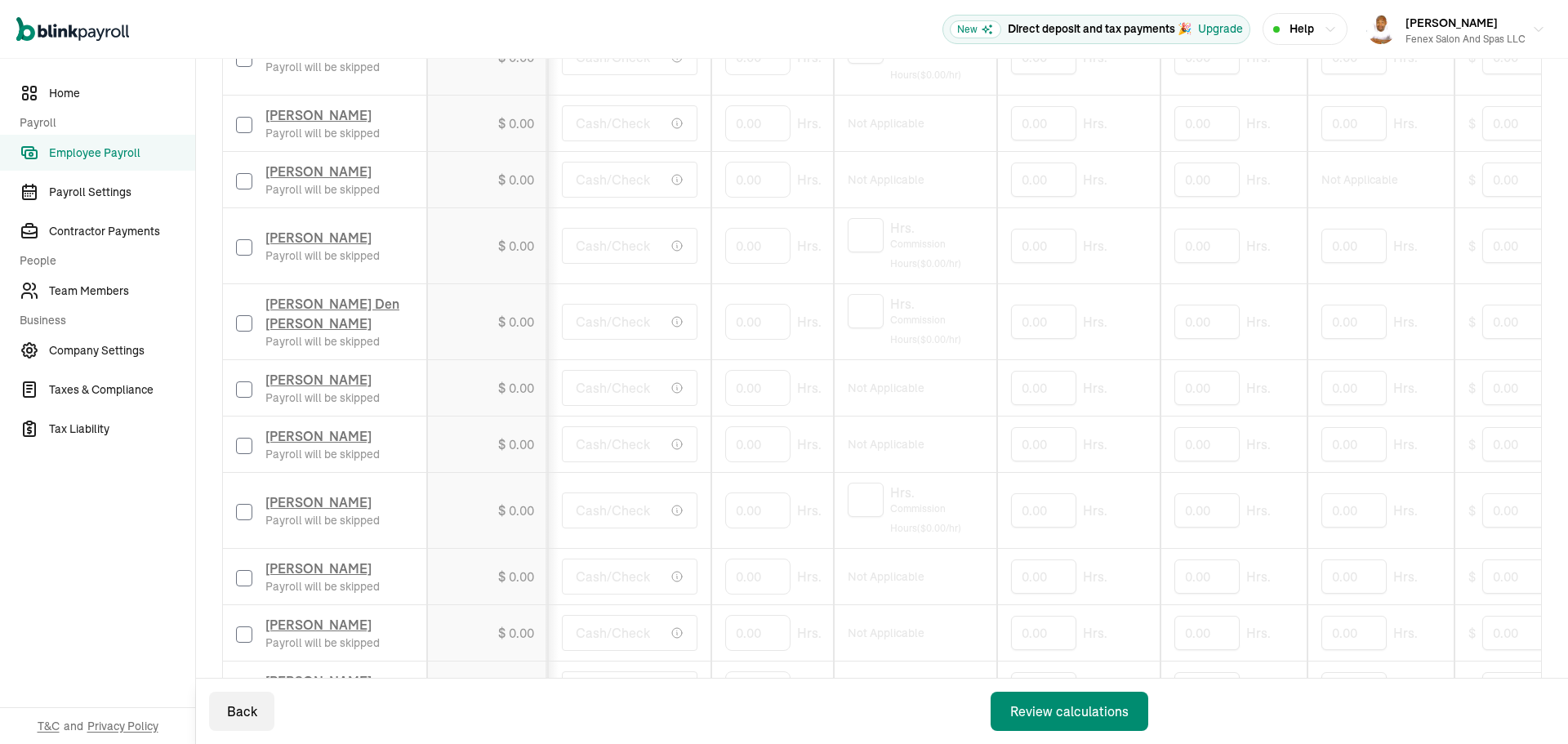
scroll to position [817, 0]
click at [236, 115] on input "checkbox" at bounding box center [244, 123] width 17 height 17
checkbox input "true"
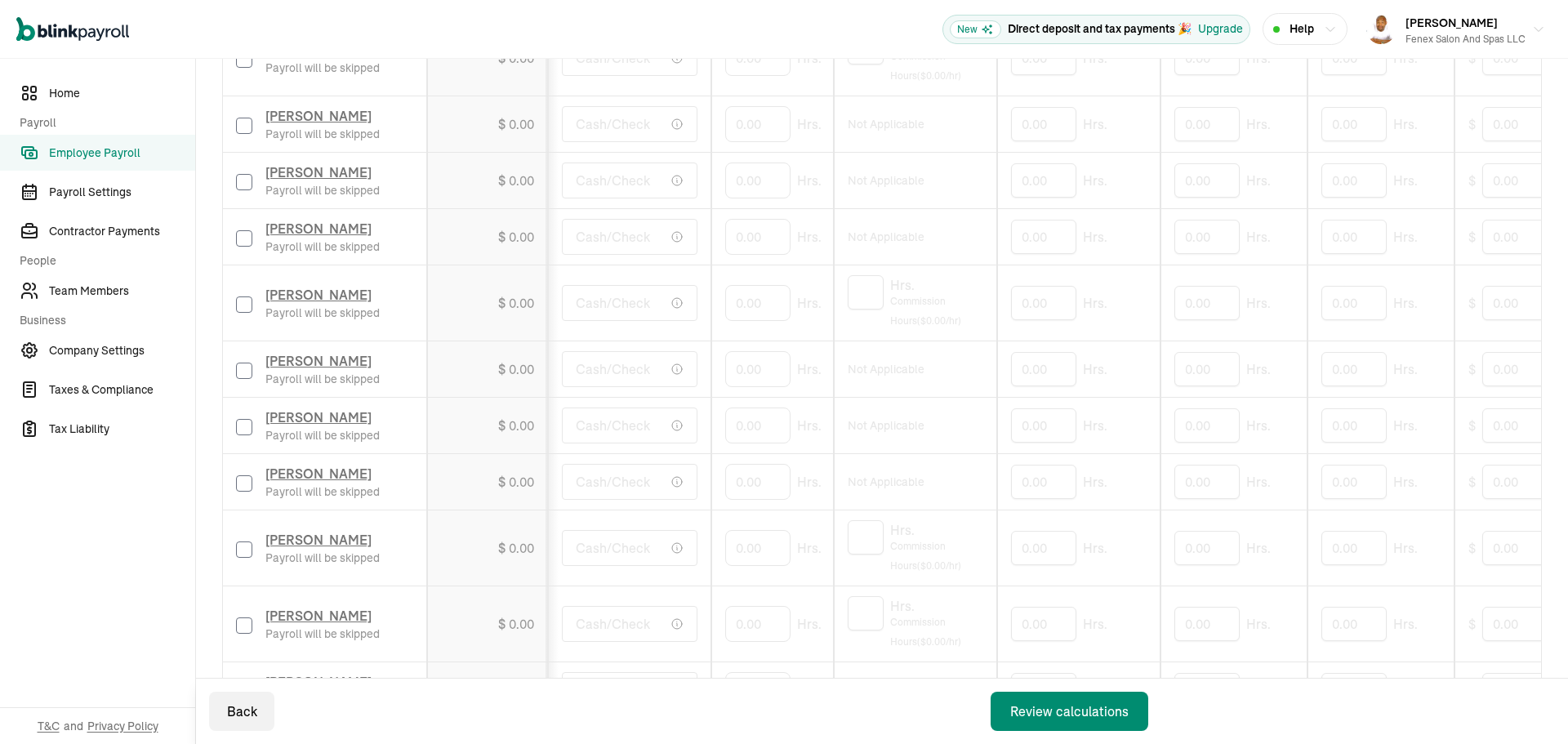
scroll to position [1306, 0]
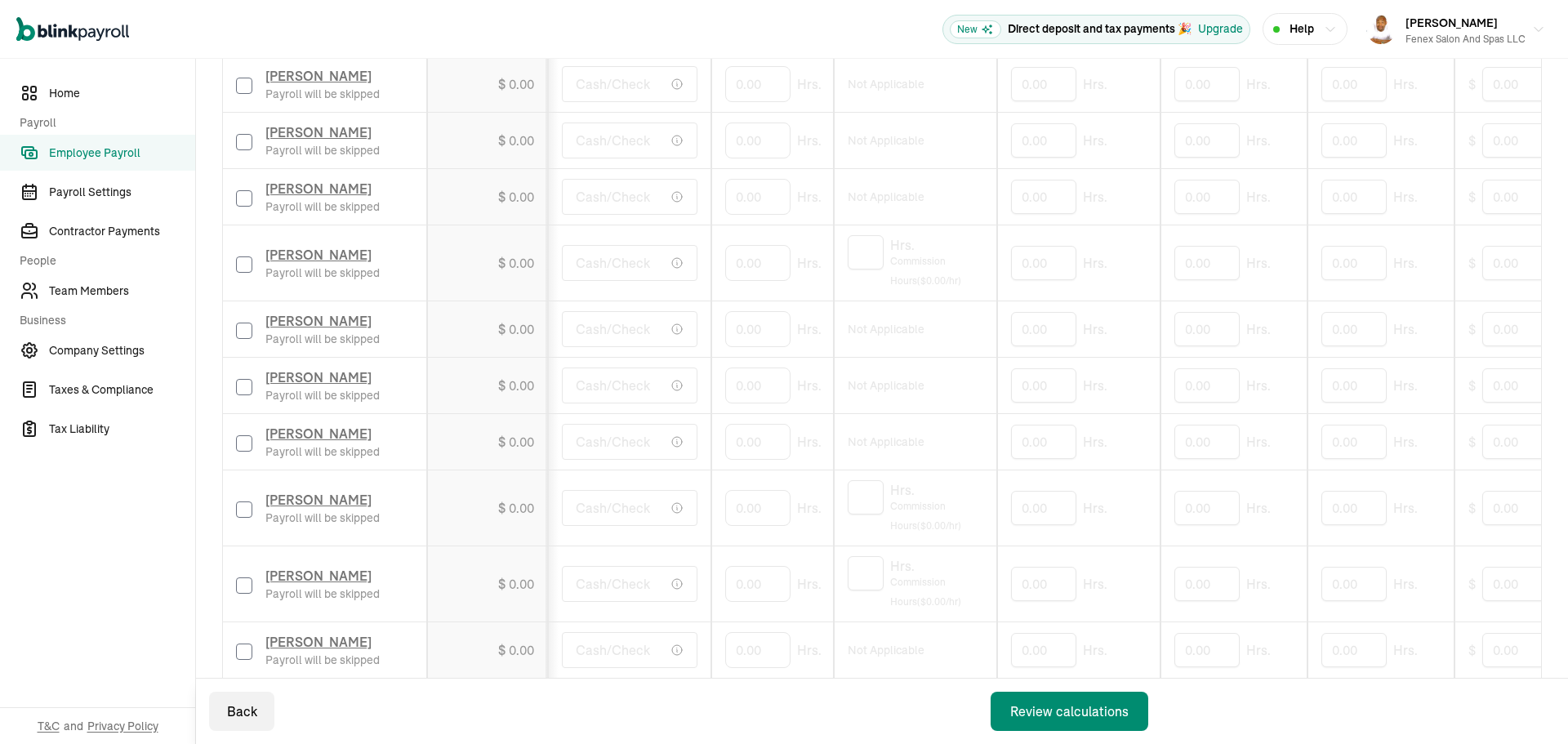
click at [243, 332] on input "checkbox" at bounding box center [244, 331] width 17 height 17
checkbox input "true"
click at [244, 391] on input "checkbox" at bounding box center [244, 387] width 17 height 17
checkbox input "true"
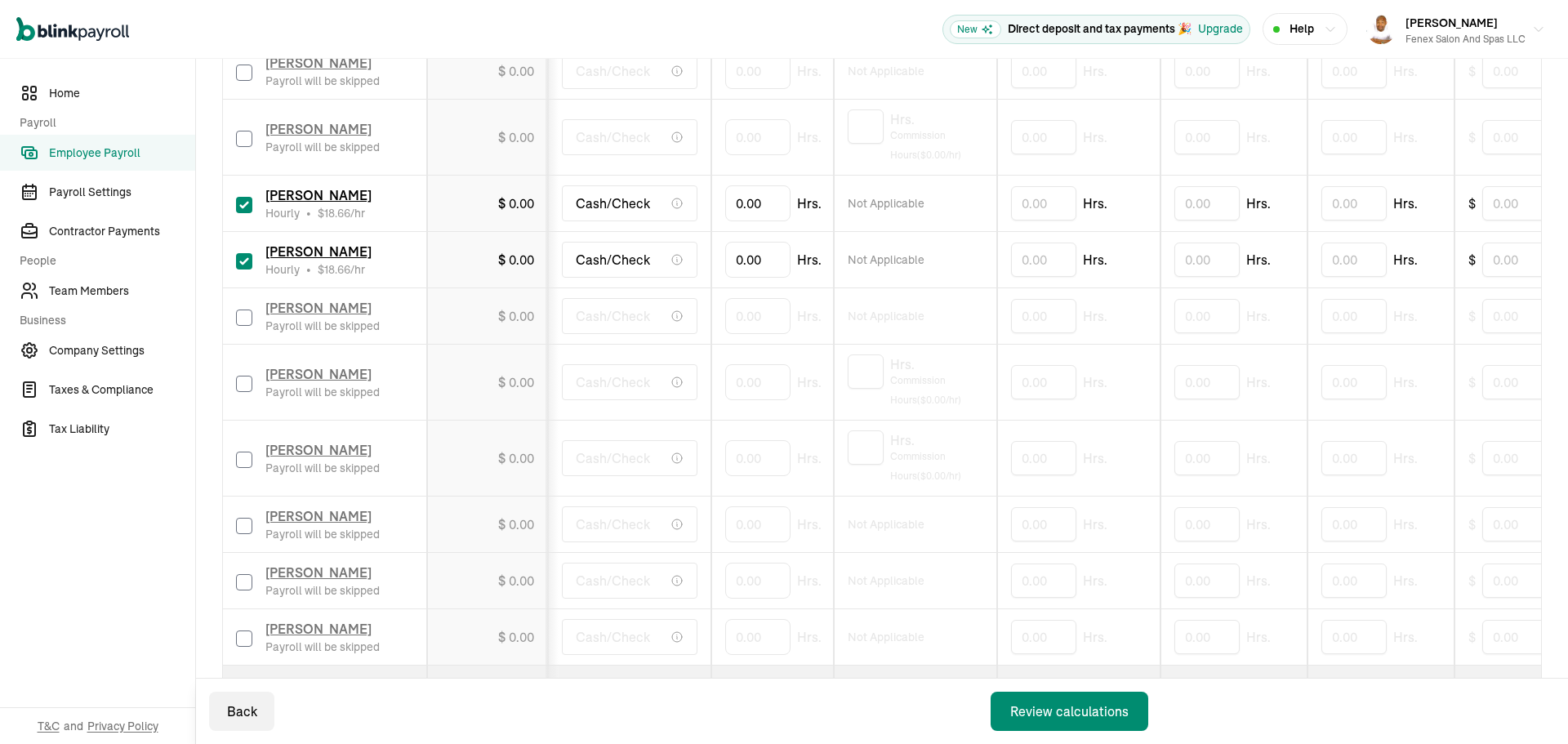
scroll to position [1469, 0]
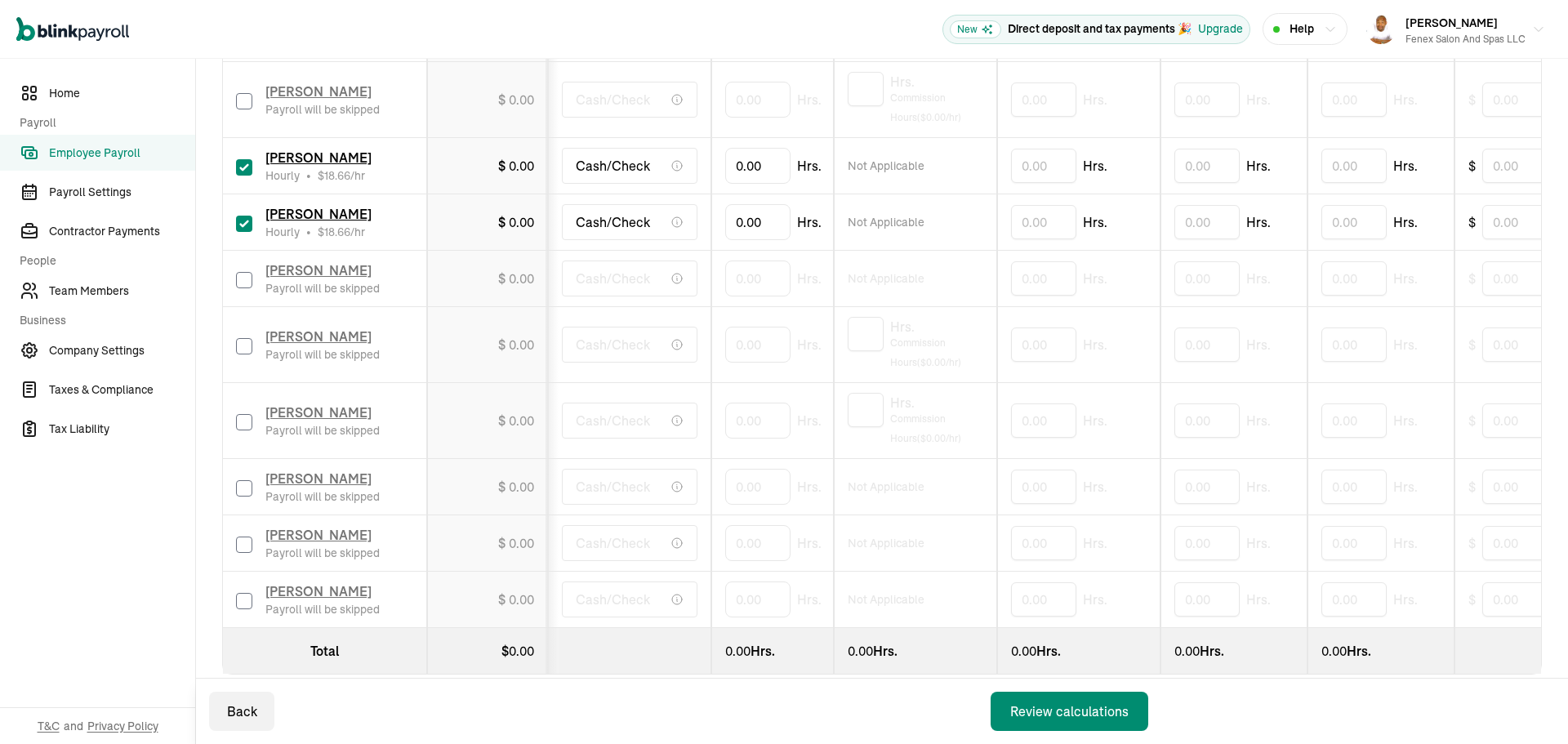
click at [244, 535] on label at bounding box center [244, 543] width 17 height 20
click at [244, 536] on input "checkbox" at bounding box center [244, 544] width 17 height 17
checkbox input "true"
click at [249, 591] on label at bounding box center [244, 599] width 17 height 20
click at [249, 593] on input "checkbox" at bounding box center [244, 601] width 17 height 17
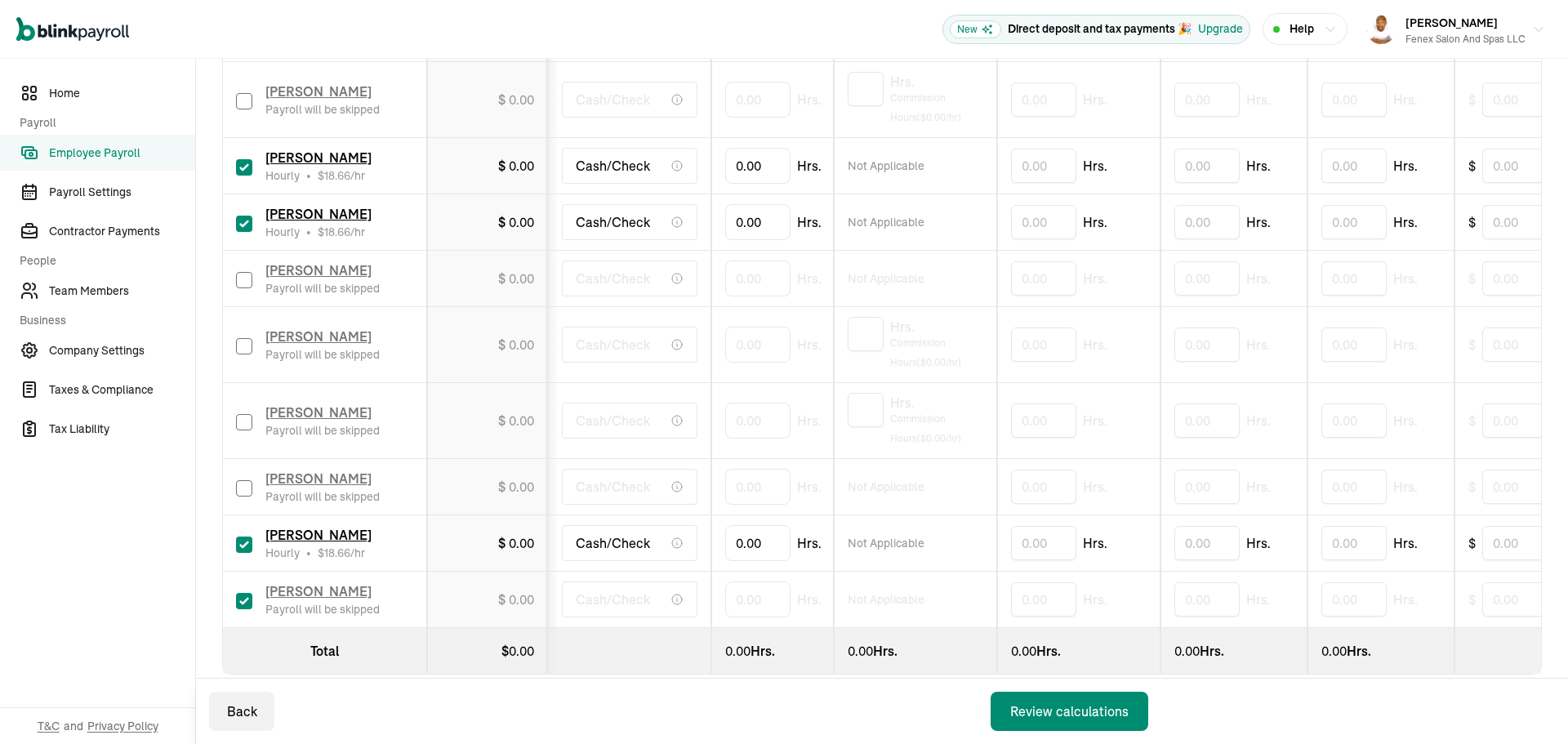
checkbox input "true"
click at [246, 483] on input "checkbox" at bounding box center [244, 489] width 17 height 17
checkbox input "true"
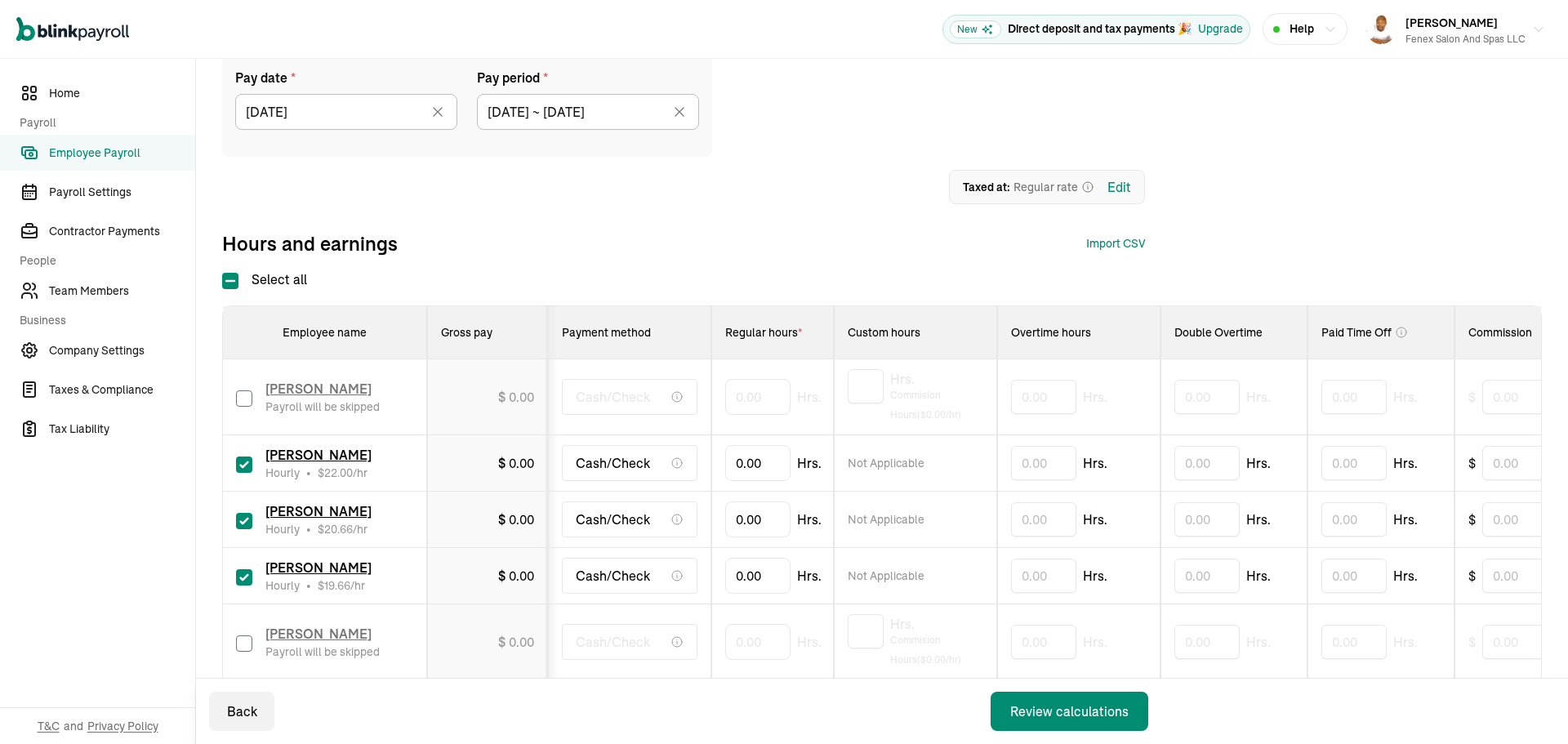
scroll to position [198, 0]
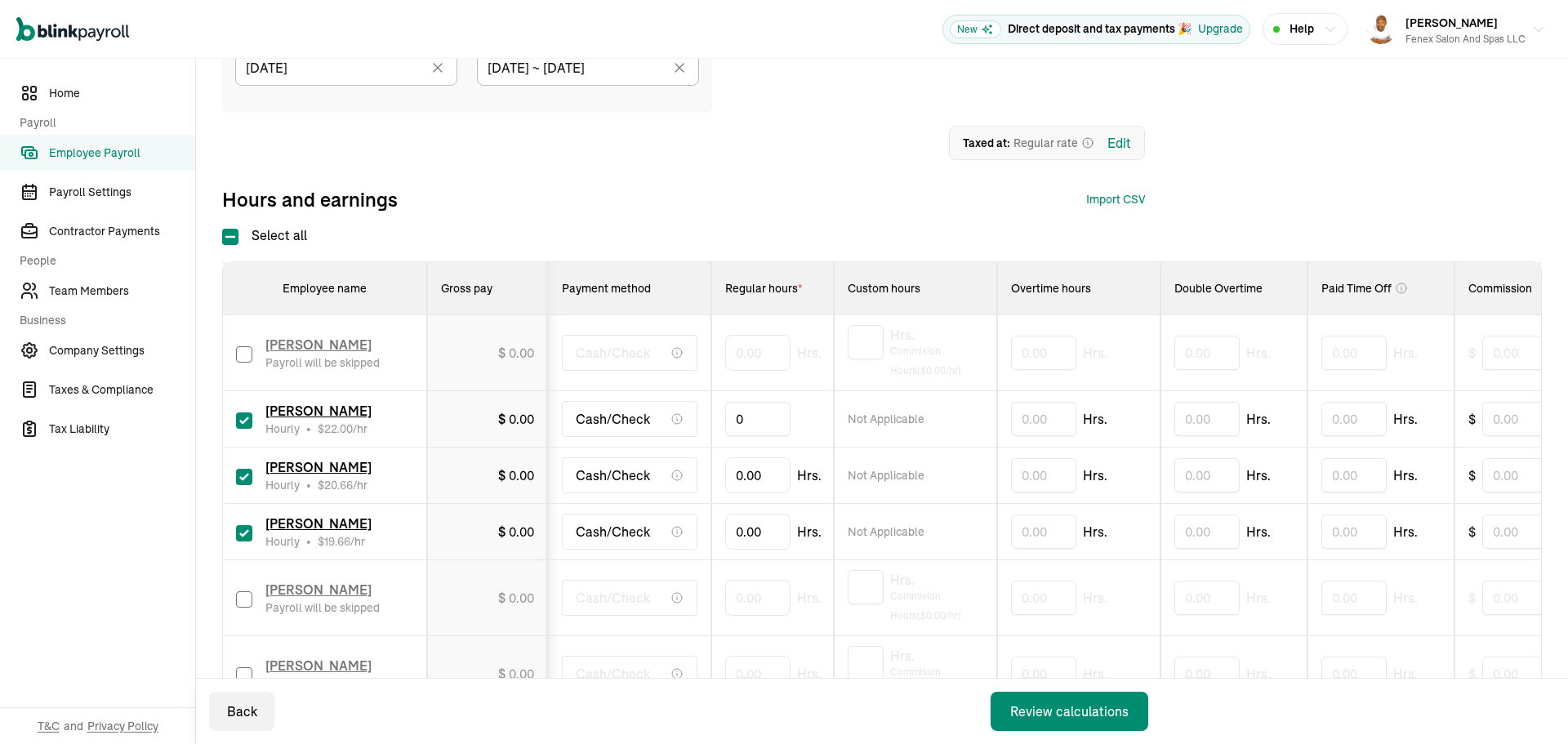
click at [770, 423] on input "0" at bounding box center [758, 419] width 65 height 34
click at [756, 417] on input "0" at bounding box center [758, 419] width 65 height 34
type input "49.23"
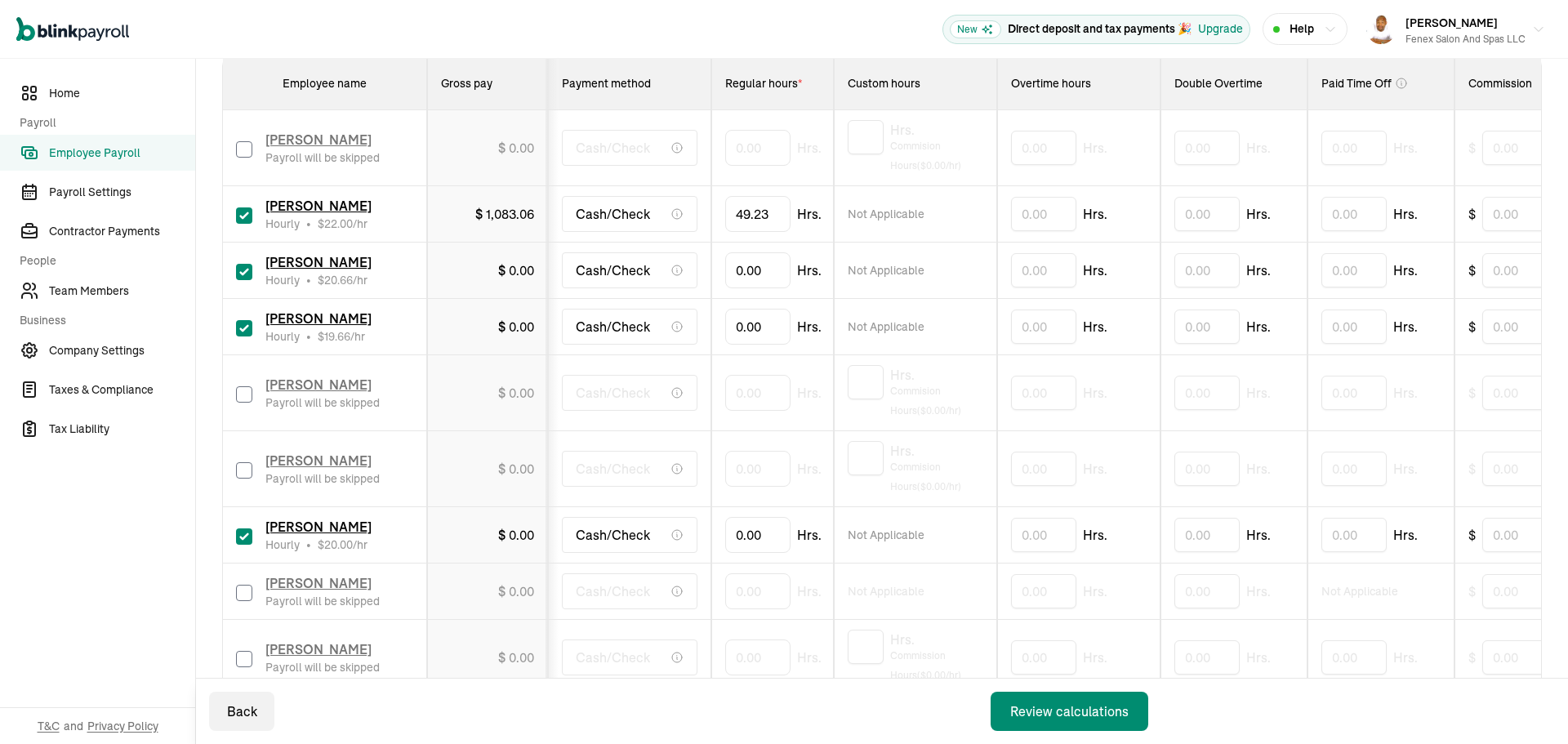
scroll to position [443, 0]
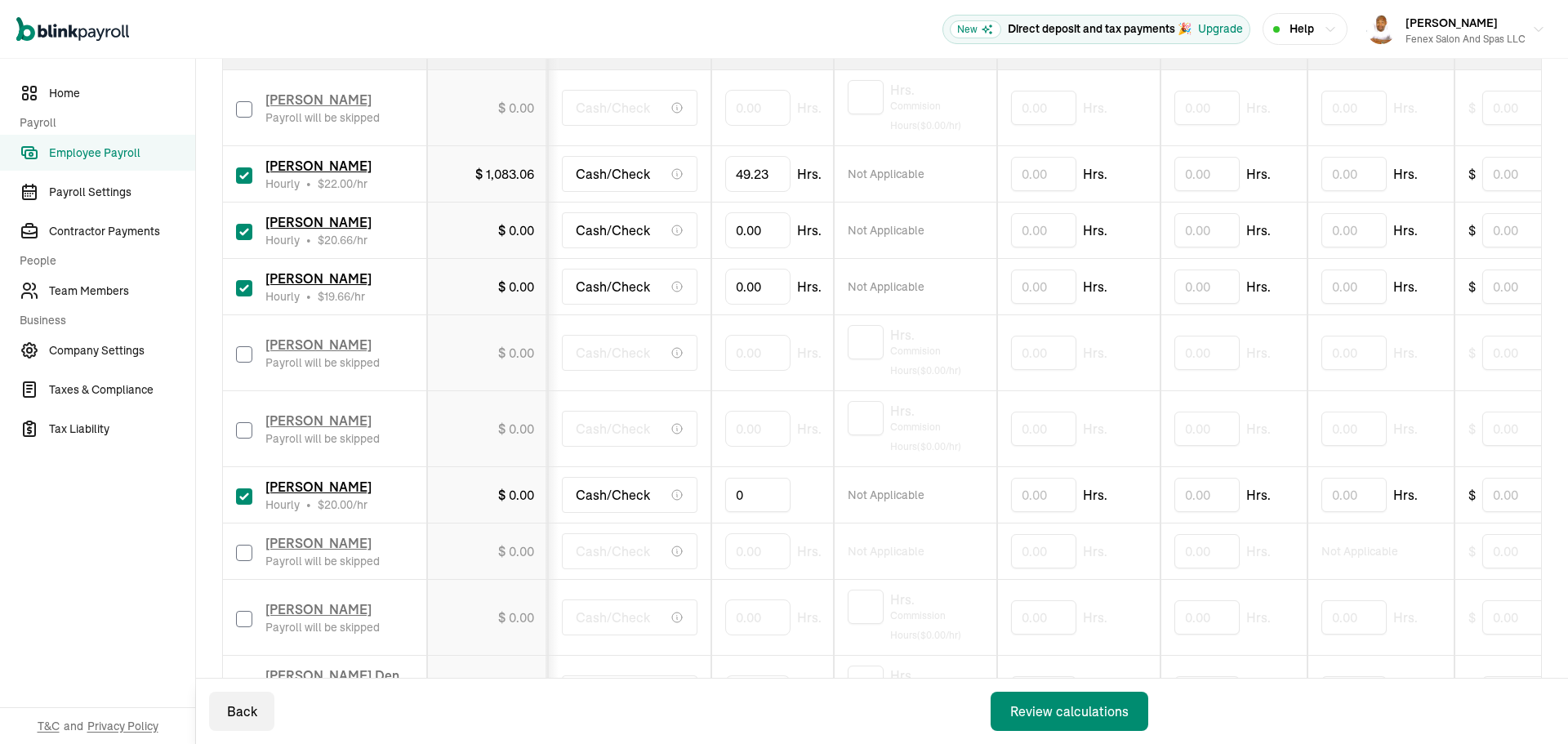
click at [747, 498] on input "0" at bounding box center [758, 494] width 65 height 34
type input "54.05"
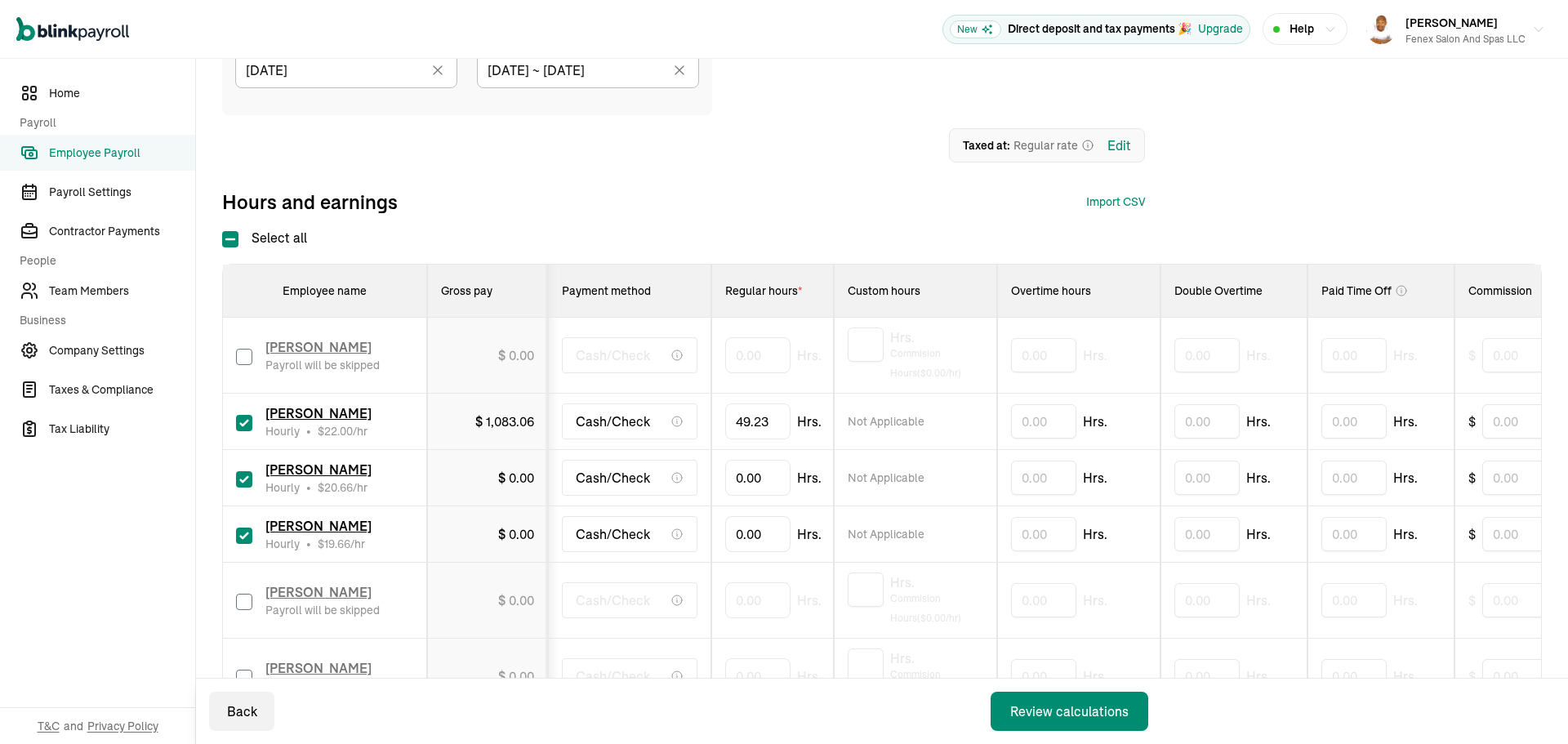
scroll to position [116, 0]
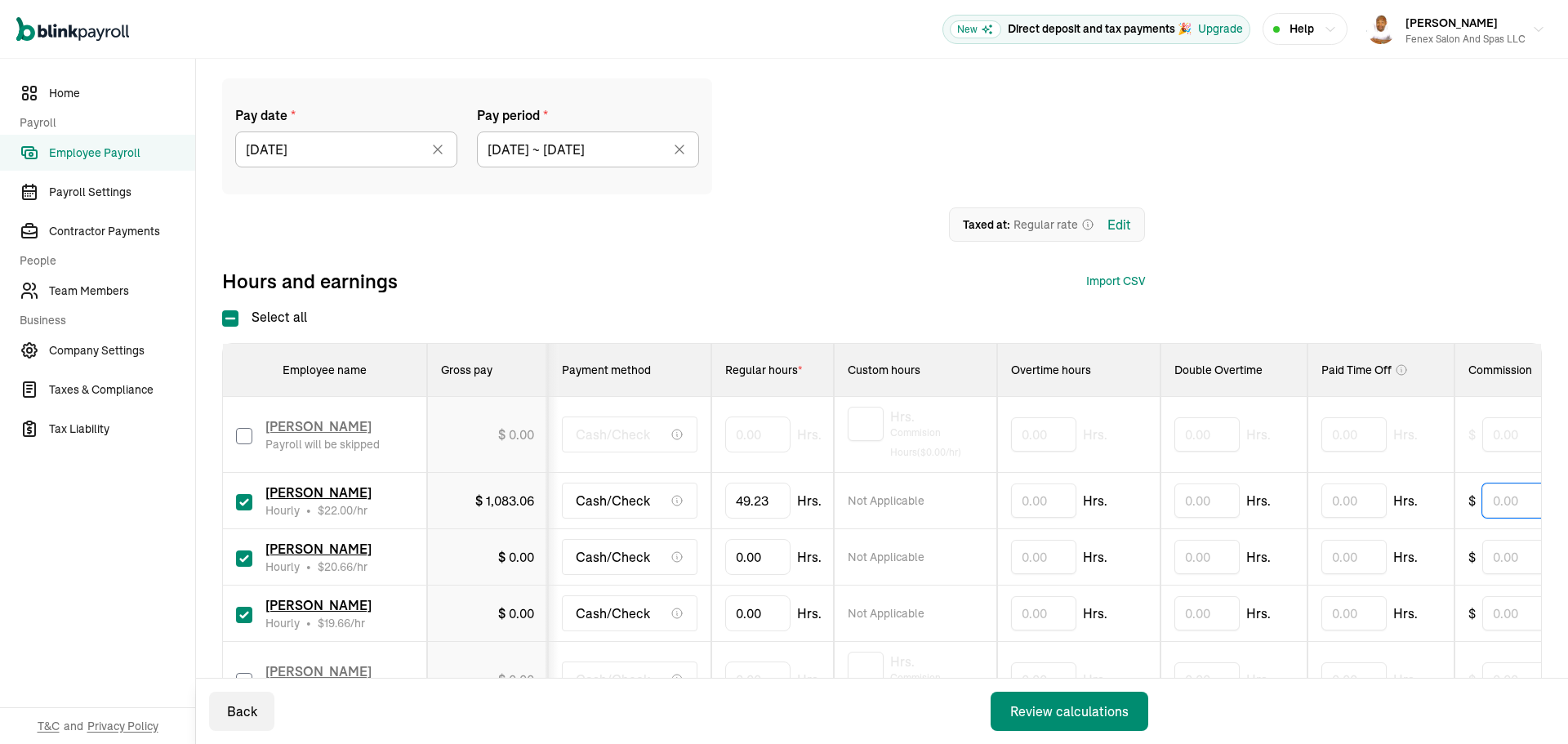
click at [1499, 501] on input "text" at bounding box center [1523, 500] width 82 height 34
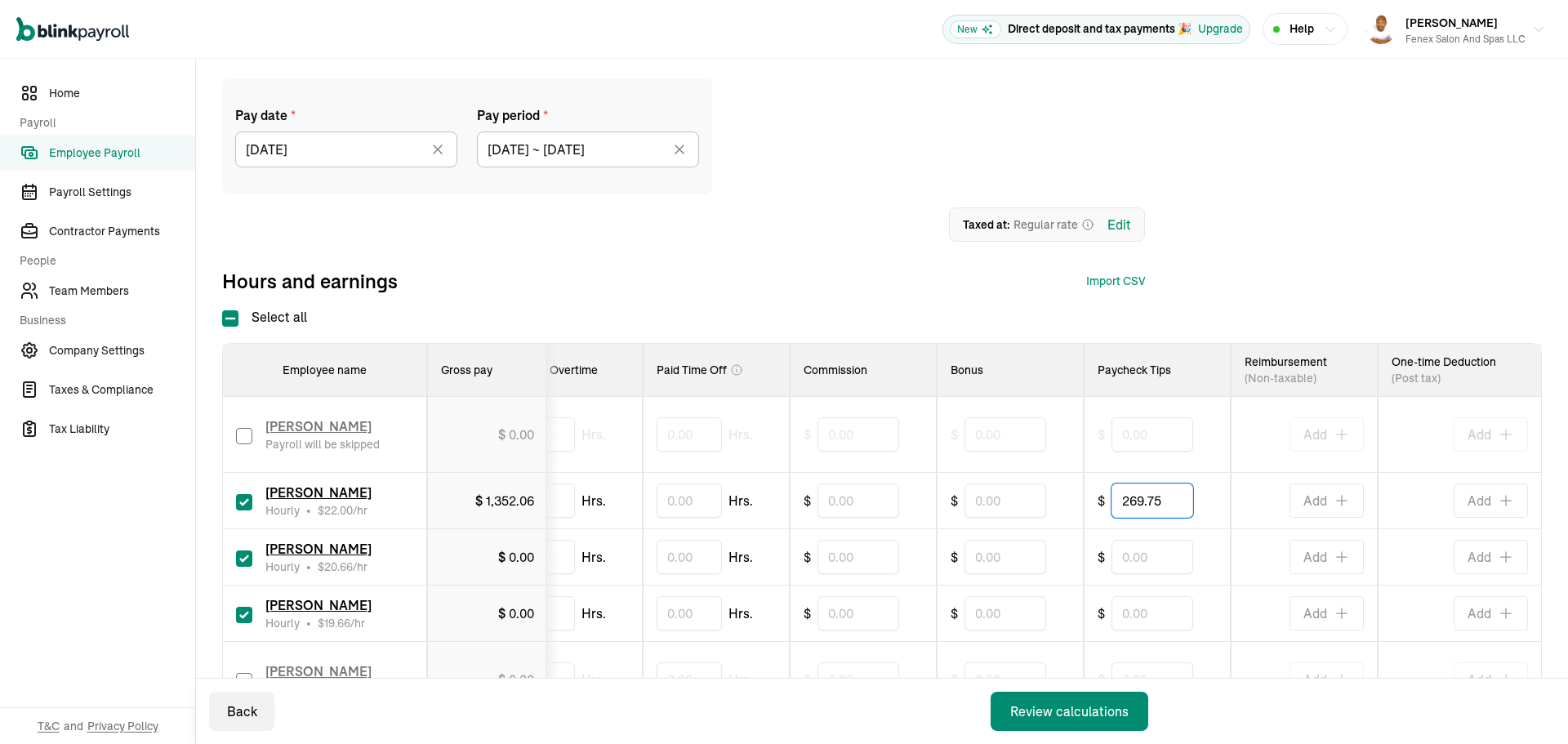
type input "269.75"
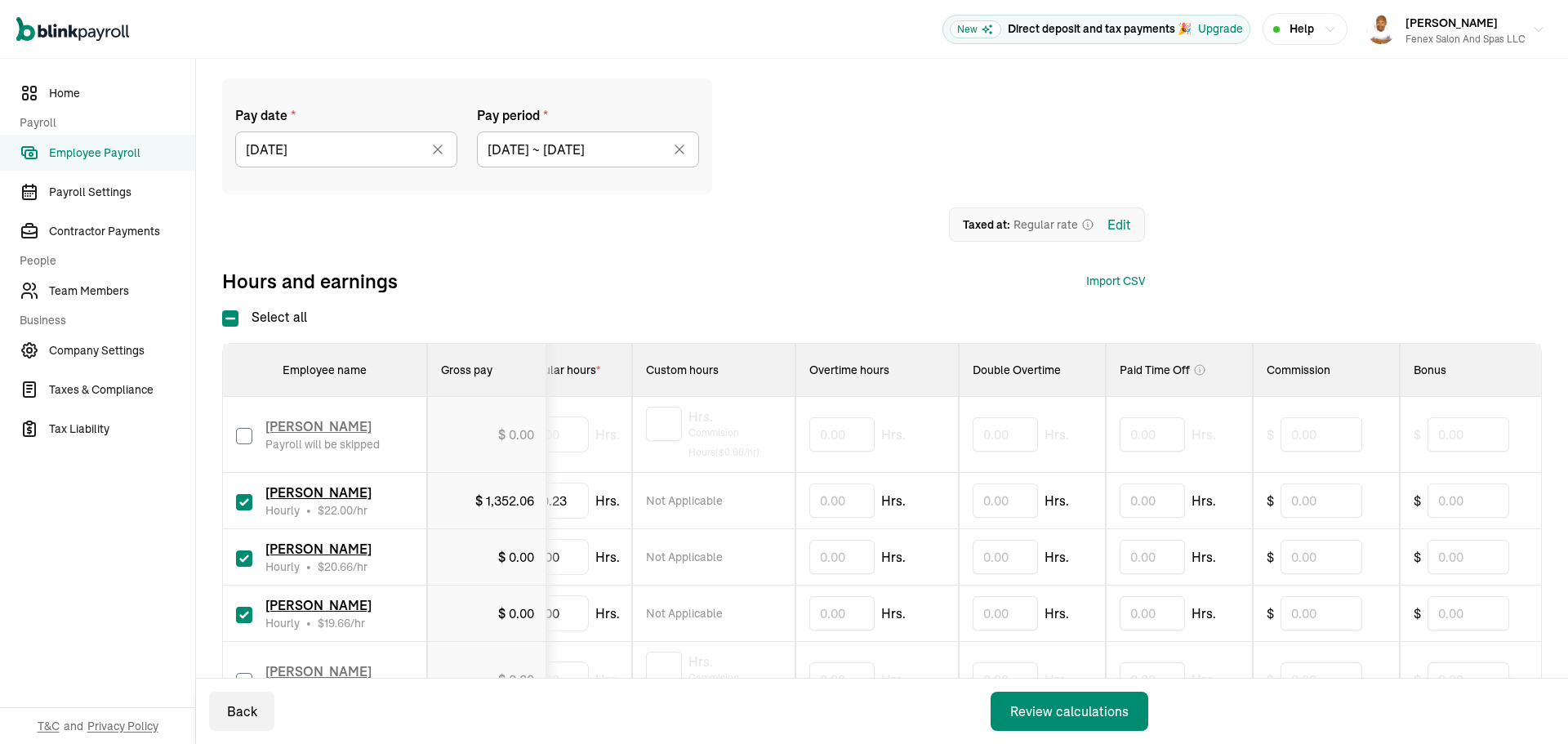
scroll to position [0, 0]
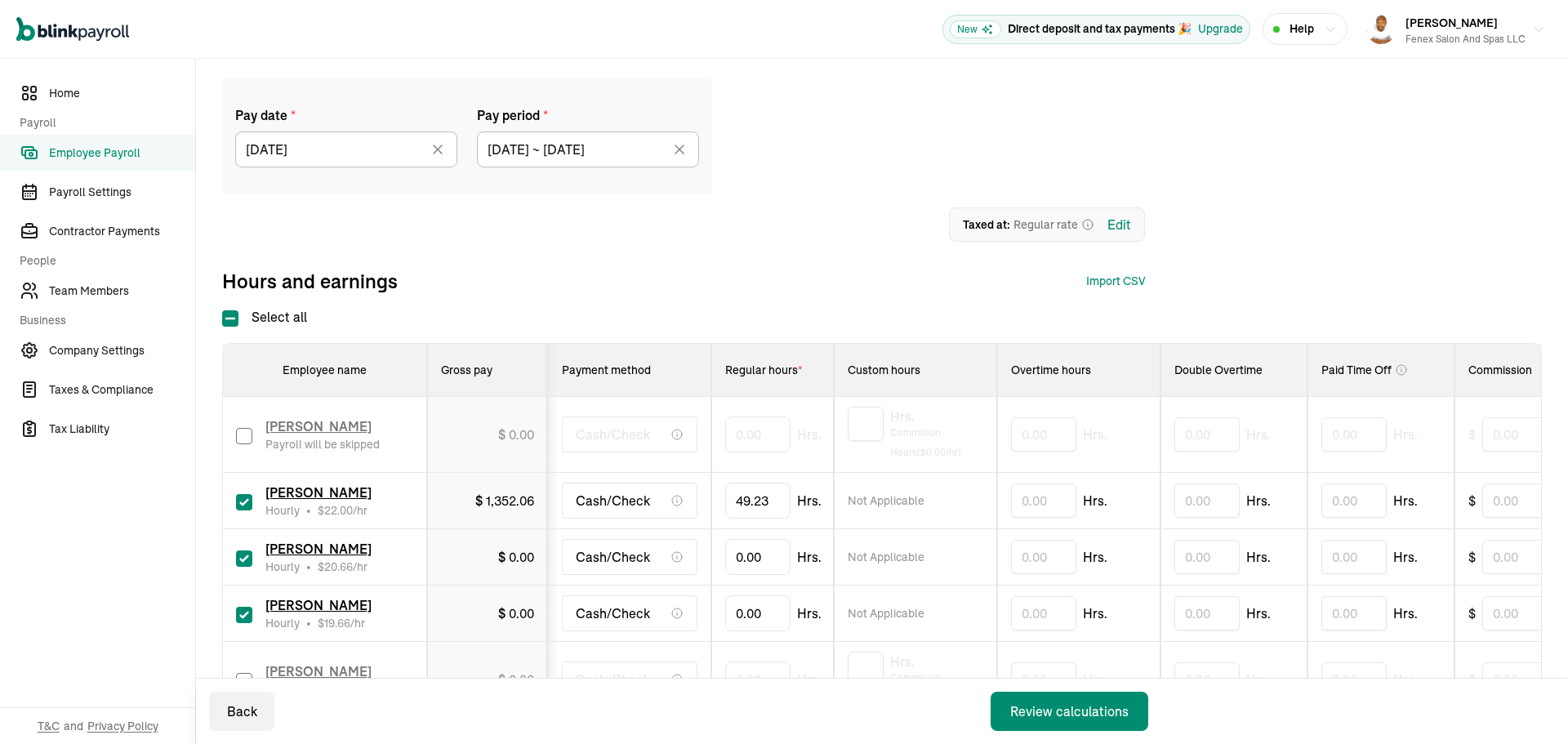
drag, startPoint x: 846, startPoint y: 455, endPoint x: 692, endPoint y: 475, distance: 155.3
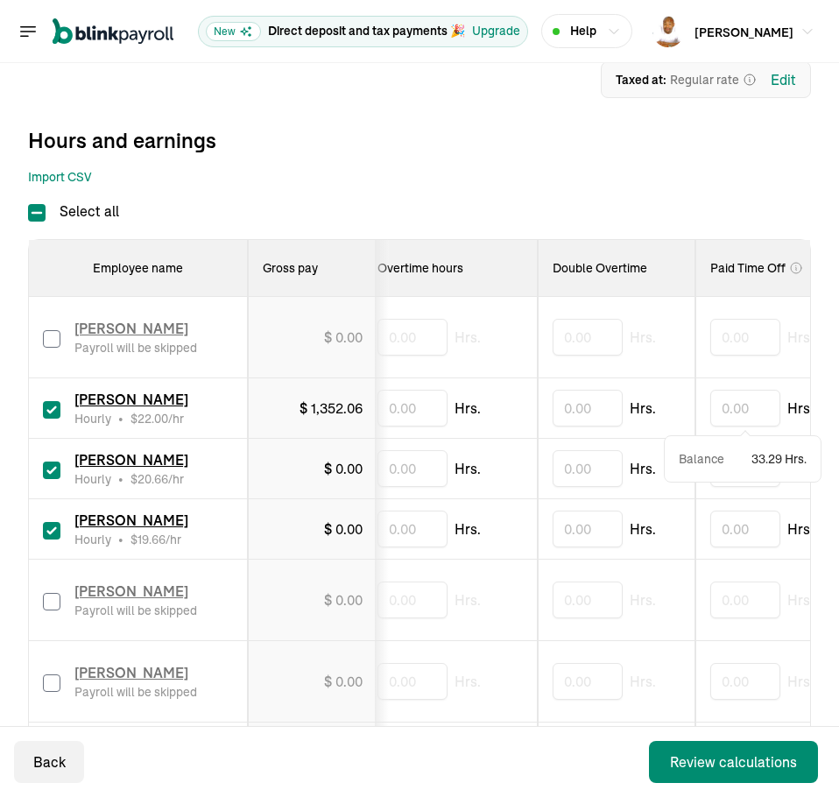
scroll to position [0, 1011]
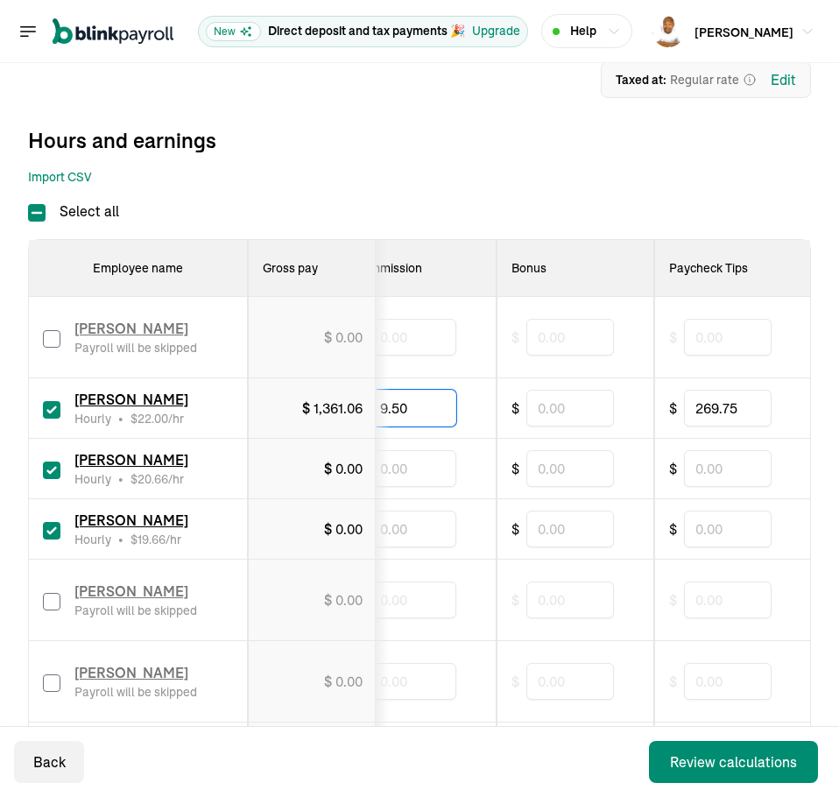
type input "9.50"
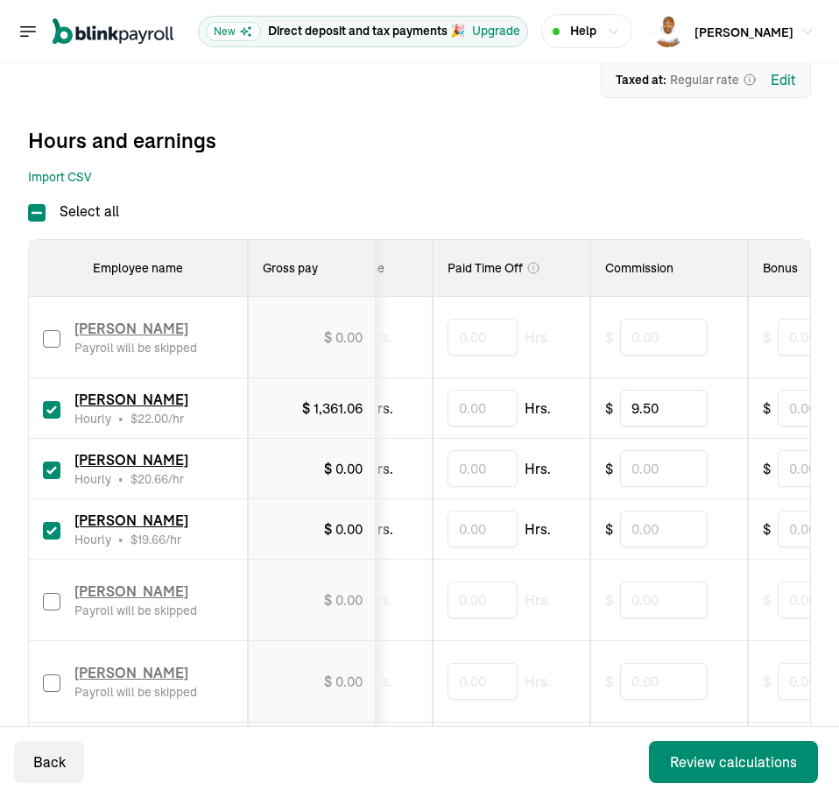
scroll to position [0, 0]
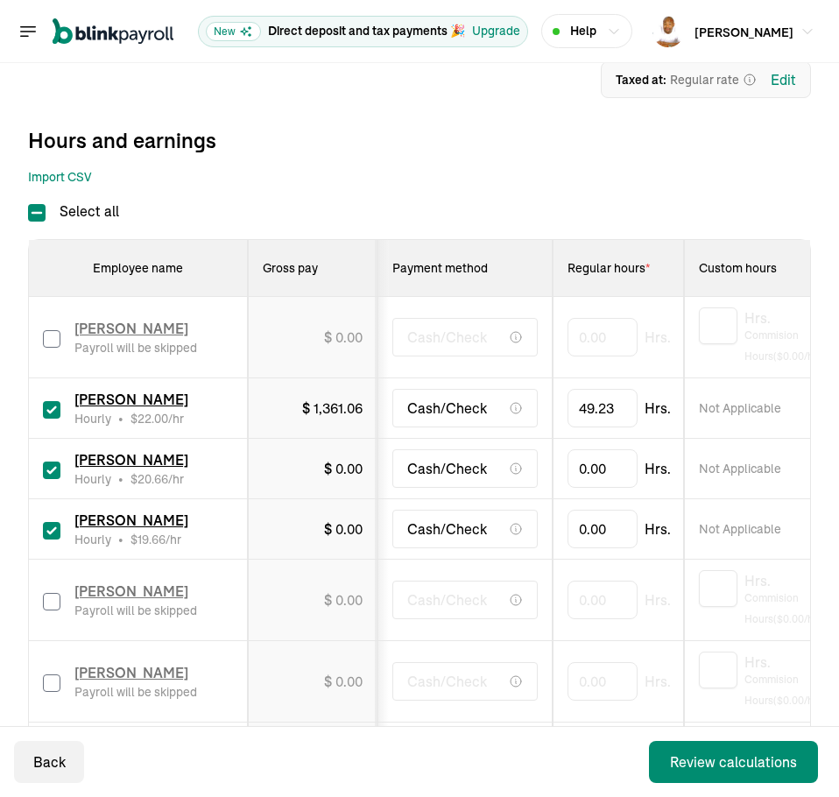
drag, startPoint x: 570, startPoint y: 489, endPoint x: 332, endPoint y: 487, distance: 238.2
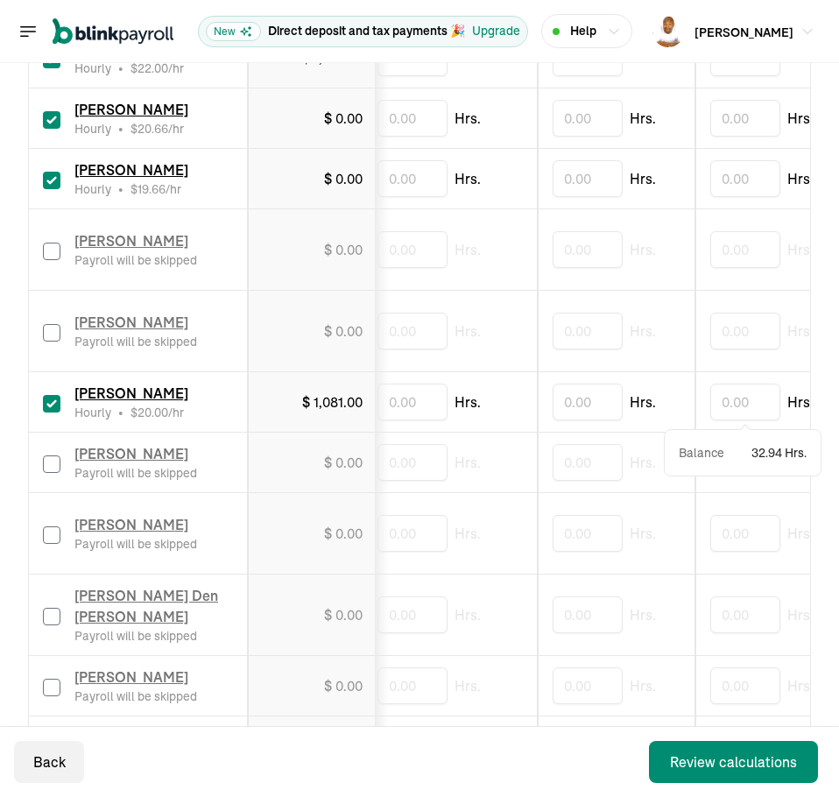
scroll to position [0, 1011]
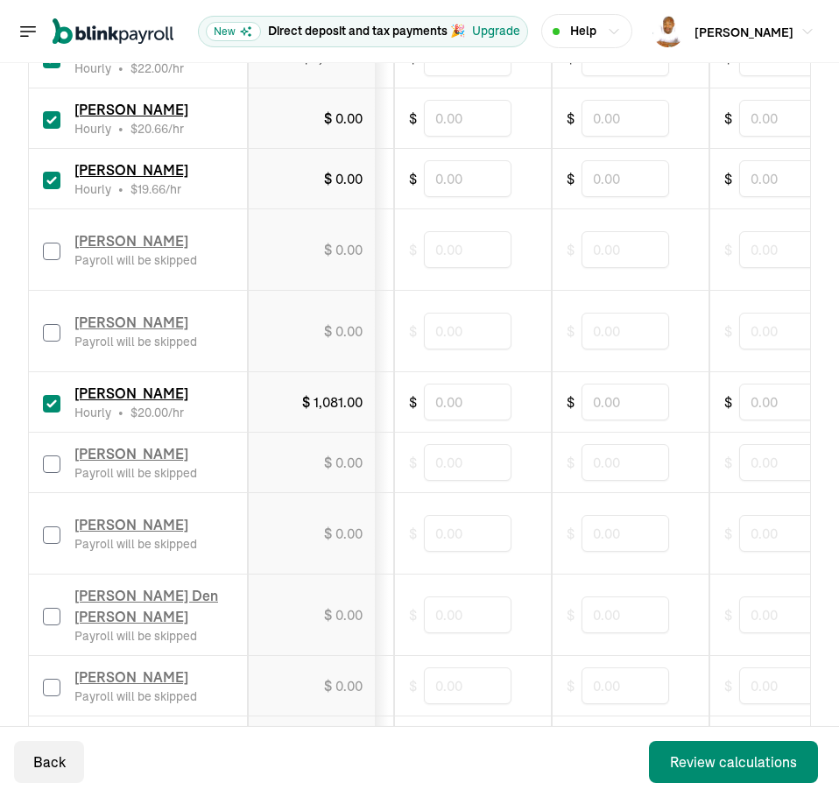
drag, startPoint x: 622, startPoint y: 410, endPoint x: 584, endPoint y: 410, distance: 37.7
click at [490, 395] on input "text" at bounding box center [472, 402] width 88 height 37
type input "1.40"
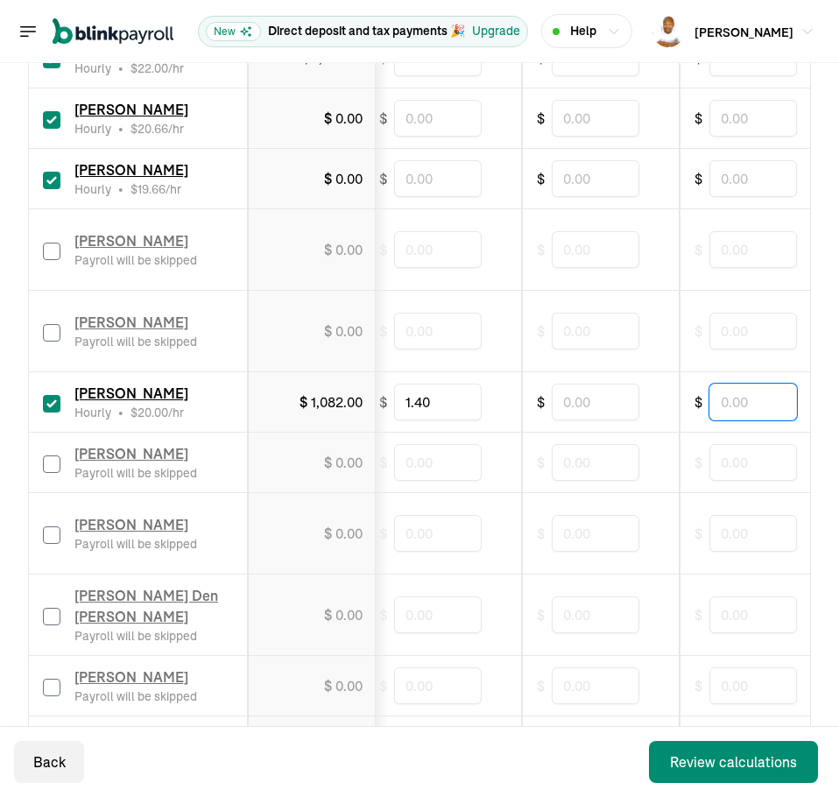
click at [748, 407] on input "text" at bounding box center [753, 402] width 88 height 37
type input "185.60"
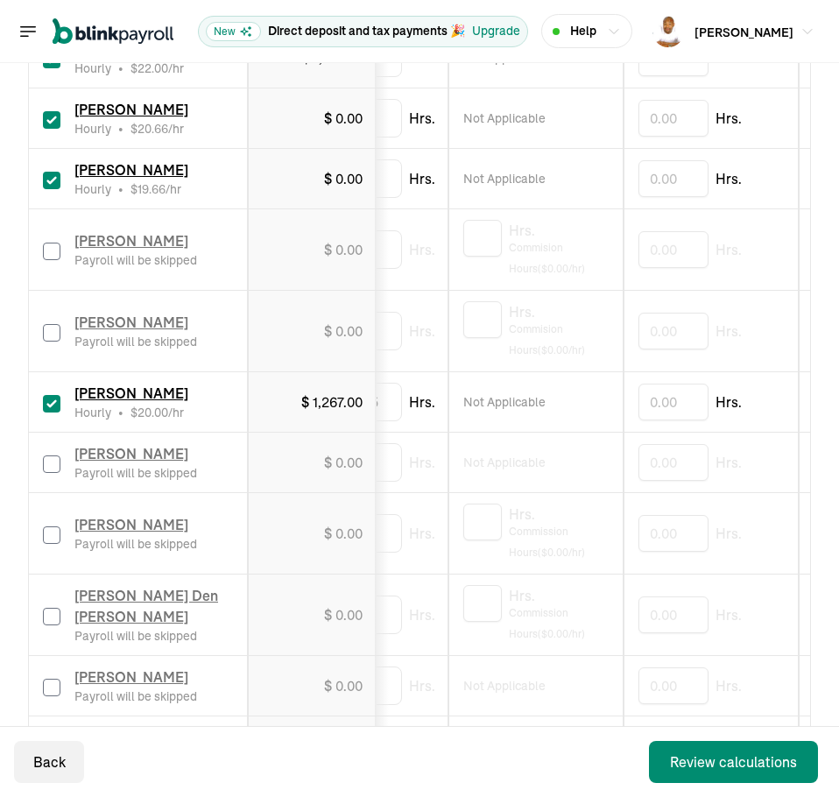
scroll to position [0, 0]
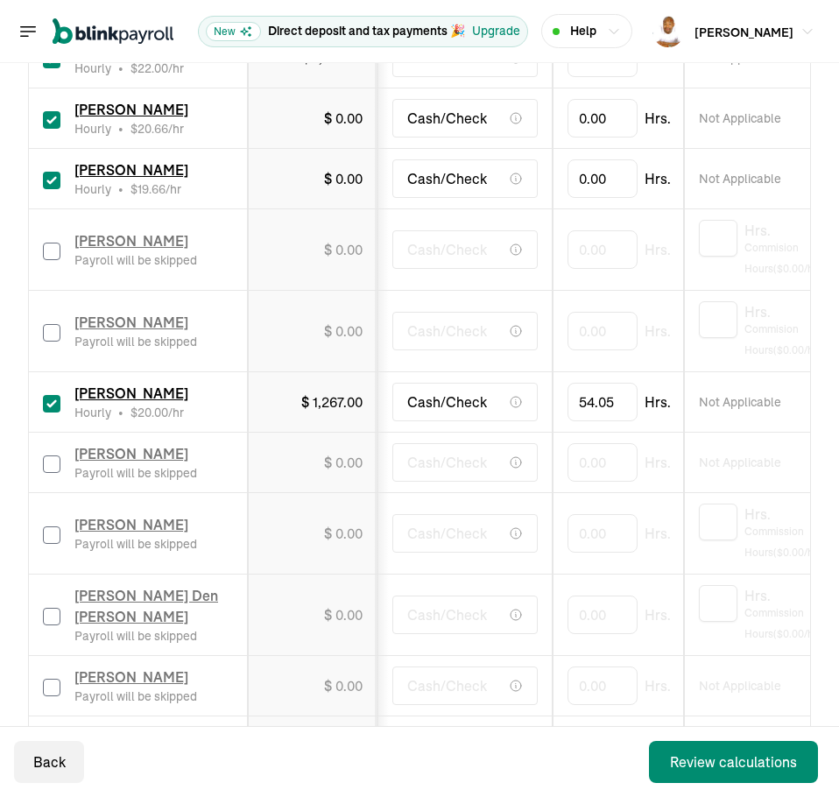
drag, startPoint x: 668, startPoint y: 492, endPoint x: 457, endPoint y: 499, distance: 211.2
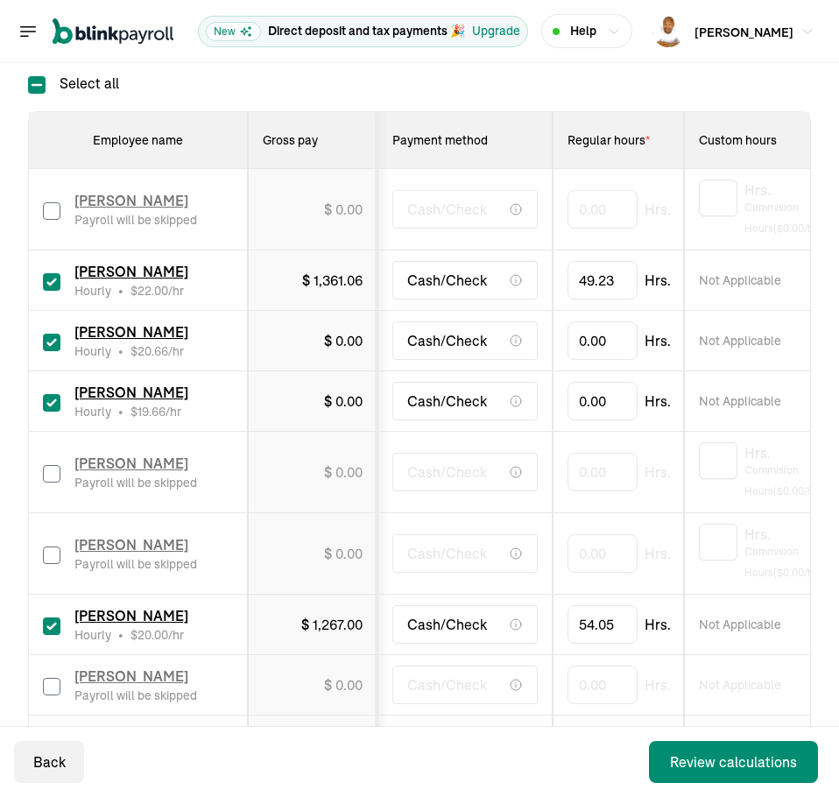
scroll to position [387, 0]
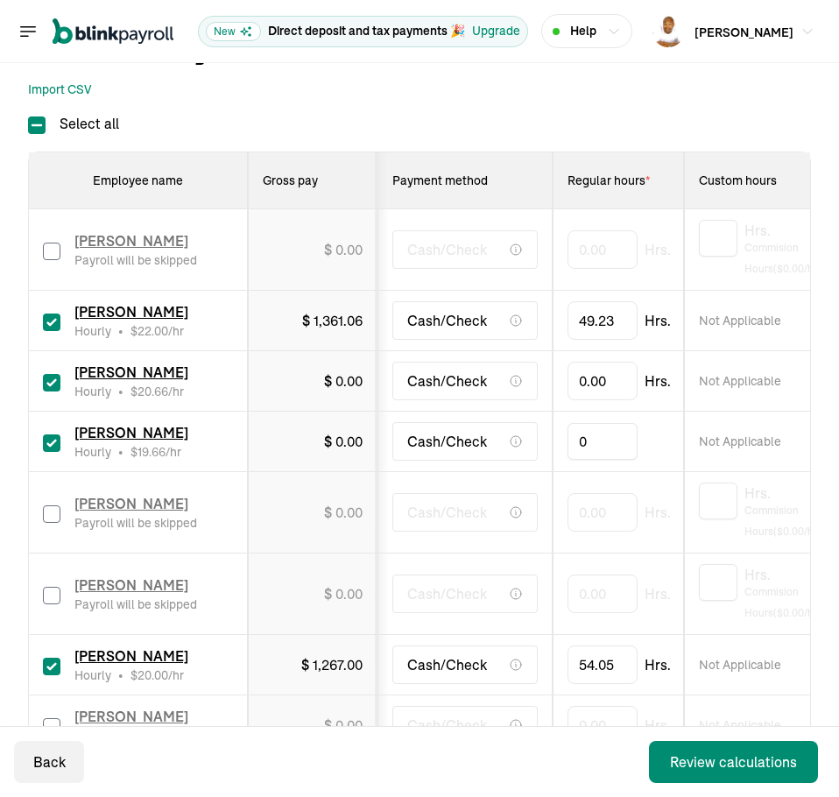
click at [609, 438] on input "0" at bounding box center [602, 441] width 70 height 37
type input "29.27"
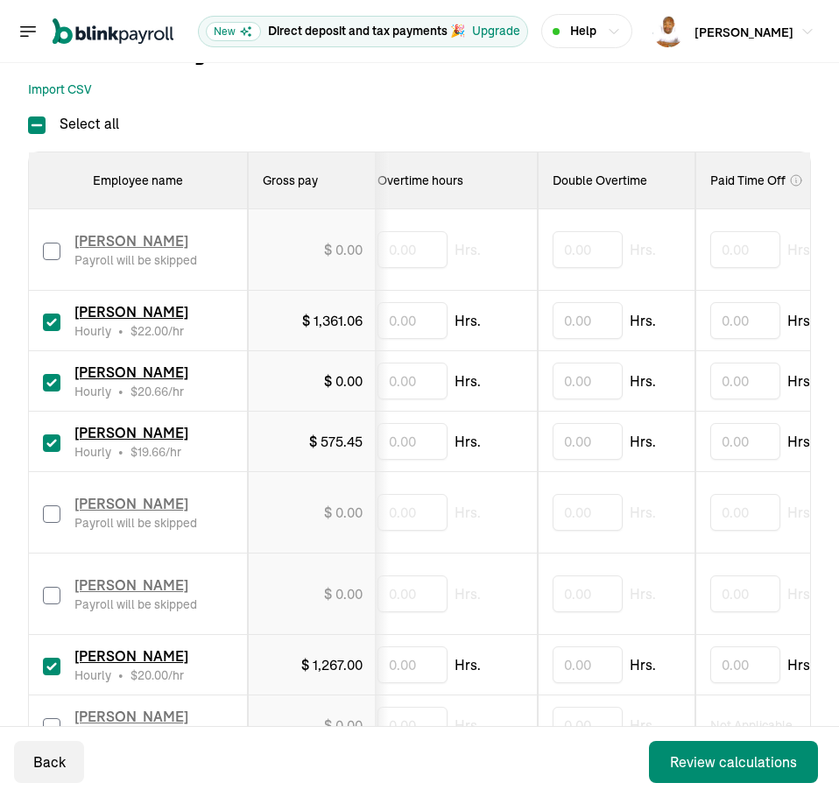
scroll to position [0, 1011]
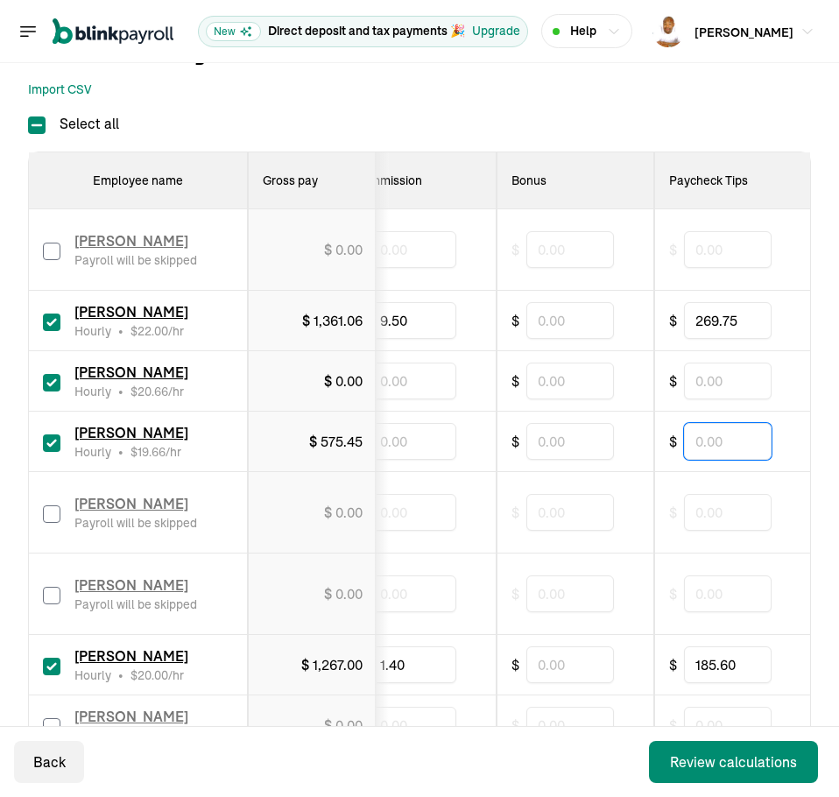
click at [731, 429] on input "text" at bounding box center [728, 441] width 88 height 37
type input "155.50"
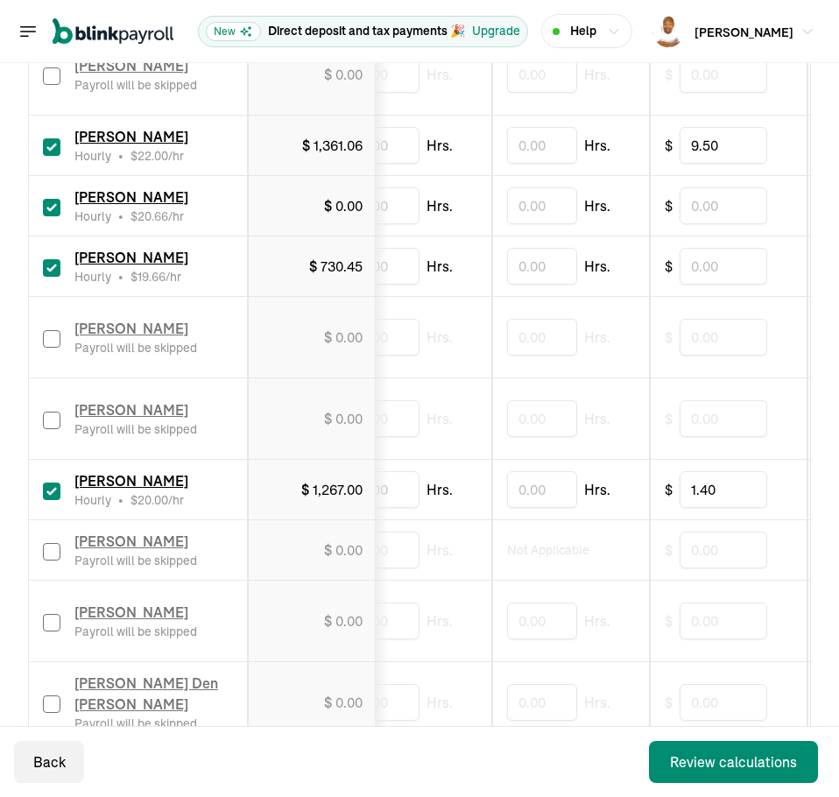
scroll to position [0, 0]
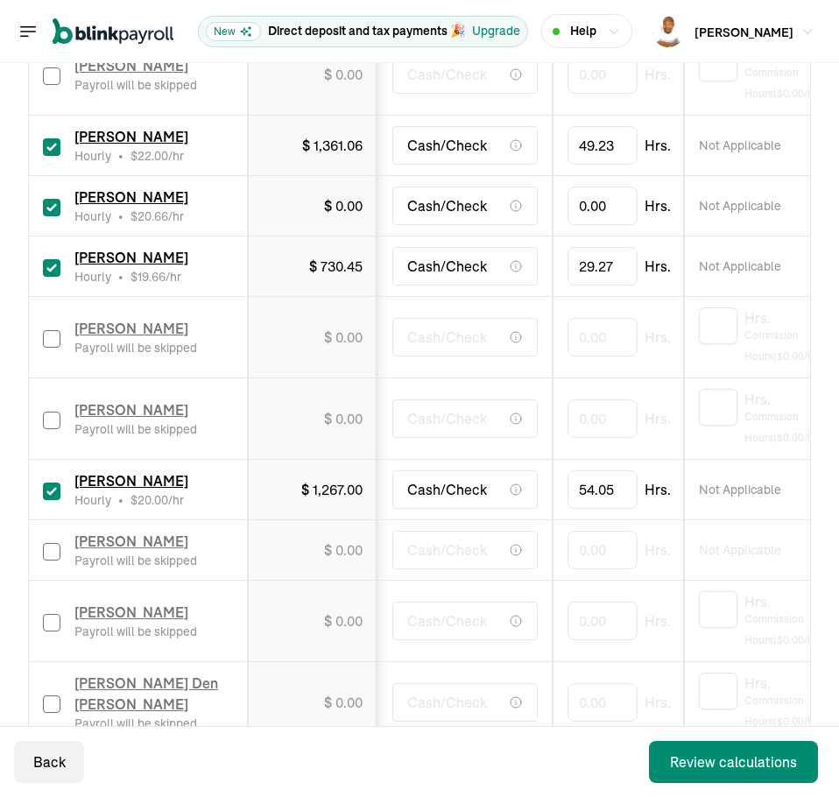
drag, startPoint x: 581, startPoint y: 391, endPoint x: 468, endPoint y: 394, distance: 112.1
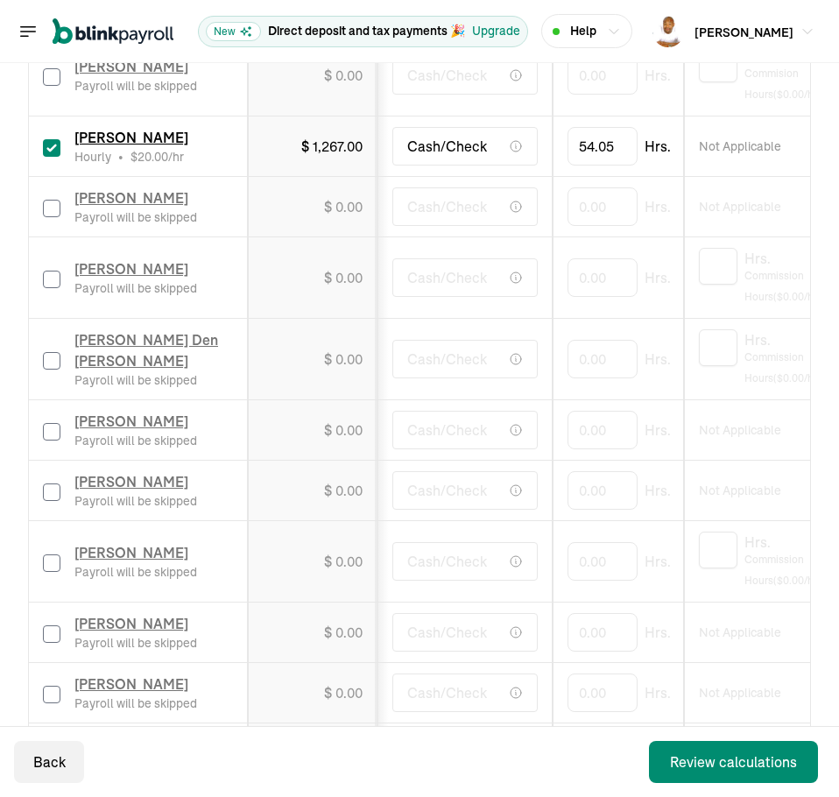
scroll to position [912, 0]
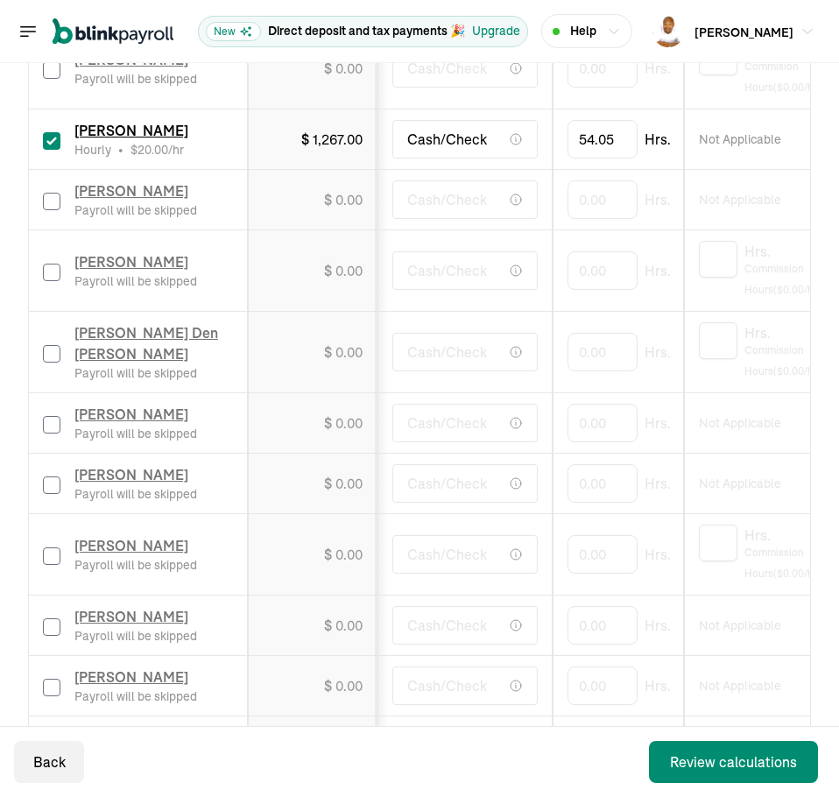
click at [54, 556] on input "checkbox" at bounding box center [52, 556] width 18 height 18
checkbox input "true"
click at [595, 555] on input "0" at bounding box center [602, 554] width 70 height 37
type input "10.73"
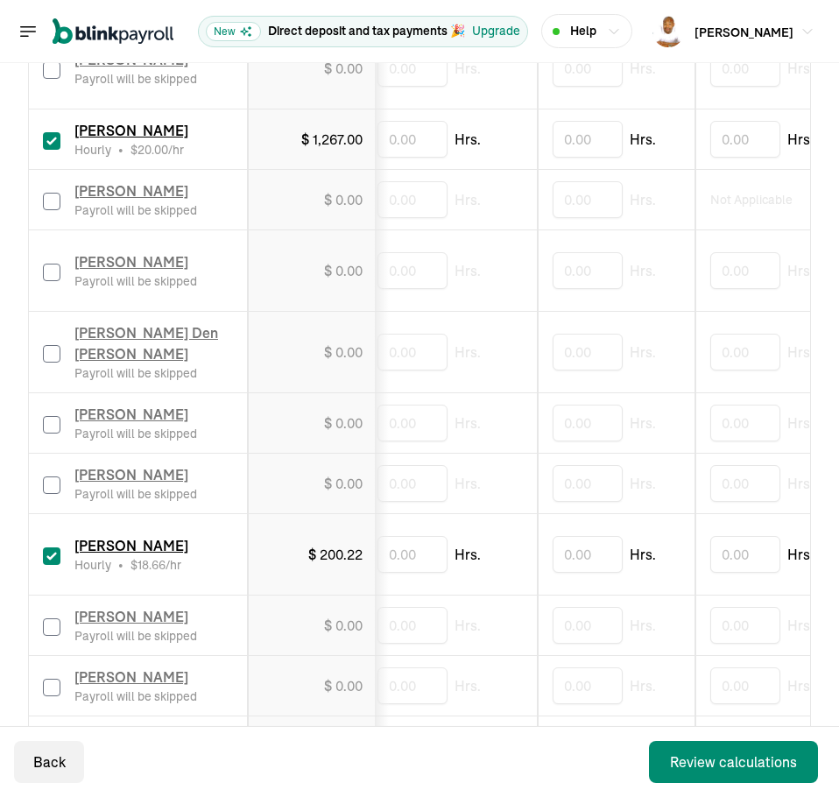
scroll to position [0, 1011]
click at [742, 558] on input "text" at bounding box center [728, 554] width 88 height 37
type input "36.20"
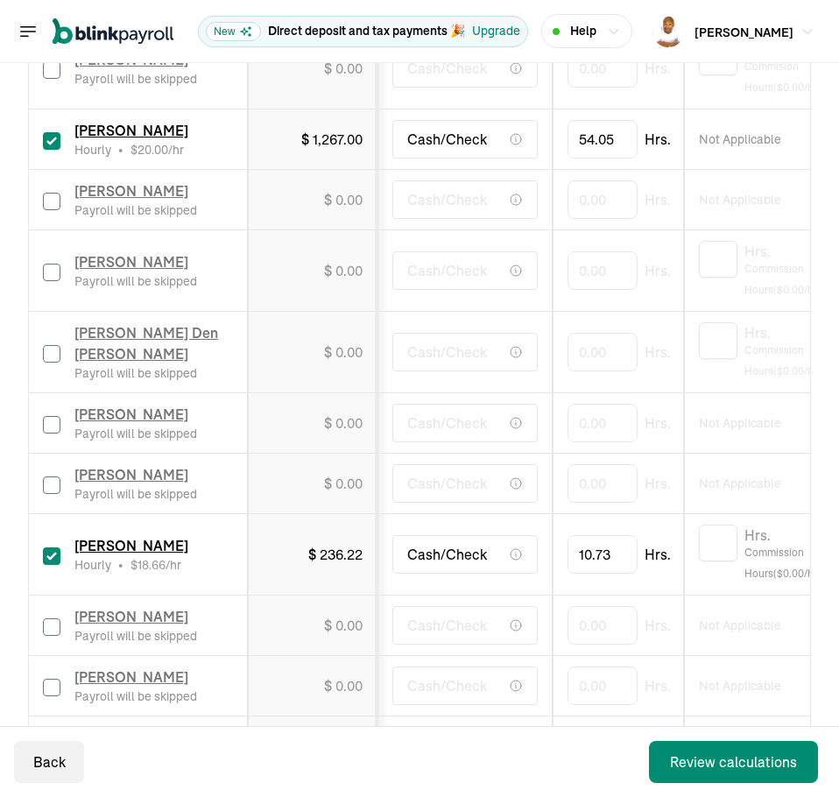
drag, startPoint x: 690, startPoint y: 602, endPoint x: 410, endPoint y: 604, distance: 280.2
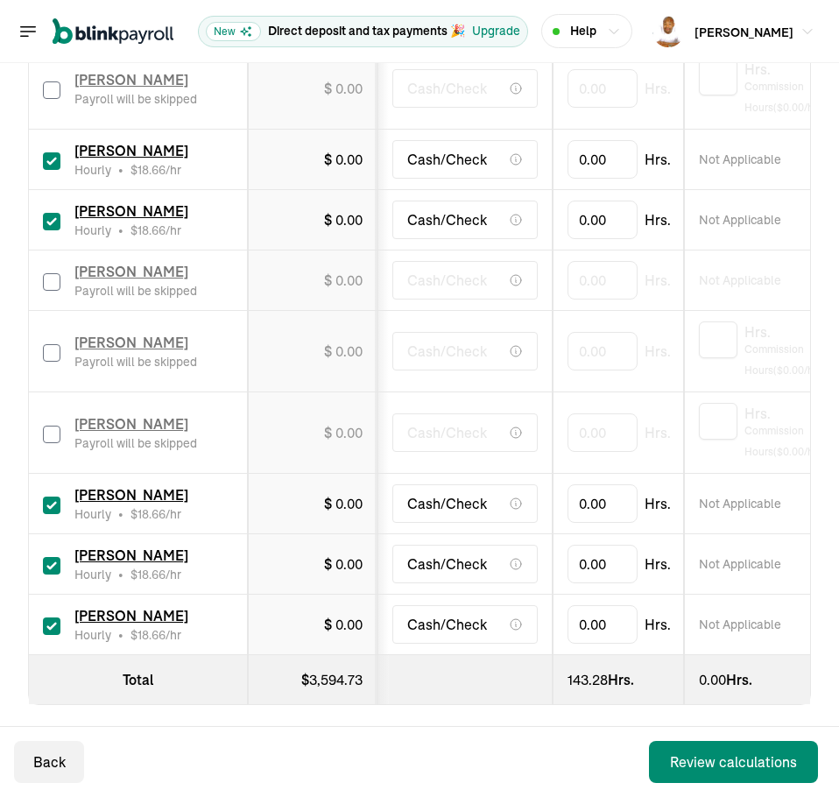
scroll to position [1660, 0]
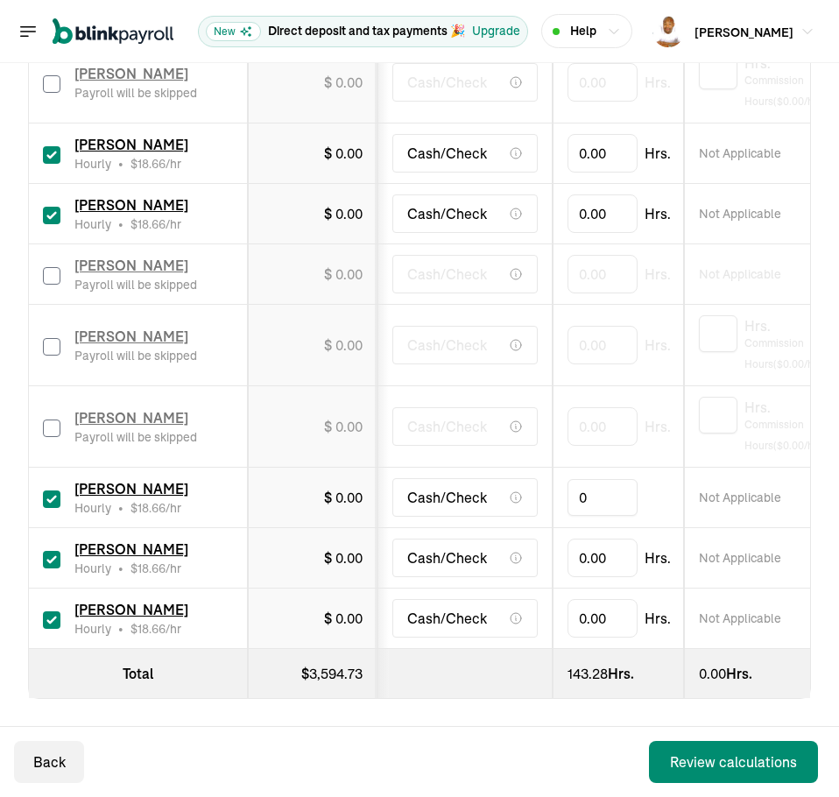
click at [611, 498] on input "0" at bounding box center [602, 497] width 70 height 37
type input "14.69"
click at [694, 504] on td "Not Applicable" at bounding box center [771, 498] width 175 height 60
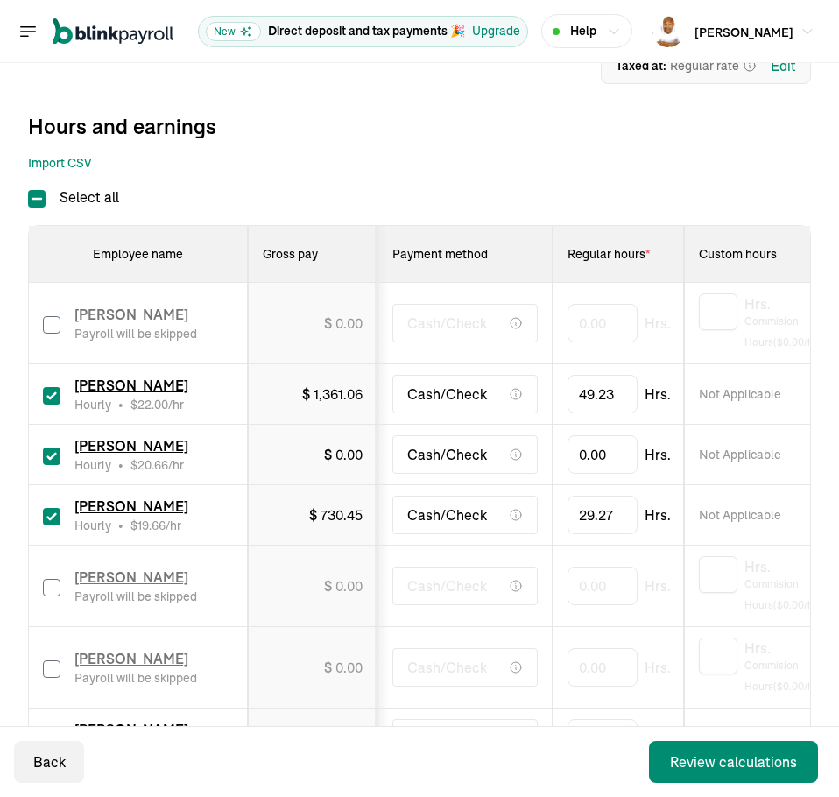
scroll to position [259, 0]
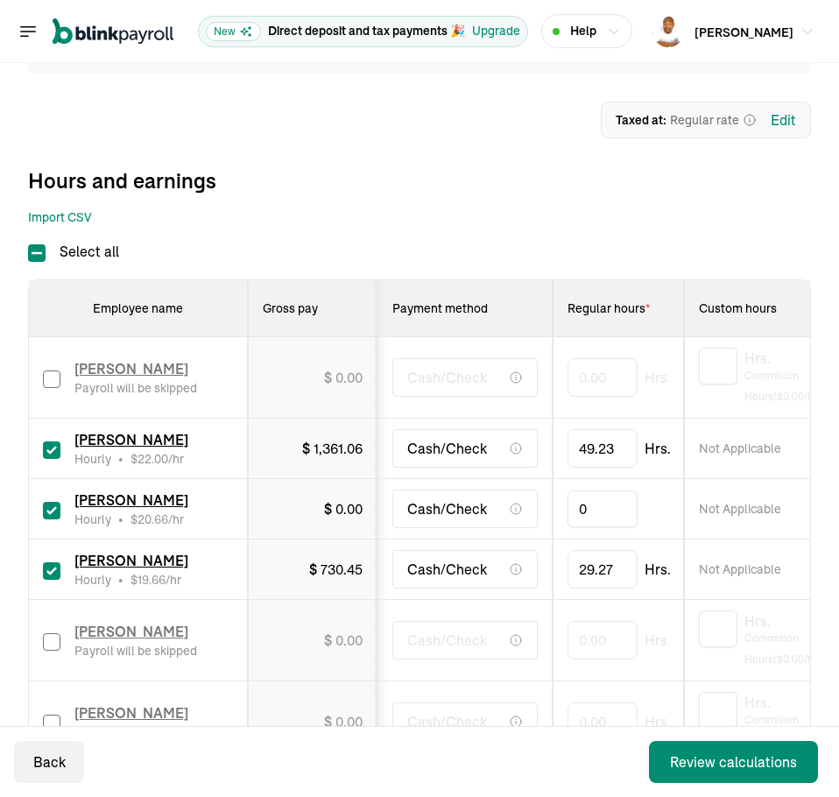
click at [583, 512] on input "0" at bounding box center [602, 508] width 70 height 37
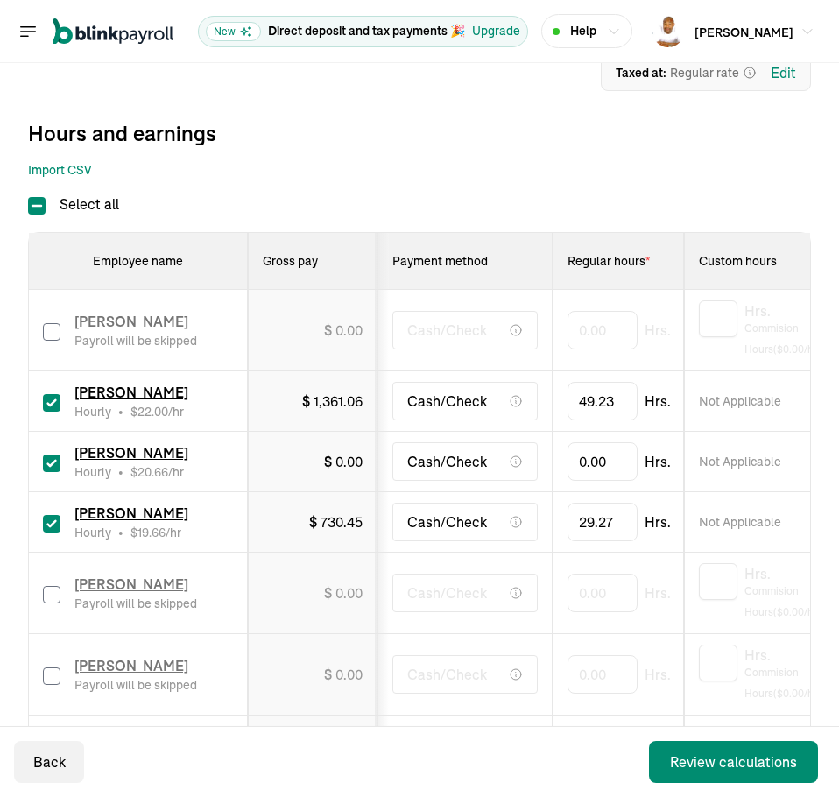
scroll to position [347, 0]
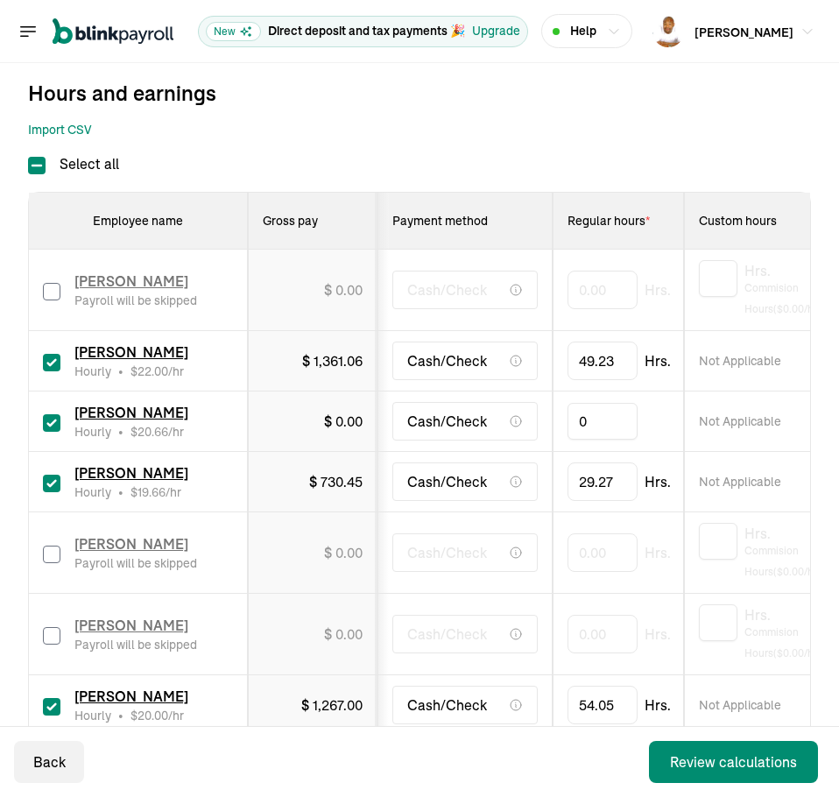
click at [596, 432] on input "0" at bounding box center [602, 421] width 70 height 37
type input "74.06"
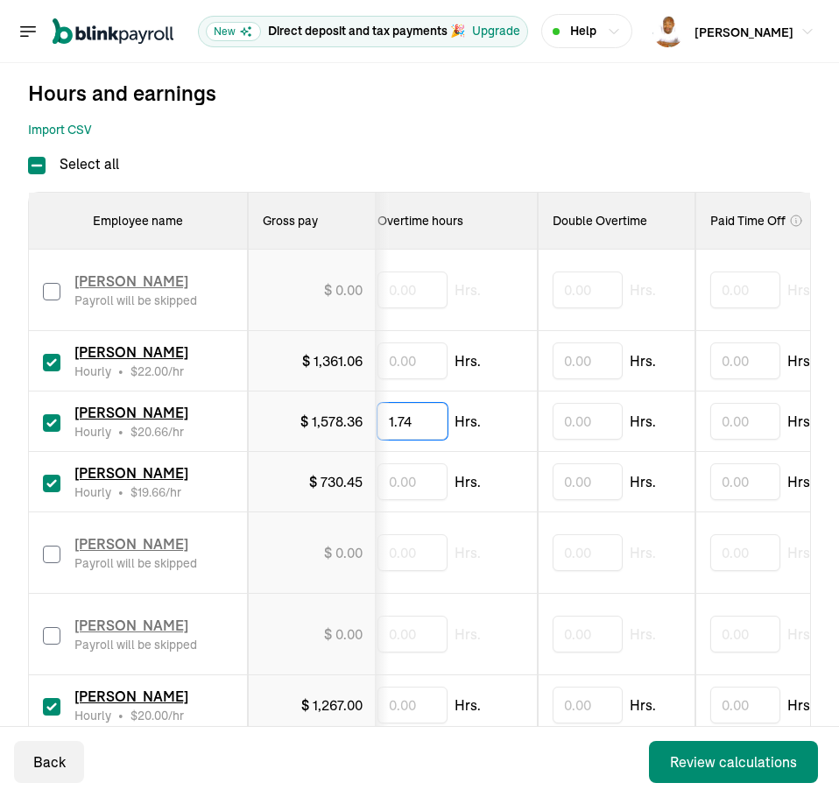
type input "1.74"
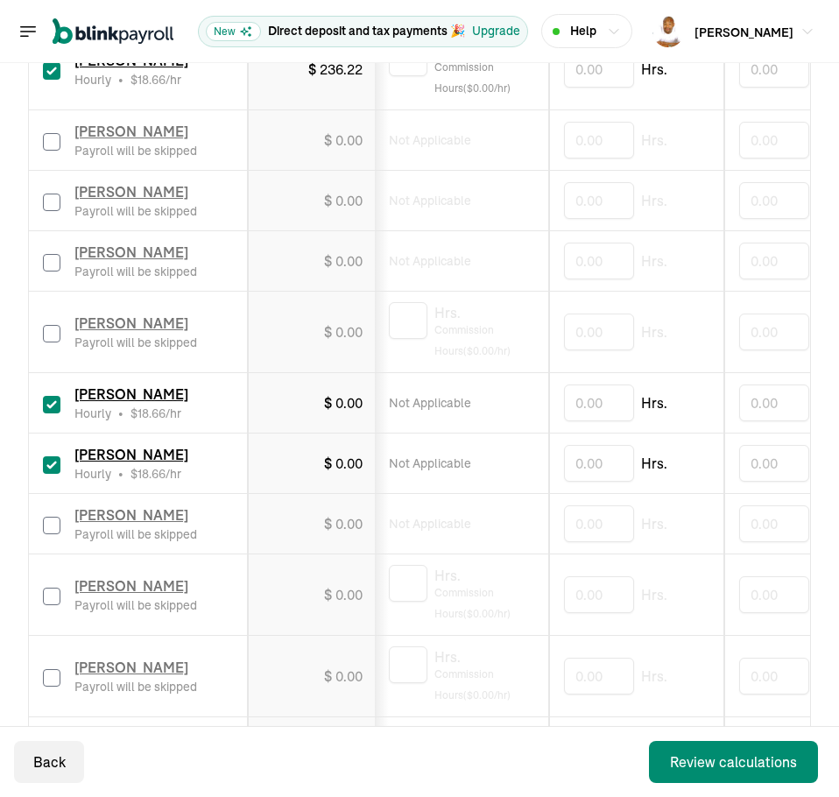
scroll to position [0, 0]
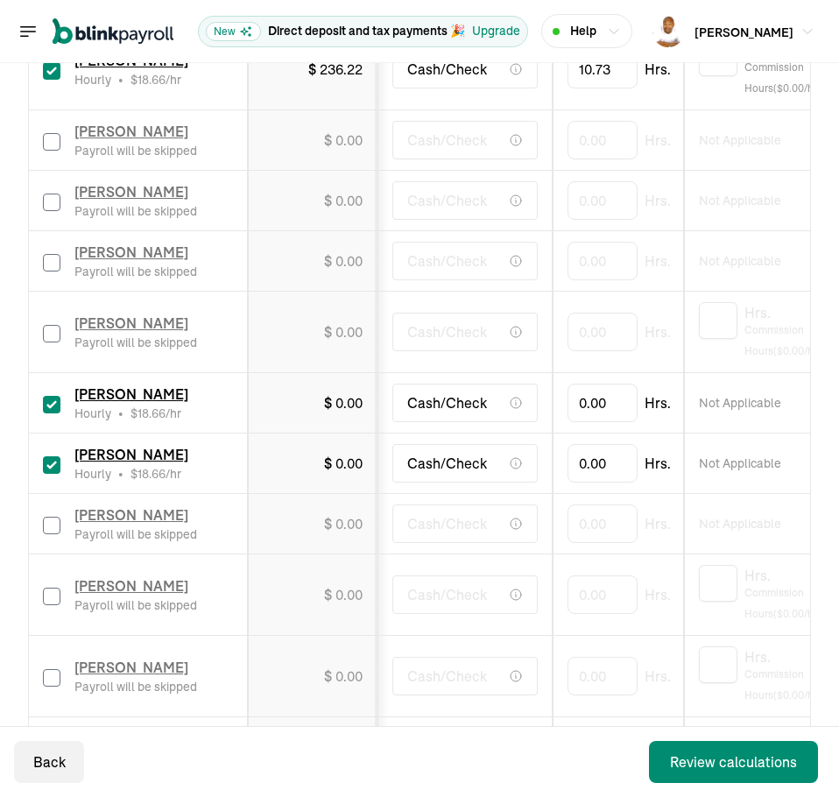
drag, startPoint x: 532, startPoint y: 431, endPoint x: 349, endPoint y: 421, distance: 184.1
click at [613, 404] on input "0" at bounding box center [602, 402] width 70 height 37
type input "17.35"
click at [595, 460] on input "0" at bounding box center [602, 463] width 70 height 37
type input "49.31"
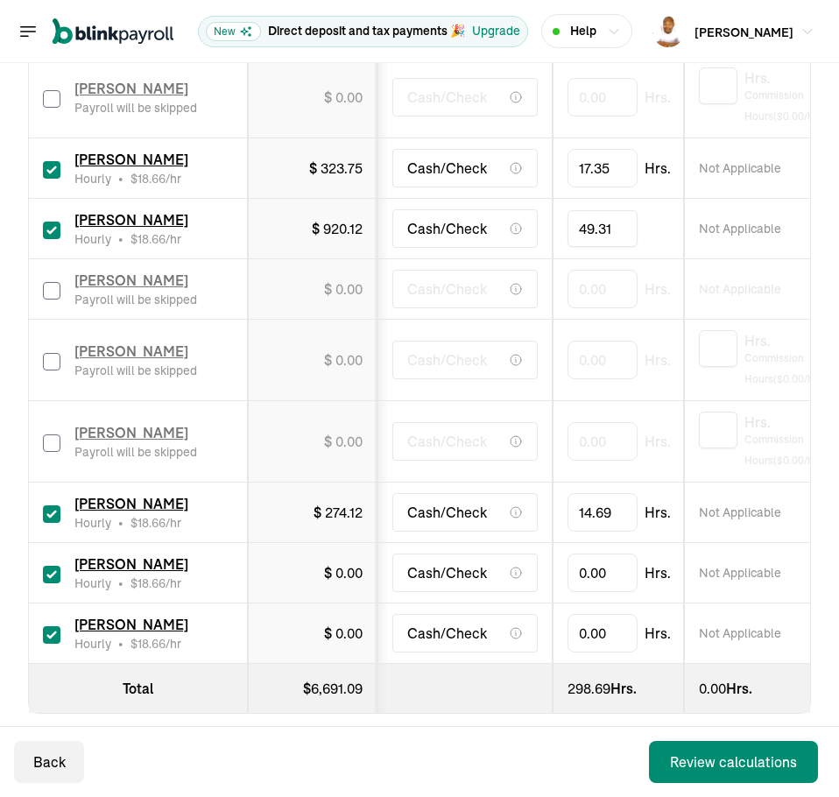
scroll to position [1660, 0]
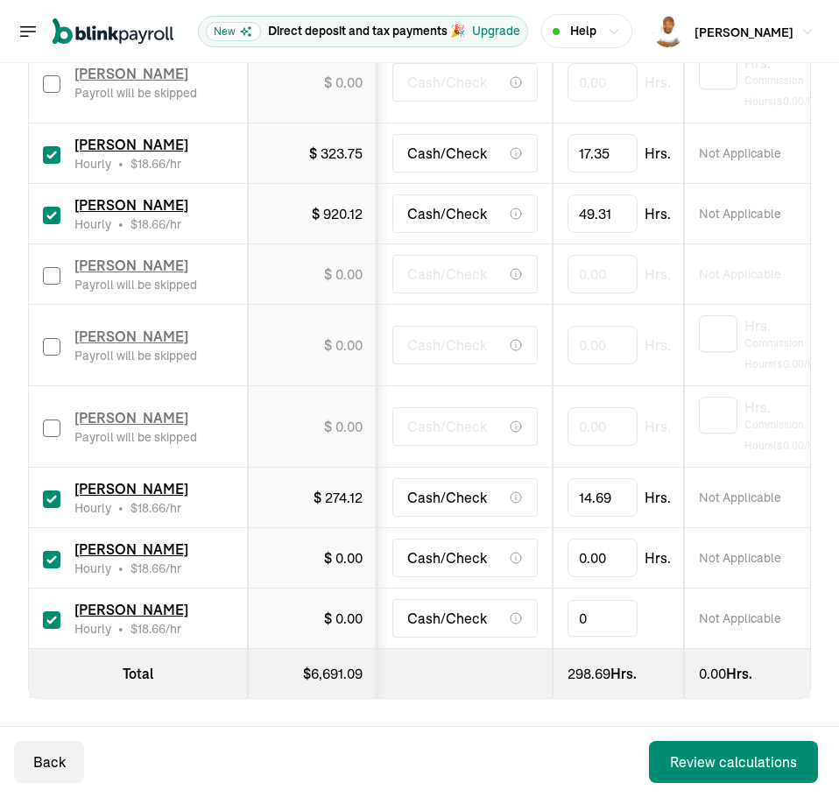
click at [609, 606] on input "0" at bounding box center [602, 618] width 70 height 37
click at [607, 621] on input "0" at bounding box center [602, 618] width 70 height 37
type input "38.60"
click at [618, 545] on input "0" at bounding box center [602, 557] width 70 height 37
type input "66.92"
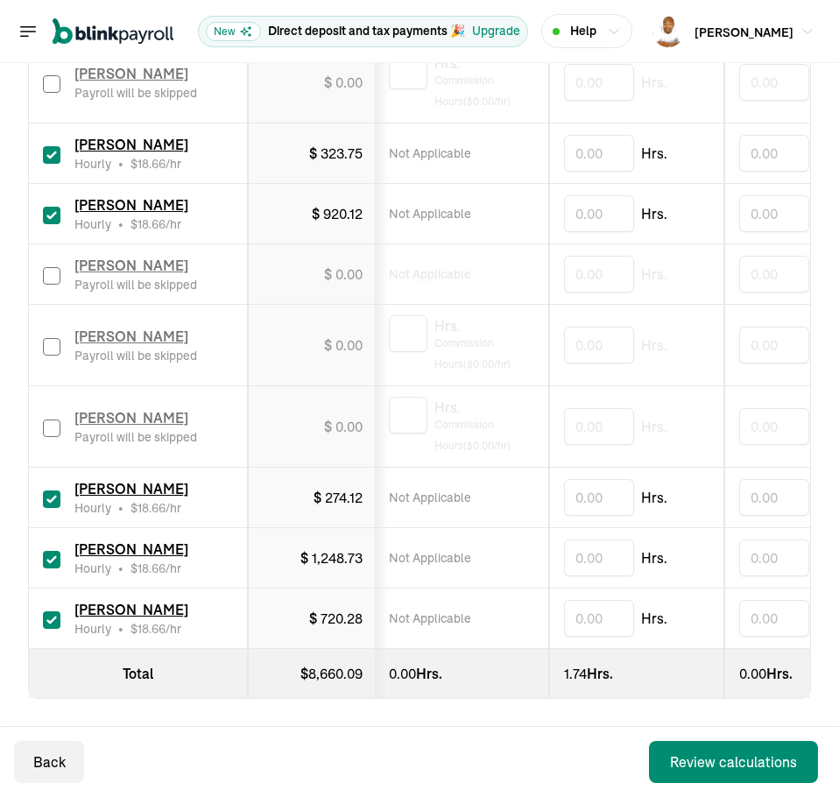
scroll to position [0, 0]
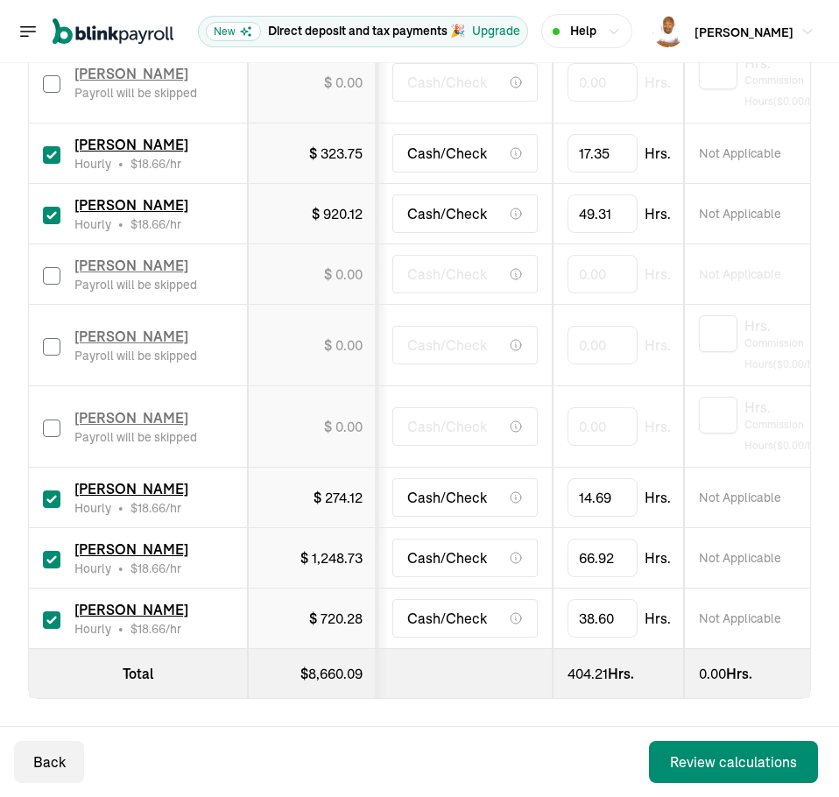
drag, startPoint x: 625, startPoint y: 581, endPoint x: 440, endPoint y: 608, distance: 187.6
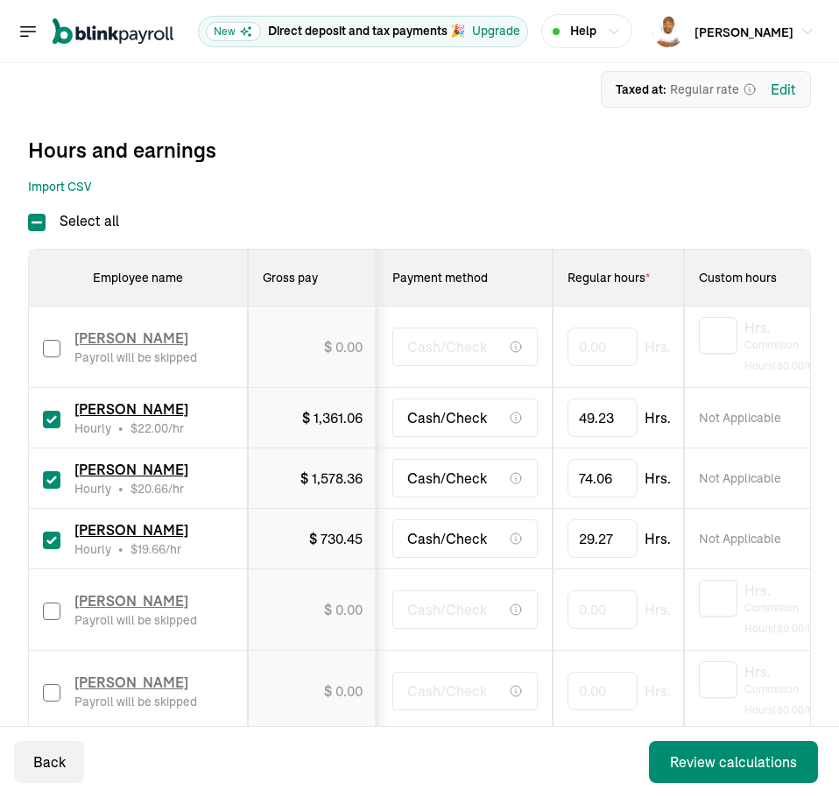
scroll to position [259, 0]
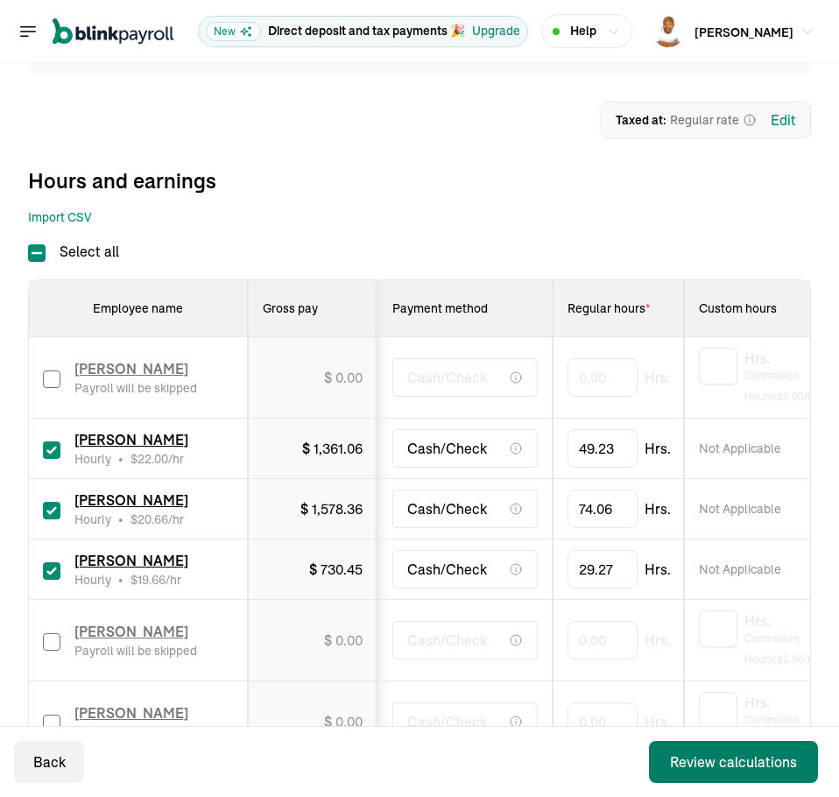
click at [736, 758] on div "Review calculations" at bounding box center [733, 761] width 127 height 21
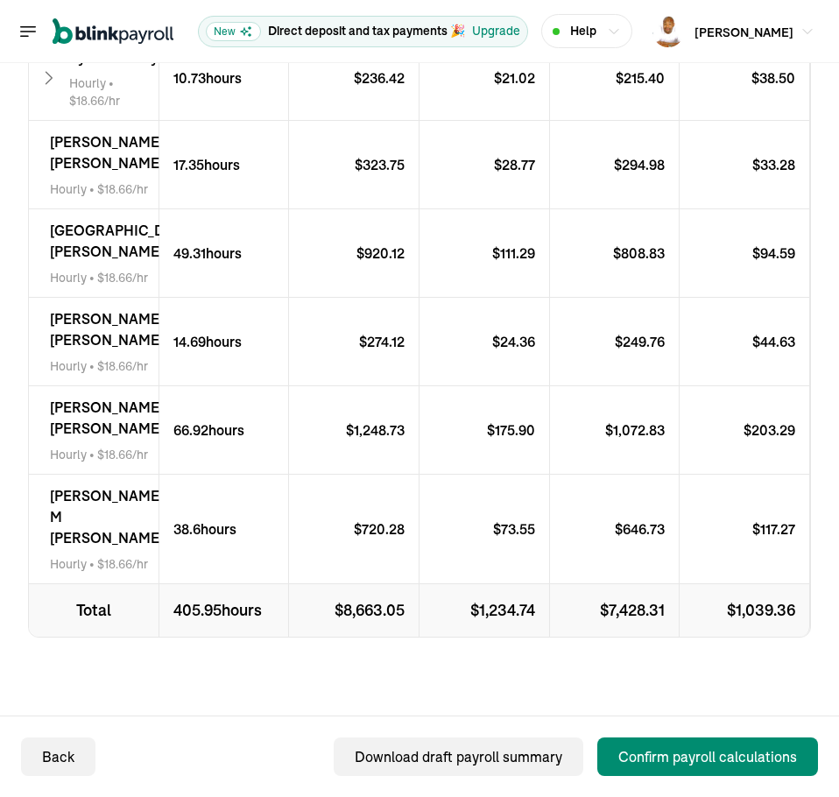
scroll to position [1004, 0]
click at [750, 760] on div "Confirm payroll calculations" at bounding box center [707, 756] width 179 height 21
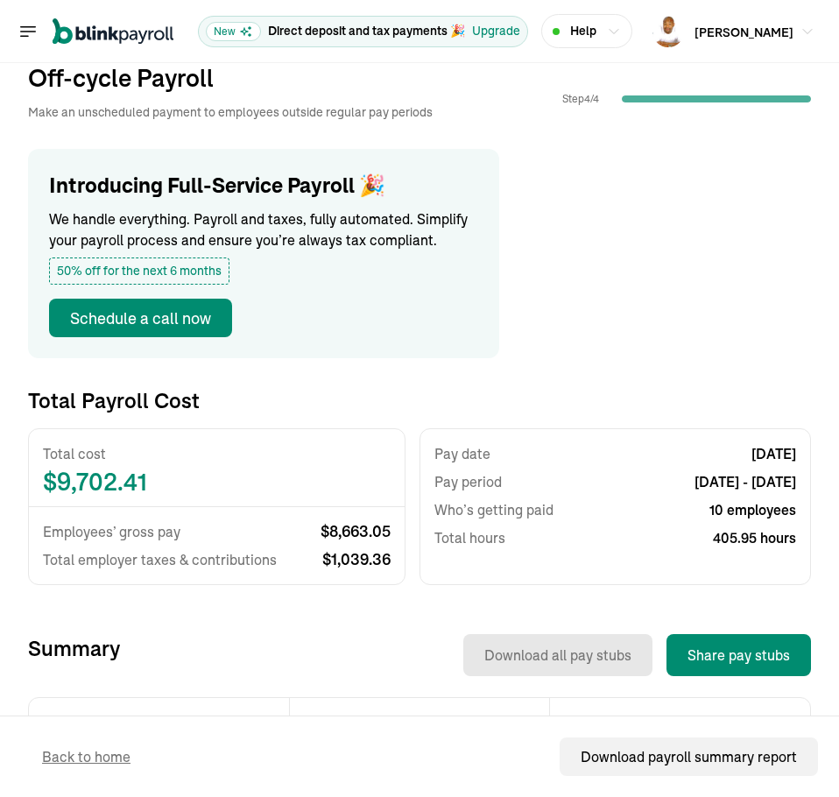
scroll to position [438, 0]
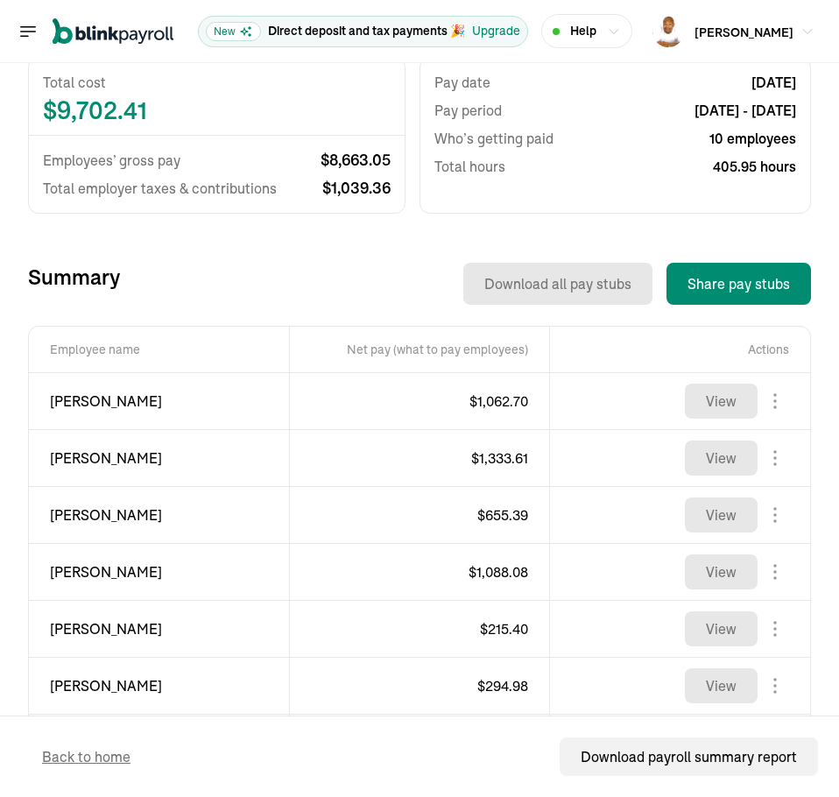
click at [74, 402] on span "[PERSON_NAME]" at bounding box center [159, 401] width 218 height 21
copy div "[PERSON_NAME]"
click at [487, 398] on span "$ 1,062.70" at bounding box center [498, 401] width 59 height 18
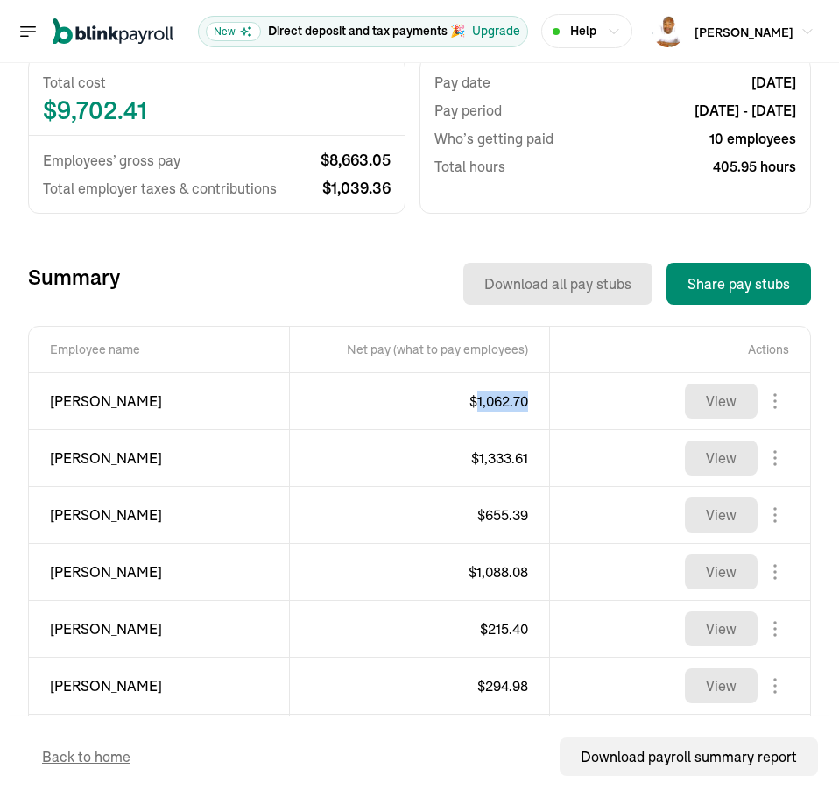
click at [487, 398] on span "$ 1,062.70" at bounding box center [498, 401] width 59 height 18
copy span "1,062.70"
click at [53, 458] on span "[PERSON_NAME]" at bounding box center [159, 457] width 218 height 21
click at [55, 459] on span "[PERSON_NAME]" at bounding box center [159, 457] width 218 height 21
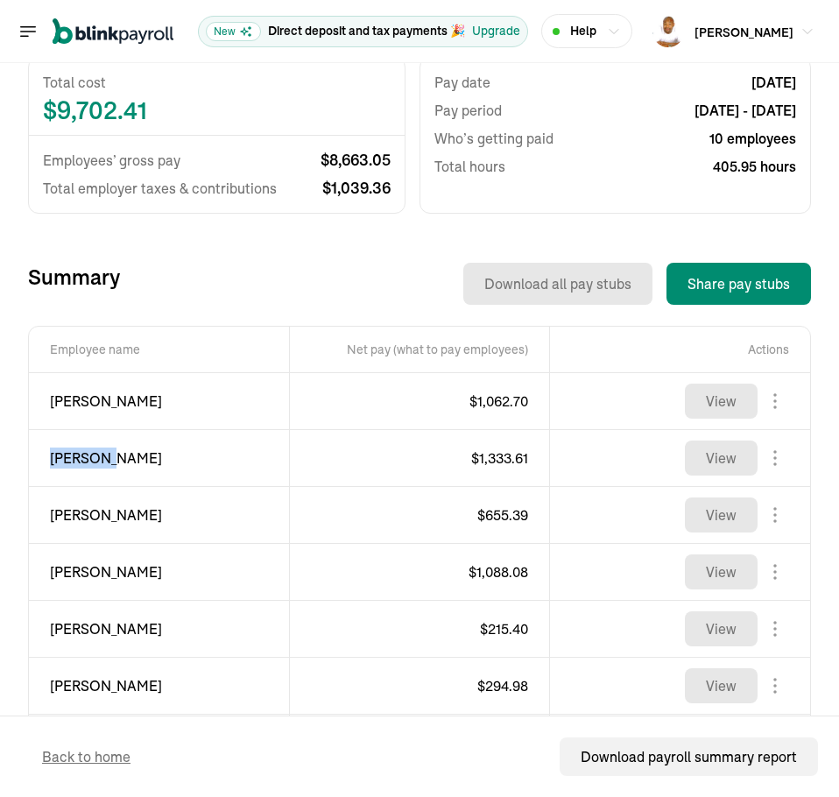
click at [55, 459] on span "[PERSON_NAME]" at bounding box center [159, 457] width 218 height 21
click at [490, 461] on span "$ 1,333.61" at bounding box center [499, 458] width 57 height 18
copy span "1,333.61"
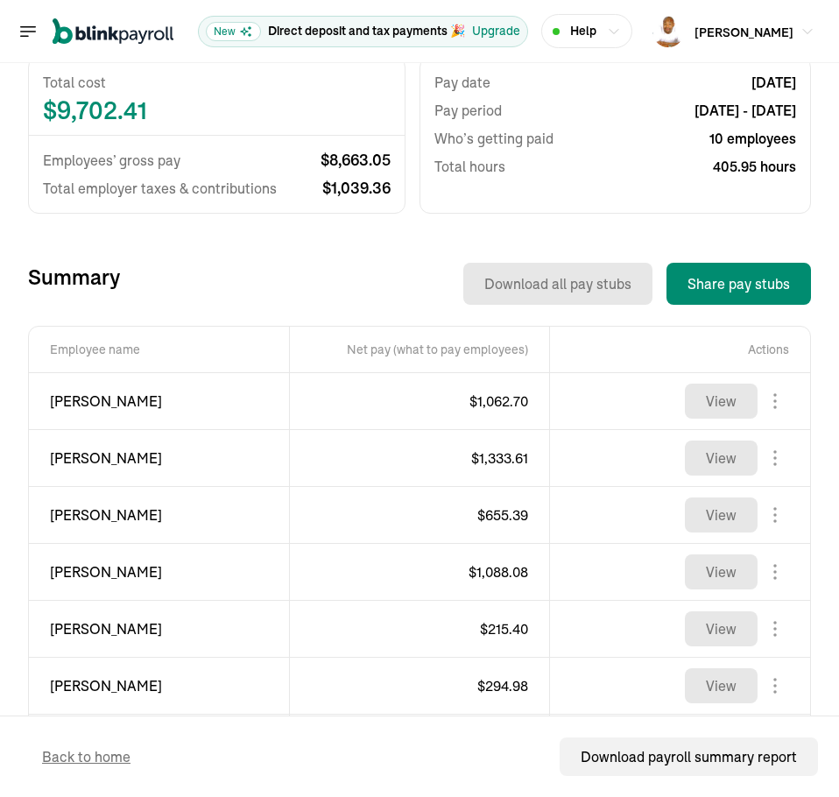
click at [60, 511] on span "[PERSON_NAME]" at bounding box center [159, 514] width 218 height 21
copy div "[PERSON_NAME]"
click at [503, 517] on span "$ 655.39" at bounding box center [502, 515] width 51 height 18
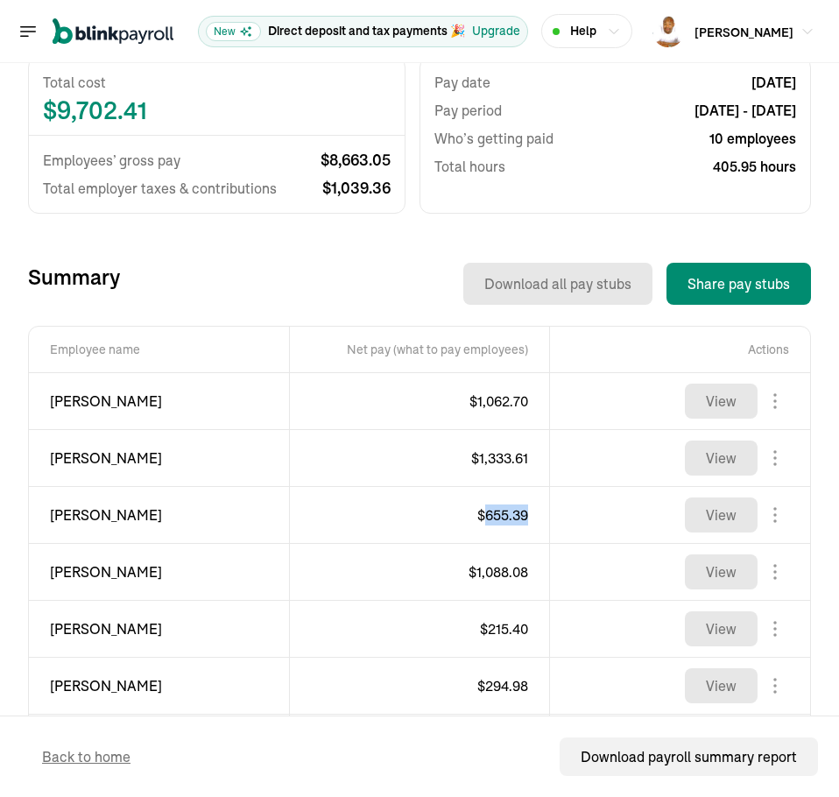
click at [503, 517] on span "$ 655.39" at bounding box center [502, 515] width 51 height 18
copy span "655.39"
click at [104, 570] on span "[PERSON_NAME]" at bounding box center [159, 571] width 218 height 21
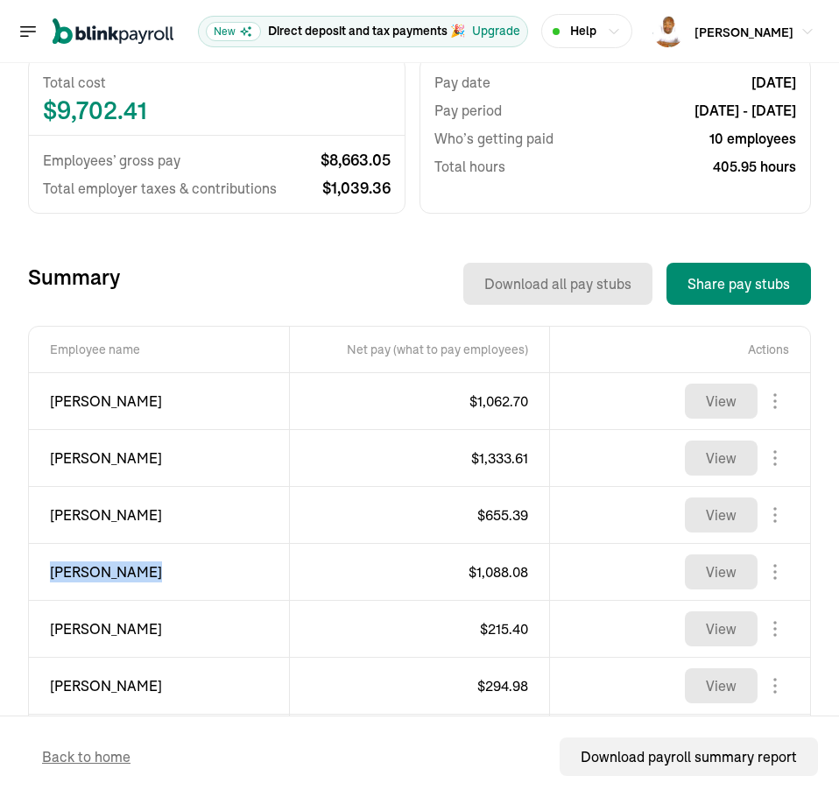
copy div "[PERSON_NAME]"
click at [500, 574] on span "$ 1,088.08" at bounding box center [498, 572] width 60 height 18
copy span "1,088.08"
click at [67, 630] on span "[PERSON_NAME]" at bounding box center [159, 628] width 218 height 21
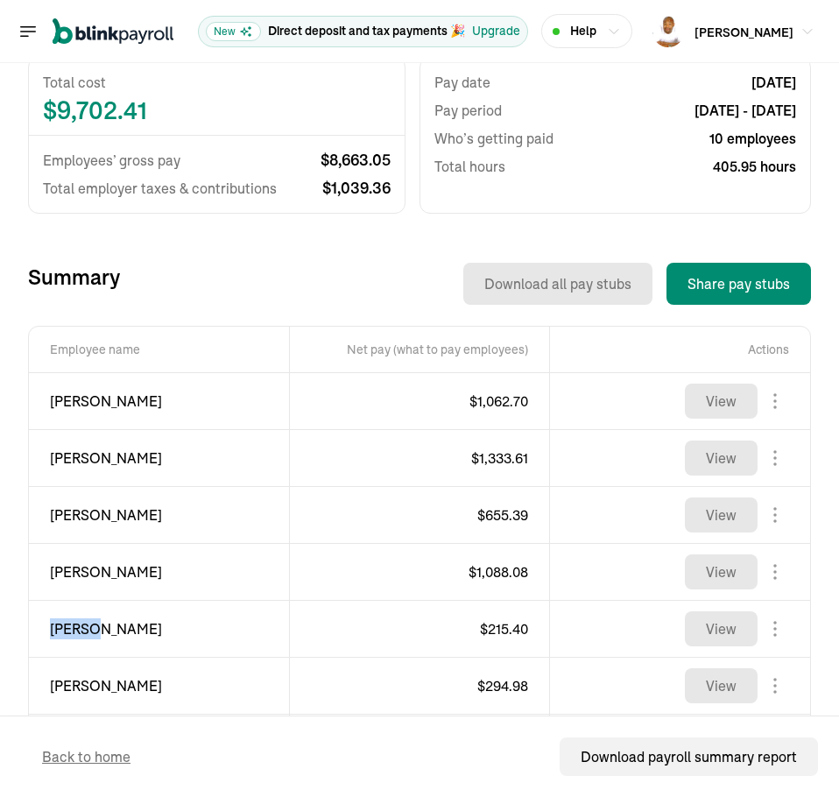
click at [67, 630] on span "[PERSON_NAME]" at bounding box center [159, 628] width 218 height 21
click at [70, 630] on span "[PERSON_NAME]" at bounding box center [159, 628] width 218 height 21
copy div "[PERSON_NAME]"
click at [502, 625] on span "$ 215.40" at bounding box center [504, 629] width 48 height 18
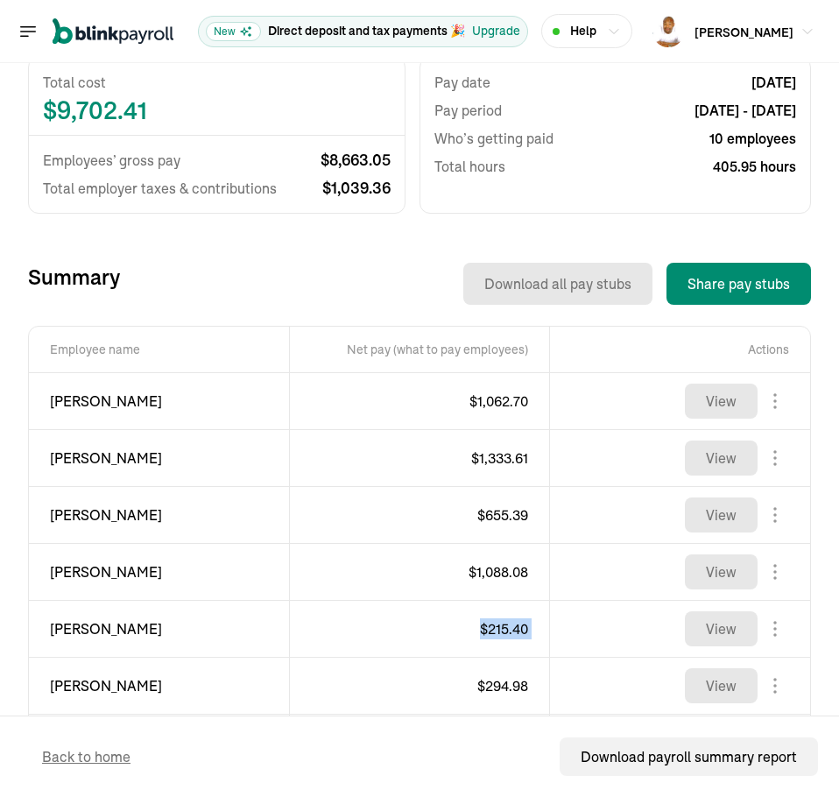
click at [502, 625] on span "$ 215.40" at bounding box center [504, 629] width 48 height 18
copy span "$ 215.40"
click at [74, 692] on span "[PERSON_NAME]" at bounding box center [159, 685] width 218 height 21
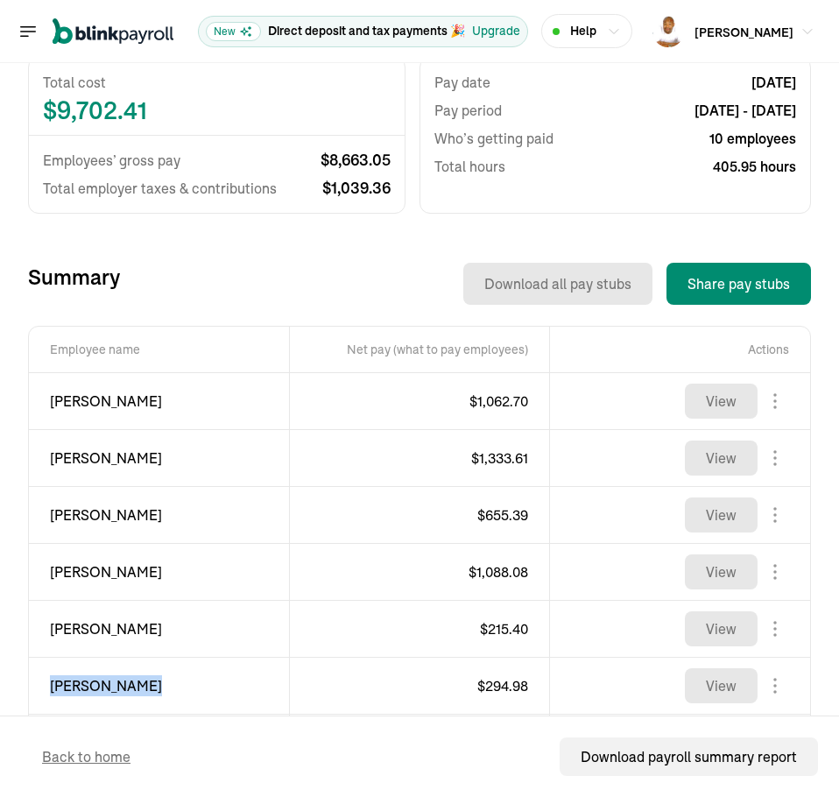
copy div "[PERSON_NAME]"
click at [488, 678] on span "$ 294.98" at bounding box center [502, 686] width 51 height 18
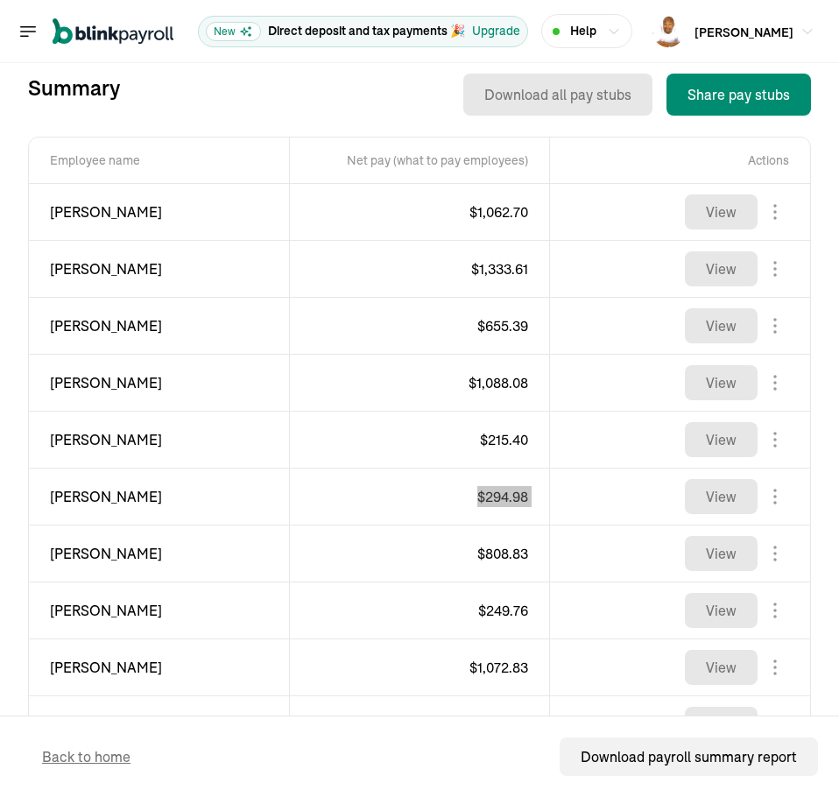
scroll to position [744, 0]
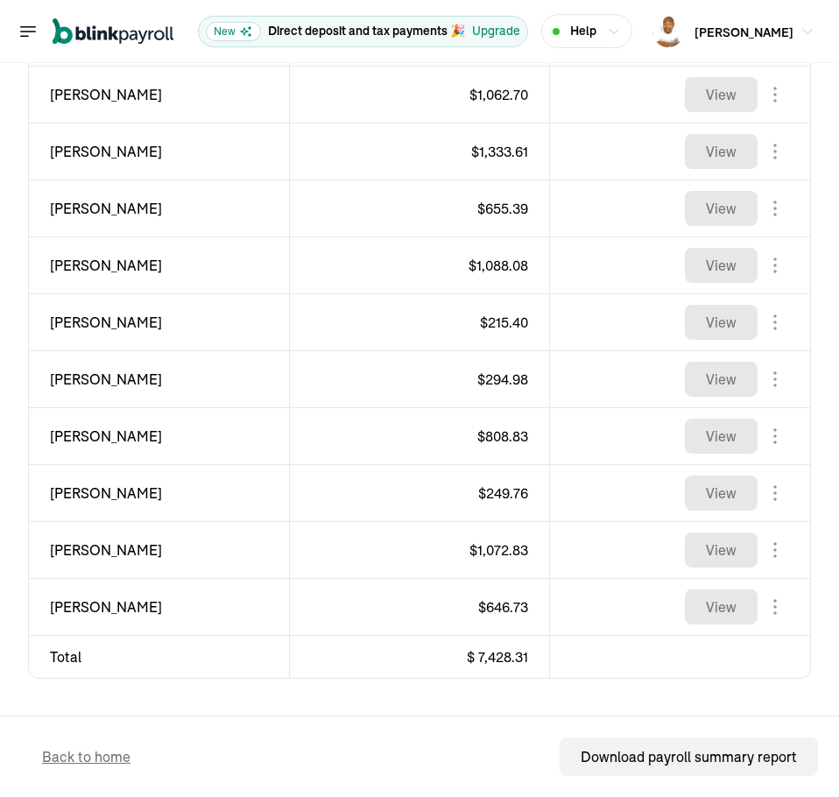
click at [69, 426] on span "[PERSON_NAME]" at bounding box center [159, 436] width 218 height 21
click at [496, 434] on span "$ 808.83" at bounding box center [502, 436] width 51 height 18
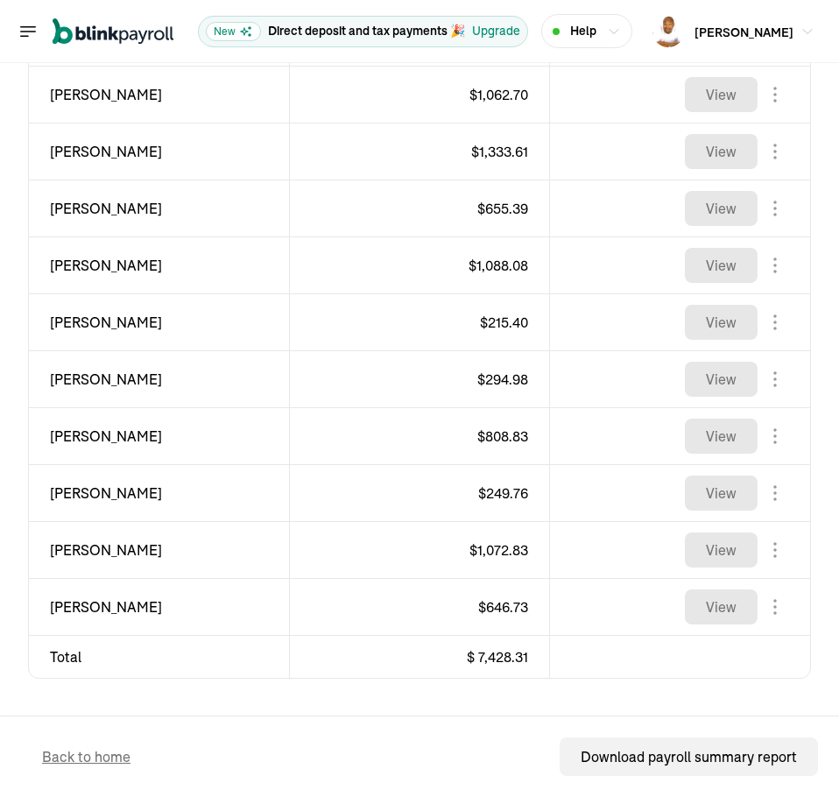
click at [66, 493] on span "[PERSON_NAME]" at bounding box center [159, 493] width 218 height 21
click at [495, 493] on span "$ 249.76" at bounding box center [503, 493] width 50 height 18
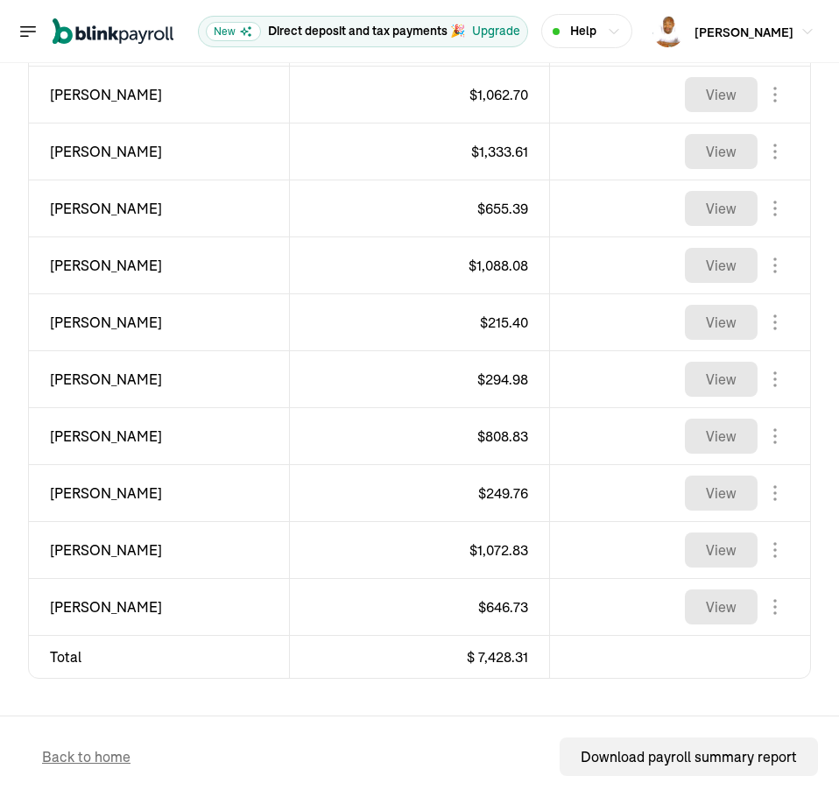
click at [71, 550] on span "[PERSON_NAME]" at bounding box center [159, 549] width 218 height 21
click at [162, 117] on td "[PERSON_NAME]" at bounding box center [159, 95] width 260 height 57
click at [499, 554] on span "$ 1,072.83" at bounding box center [498, 550] width 59 height 18
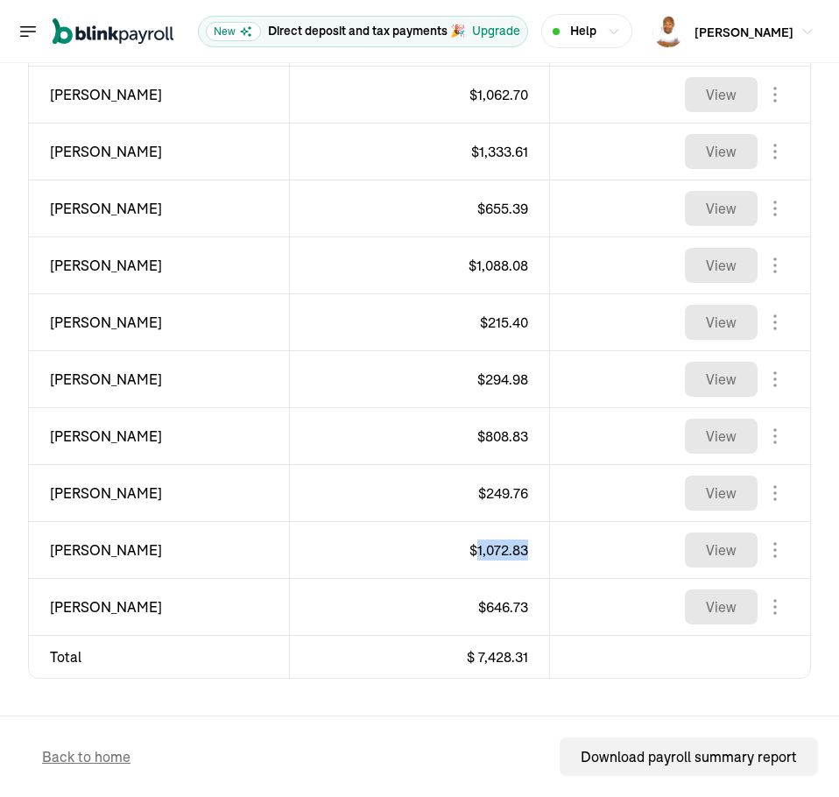
click at [499, 554] on span "$ 1,072.83" at bounding box center [498, 550] width 59 height 18
click at [72, 601] on span "[PERSON_NAME]" at bounding box center [159, 606] width 218 height 21
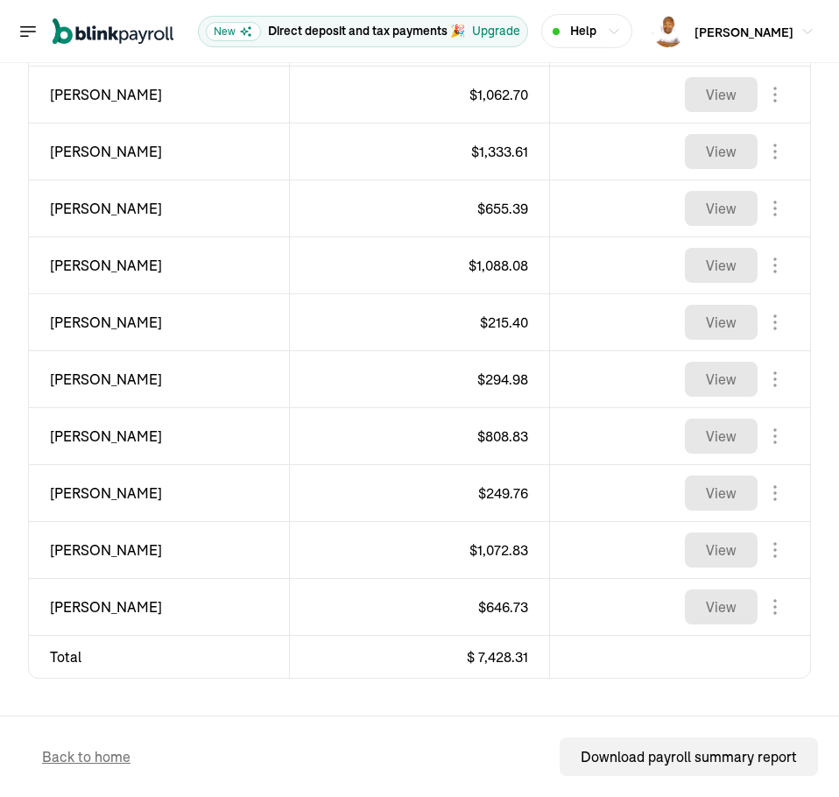
click at [506, 610] on span "$ 646.73" at bounding box center [503, 607] width 50 height 18
